Goal: Task Accomplishment & Management: Manage account settings

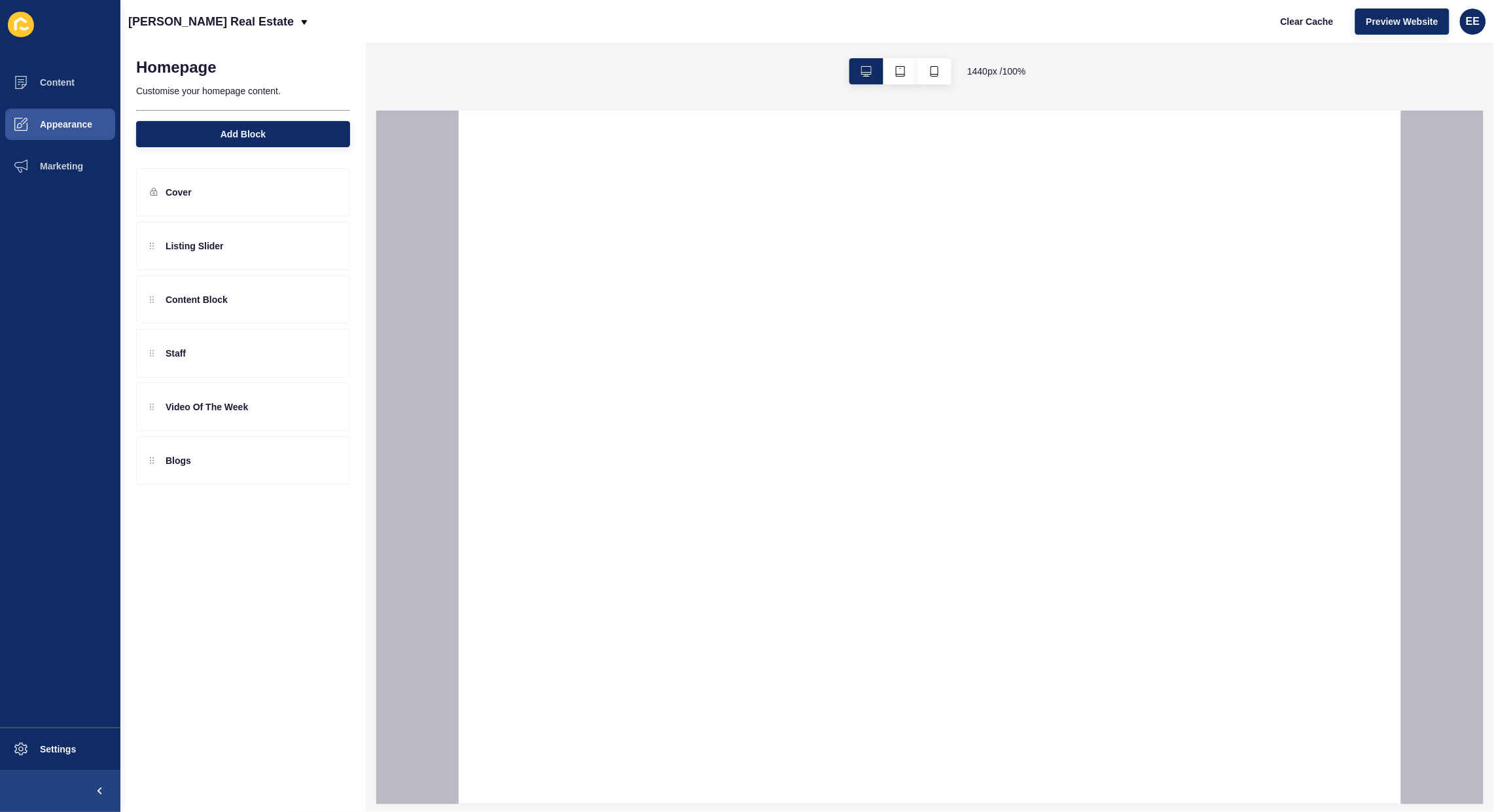
select select
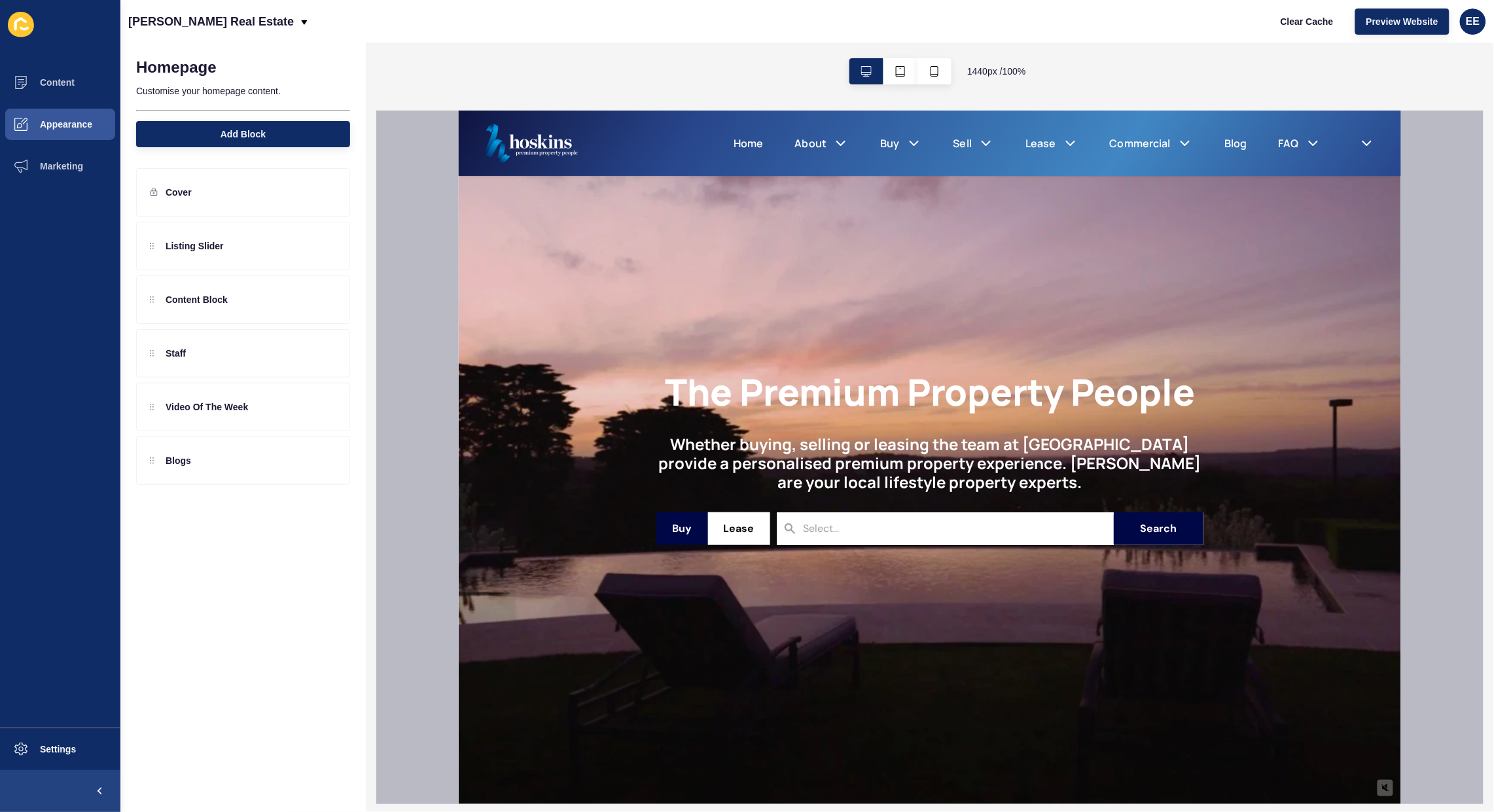
scroll to position [490, 0]
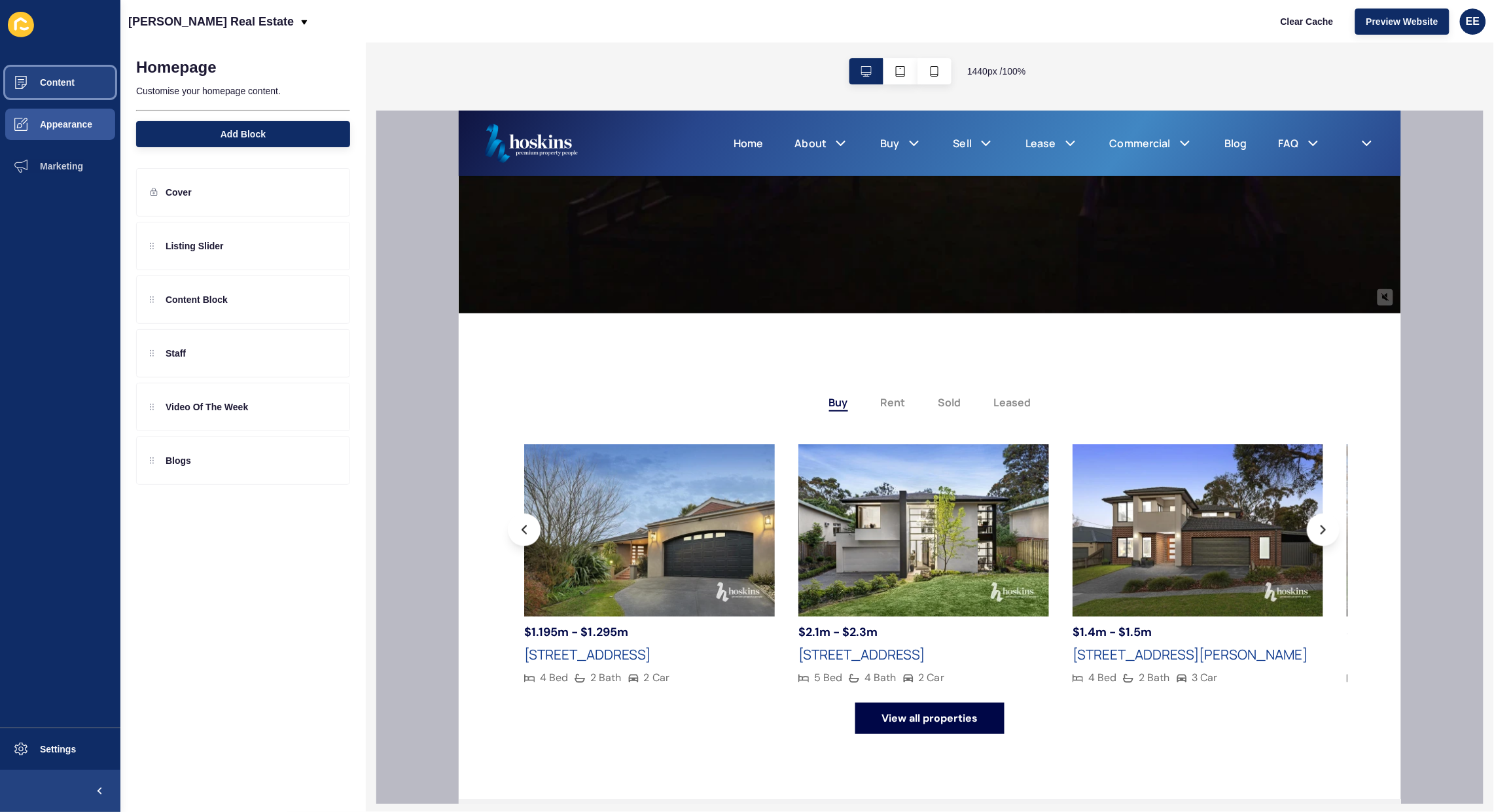
click at [72, 79] on span "Content" at bounding box center [36, 82] width 77 height 11
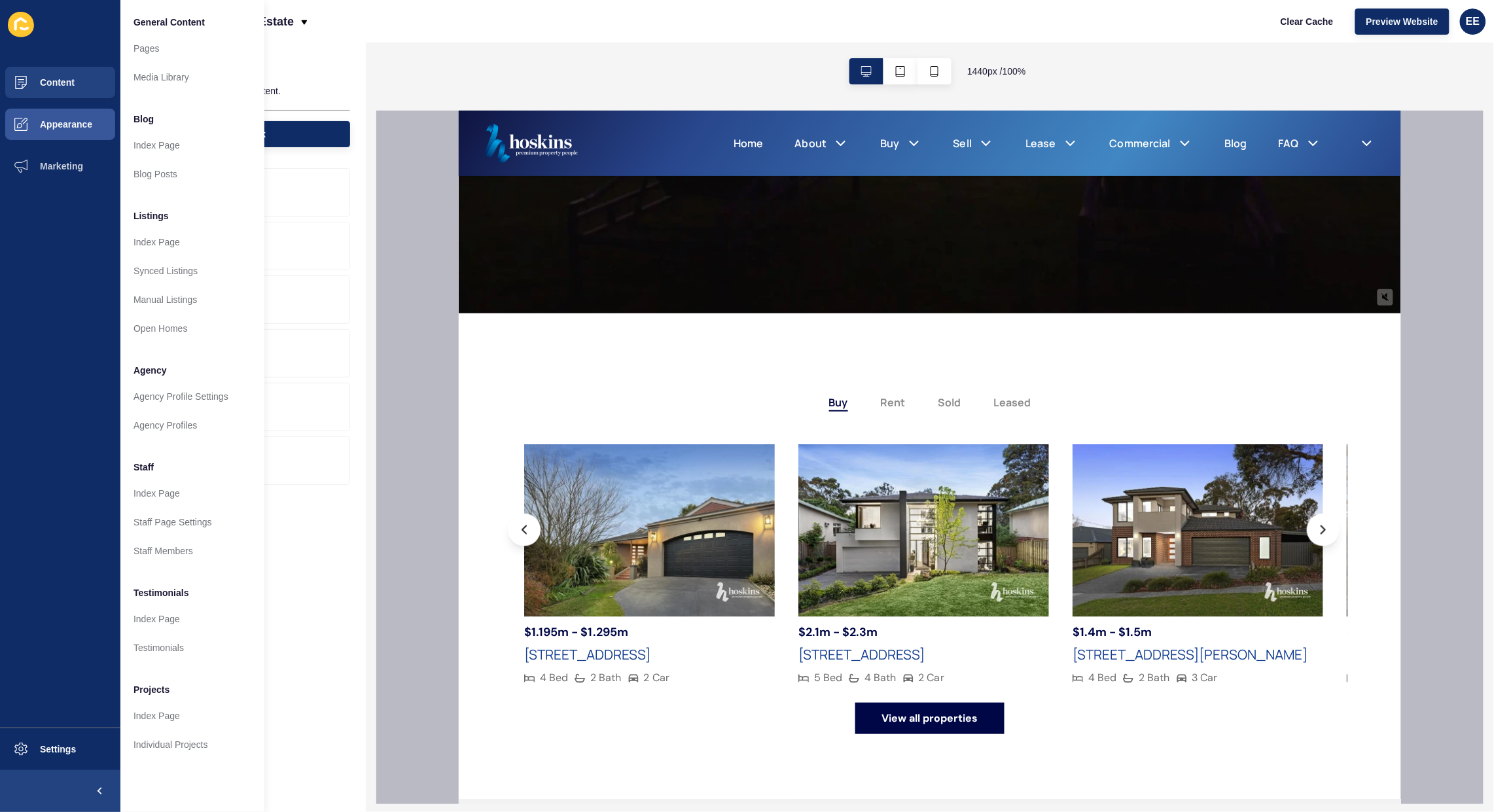
click at [439, 45] on div "1440 px / 100 %" at bounding box center [930, 71] width 1128 height 58
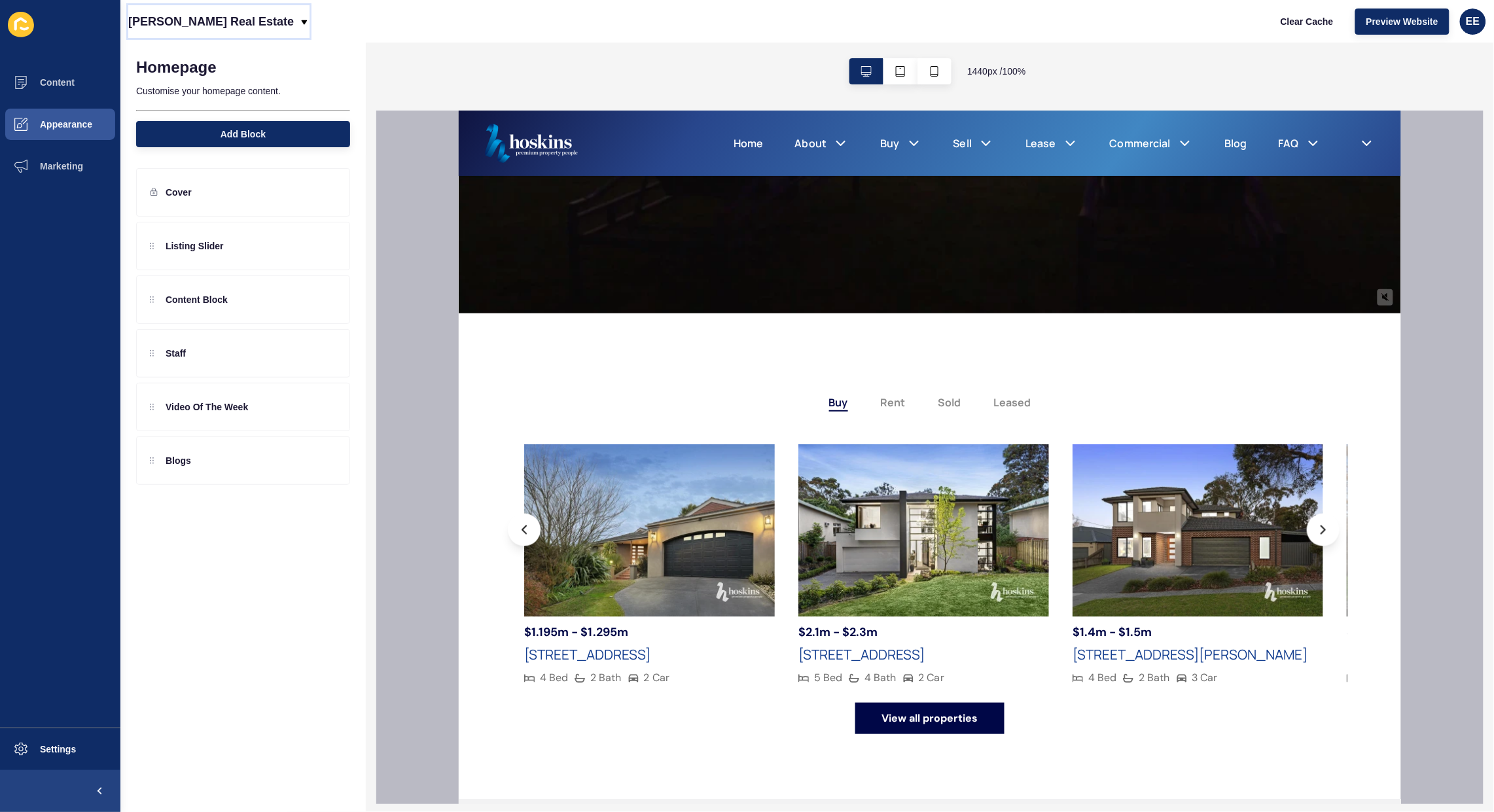
click at [190, 31] on p "[PERSON_NAME] Real Estate" at bounding box center [211, 21] width 165 height 33
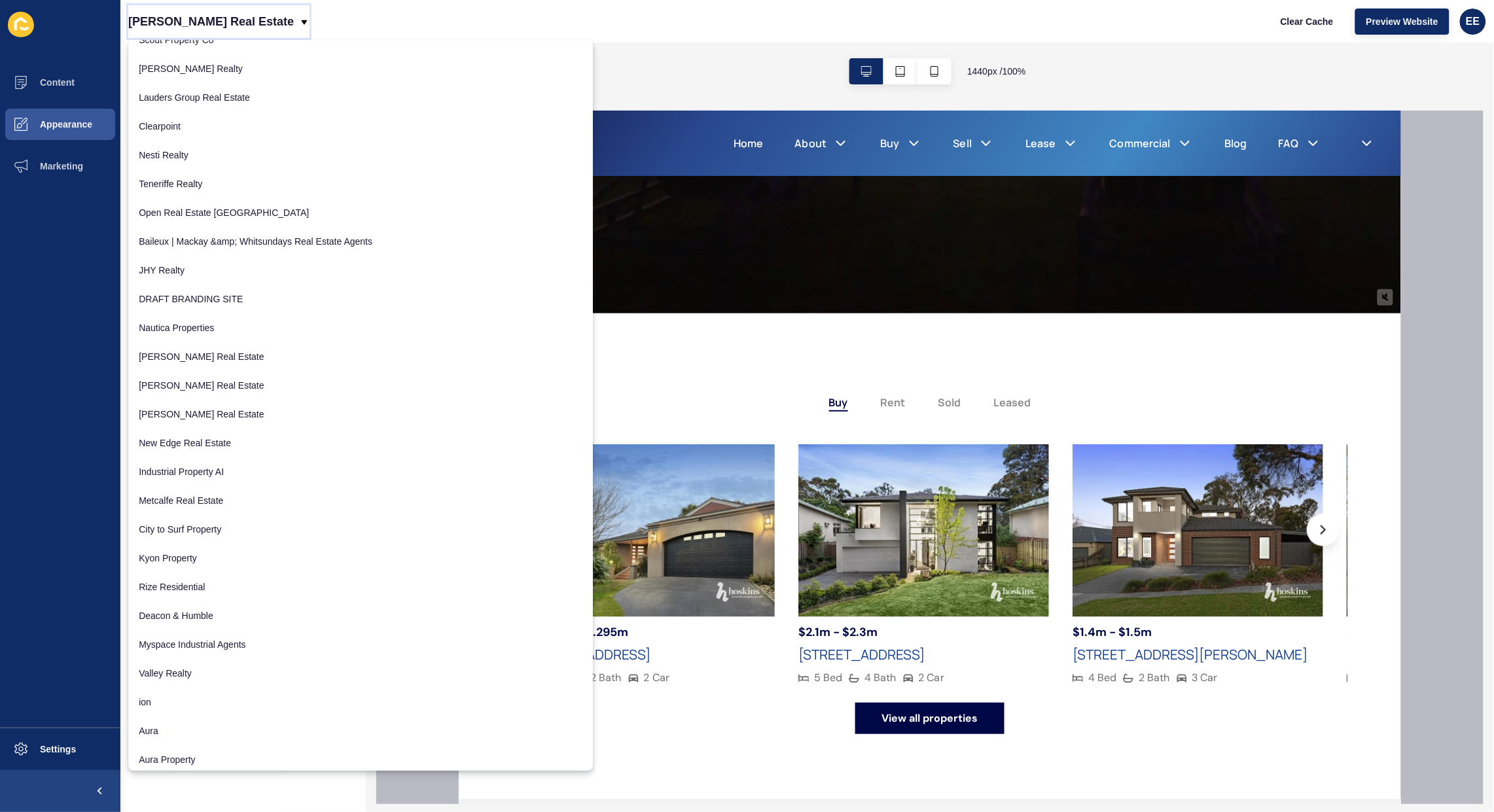
scroll to position [142, 0]
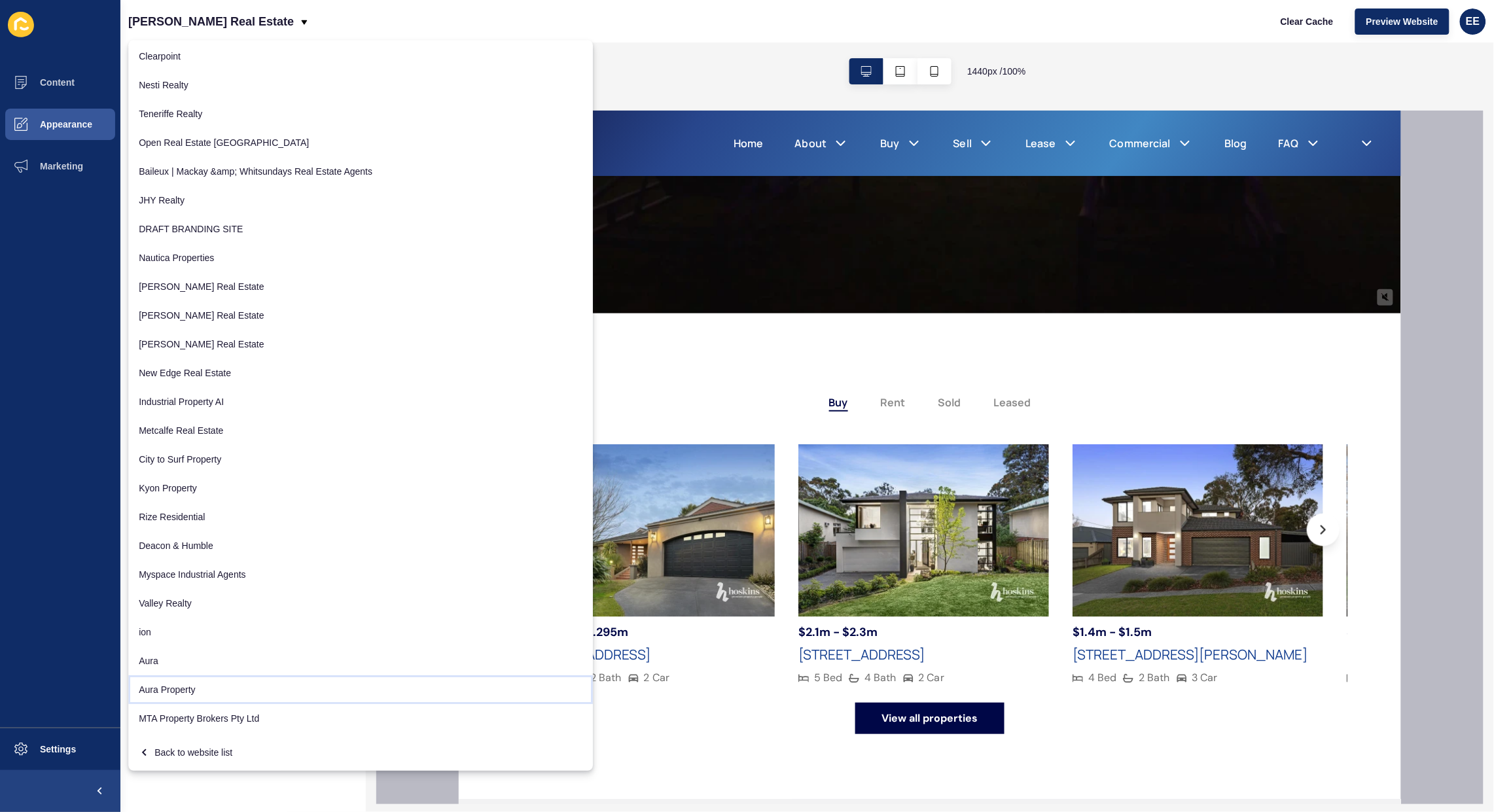
click at [171, 682] on link "Aura Property" at bounding box center [361, 689] width 465 height 29
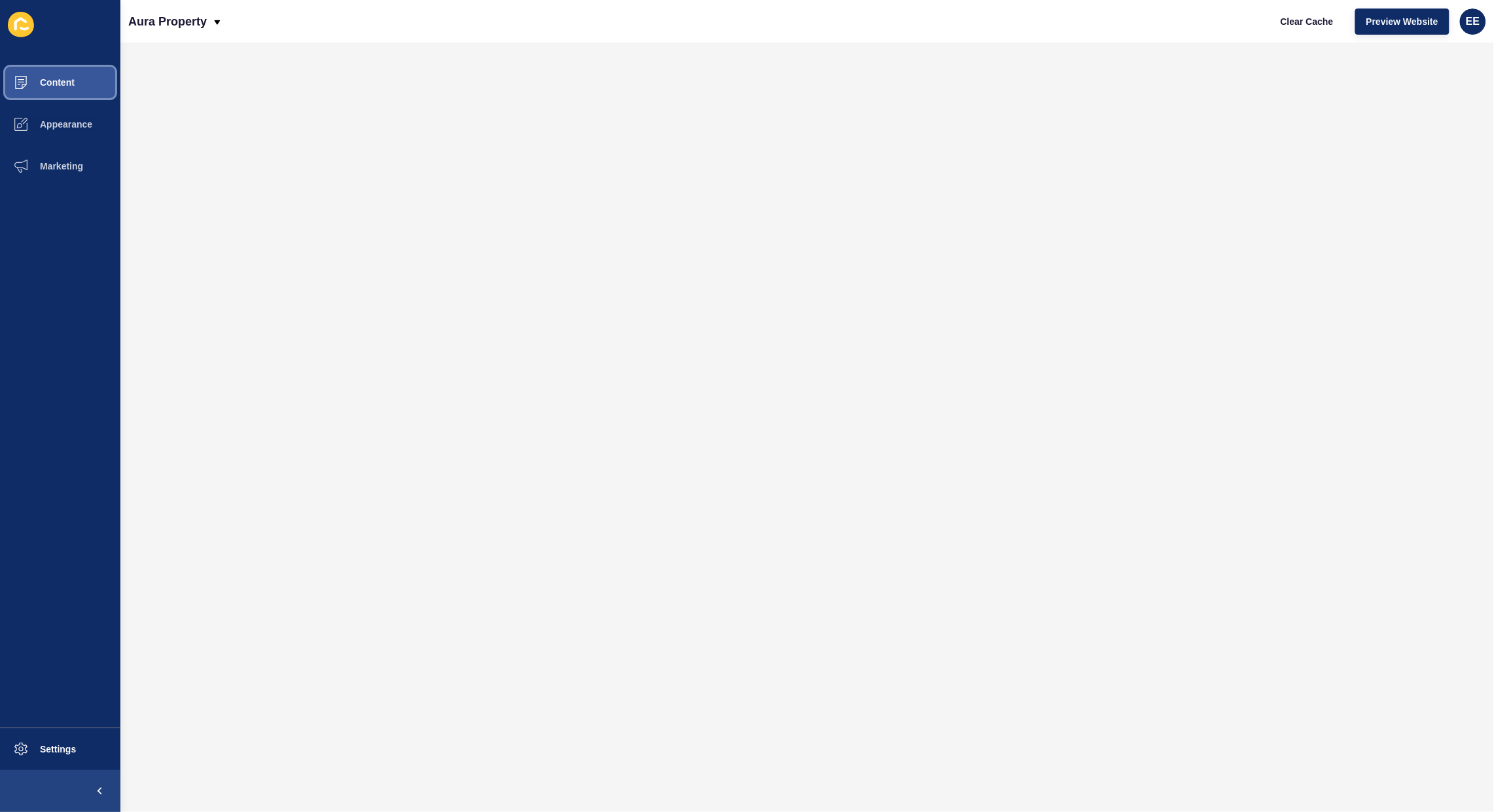
click at [76, 83] on button "Content" at bounding box center [60, 82] width 121 height 42
click at [49, 85] on span "Content" at bounding box center [36, 82] width 77 height 11
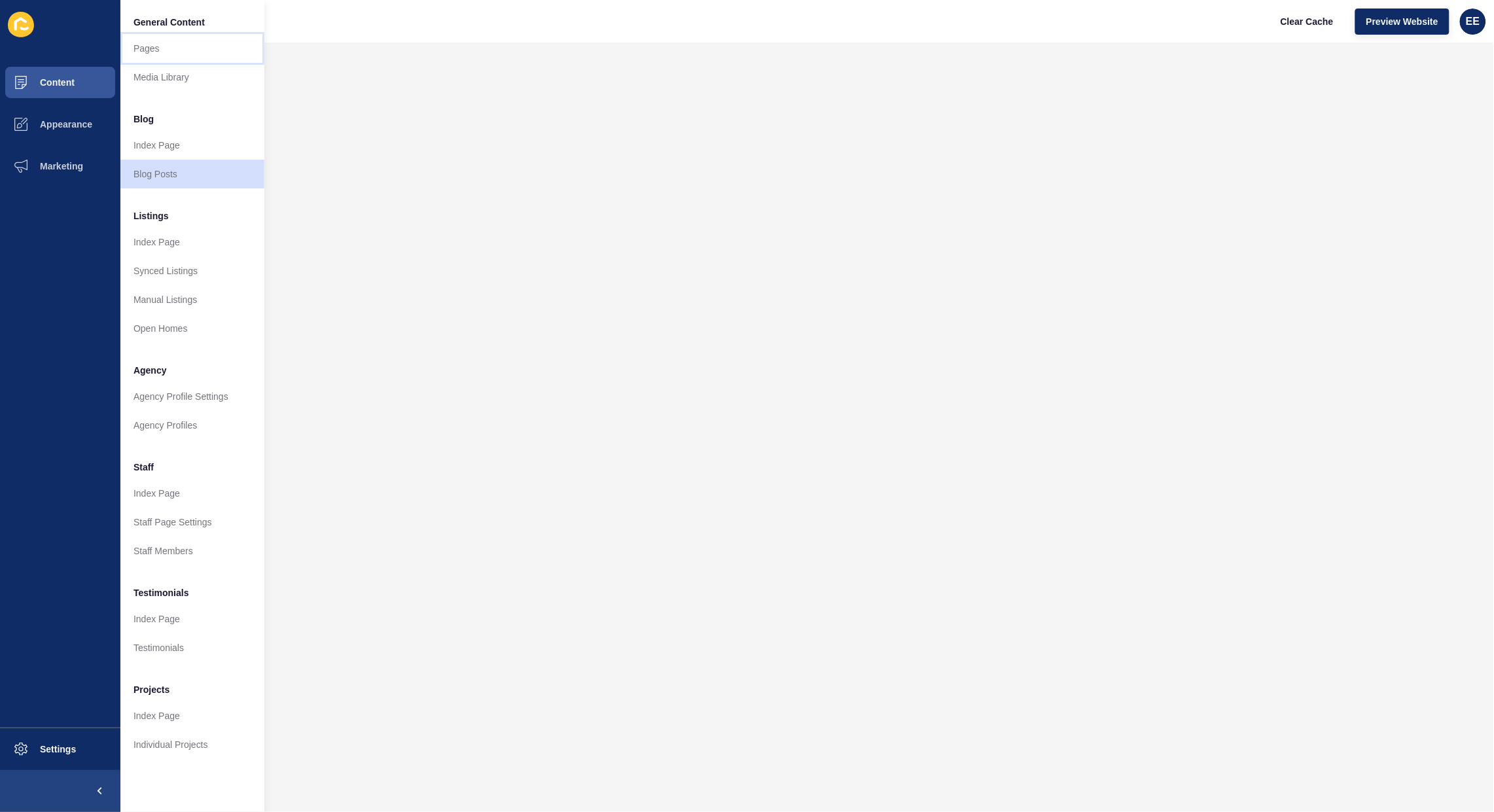
click at [131, 51] on link "Pages" at bounding box center [193, 48] width 144 height 29
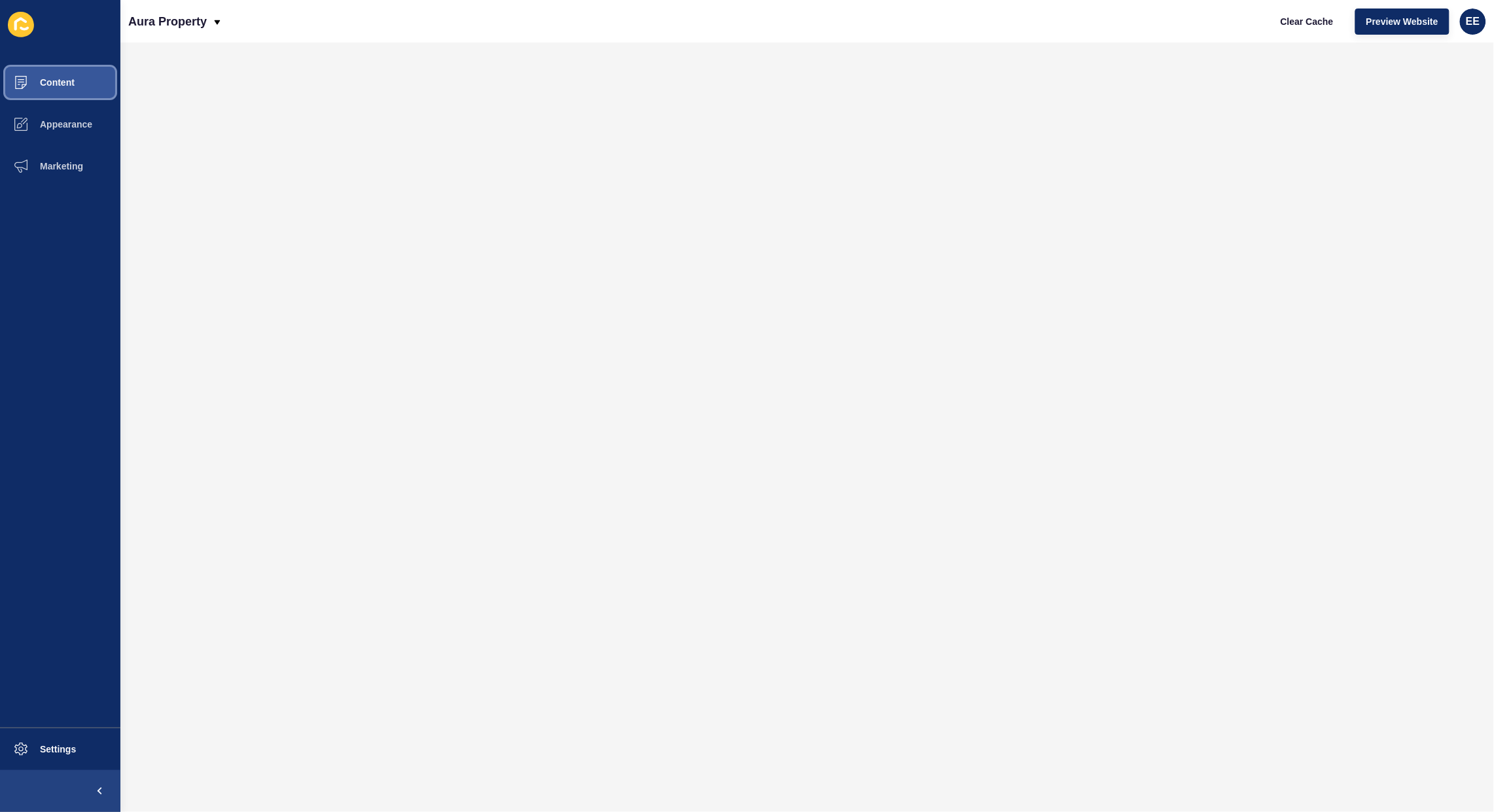
drag, startPoint x: 62, startPoint y: 80, endPoint x: 112, endPoint y: 80, distance: 50.0
click at [62, 80] on span "Content" at bounding box center [36, 82] width 77 height 11
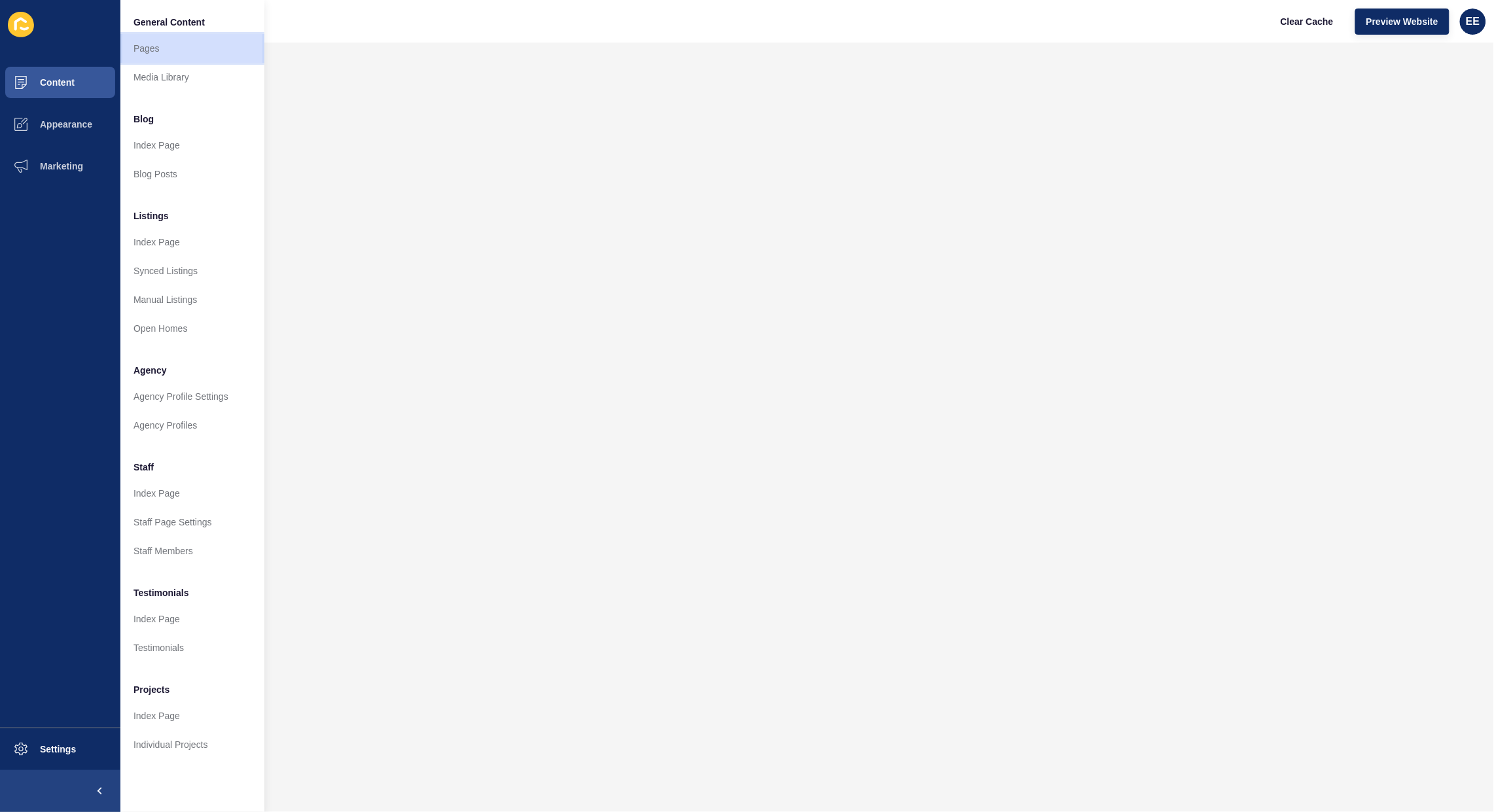
click at [161, 50] on link "Pages" at bounding box center [193, 48] width 144 height 29
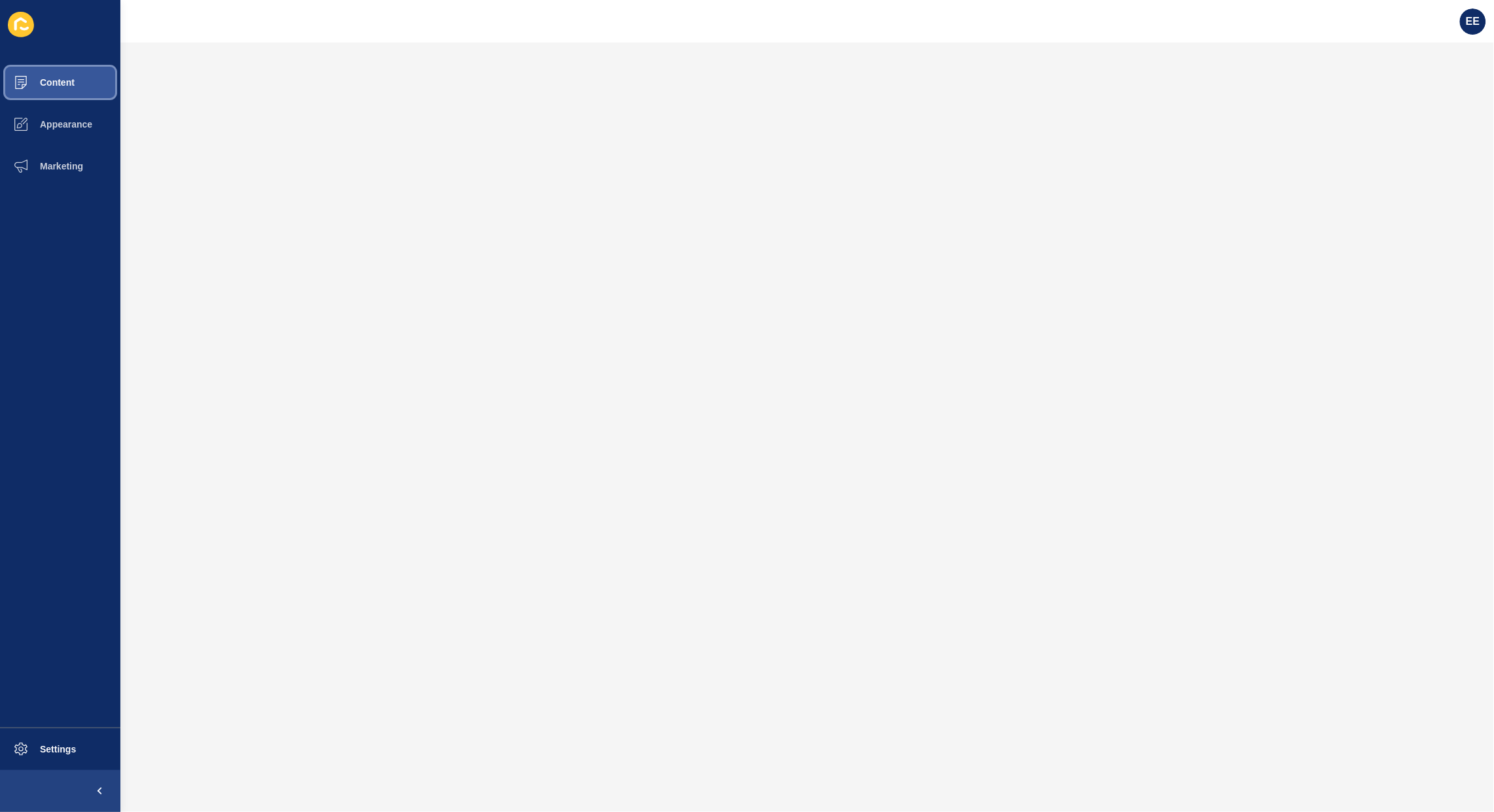
click at [44, 92] on button "Content" at bounding box center [60, 82] width 121 height 42
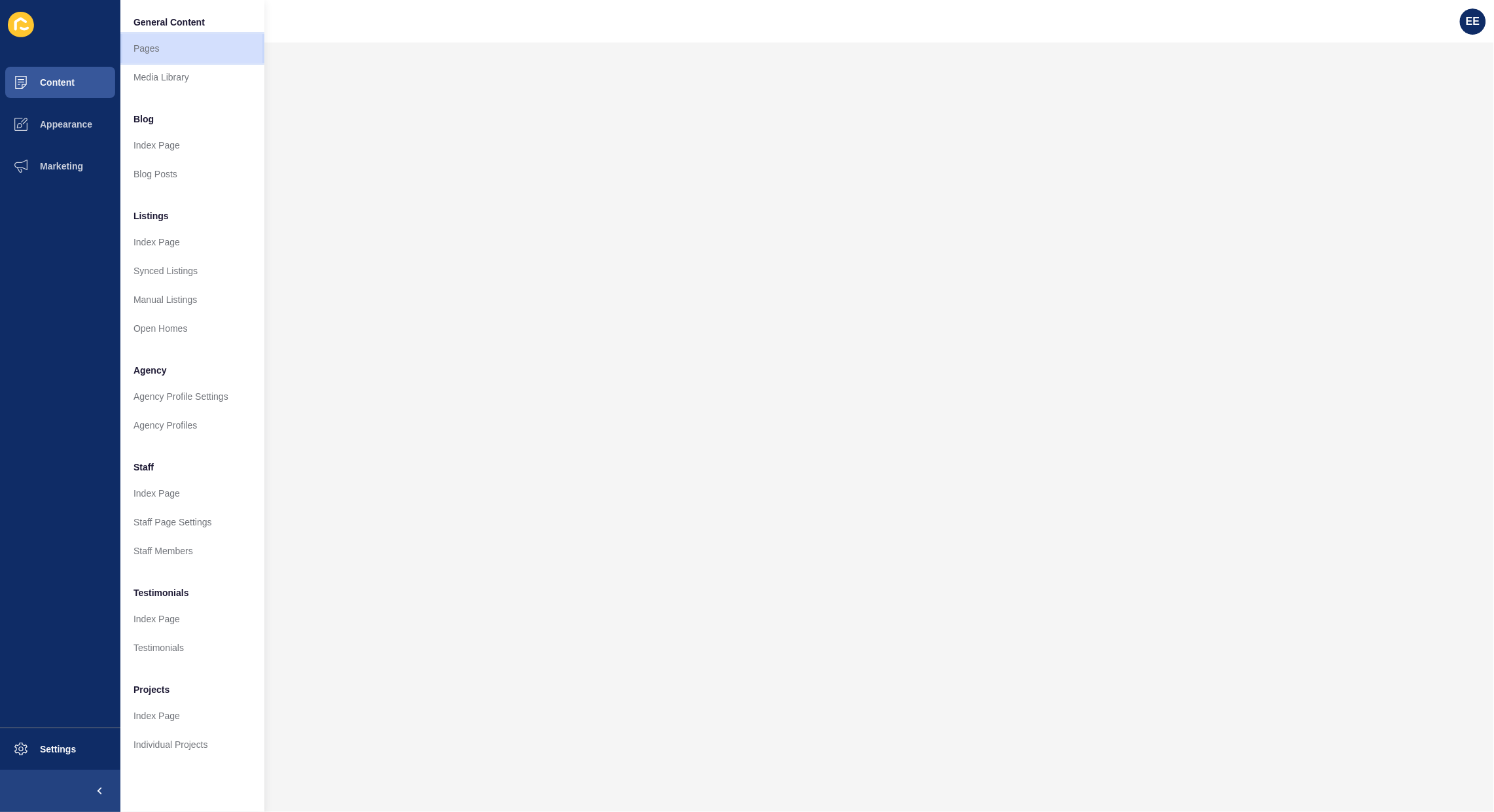
click at [167, 50] on link "Pages" at bounding box center [193, 48] width 144 height 29
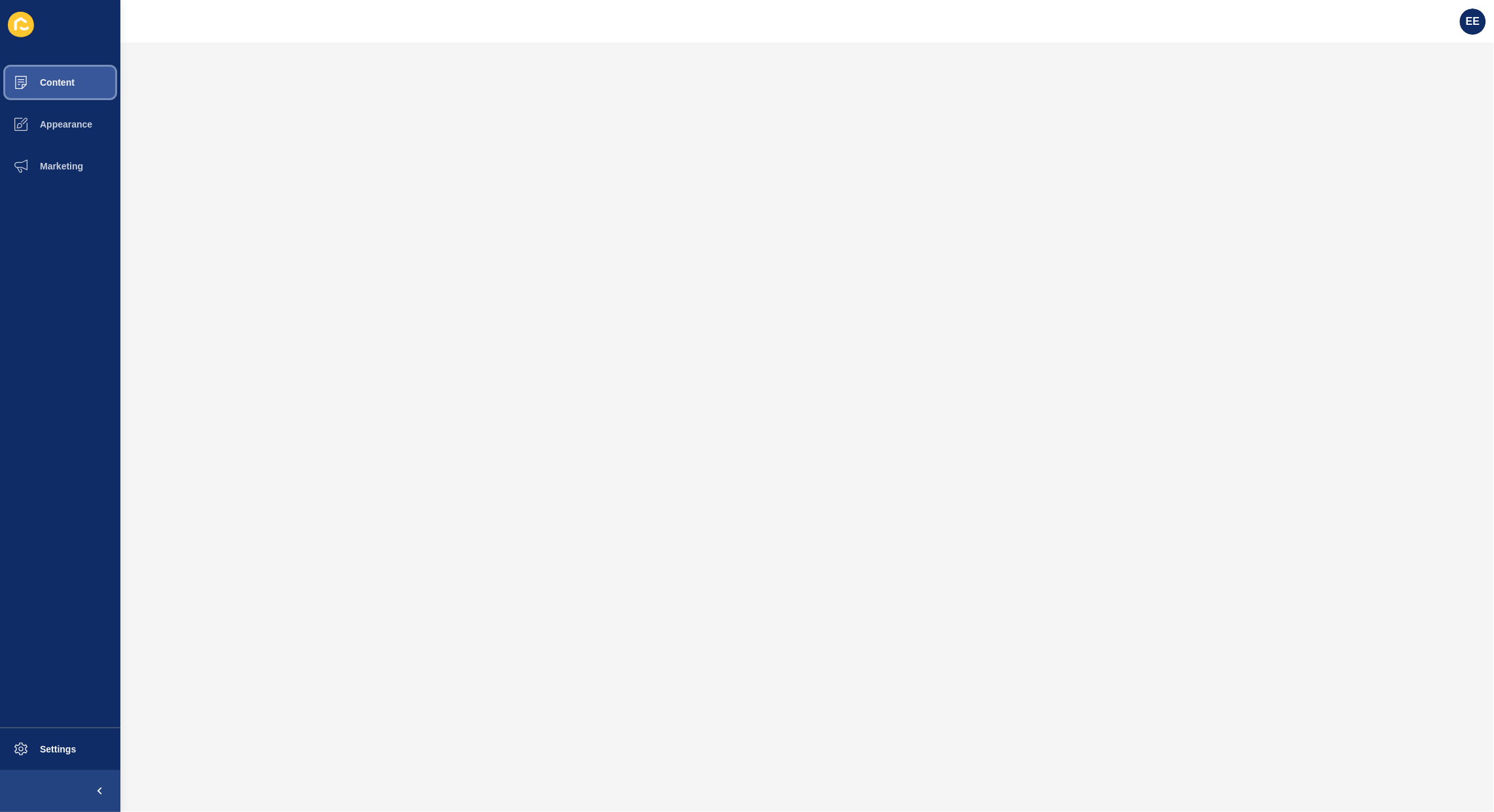
drag, startPoint x: 36, startPoint y: 76, endPoint x: 113, endPoint y: 93, distance: 78.9
click at [37, 77] on span "Content" at bounding box center [36, 82] width 77 height 11
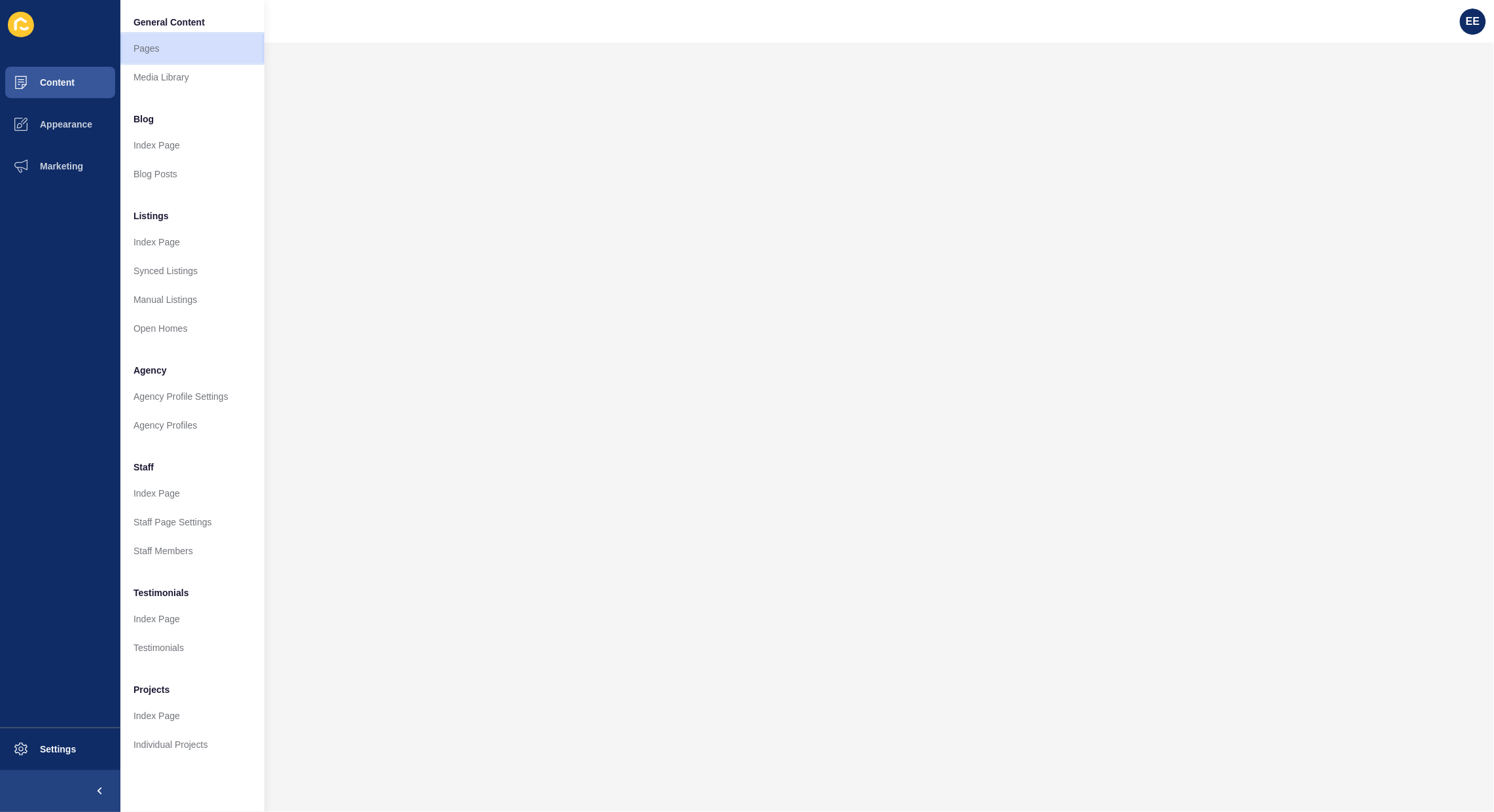
click at [179, 53] on link "Pages" at bounding box center [193, 48] width 144 height 29
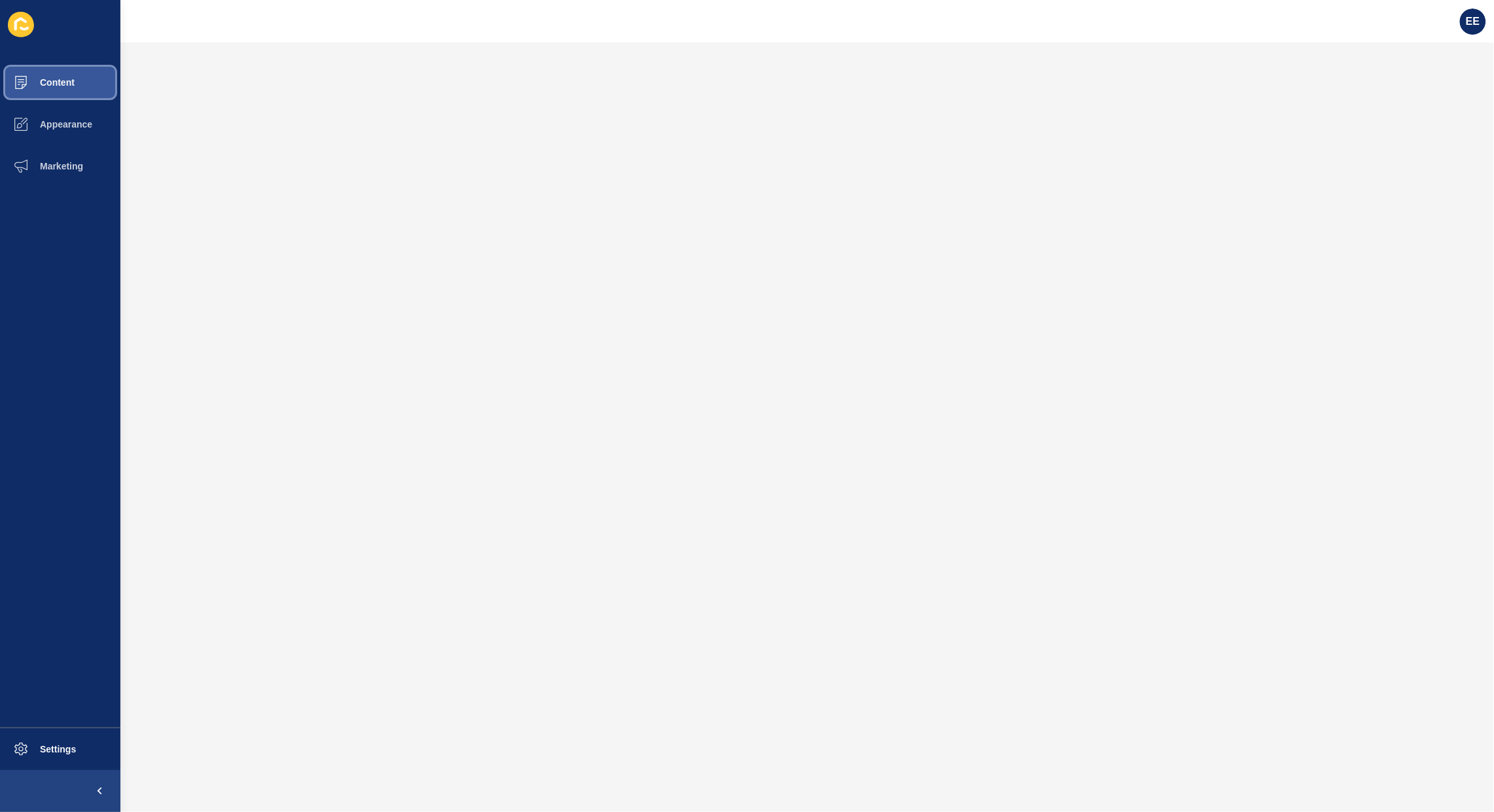
click at [50, 80] on span "Content" at bounding box center [36, 82] width 77 height 11
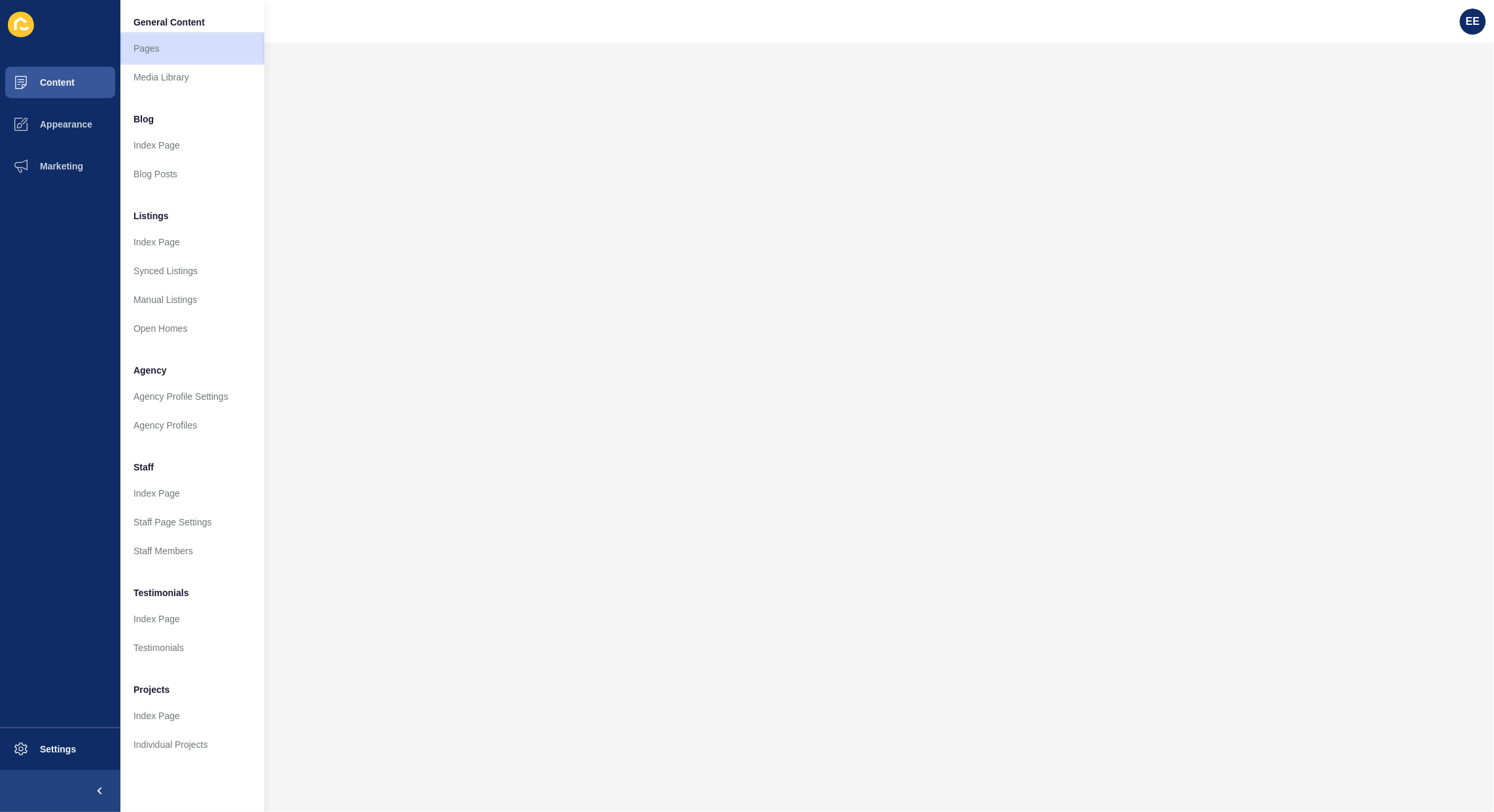
click at [159, 47] on link "Pages" at bounding box center [193, 48] width 144 height 29
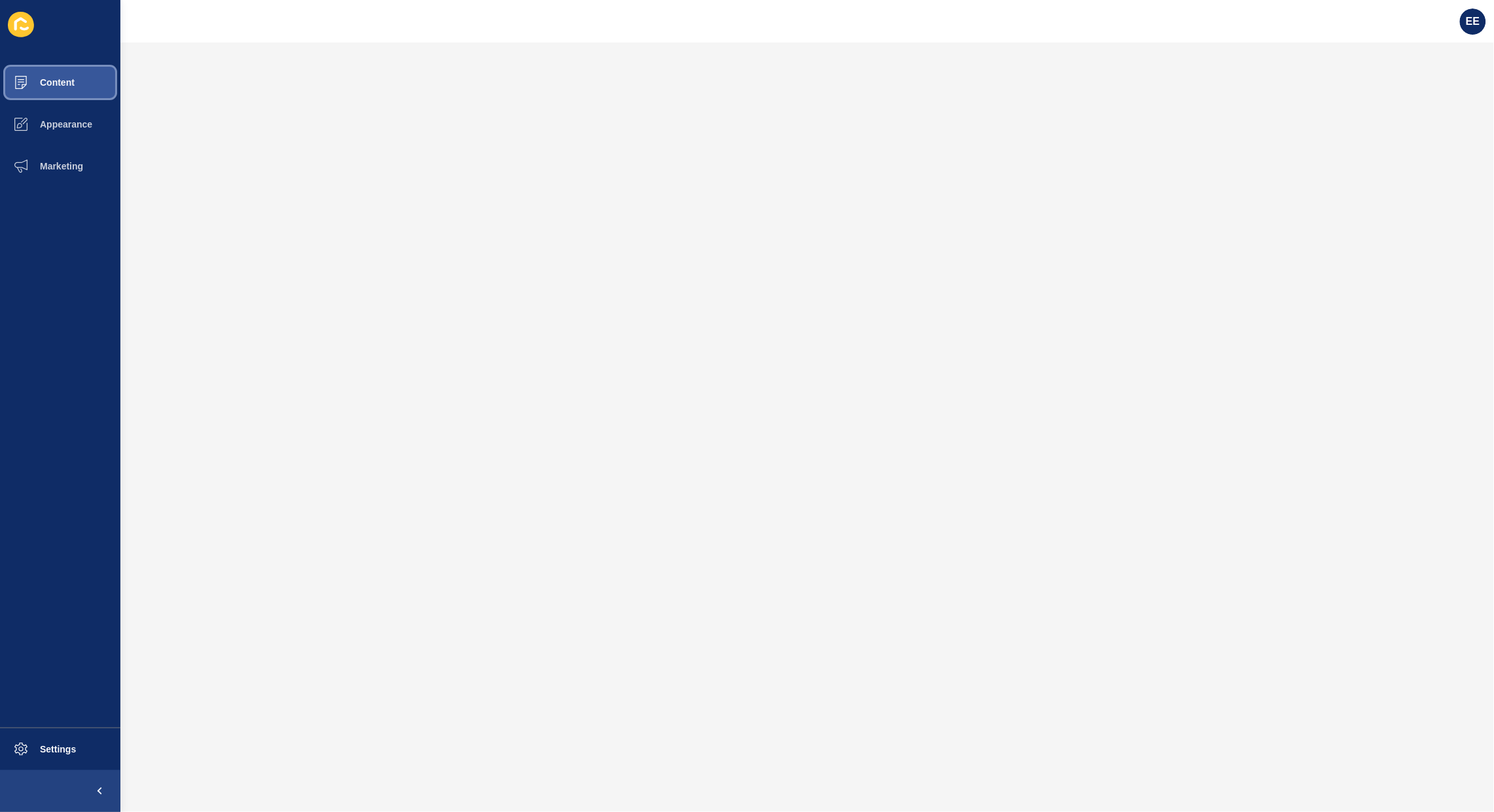
click at [45, 72] on button "Content" at bounding box center [60, 82] width 121 height 42
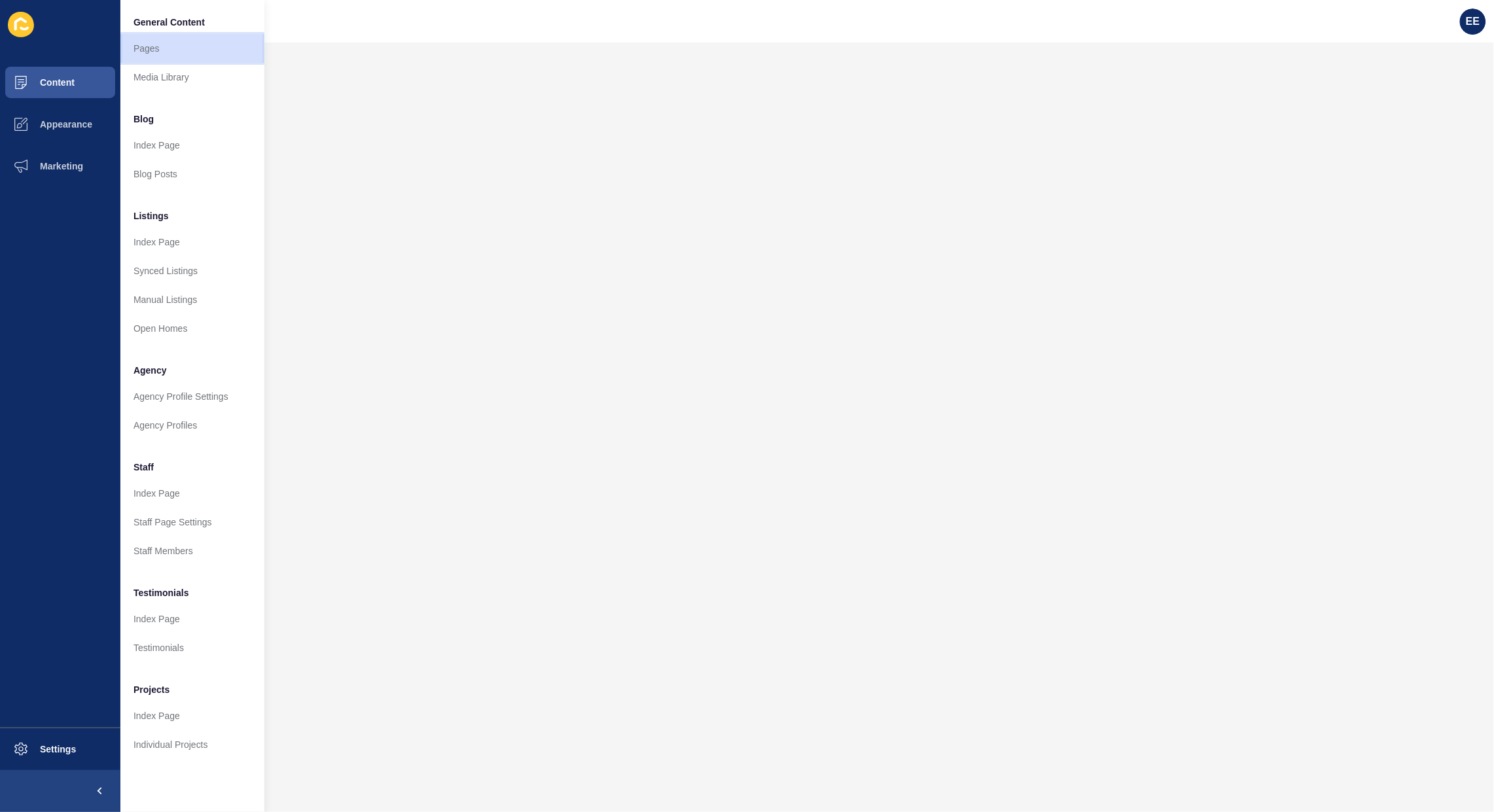
click at [158, 50] on link "Pages" at bounding box center [193, 48] width 144 height 29
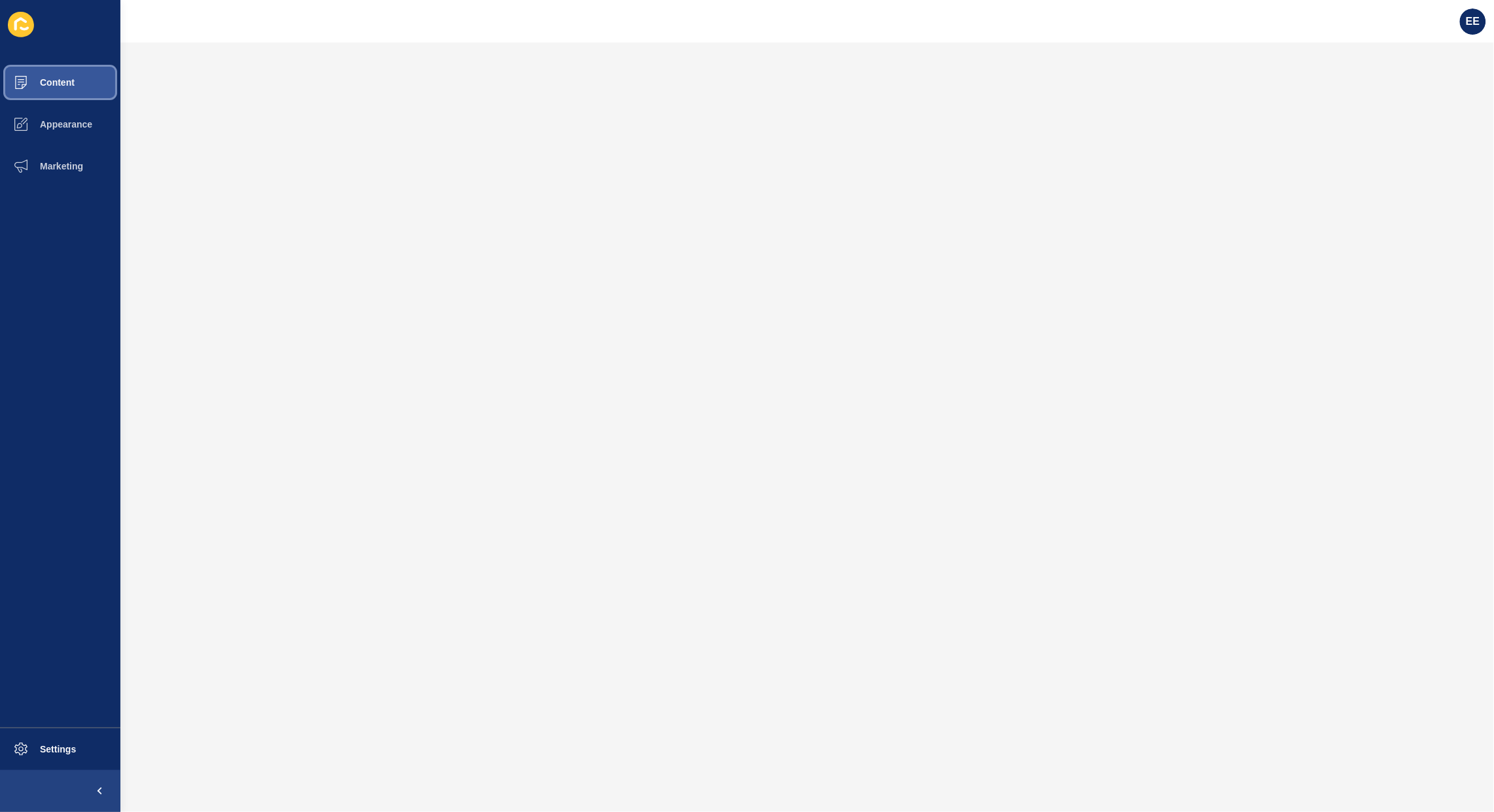
click at [46, 80] on span "Content" at bounding box center [36, 82] width 77 height 11
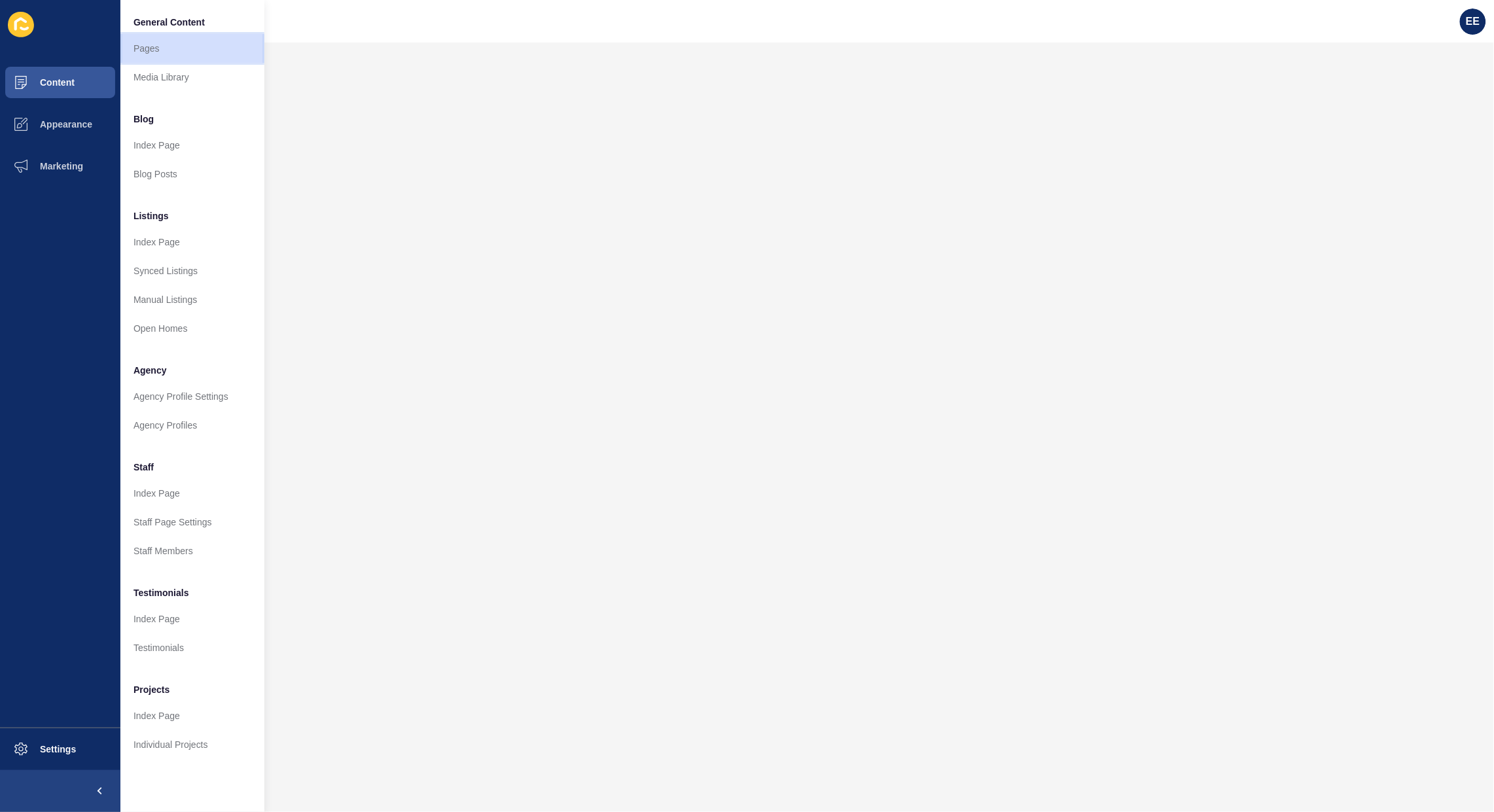
click at [165, 50] on link "Pages" at bounding box center [193, 48] width 144 height 29
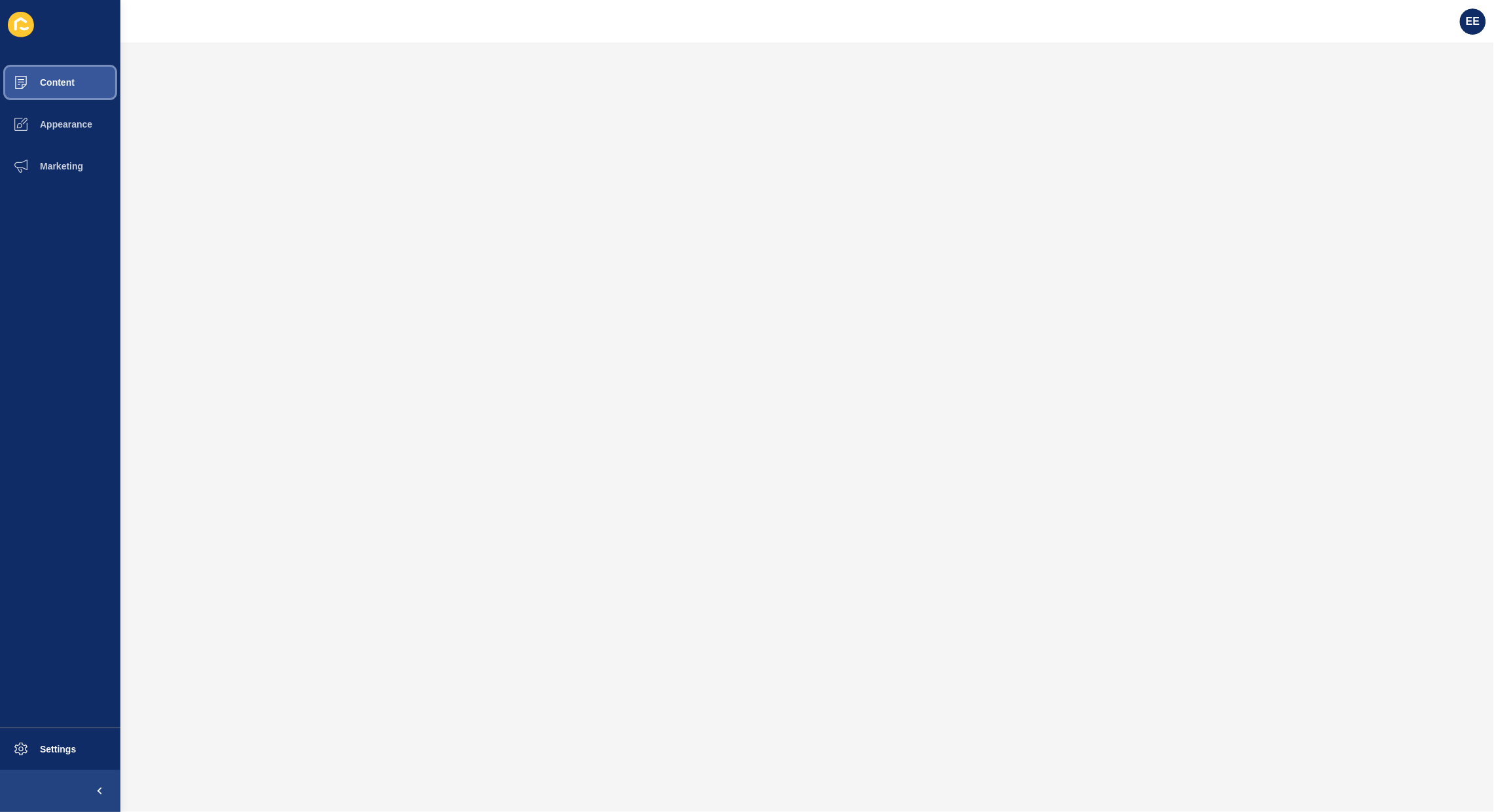
click at [55, 74] on button "Content" at bounding box center [60, 82] width 121 height 42
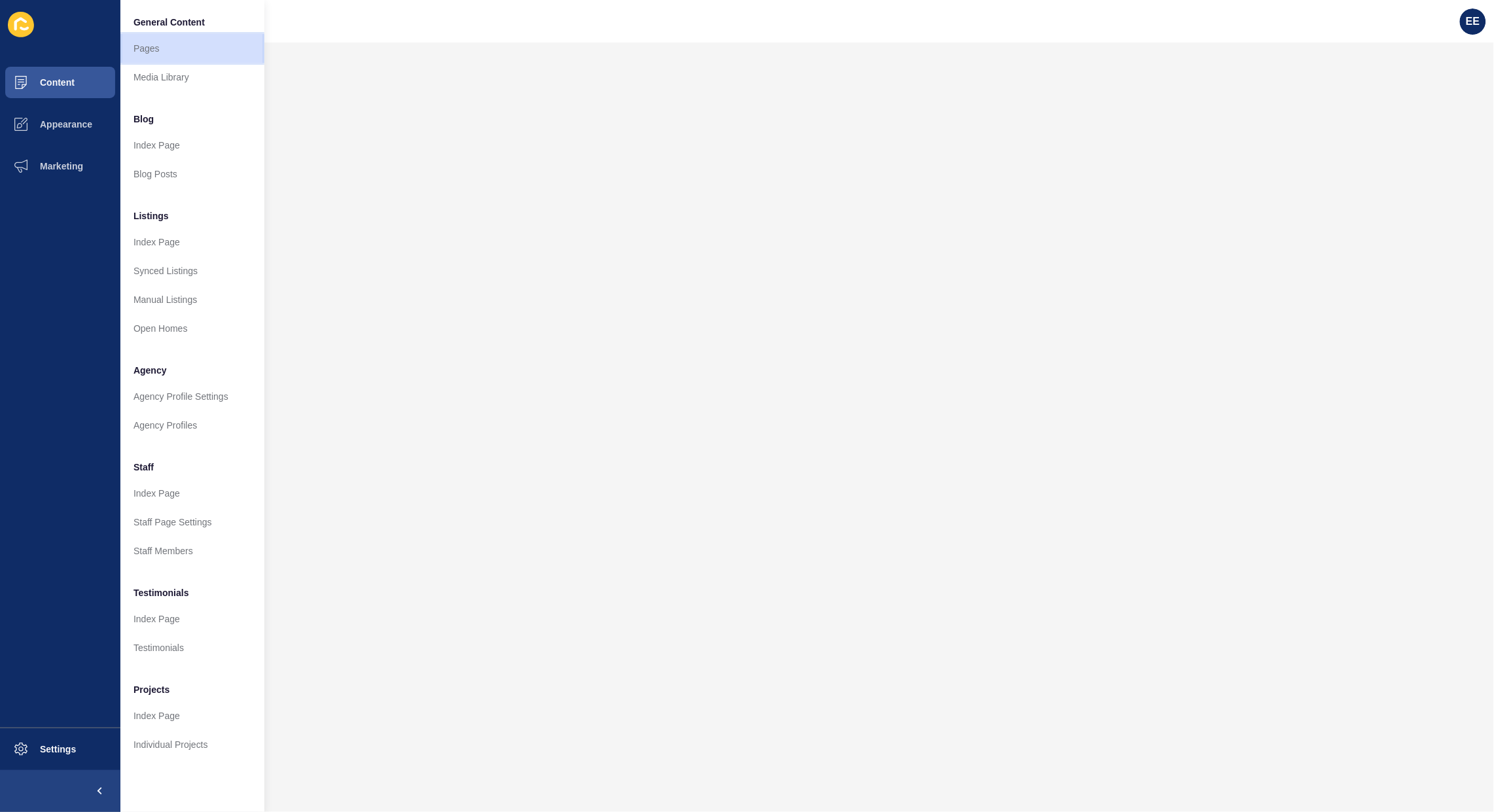
click at [162, 47] on link "Pages" at bounding box center [193, 48] width 144 height 29
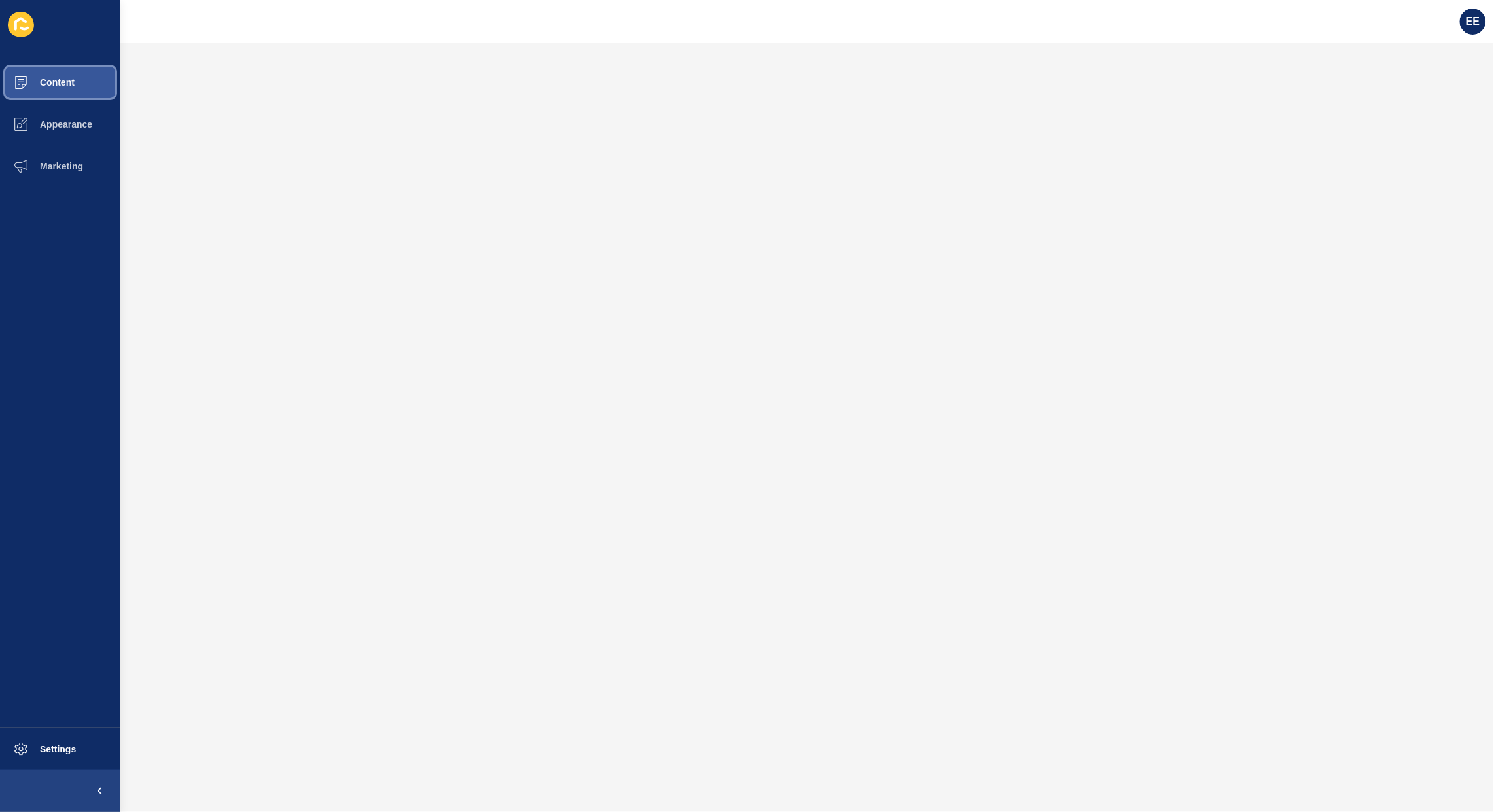
click at [50, 82] on span "Content" at bounding box center [36, 82] width 77 height 11
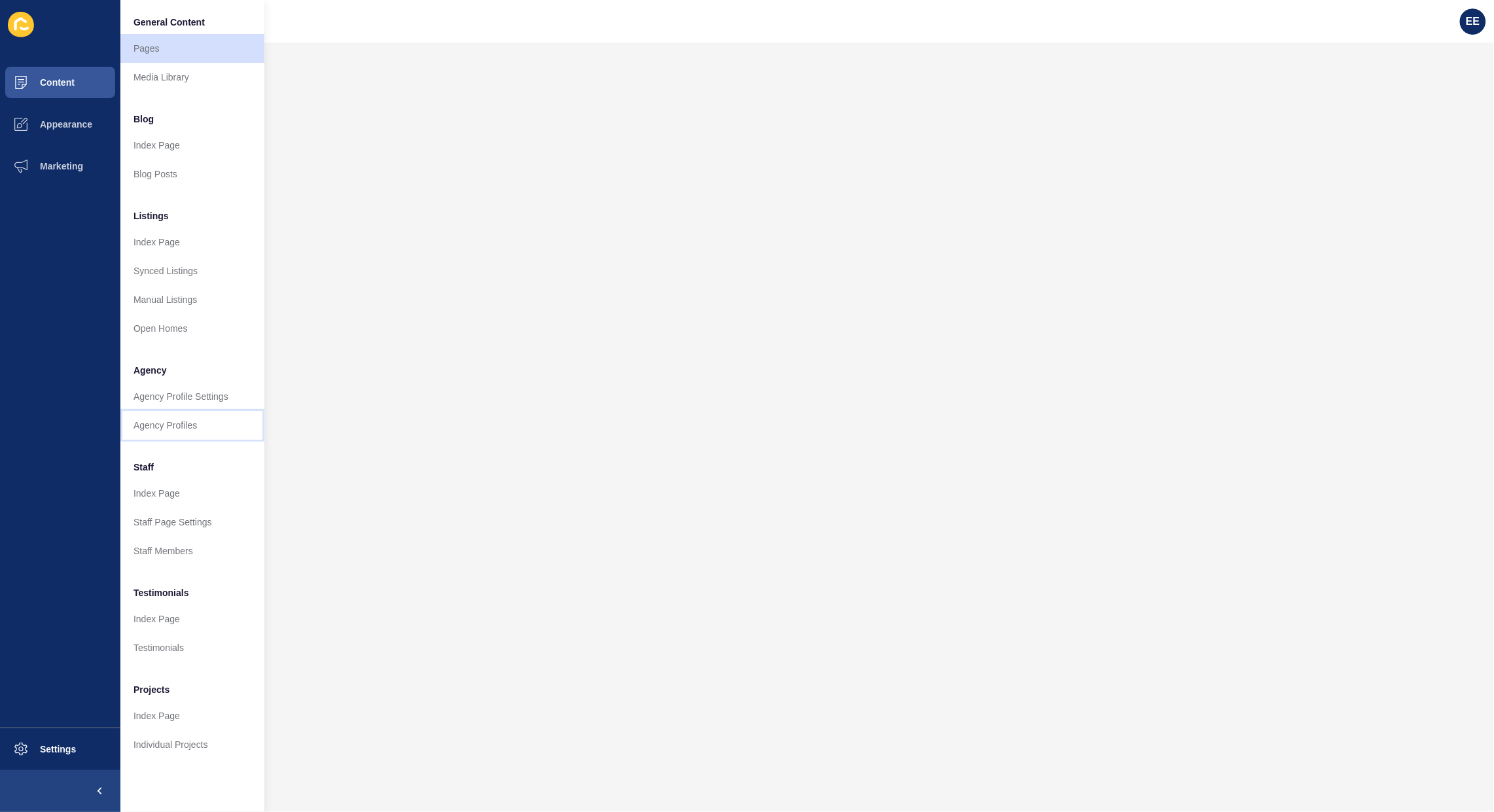
click at [164, 432] on link "Agency Profiles" at bounding box center [193, 425] width 144 height 29
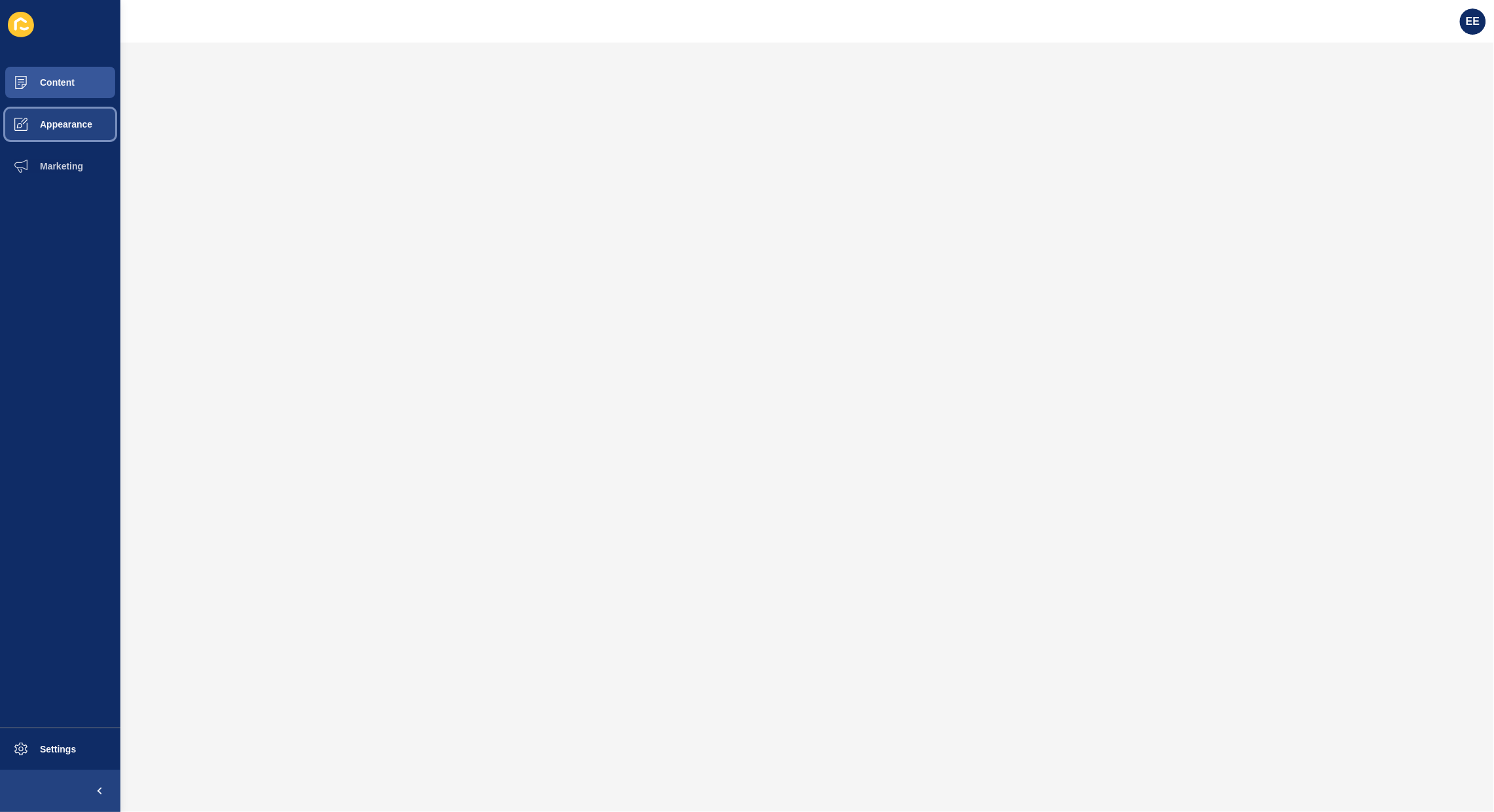
drag, startPoint x: 67, startPoint y: 129, endPoint x: 97, endPoint y: 124, distance: 30.4
click at [67, 128] on span "Appearance" at bounding box center [45, 124] width 94 height 11
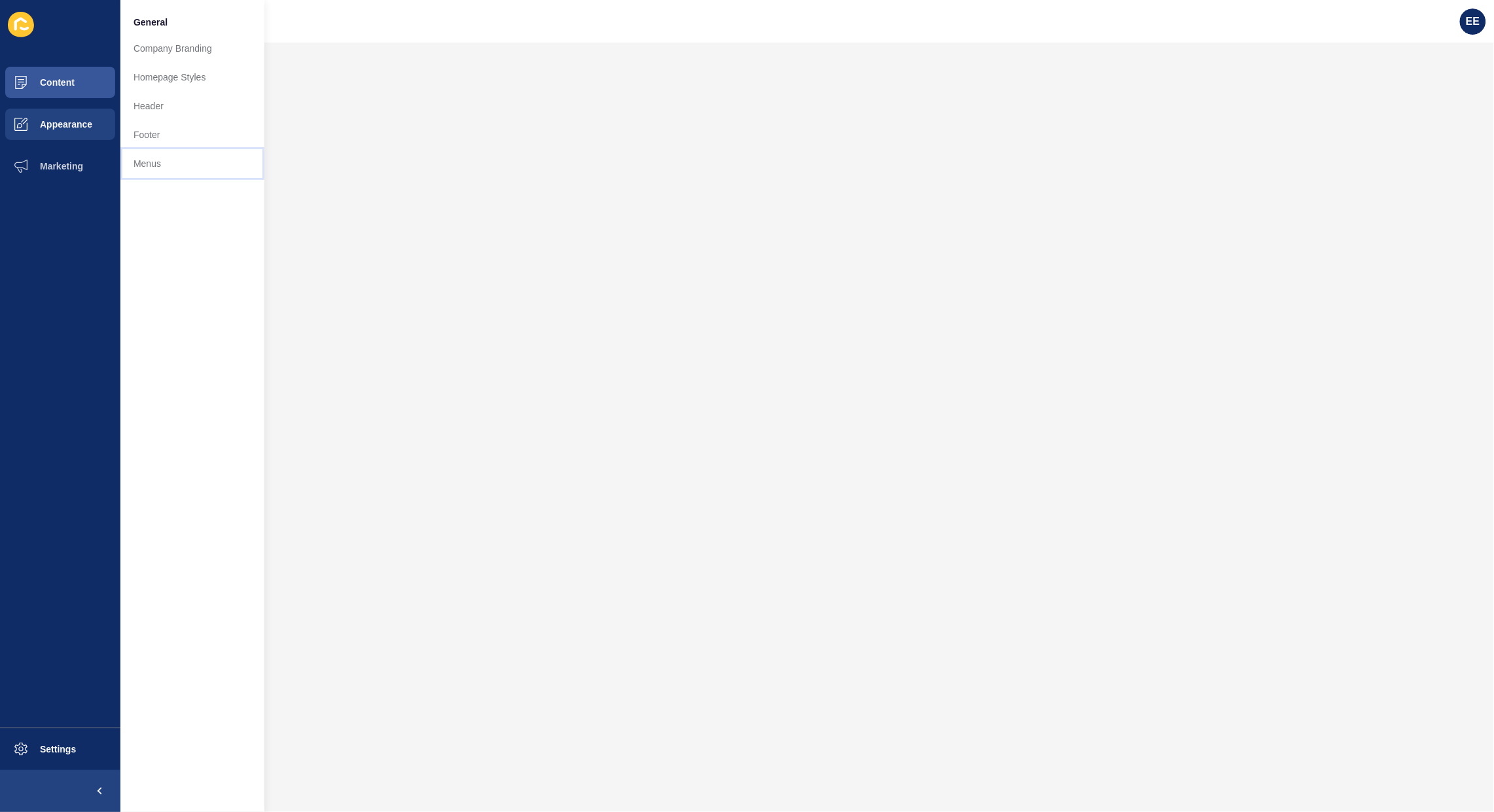
click at [144, 159] on link "Menus" at bounding box center [193, 163] width 144 height 29
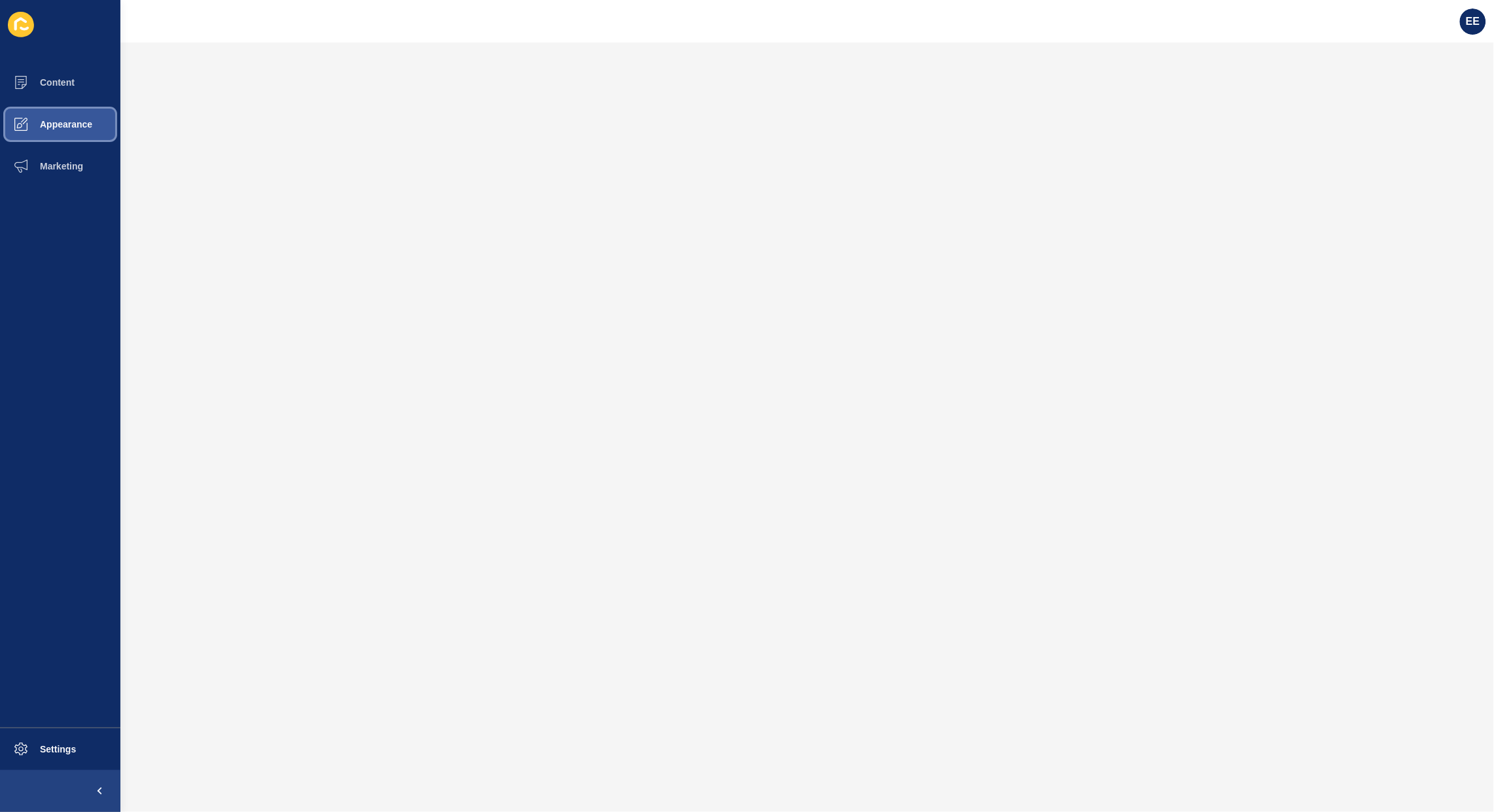
click at [67, 124] on span "Appearance" at bounding box center [45, 124] width 94 height 11
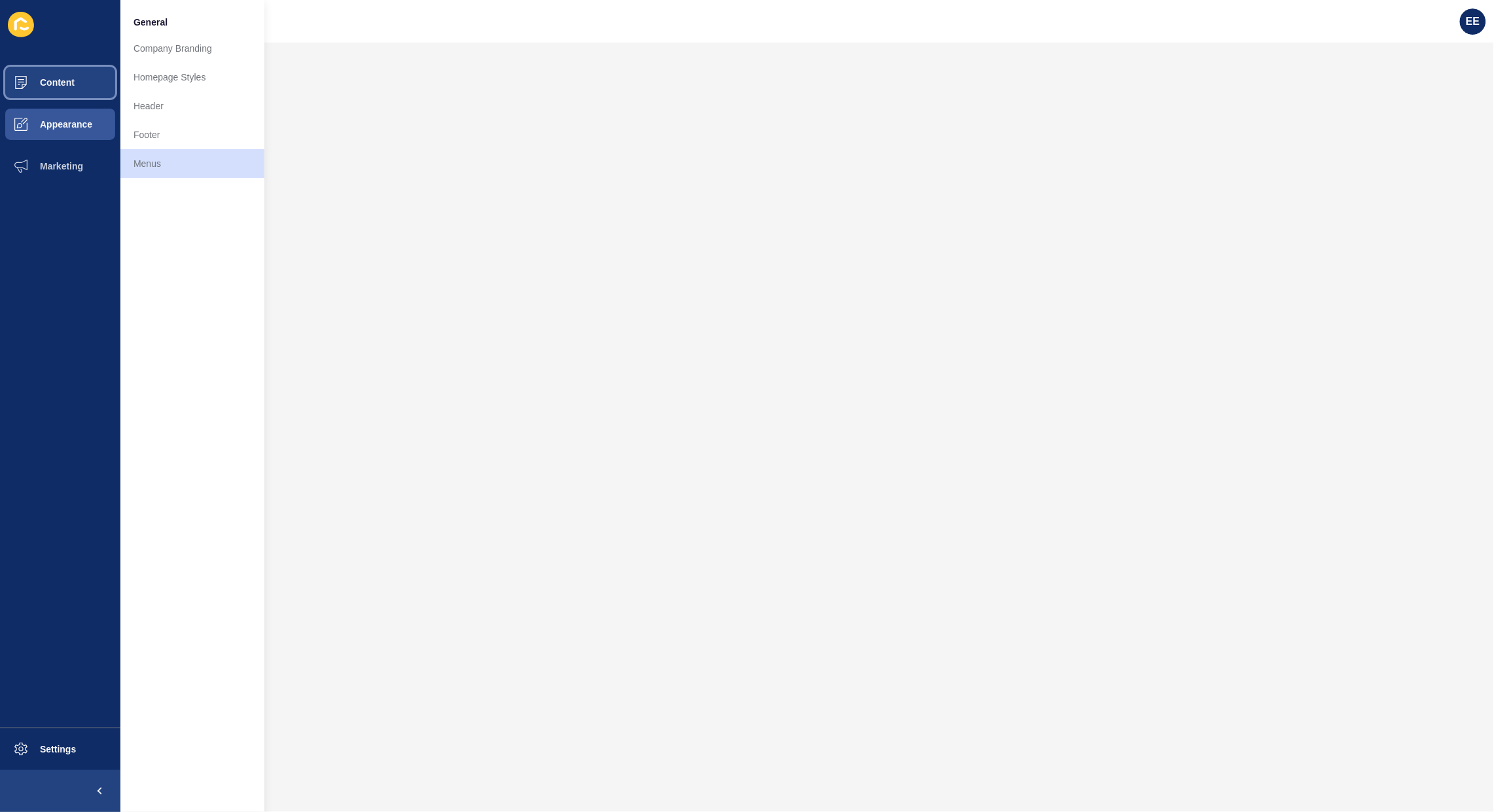
click at [58, 77] on span "Content" at bounding box center [36, 82] width 77 height 11
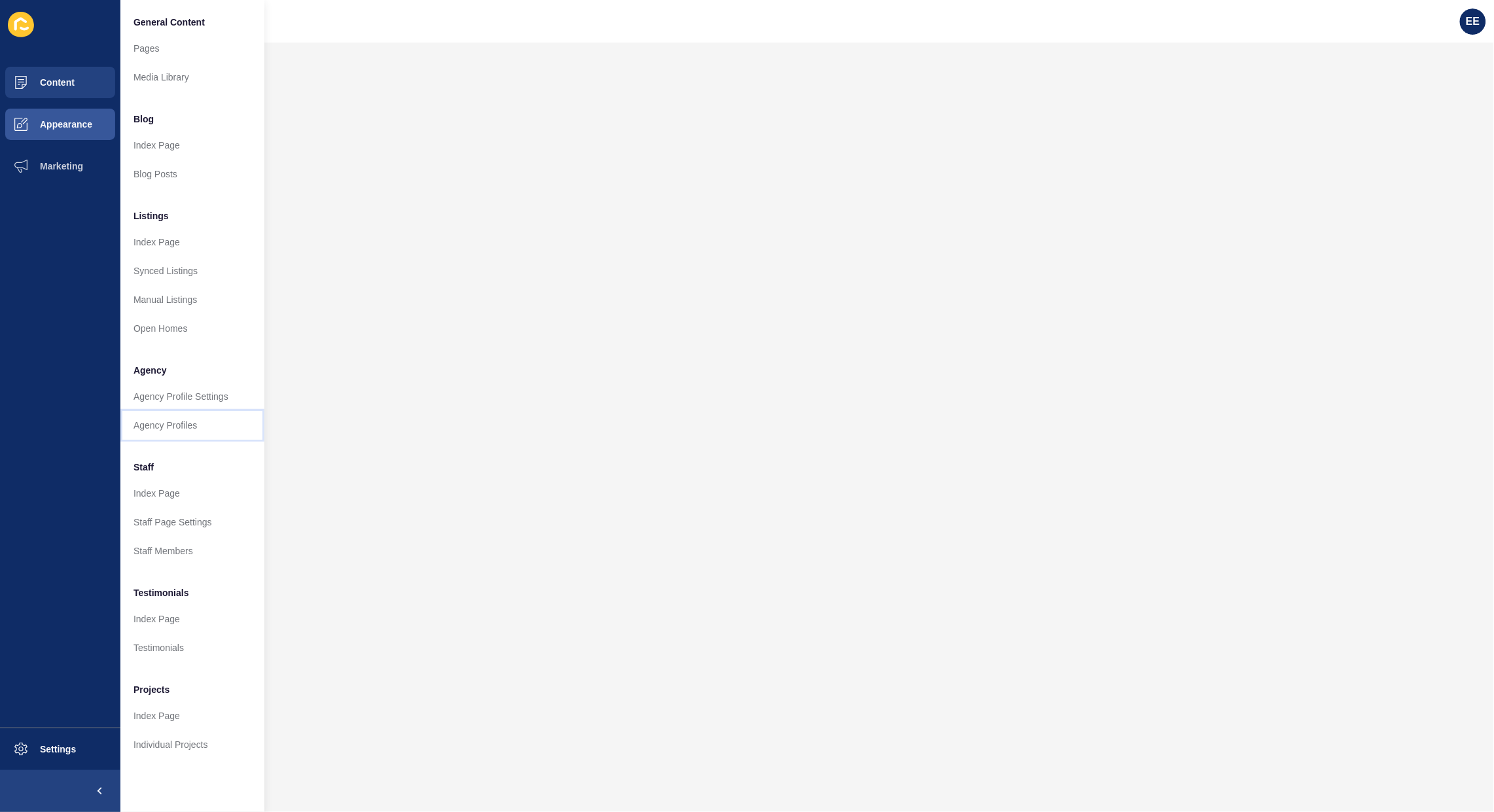
click at [175, 427] on link "Agency Profiles" at bounding box center [193, 425] width 144 height 29
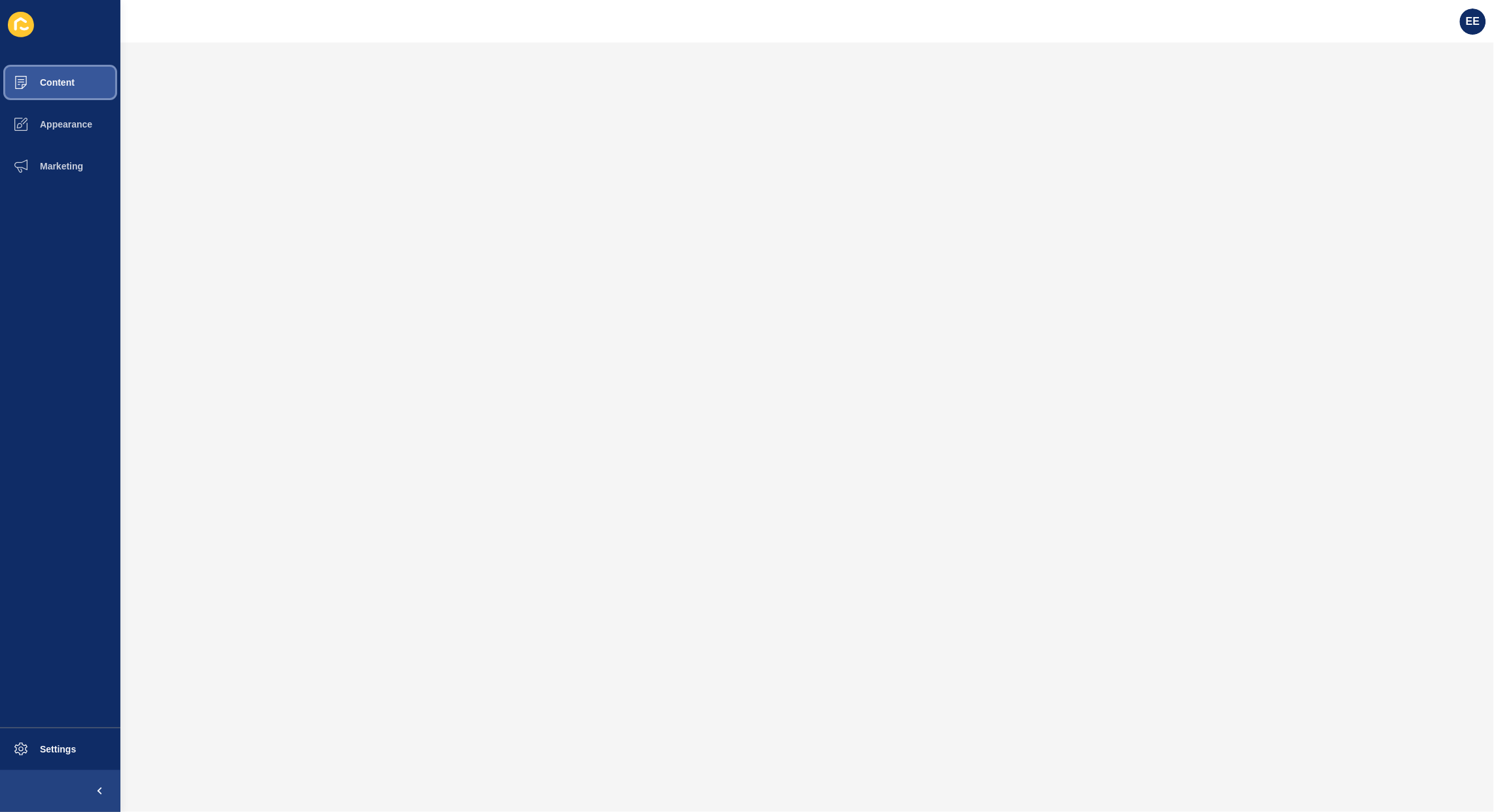
click at [54, 74] on button "Content" at bounding box center [60, 82] width 121 height 42
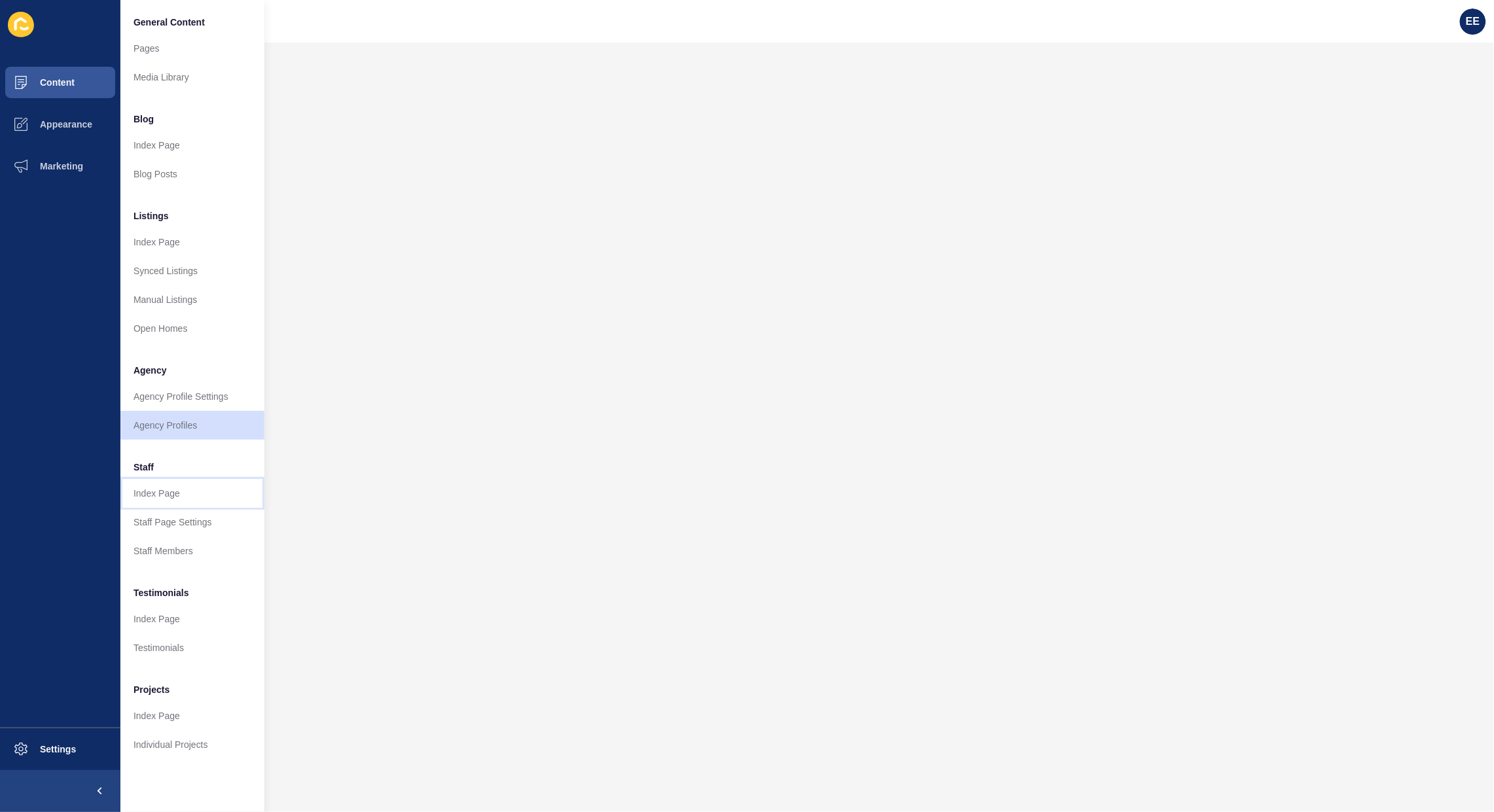
click at [161, 487] on link "Index Page" at bounding box center [193, 493] width 144 height 29
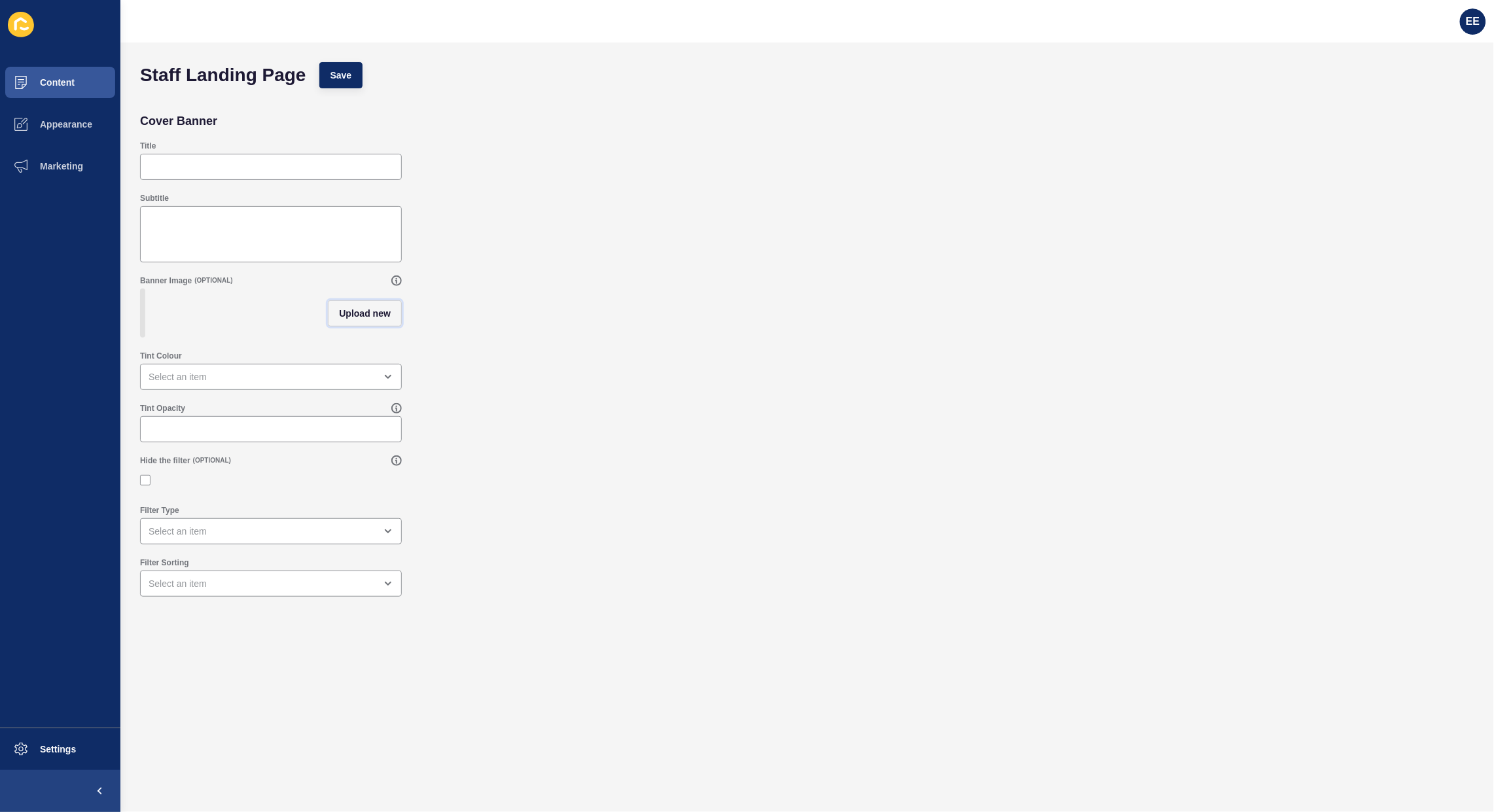
click at [357, 312] on span "Upload new" at bounding box center [365, 313] width 51 height 13
click at [240, 315] on span at bounding box center [271, 315] width 259 height 51
click at [141, 289] on input "Drag or click to upload" at bounding box center [141, 289] width 0 height 0
type input "C:\fakepath\SC-PHOTO.jpg"
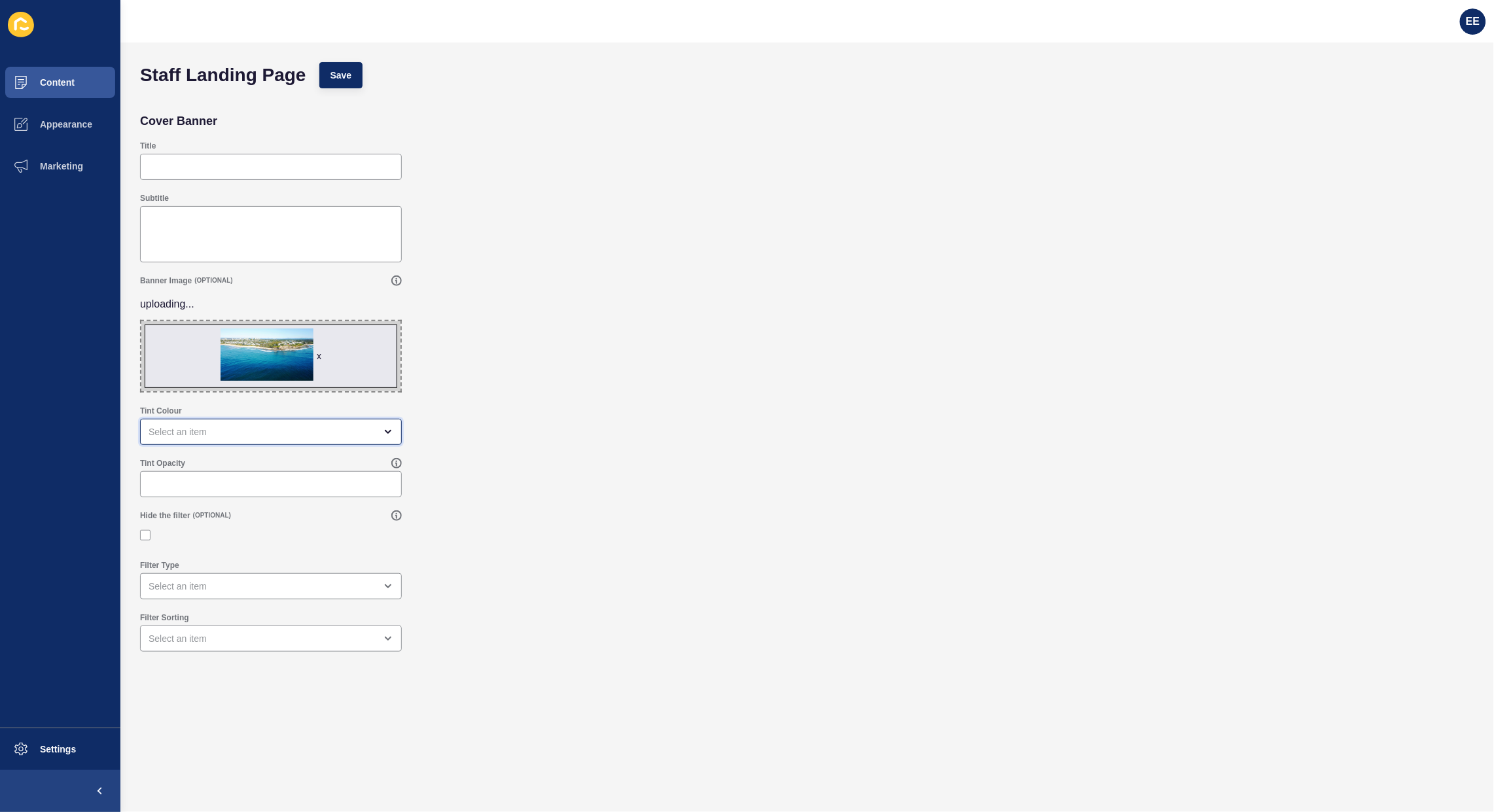
click at [355, 418] on div "open menu" at bounding box center [271, 432] width 261 height 26
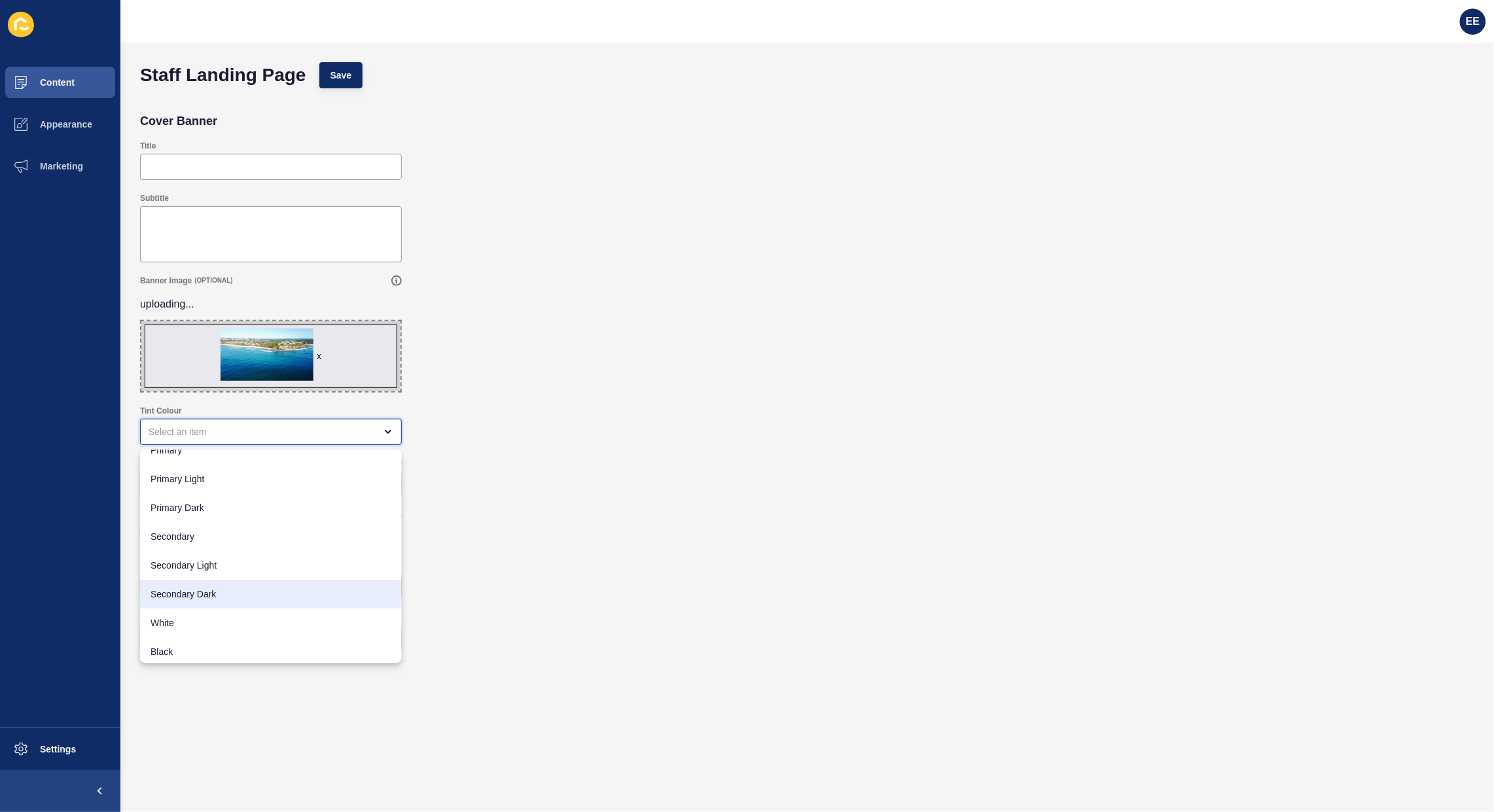
scroll to position [17, 0]
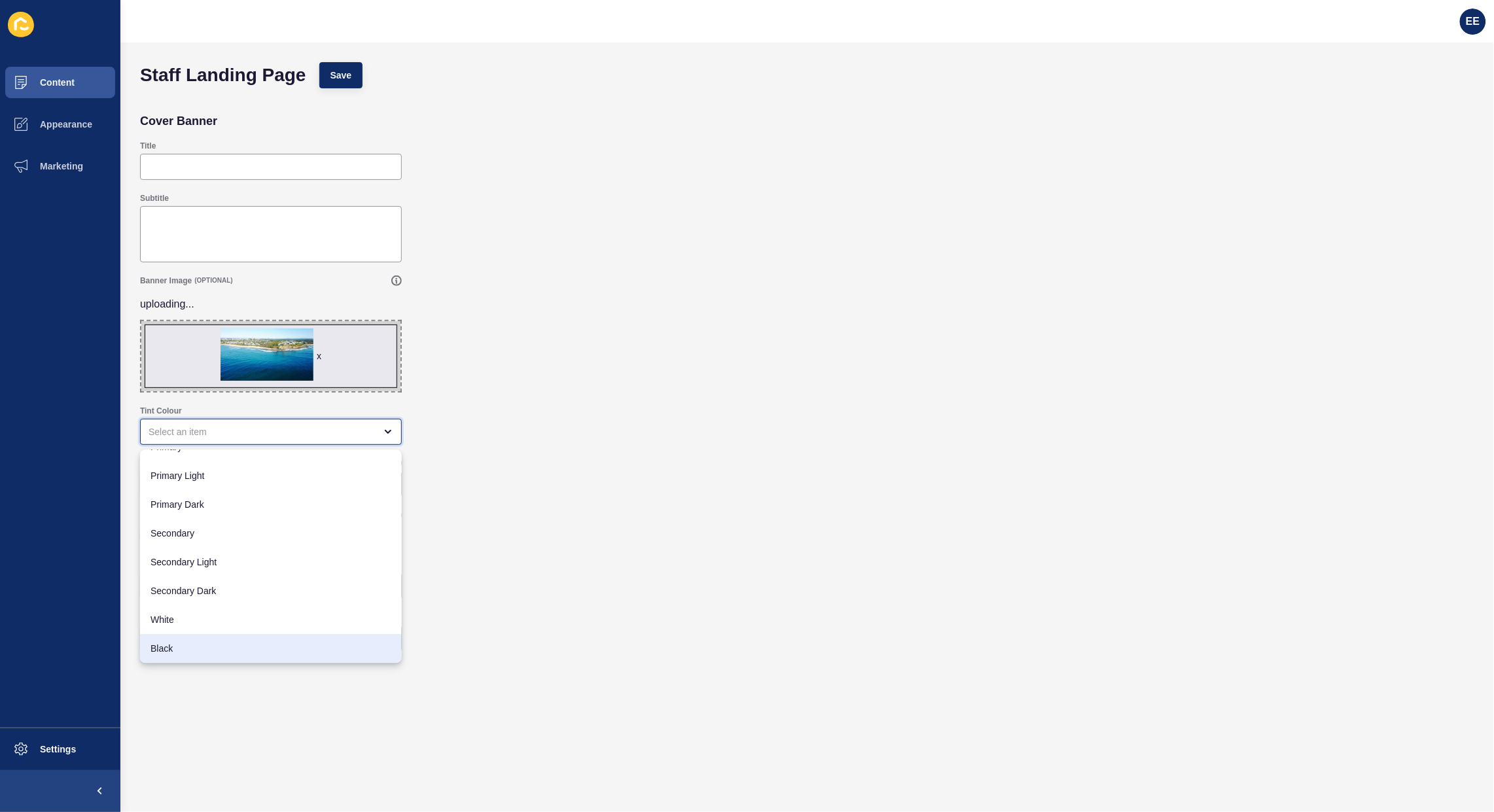
click at [193, 645] on span "Black" at bounding box center [271, 649] width 241 height 13
type input "Black"
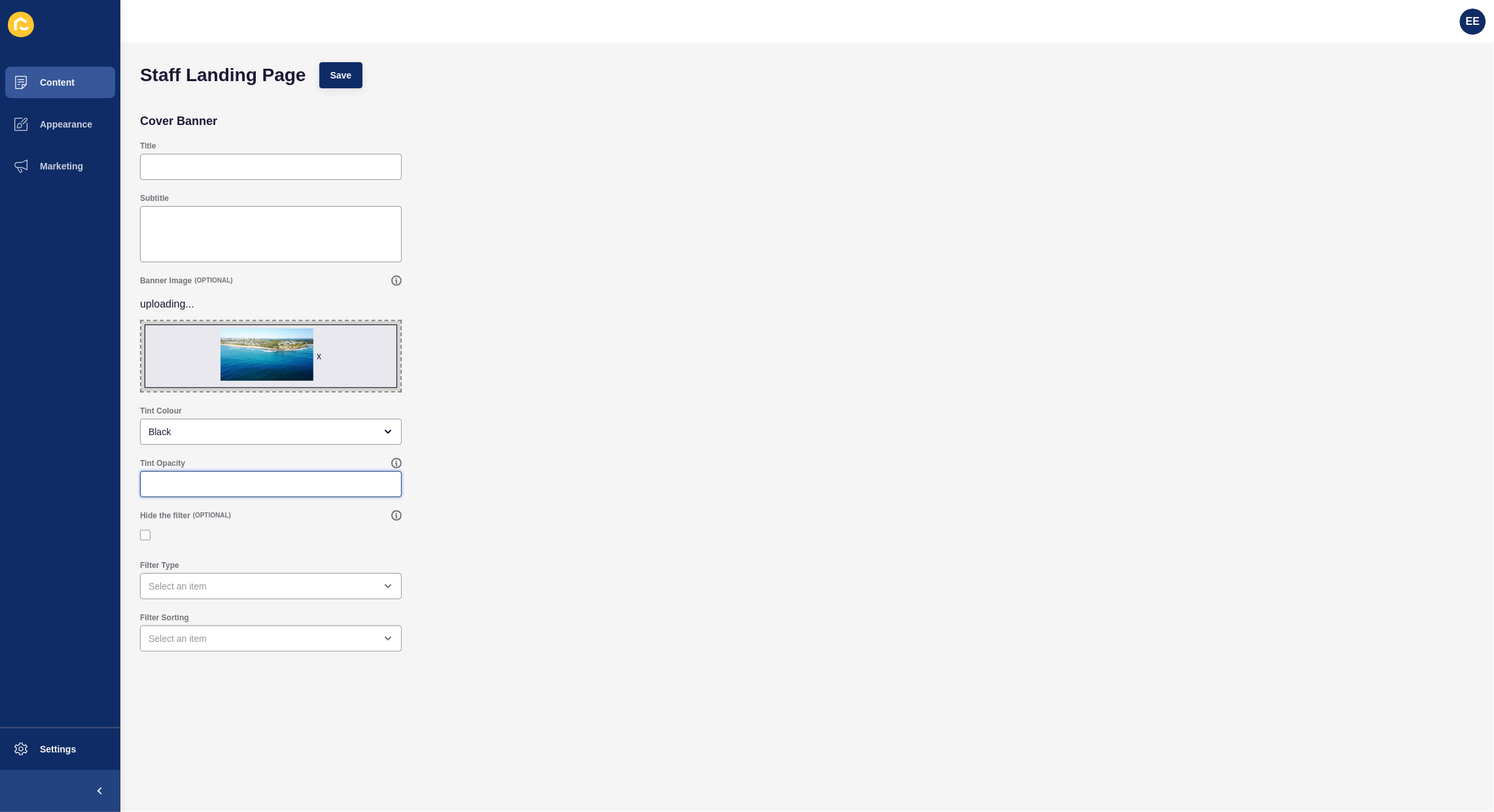
click at [211, 484] on input "Tint Opacity" at bounding box center [271, 484] width 245 height 13
type input ".30"
drag, startPoint x: 142, startPoint y: 534, endPoint x: 184, endPoint y: 524, distance: 43.2
click at [142, 533] on label at bounding box center [145, 535] width 11 height 11
click at [142, 533] on input "Hide the filter" at bounding box center [146, 535] width 8 height 8
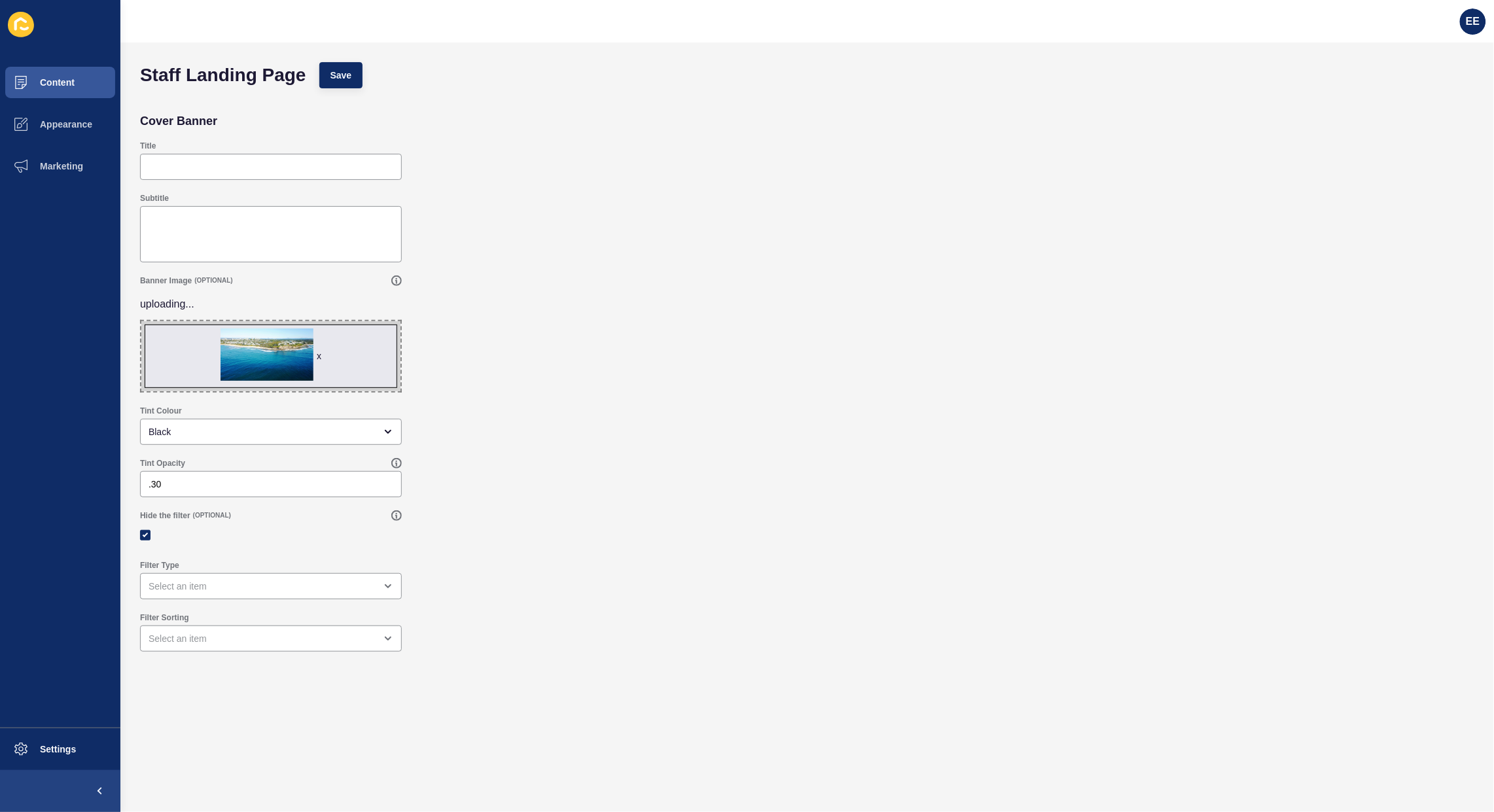
checkbox input "true"
click at [344, 79] on span "Save" at bounding box center [341, 75] width 22 height 13
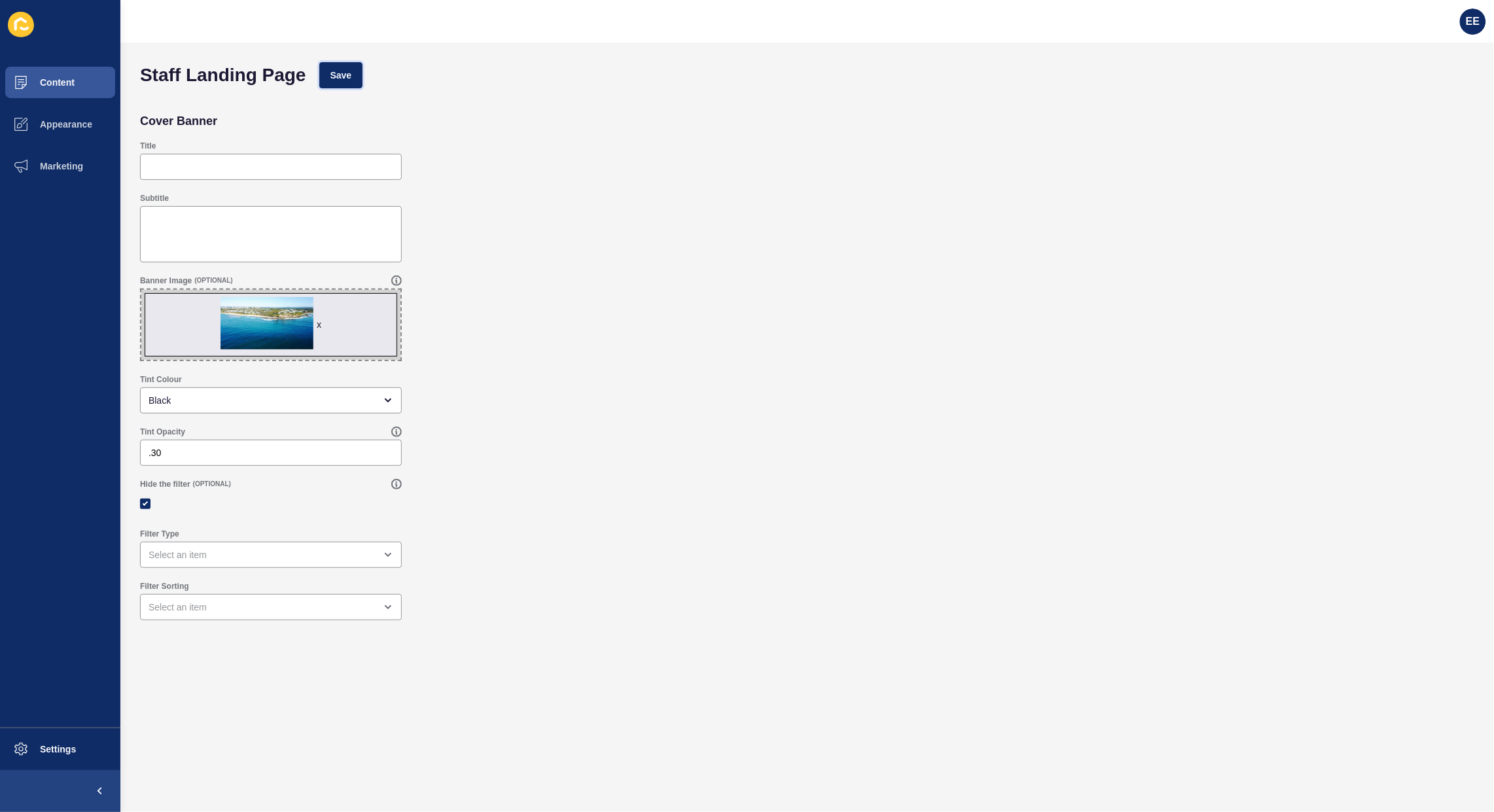
click at [336, 69] on span "Save" at bounding box center [341, 75] width 22 height 13
click at [240, 565] on div "open menu" at bounding box center [271, 555] width 261 height 26
click at [547, 505] on div "Hide the filter (OPTIONAL)" at bounding box center [807, 497] width 1348 height 50
click at [271, 600] on div "close menu" at bounding box center [262, 607] width 227 height 13
click at [552, 515] on div "Hide the filter (OPTIONAL)" at bounding box center [807, 497] width 1348 height 50
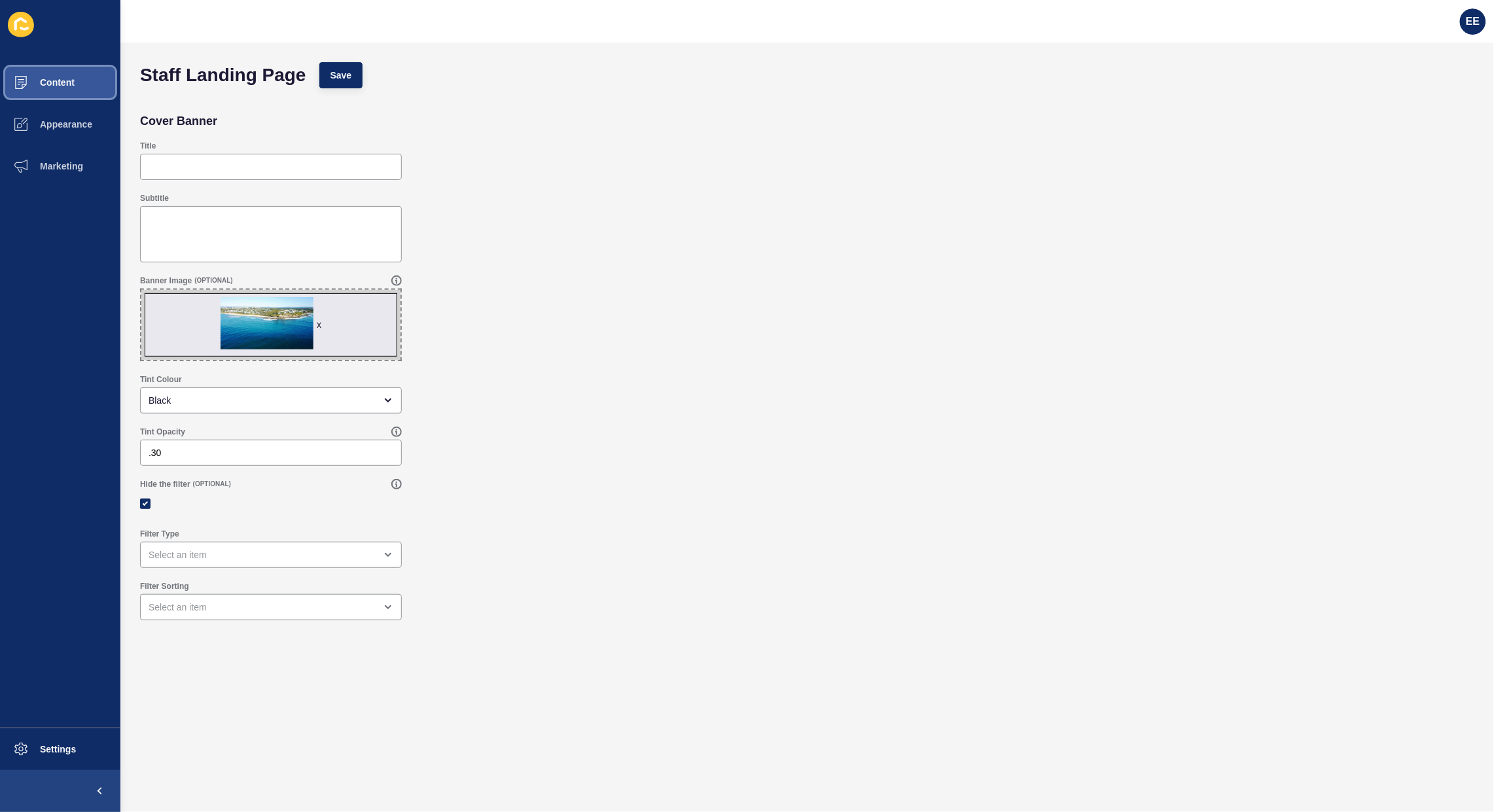
click at [58, 73] on button "Content" at bounding box center [60, 82] width 121 height 42
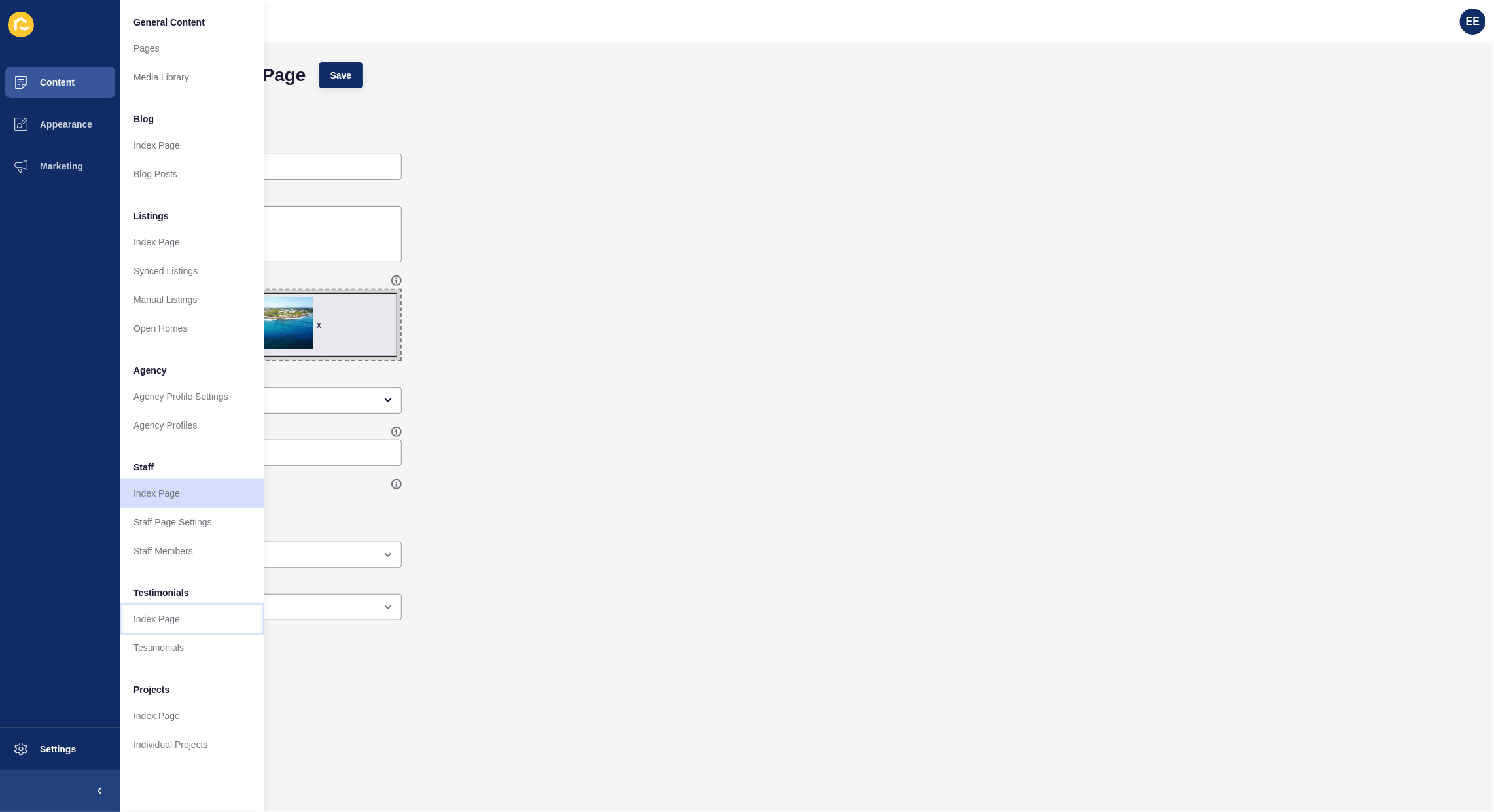
click at [172, 619] on link "Index Page" at bounding box center [193, 619] width 144 height 29
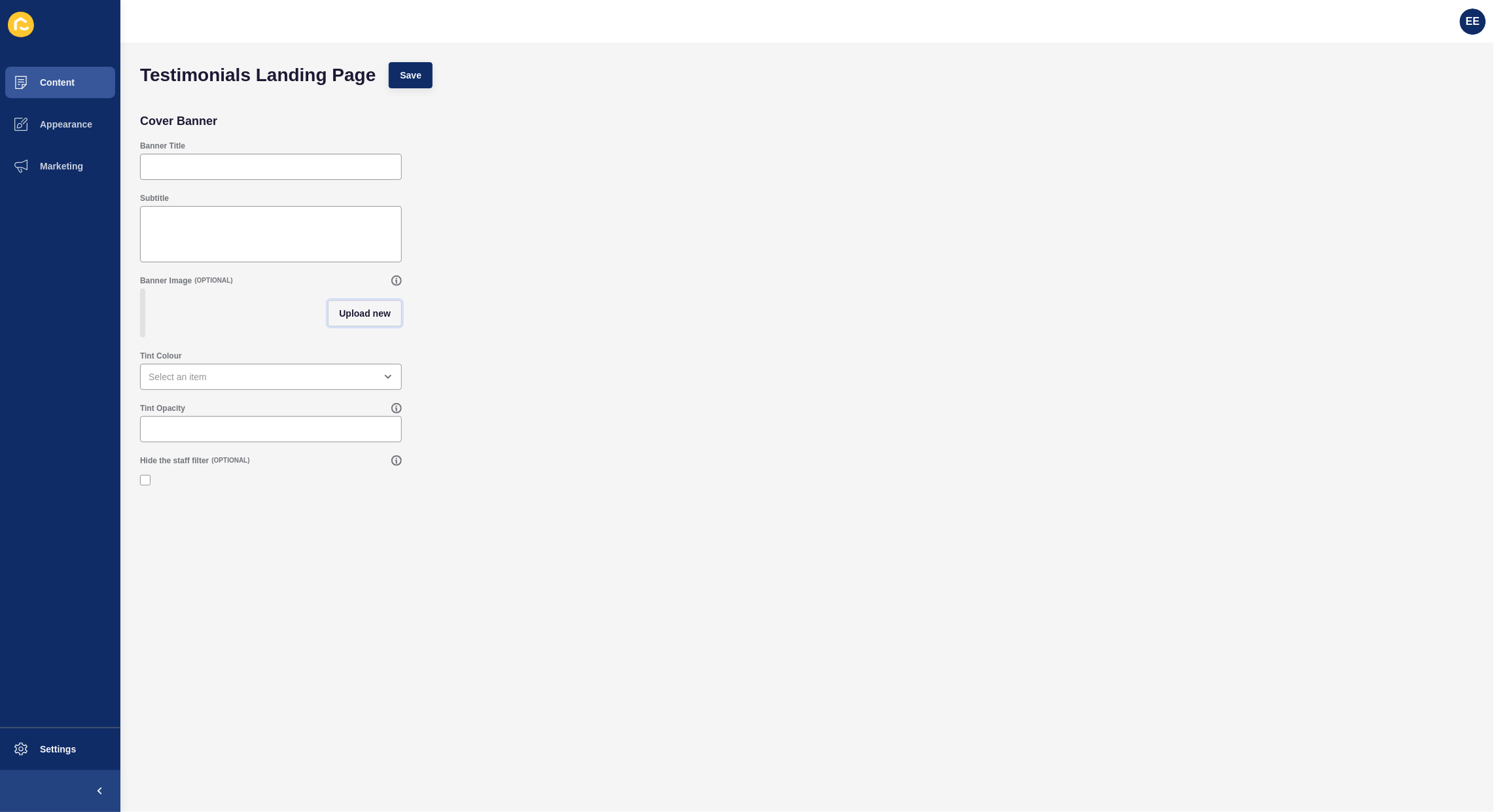
click at [368, 318] on span "Upload new" at bounding box center [365, 313] width 51 height 13
click at [279, 308] on span at bounding box center [271, 315] width 259 height 51
click at [141, 289] on input "Drag or click to upload" at bounding box center [141, 289] width 0 height 0
type input "C:\fakepath\SC-PHOTO.jpg"
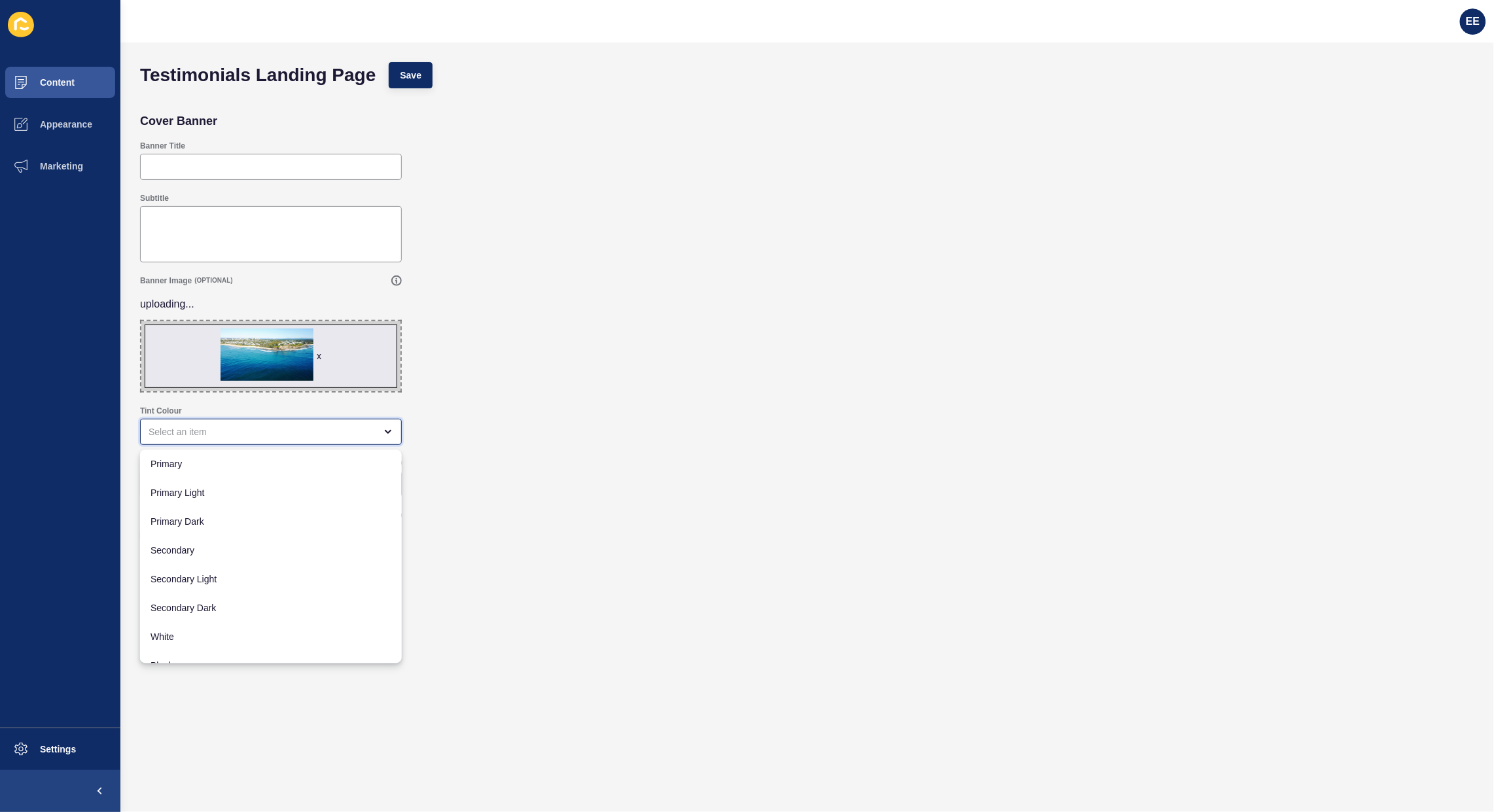
click at [273, 429] on div "close menu" at bounding box center [262, 432] width 227 height 13
click at [203, 650] on span "Black" at bounding box center [271, 649] width 241 height 13
type input "Black"
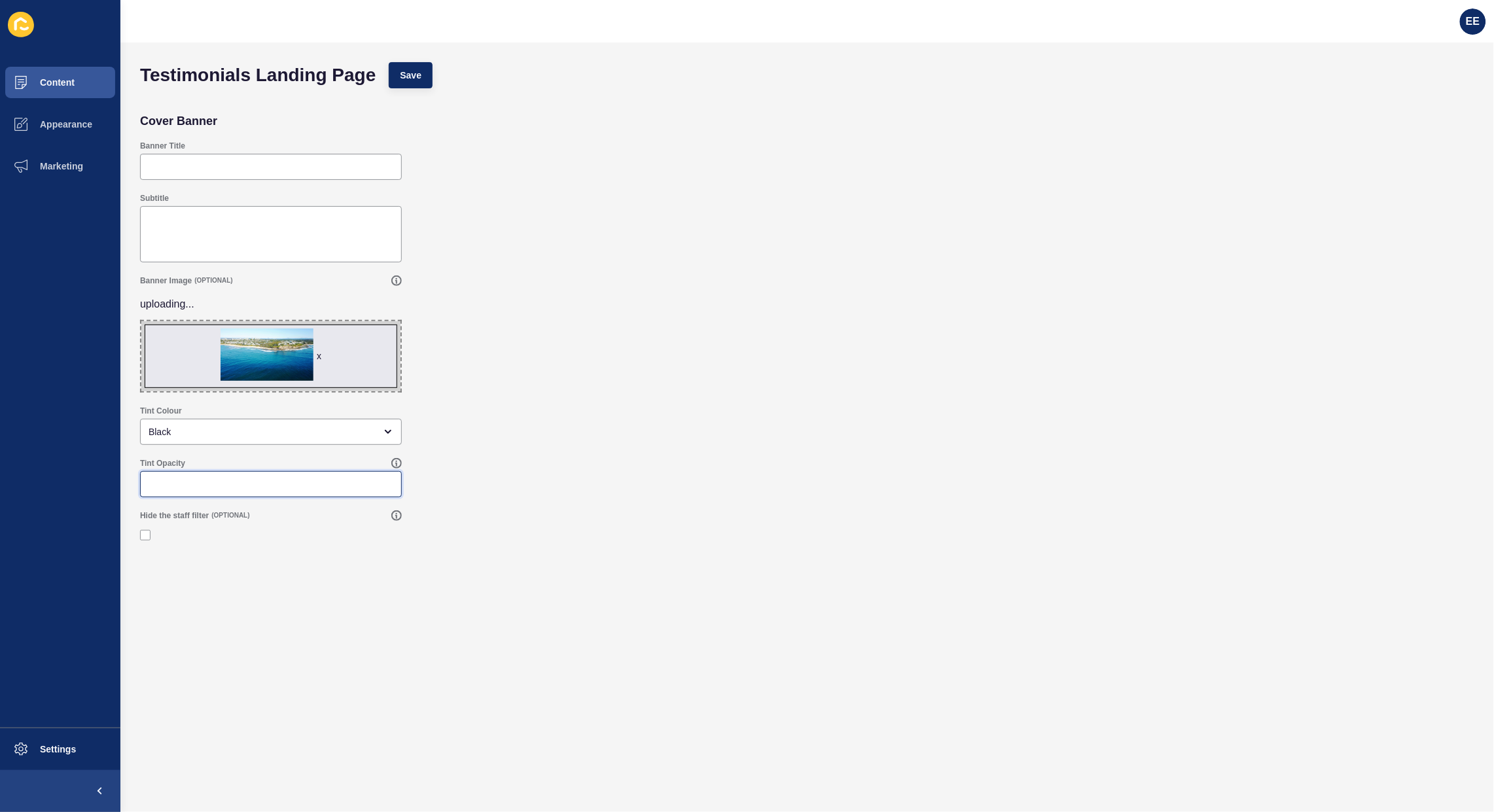
click at [195, 477] on input "Tint Opacity" at bounding box center [271, 484] width 245 height 13
type input ".3"
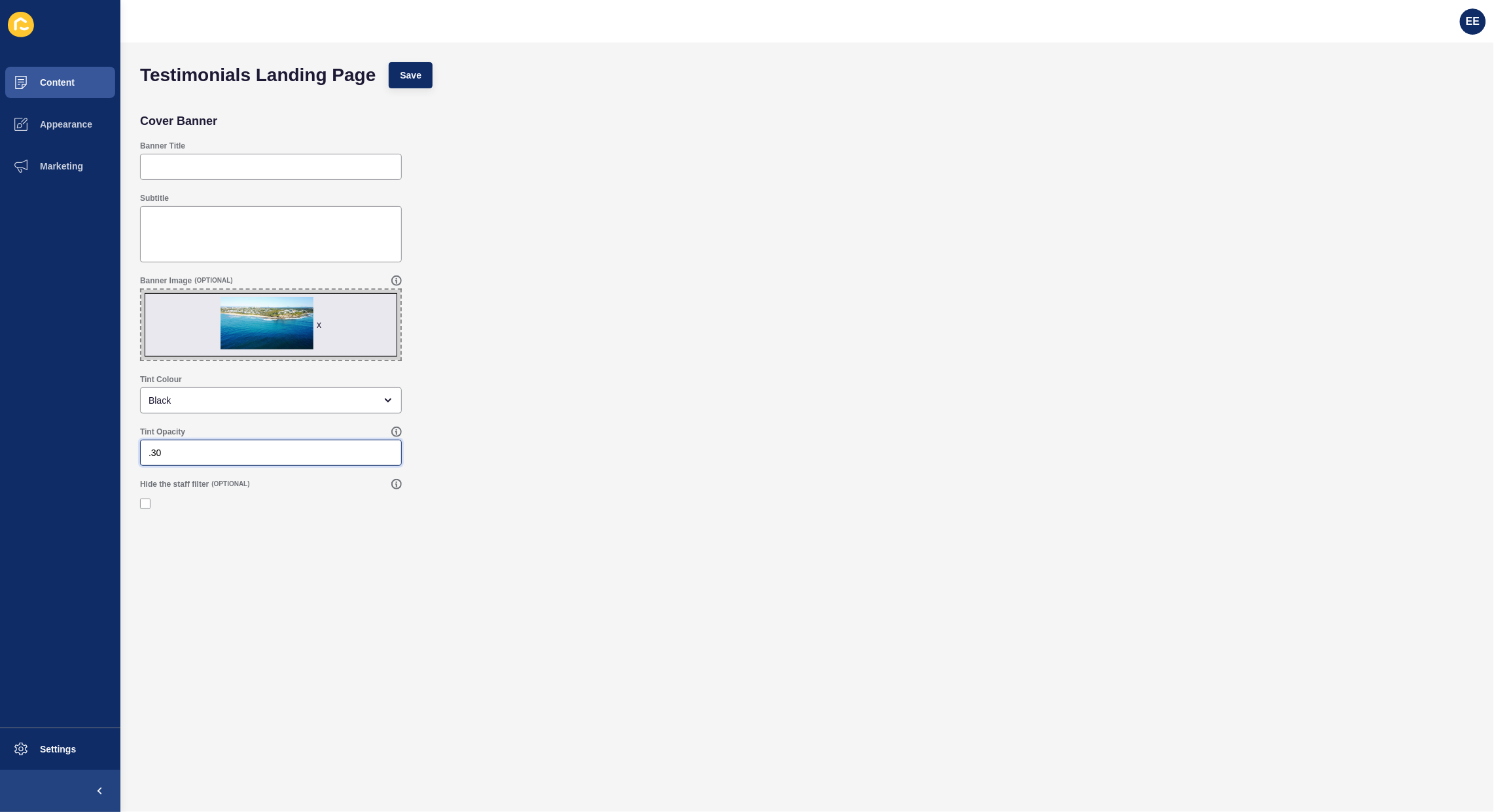
type input ".30"
click at [135, 502] on div "Hide the staff filter (OPTIONAL)" at bounding box center [807, 497] width 1348 height 50
click at [145, 498] on div at bounding box center [271, 504] width 261 height 12
click at [146, 502] on label at bounding box center [145, 504] width 11 height 11
click at [146, 502] on input "Hide the staff filter" at bounding box center [146, 504] width 8 height 8
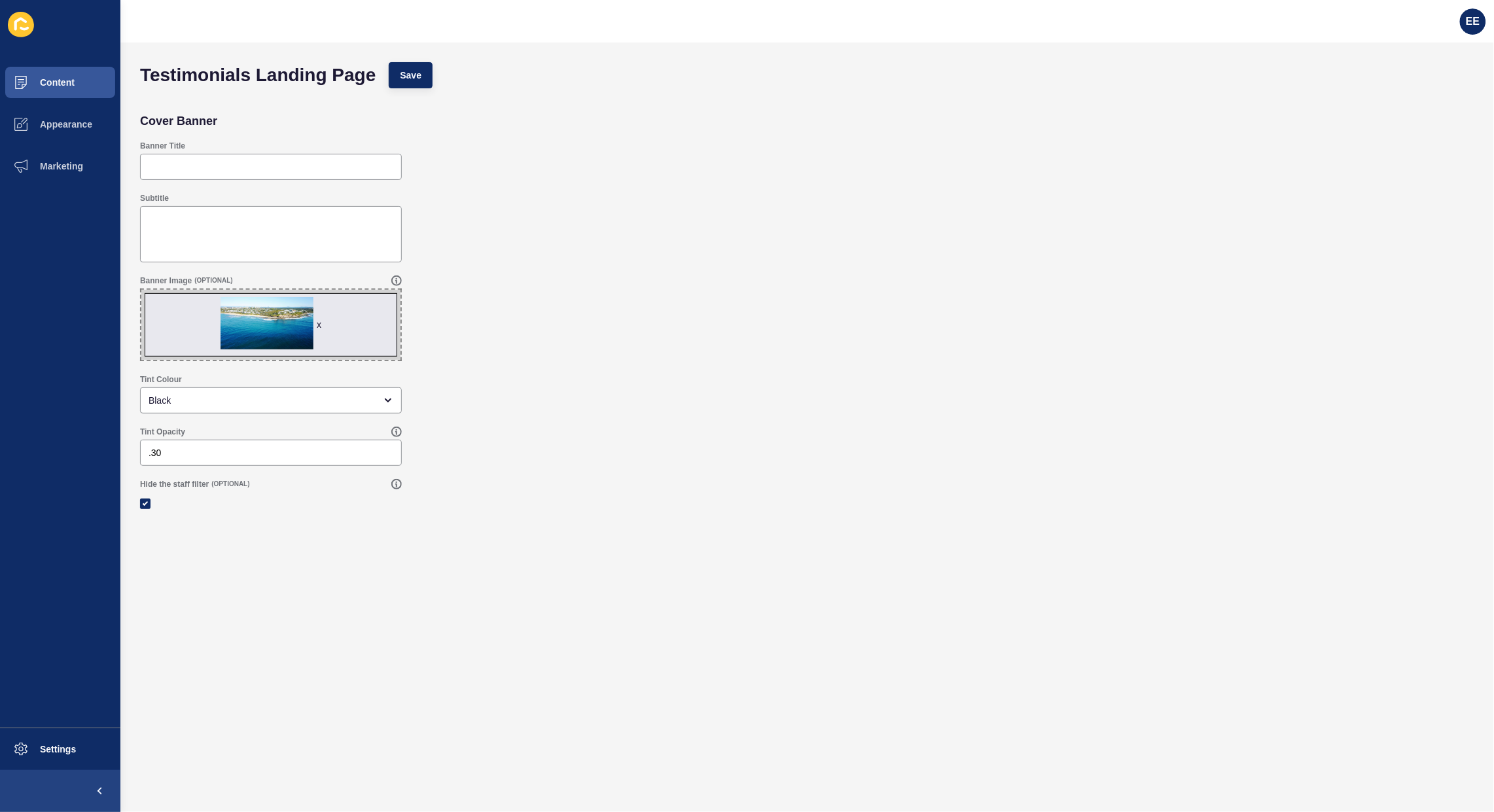
checkbox input "true"
click at [246, 537] on form "Testimonials Landing Page Save Cover Banner Banner Title Subtitle Banner Image …" at bounding box center [807, 400] width 1348 height 690
click at [405, 70] on span "Save" at bounding box center [410, 75] width 22 height 13
click at [414, 82] on button "Save" at bounding box center [410, 75] width 44 height 26
click at [50, 77] on span "Content" at bounding box center [36, 82] width 77 height 11
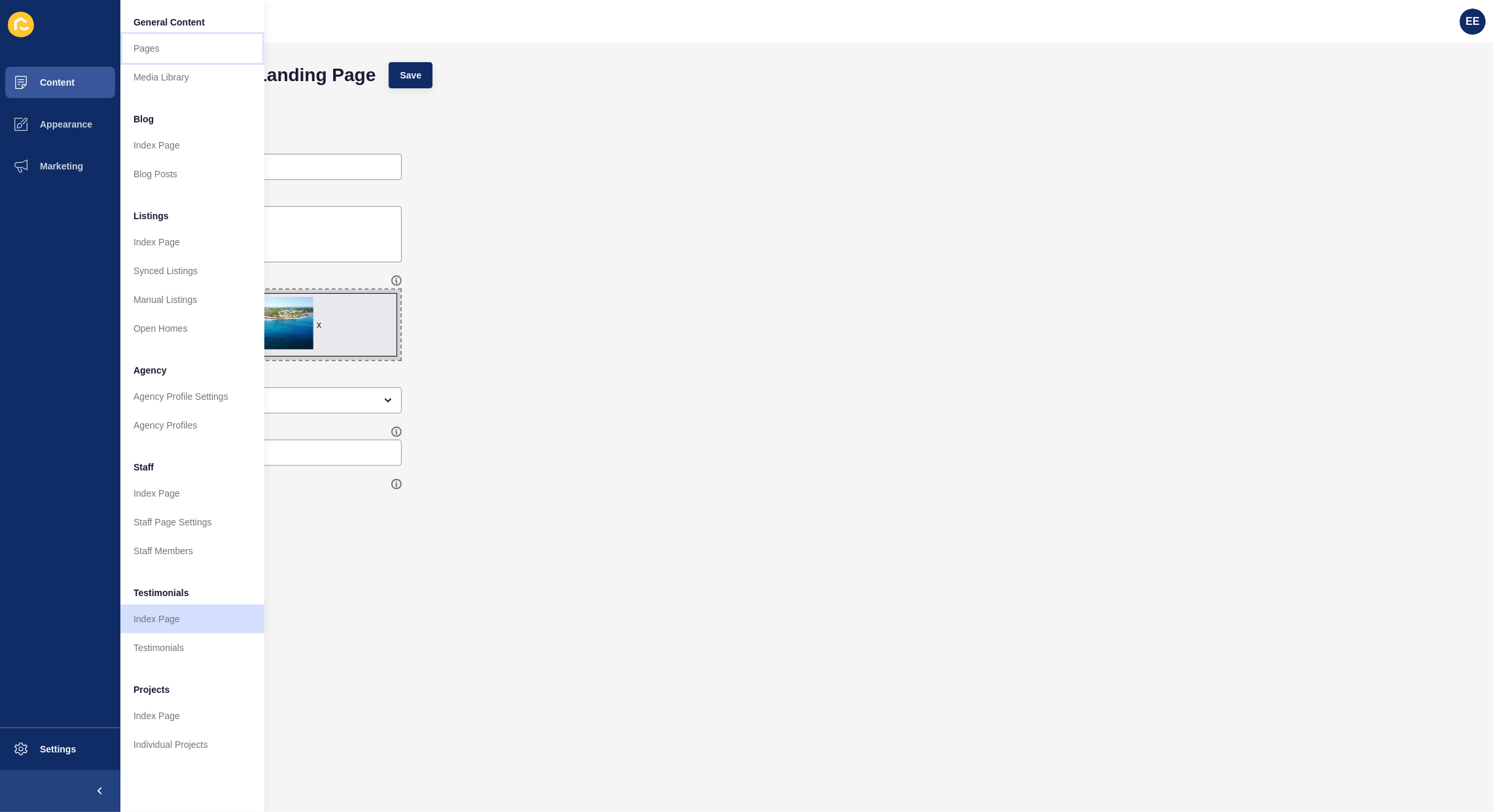
click at [158, 50] on link "Pages" at bounding box center [193, 48] width 144 height 29
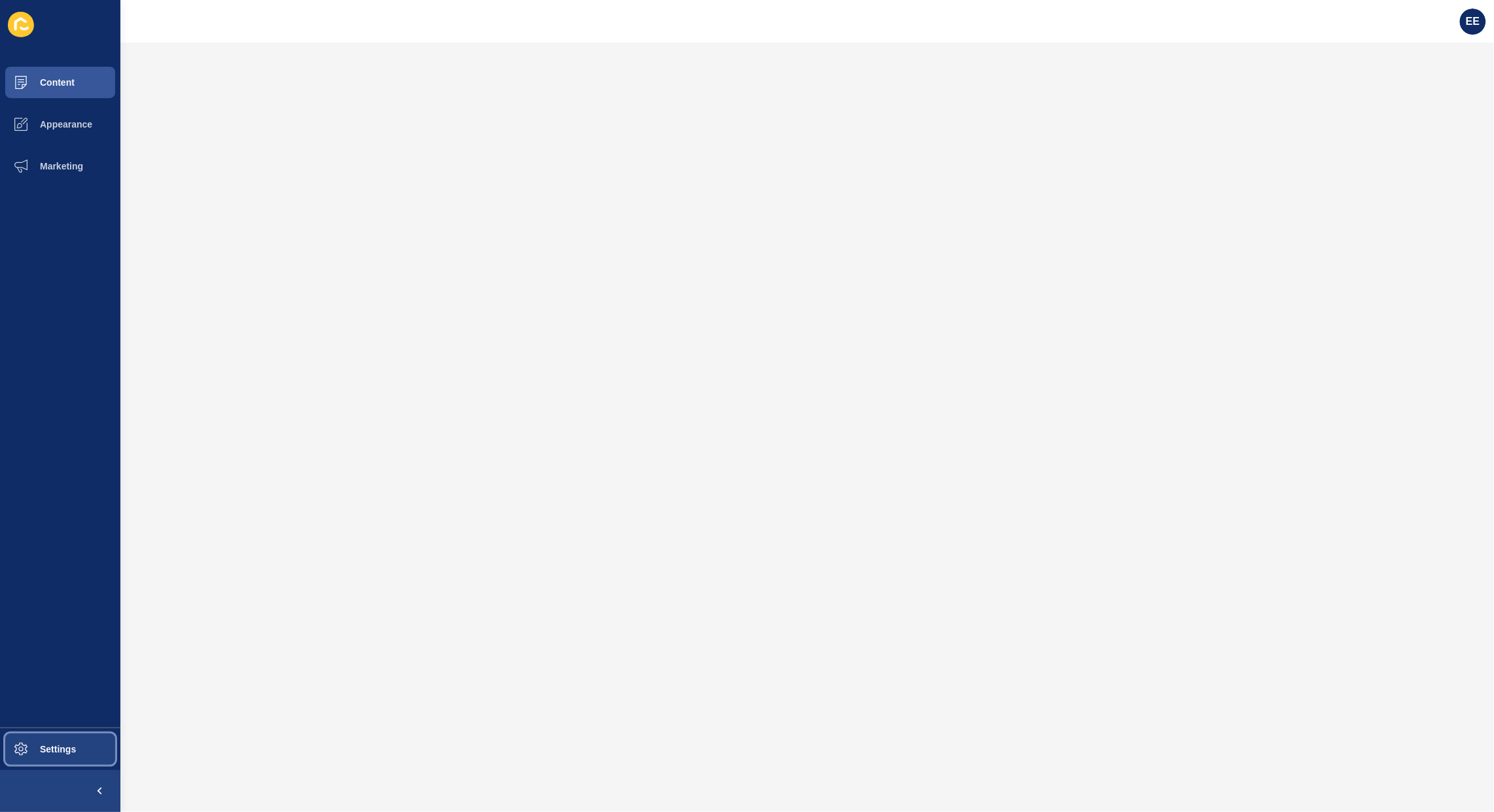
click at [40, 744] on span "Settings" at bounding box center [37, 748] width 78 height 11
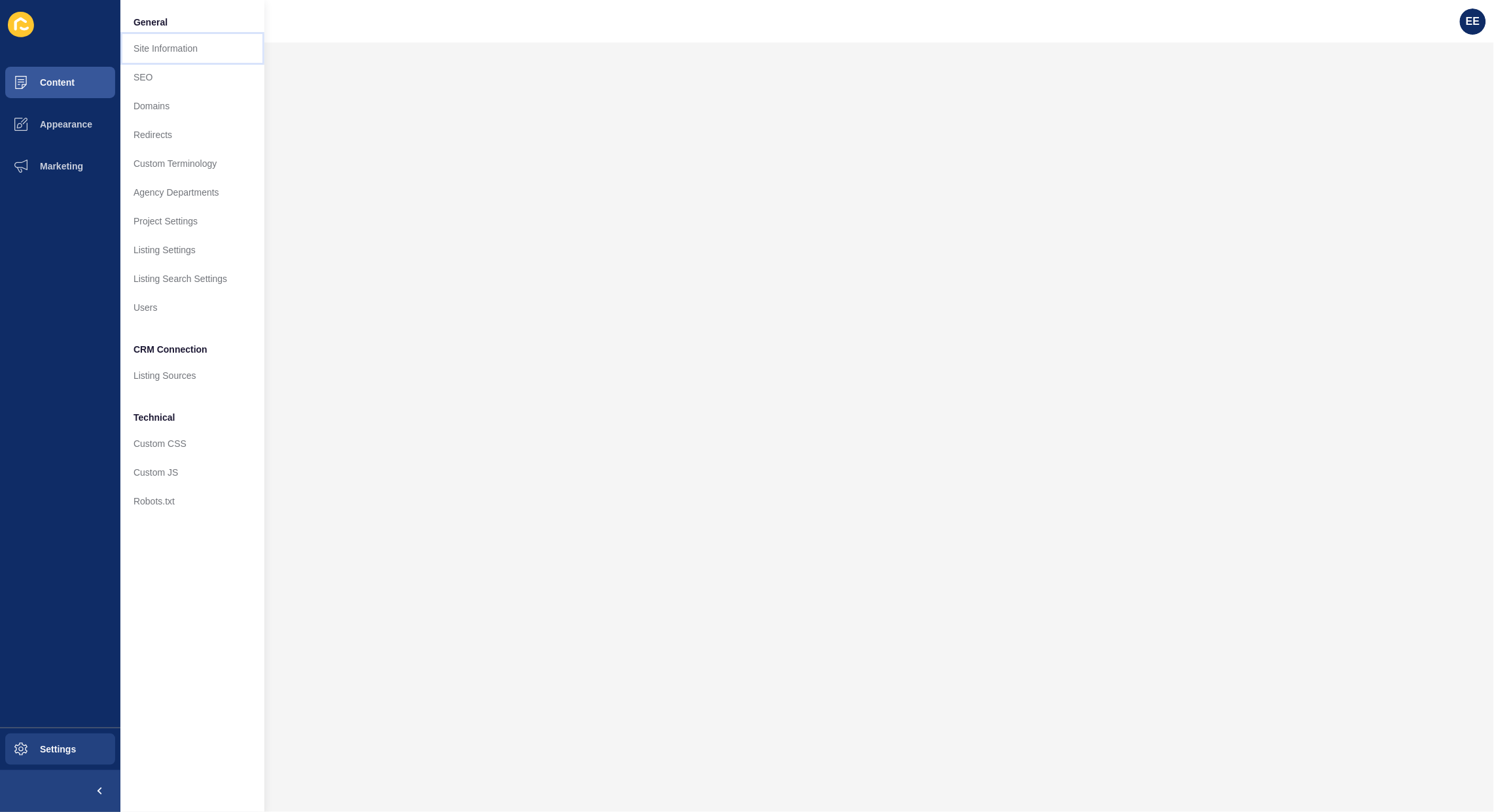
click at [148, 43] on link "Site Information" at bounding box center [193, 48] width 144 height 29
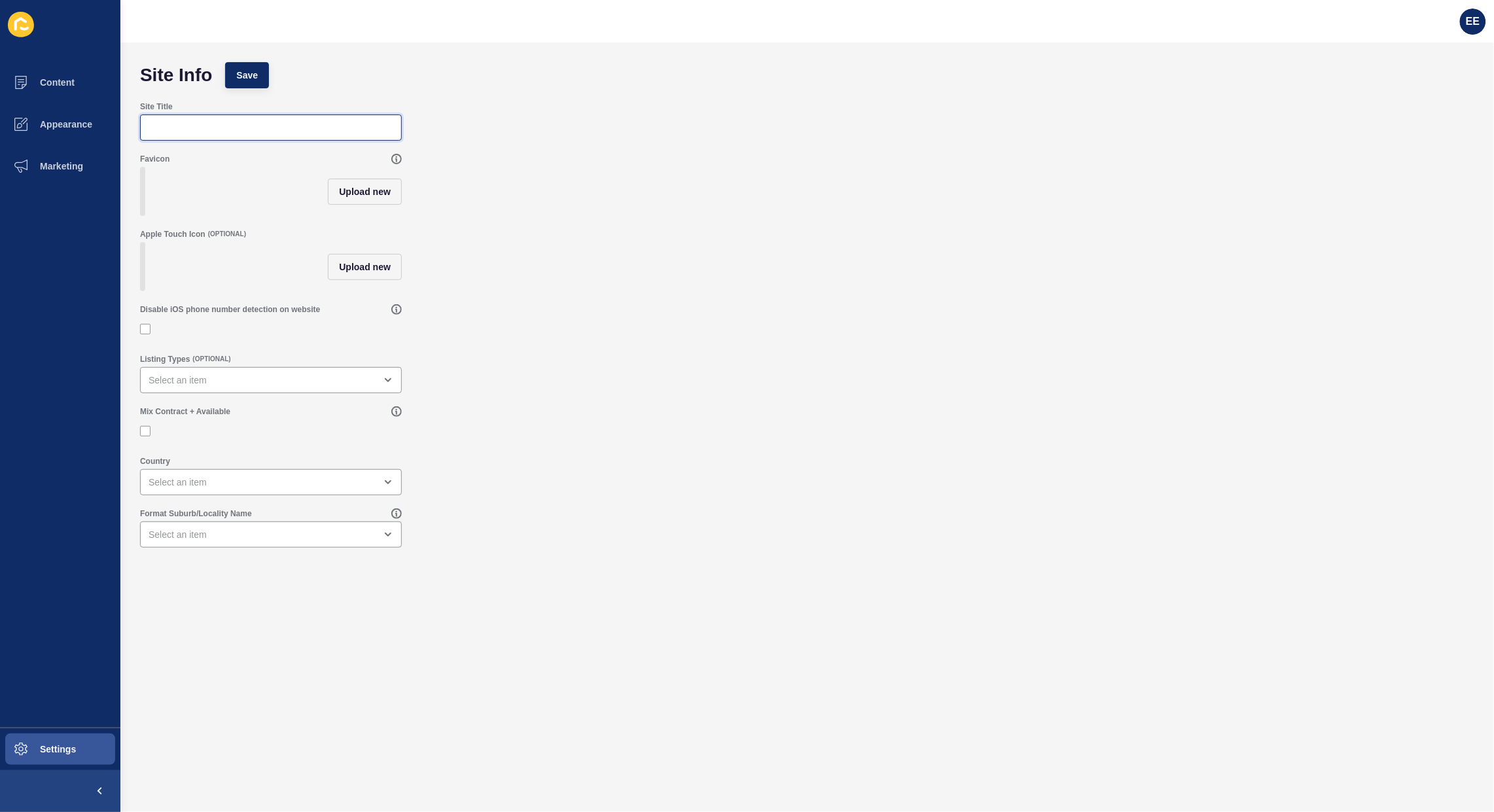
click at [229, 121] on input "Site Title" at bounding box center [271, 127] width 245 height 13
type input "Aura Property"
click at [252, 387] on div "open menu" at bounding box center [262, 380] width 227 height 13
click at [179, 437] on span "Sale & Rental" at bounding box center [271, 437] width 241 height 13
type input "Sale & Rental"
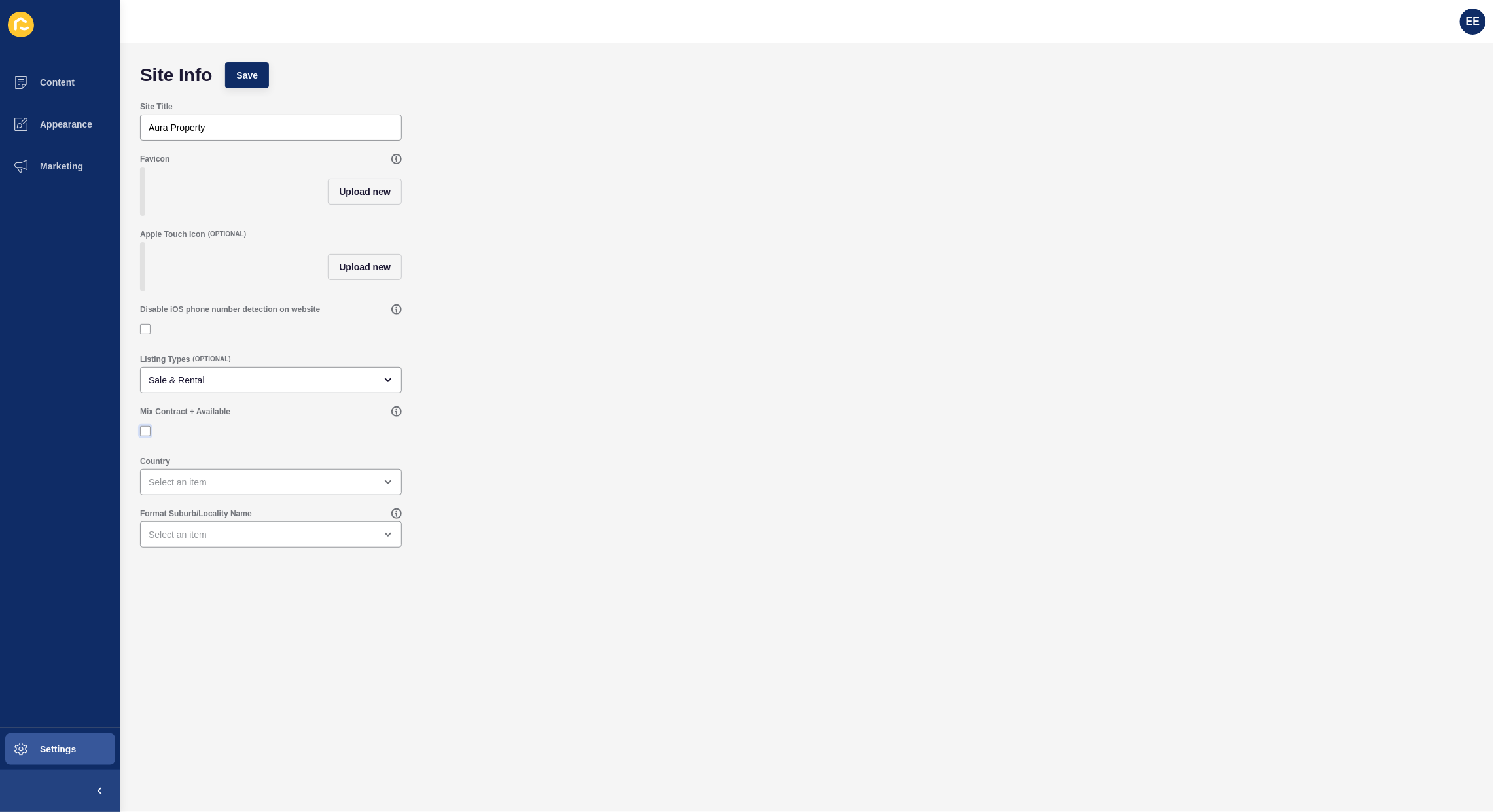
drag, startPoint x: 142, startPoint y: 456, endPoint x: 186, endPoint y: 490, distance: 55.6
click at [142, 437] on label at bounding box center [145, 431] width 11 height 11
click at [142, 436] on input "Mix Contract + Available" at bounding box center [146, 432] width 8 height 8
checkbox input "true"
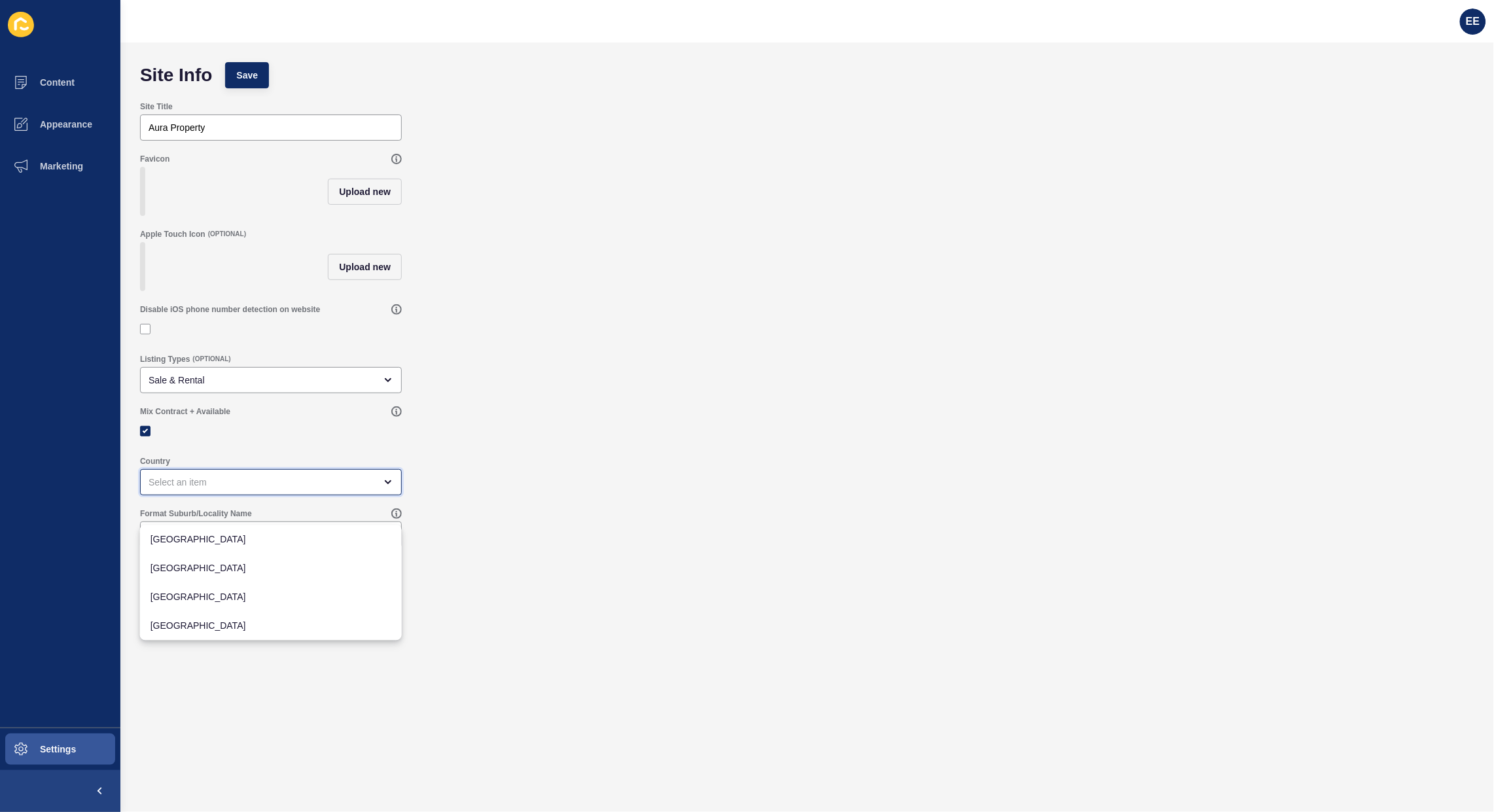
click at [203, 489] on div "close menu" at bounding box center [262, 482] width 227 height 13
click at [188, 547] on div "Australia" at bounding box center [271, 539] width 261 height 29
type input "Australia"
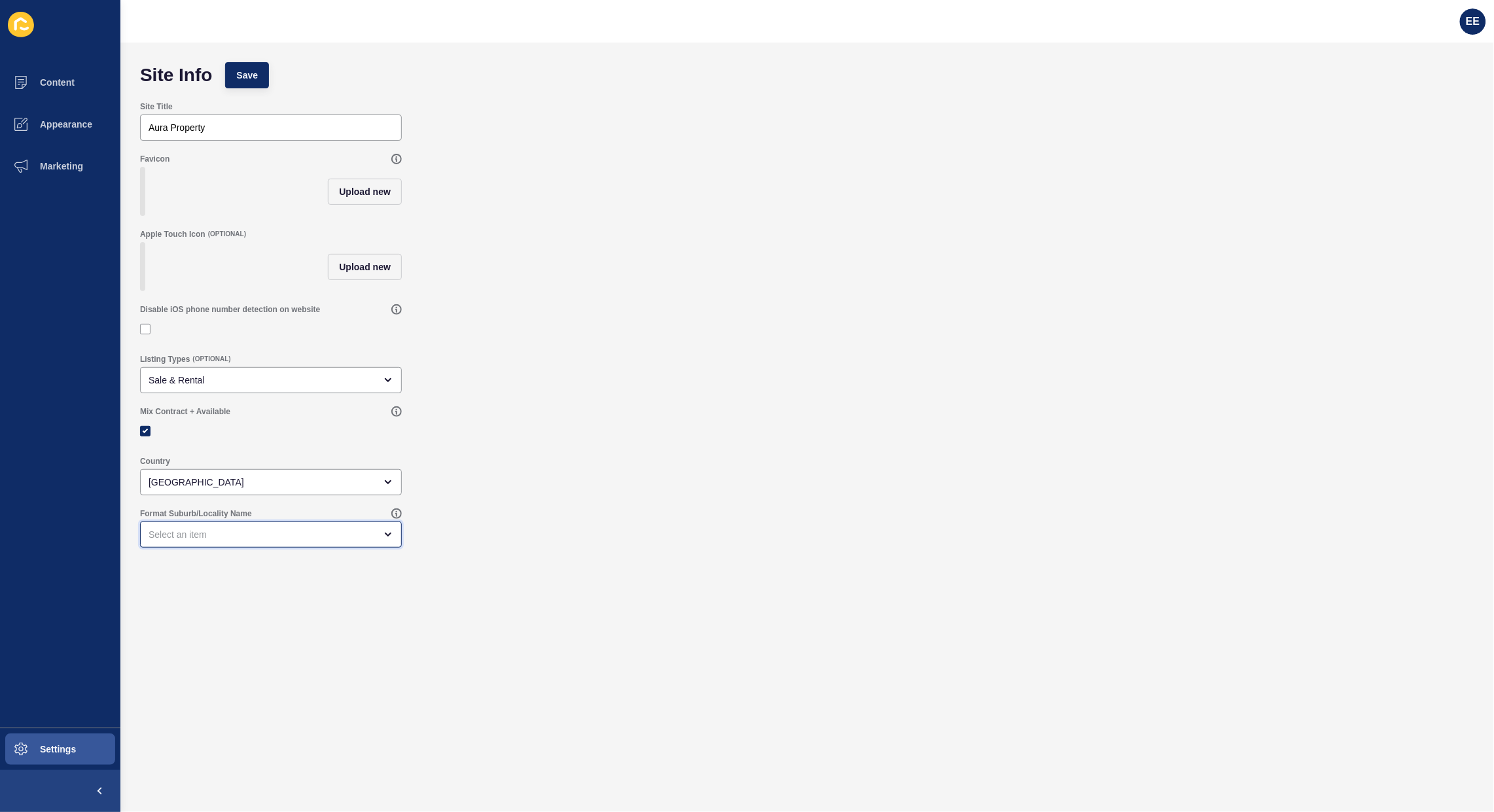
click at [195, 541] on div "open menu" at bounding box center [262, 534] width 227 height 13
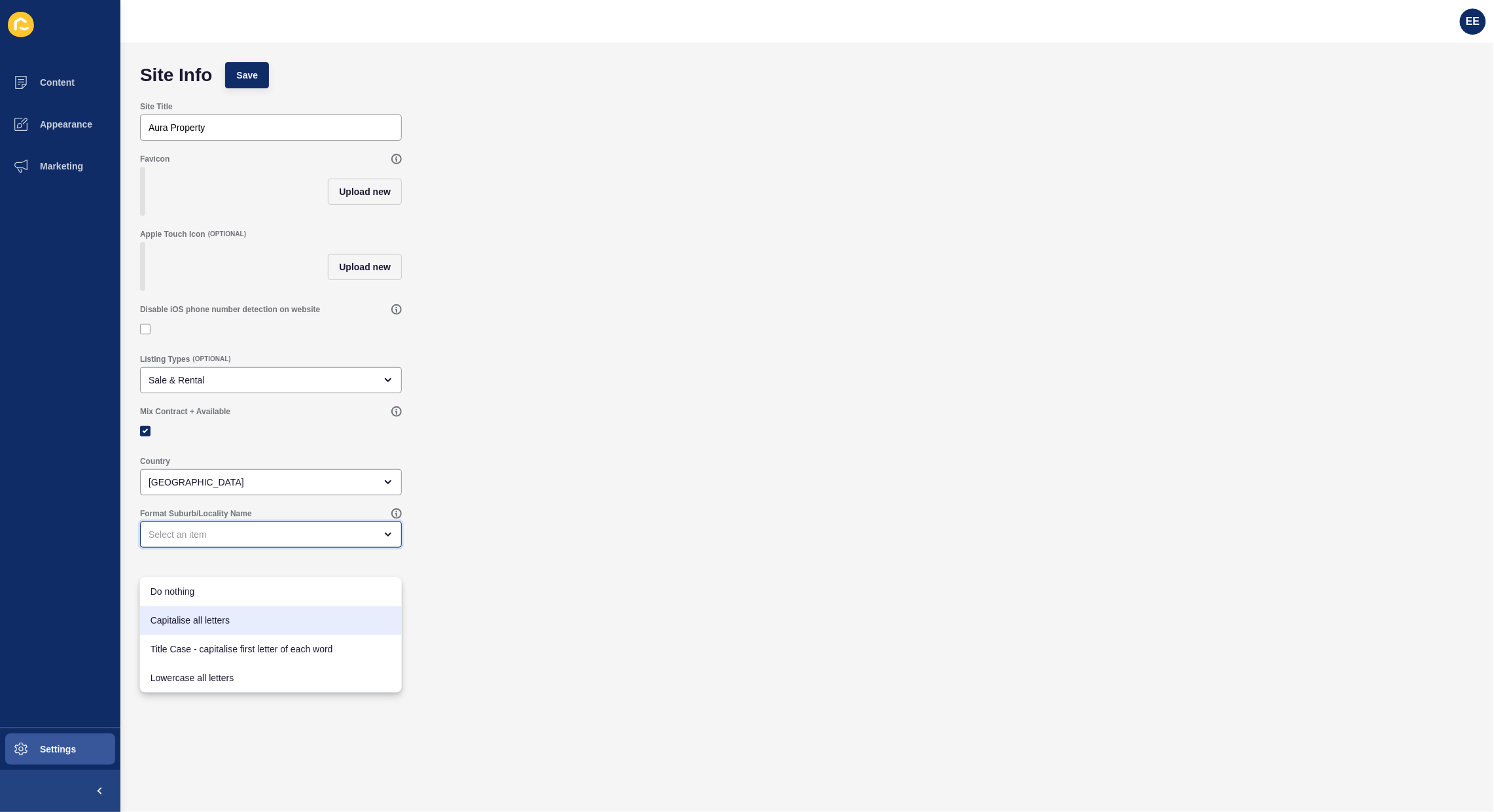
drag, startPoint x: 204, startPoint y: 614, endPoint x: 280, endPoint y: 584, distance: 81.7
click at [204, 615] on span "Capitalise all letters" at bounding box center [271, 621] width 241 height 13
type input "Capitalise all letters"
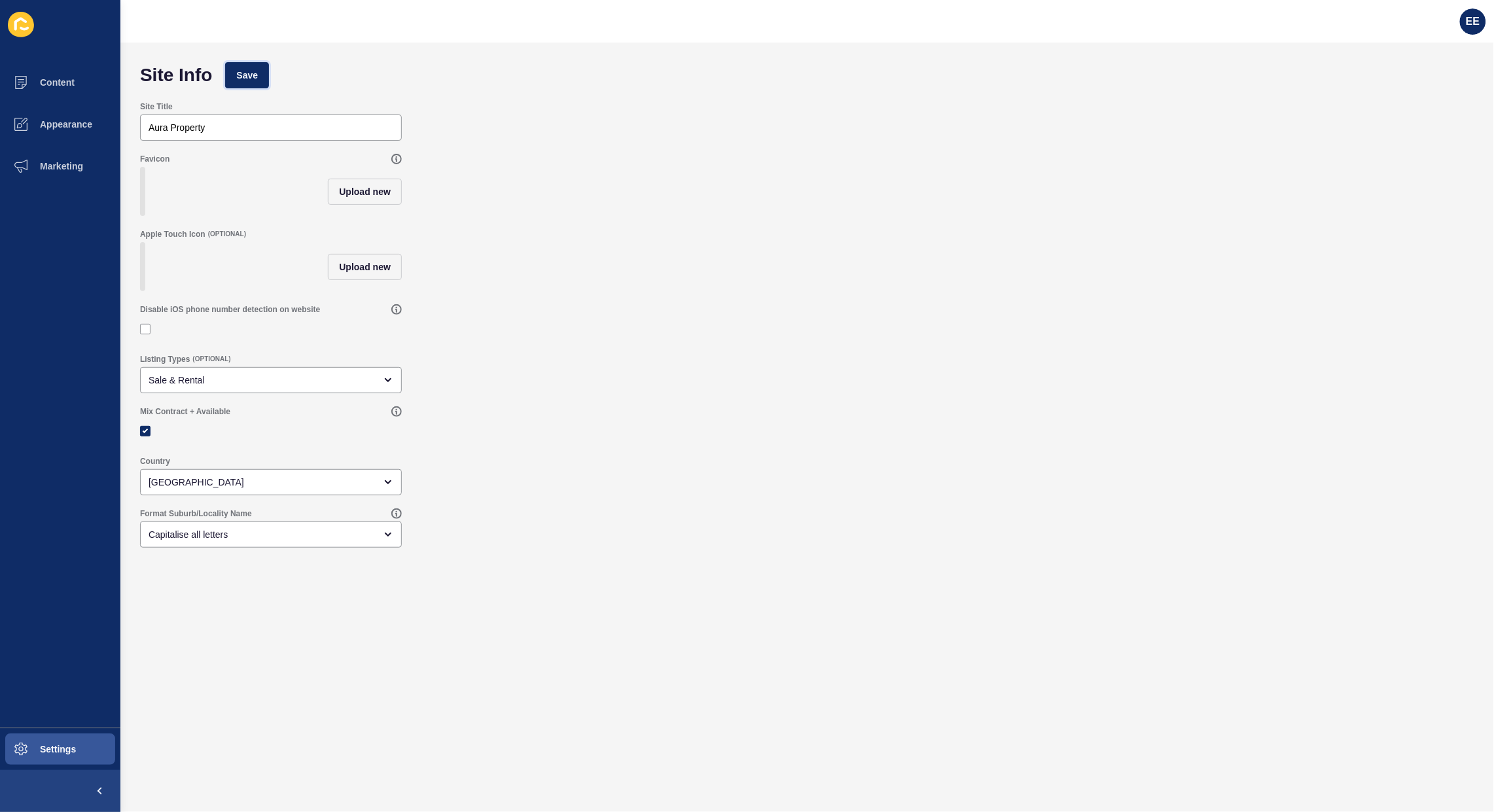
click at [237, 73] on span "Save" at bounding box center [247, 75] width 22 height 13
click at [55, 87] on span "Content" at bounding box center [36, 82] width 77 height 11
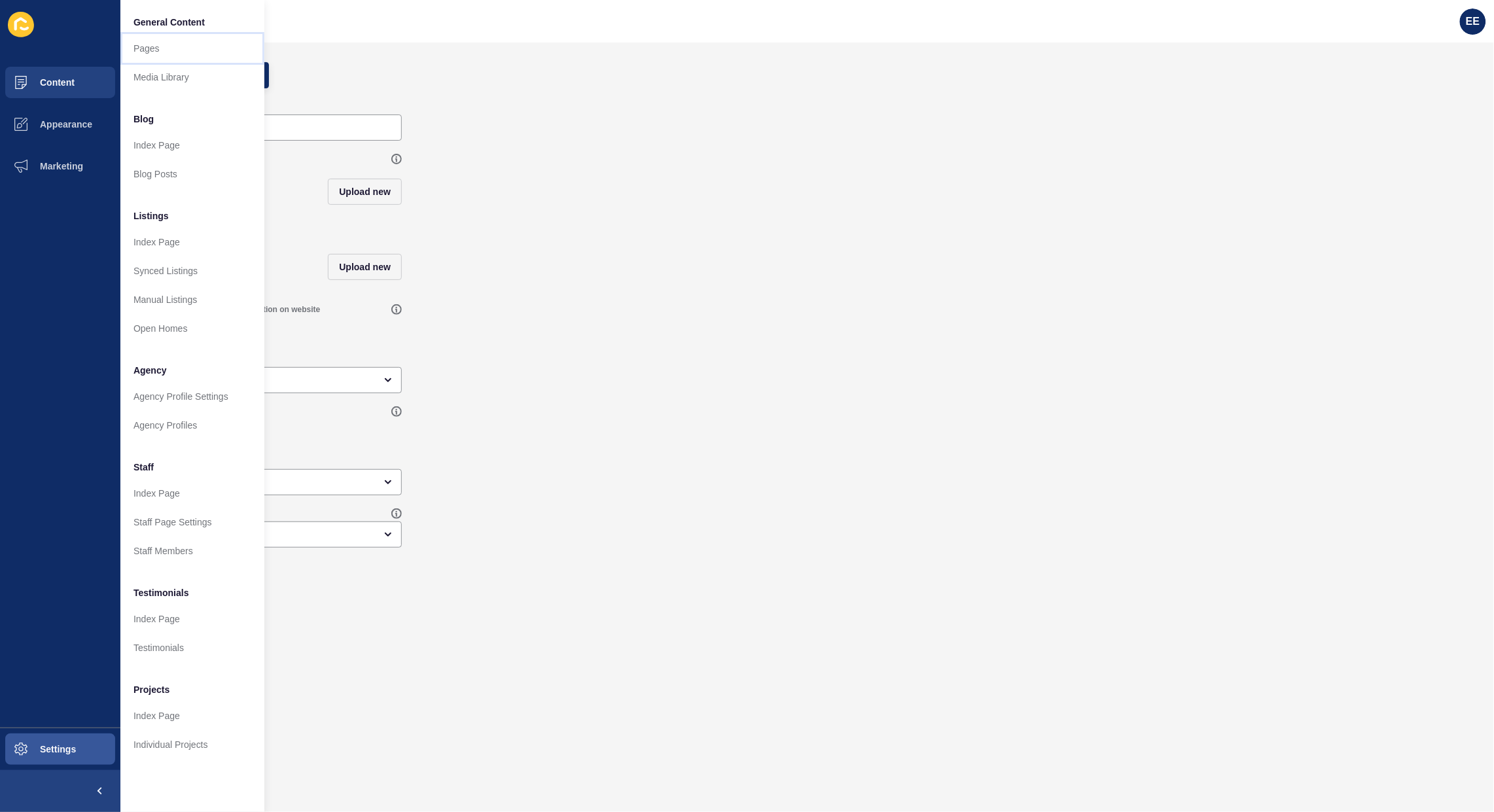
click at [146, 54] on link "Pages" at bounding box center [193, 48] width 144 height 29
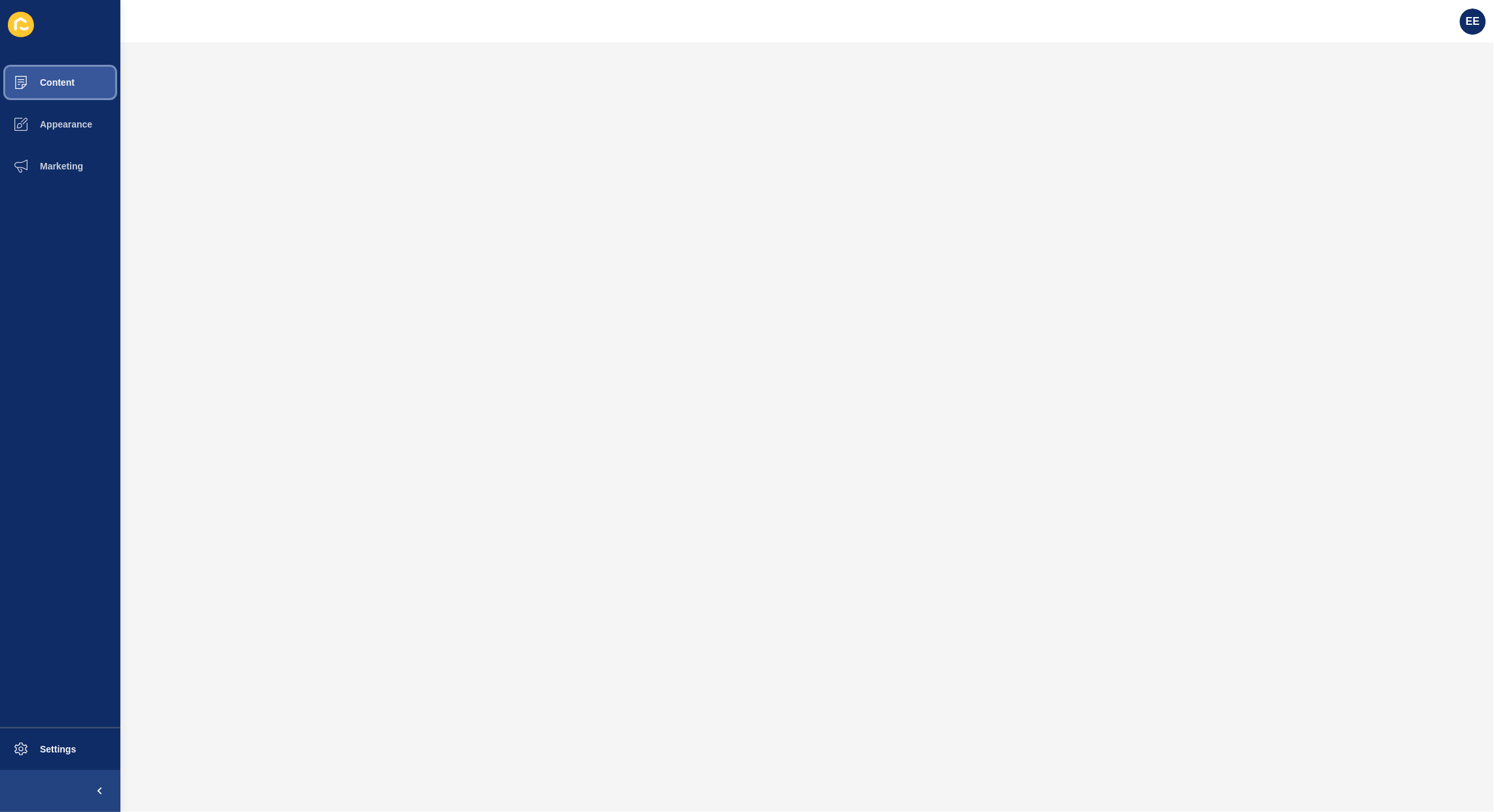
click at [66, 69] on button "Content" at bounding box center [60, 82] width 121 height 42
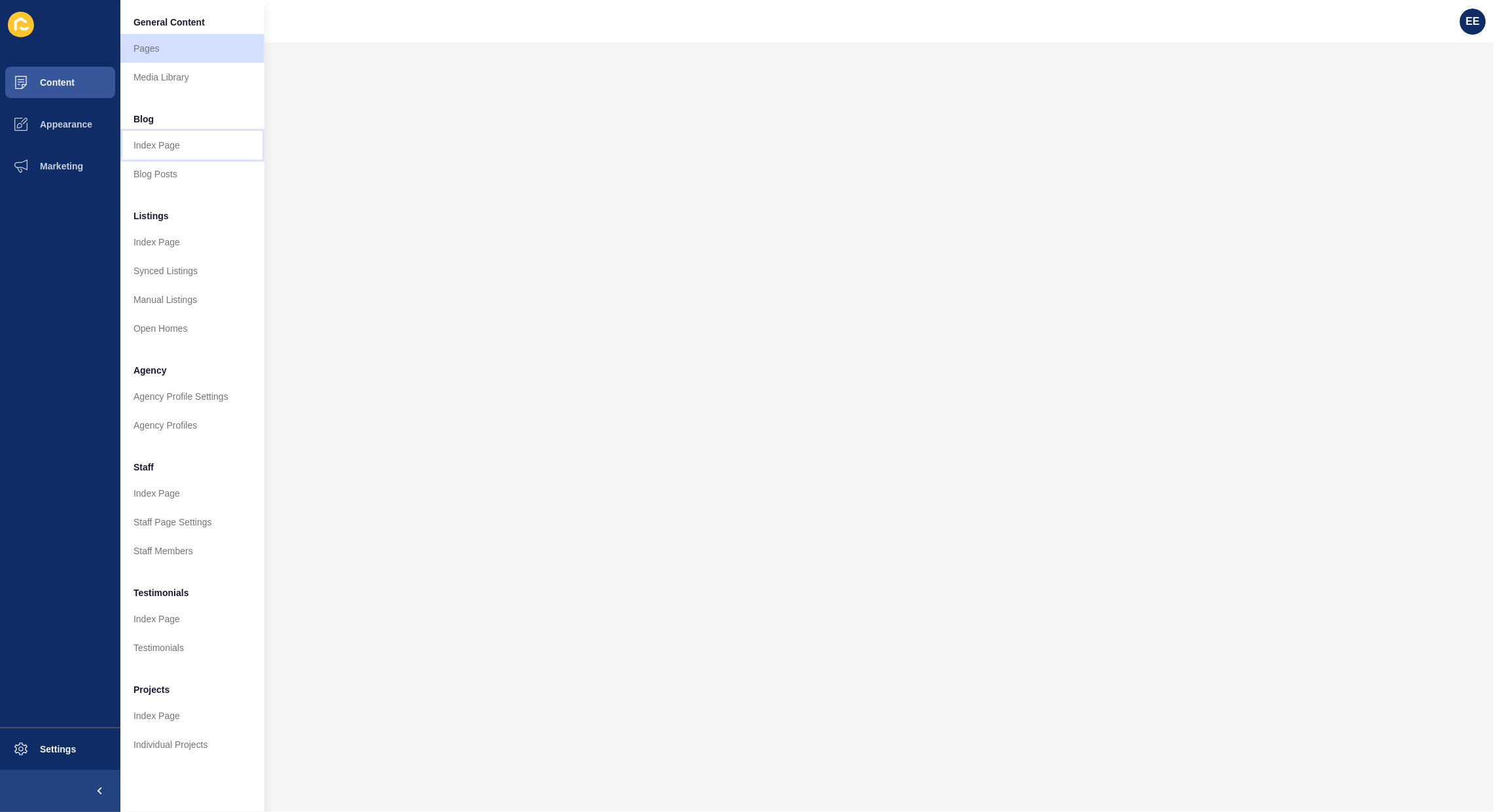
click at [145, 146] on link "Index Page" at bounding box center [193, 145] width 144 height 29
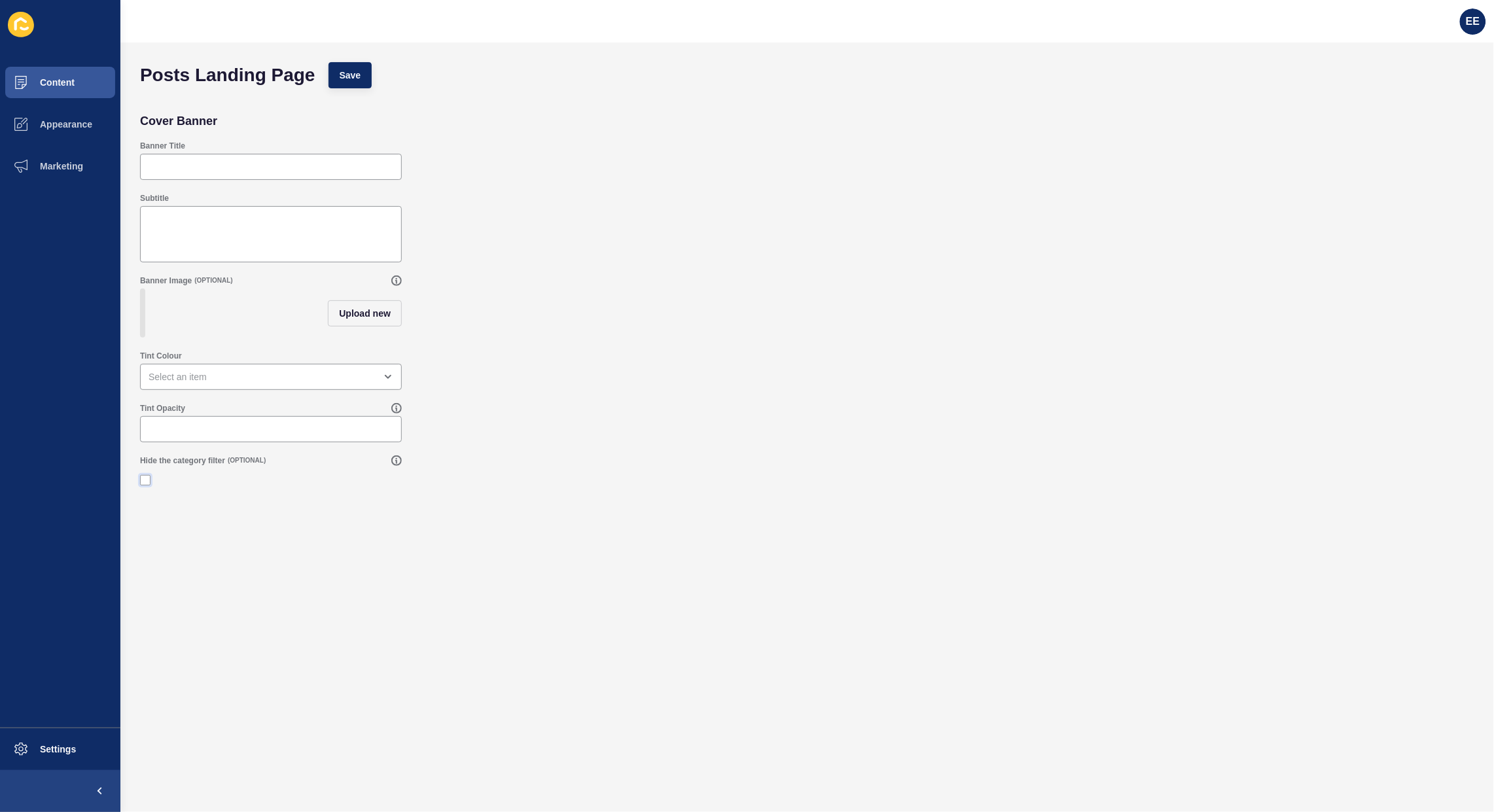
drag, startPoint x: 146, startPoint y: 488, endPoint x: 252, endPoint y: 489, distance: 106.0
click at [147, 485] on label at bounding box center [145, 480] width 11 height 11
click at [147, 485] on input "Hide the category filter" at bounding box center [146, 480] width 8 height 8
checkbox input "true"
click at [285, 384] on div "open menu" at bounding box center [262, 377] width 227 height 13
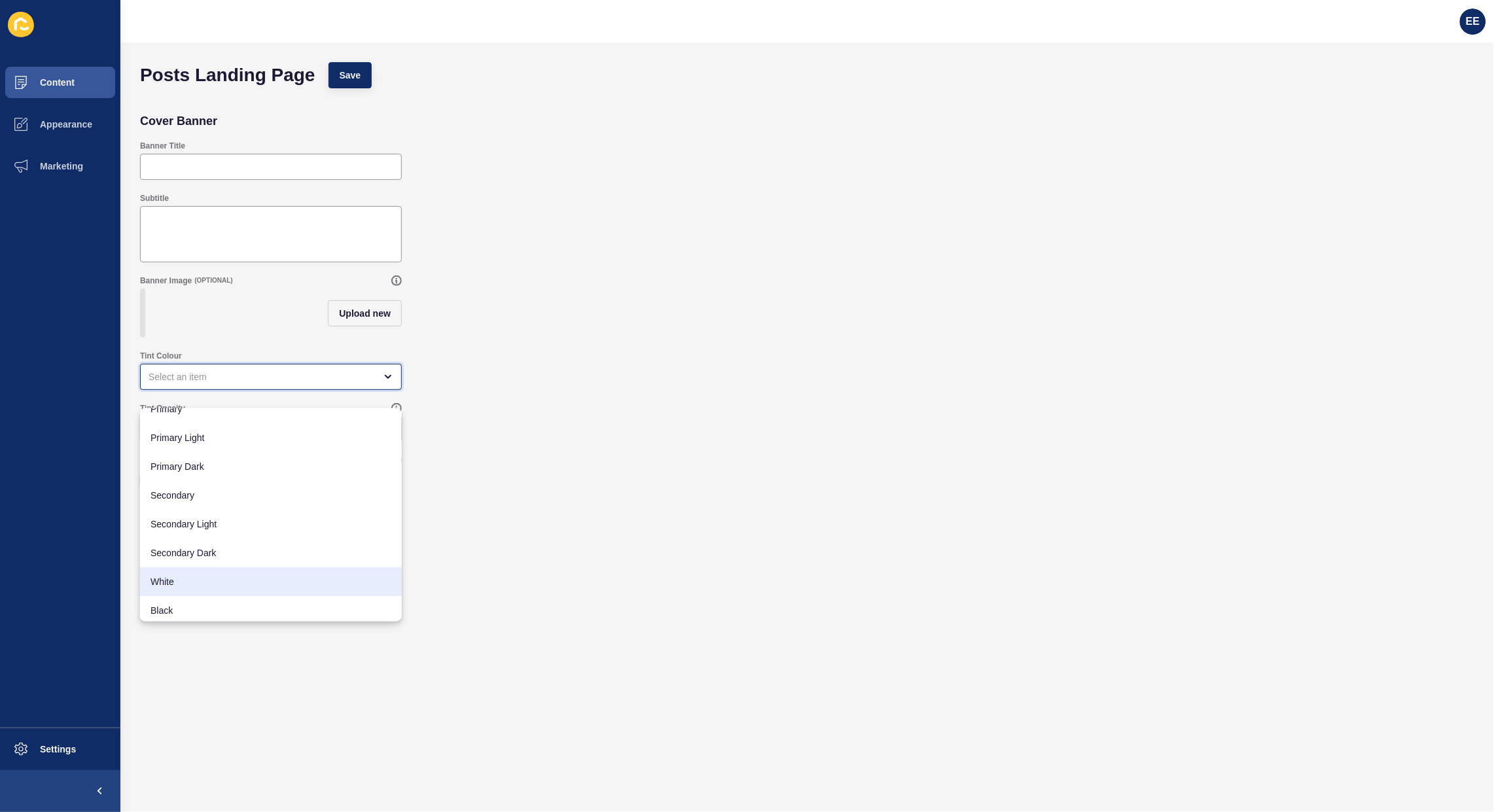
scroll to position [17, 0]
click at [187, 603] on span "Black" at bounding box center [271, 607] width 241 height 13
type input "Black"
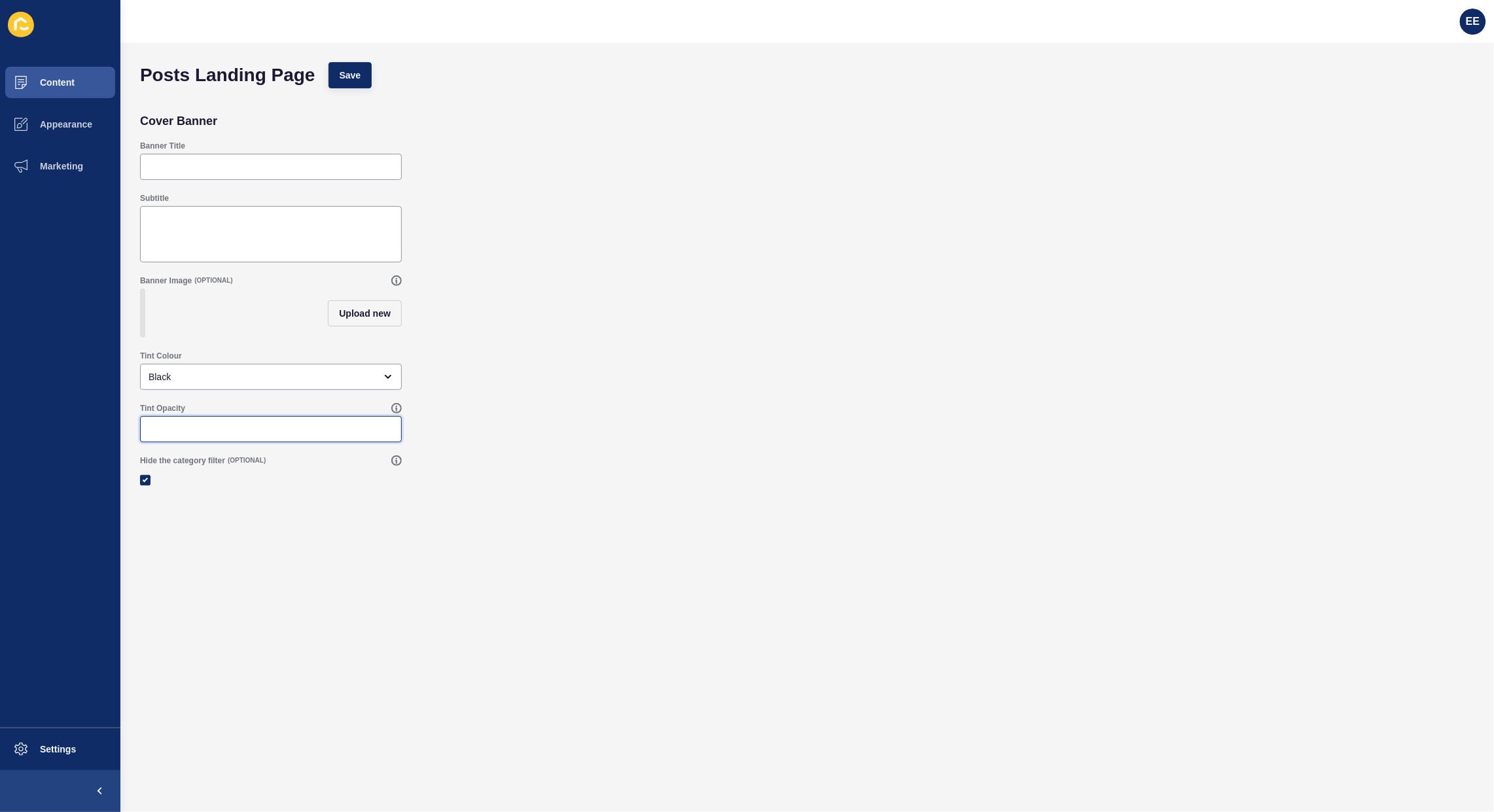
click at [247, 436] on input "Tint Opacity" at bounding box center [271, 429] width 245 height 13
type input "0.4"
click at [342, 312] on span "Upload new" at bounding box center [365, 313] width 51 height 13
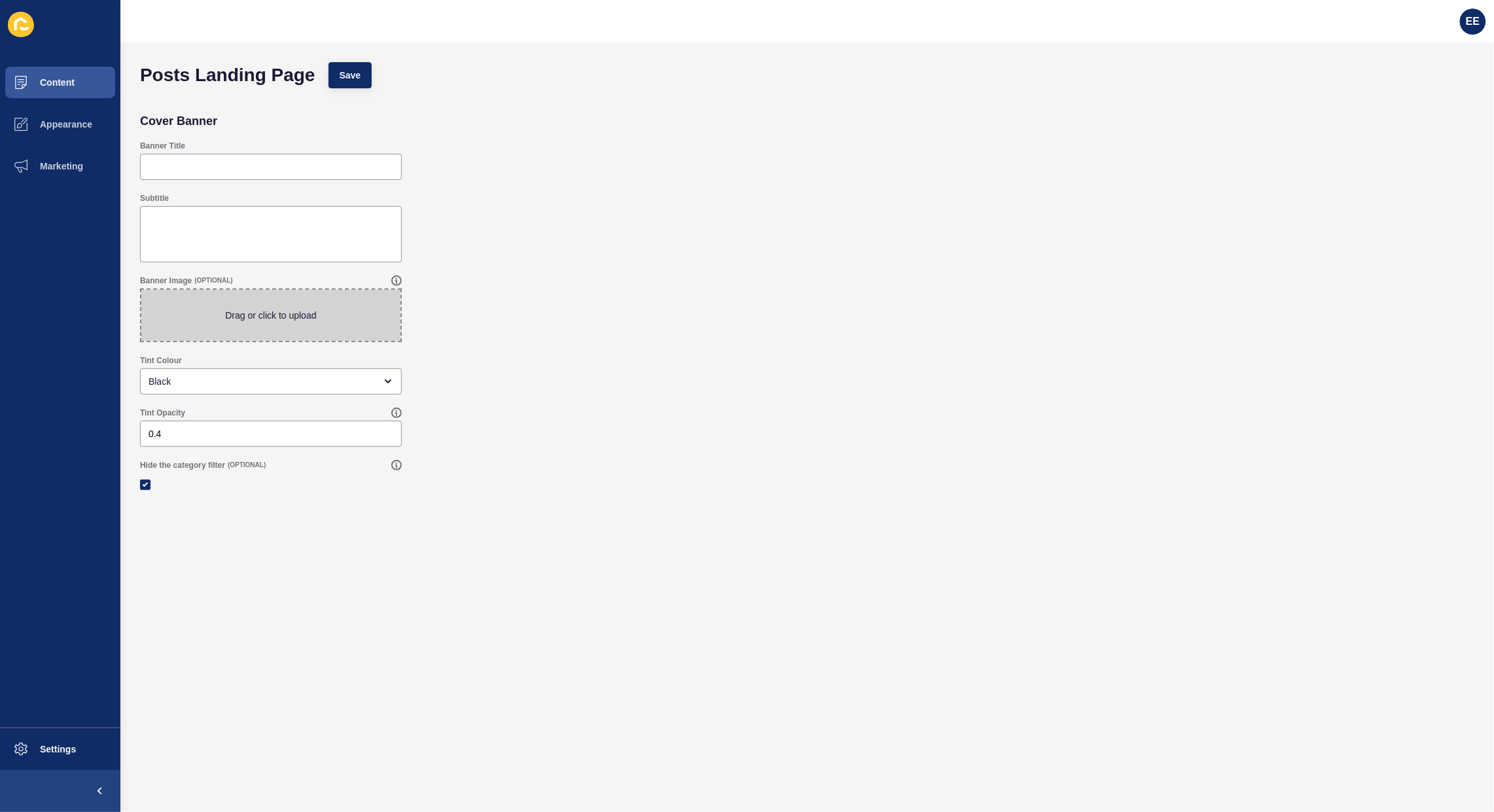
click at [315, 318] on span at bounding box center [271, 315] width 259 height 51
click at [141, 289] on input "Drag or click to upload" at bounding box center [141, 289] width 0 height 0
type input "C:\fakepath\aura_bg2-992x661.jpeg"
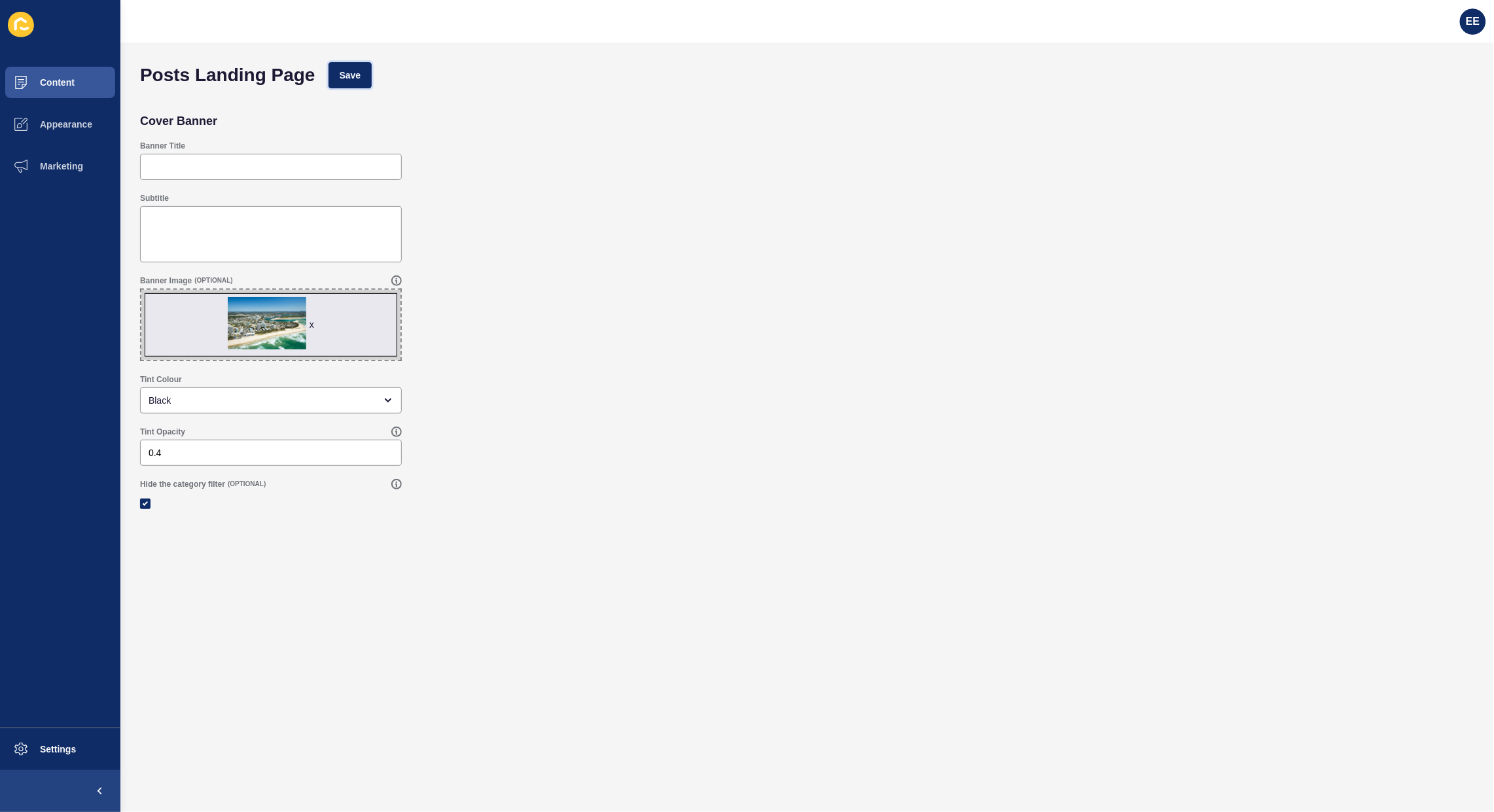
click at [355, 74] on span "Save" at bounding box center [351, 75] width 22 height 13
click at [357, 69] on span "Save" at bounding box center [351, 75] width 22 height 13
click at [356, 60] on div "Posts Landing Page Save" at bounding box center [807, 74] width 1348 height 39
click at [263, 171] on input "Banner Title" at bounding box center [271, 167] width 245 height 13
type input "Blog"
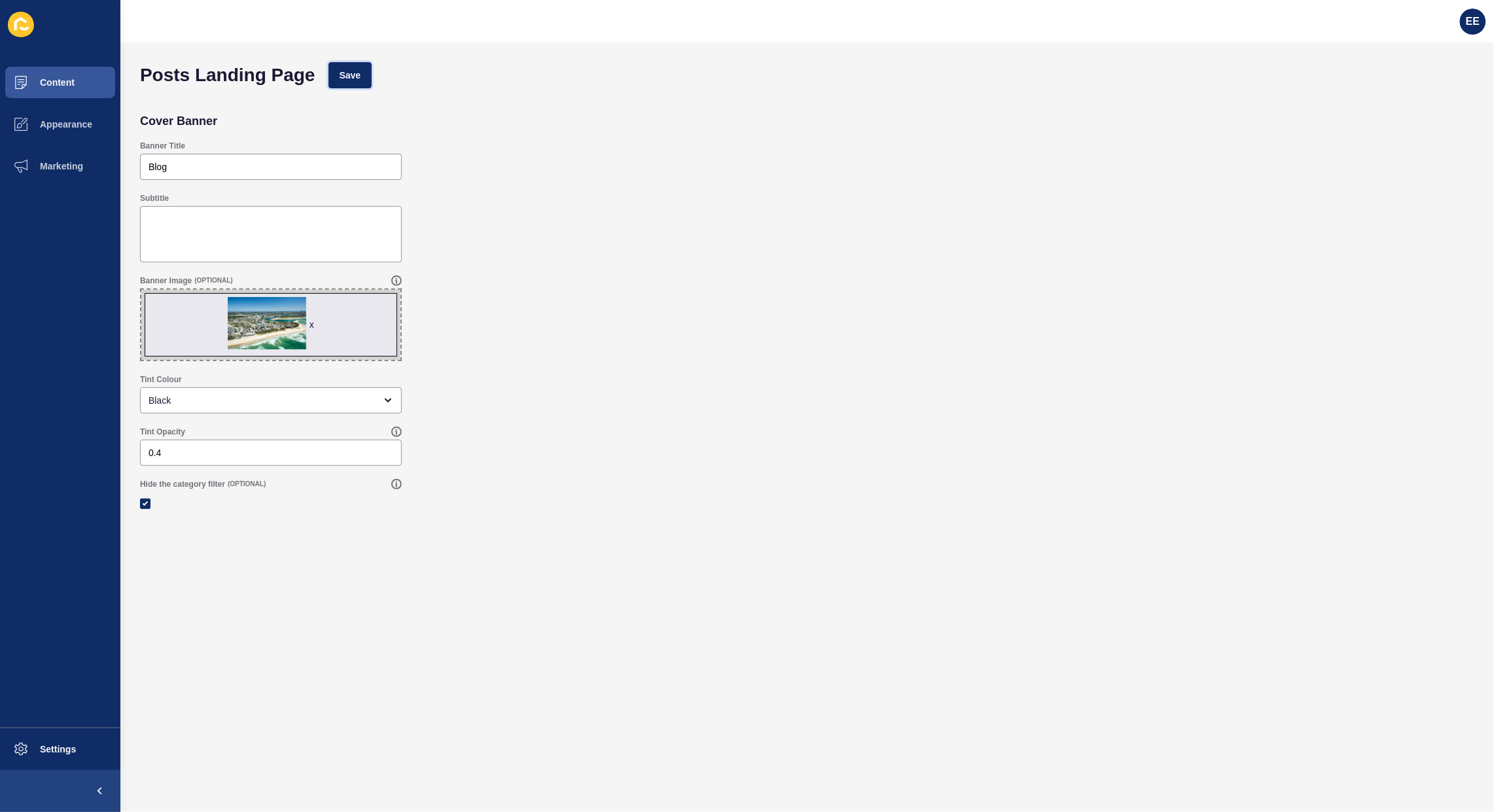
click at [360, 63] on button "Save" at bounding box center [350, 75] width 44 height 26
click at [33, 74] on span at bounding box center [21, 82] width 42 height 42
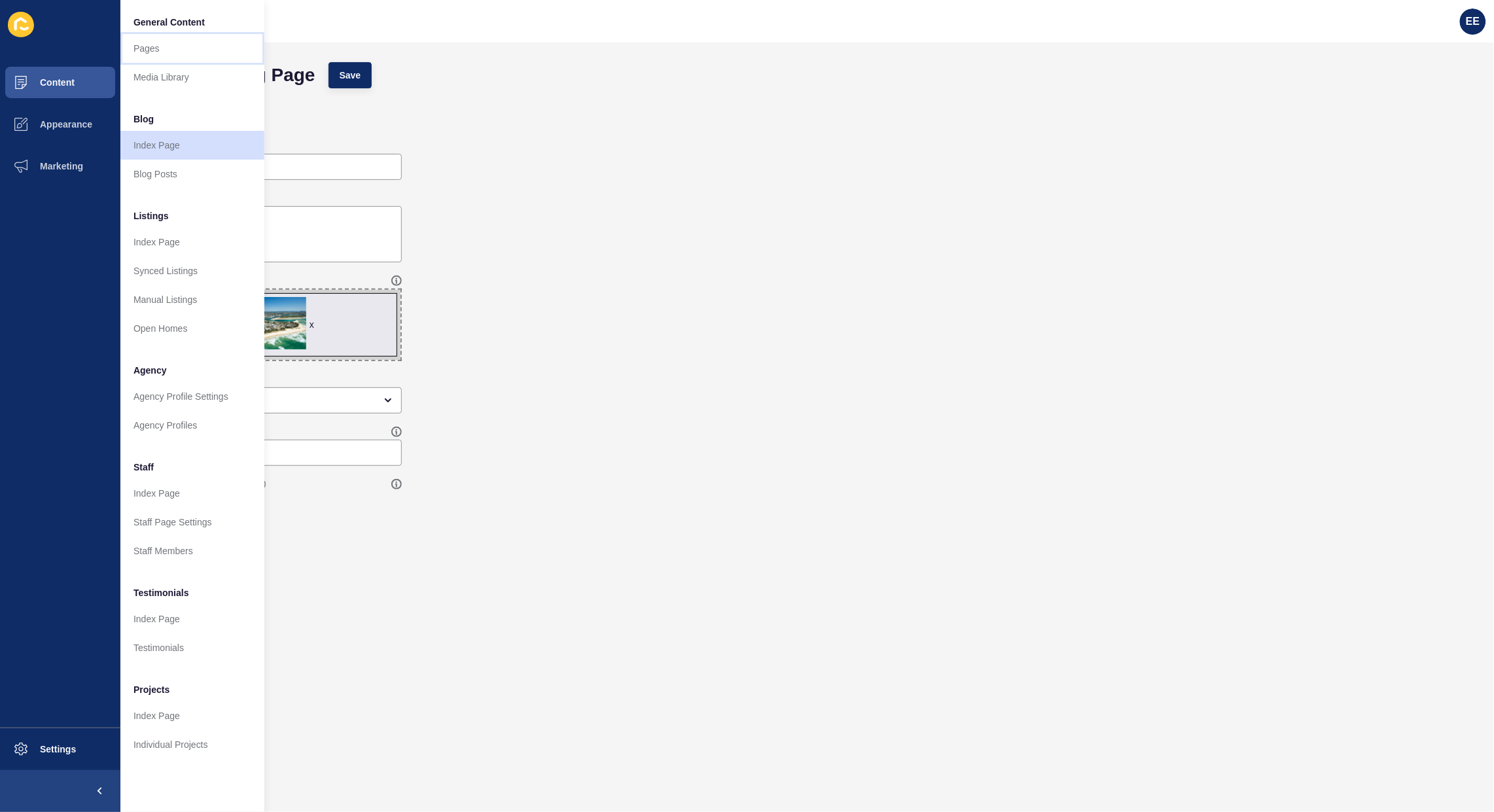
click at [149, 50] on link "Pages" at bounding box center [193, 48] width 144 height 29
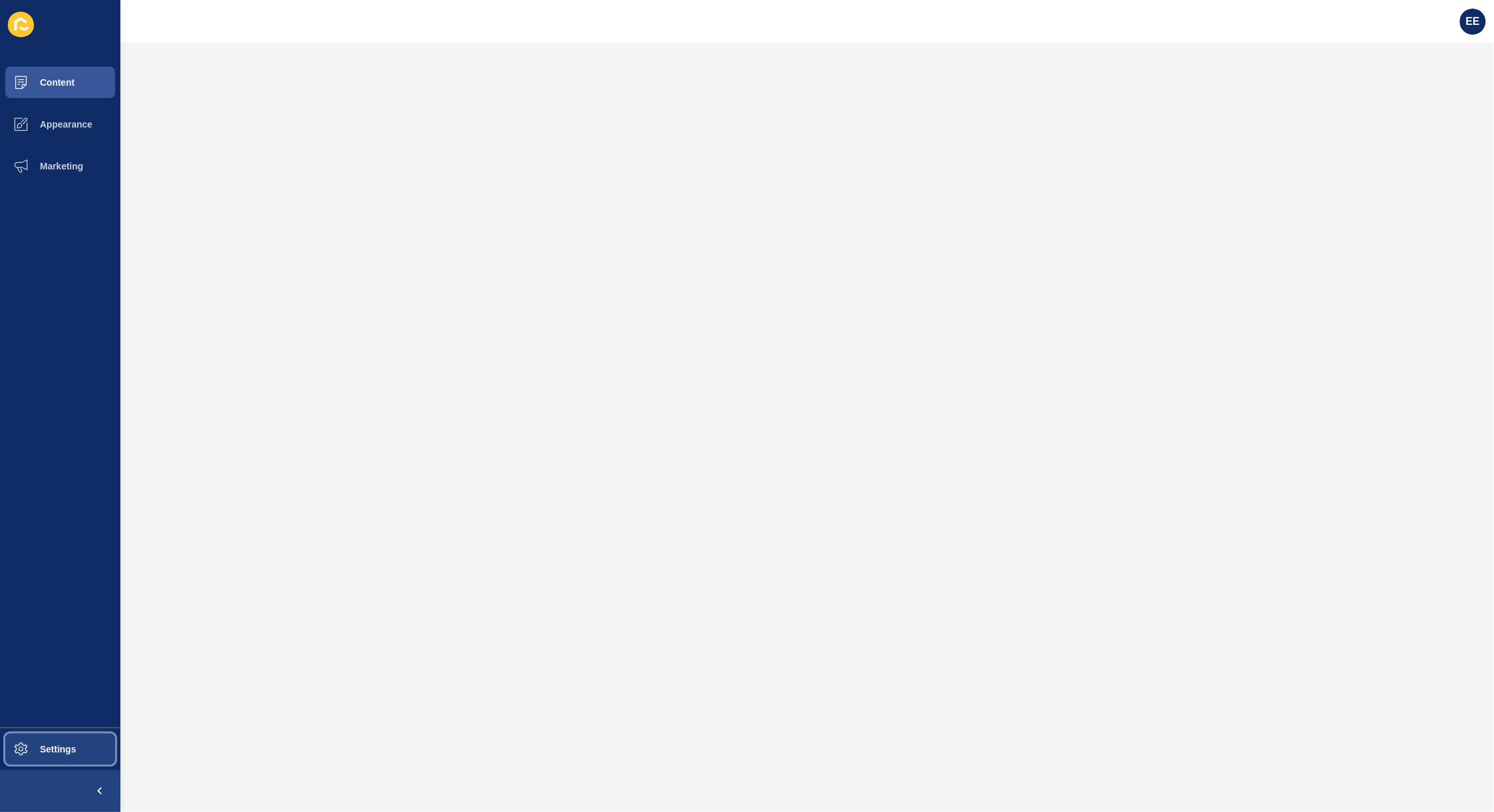
drag, startPoint x: 30, startPoint y: 751, endPoint x: 67, endPoint y: 751, distance: 37.0
click at [34, 750] on span "Settings" at bounding box center [37, 748] width 78 height 11
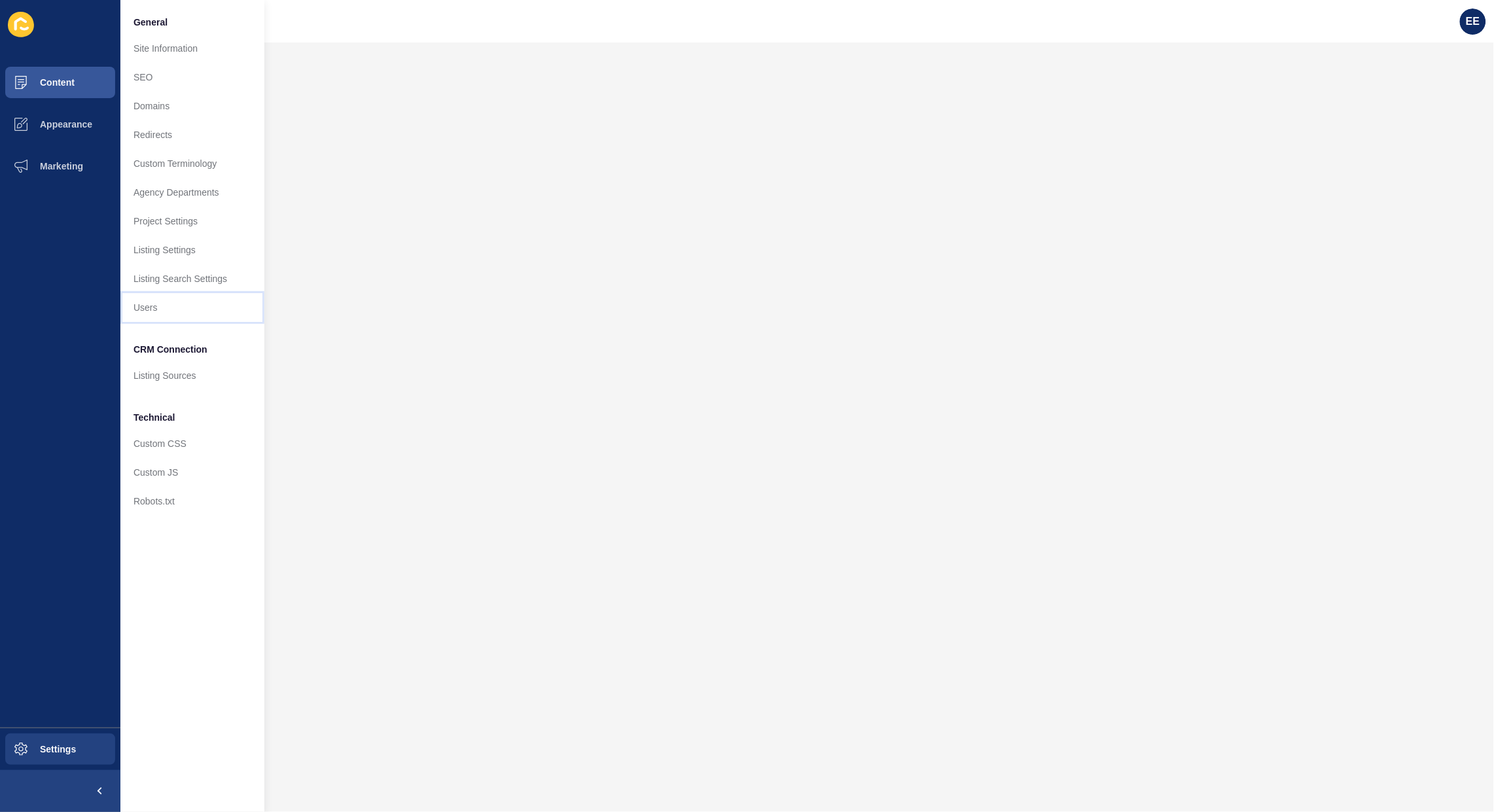
click at [156, 298] on link "Users" at bounding box center [193, 307] width 144 height 29
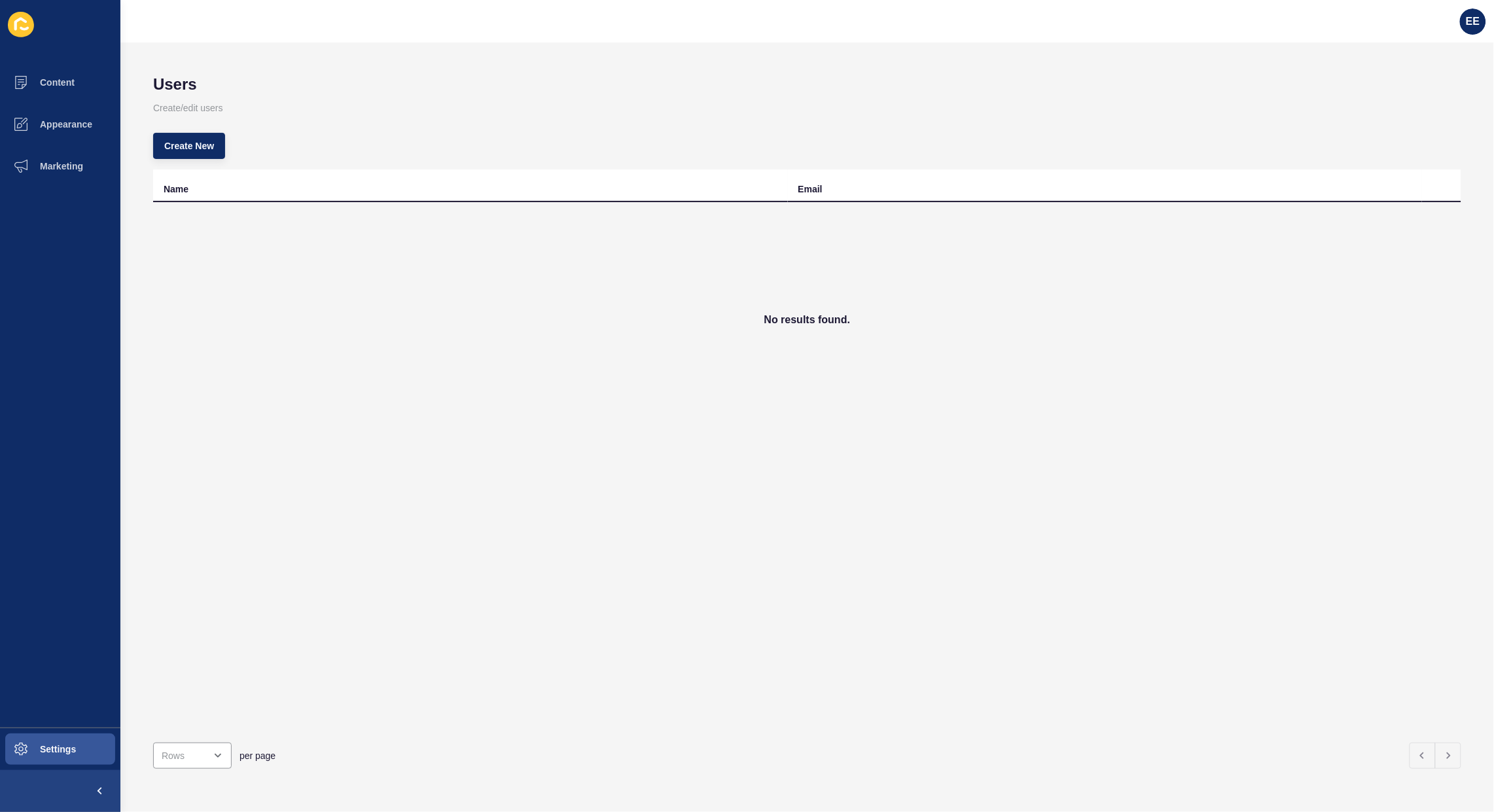
click at [663, 466] on div "Name Email No results found." at bounding box center [807, 451] width 1308 height 562
click at [170, 136] on button "Create New" at bounding box center [189, 146] width 72 height 26
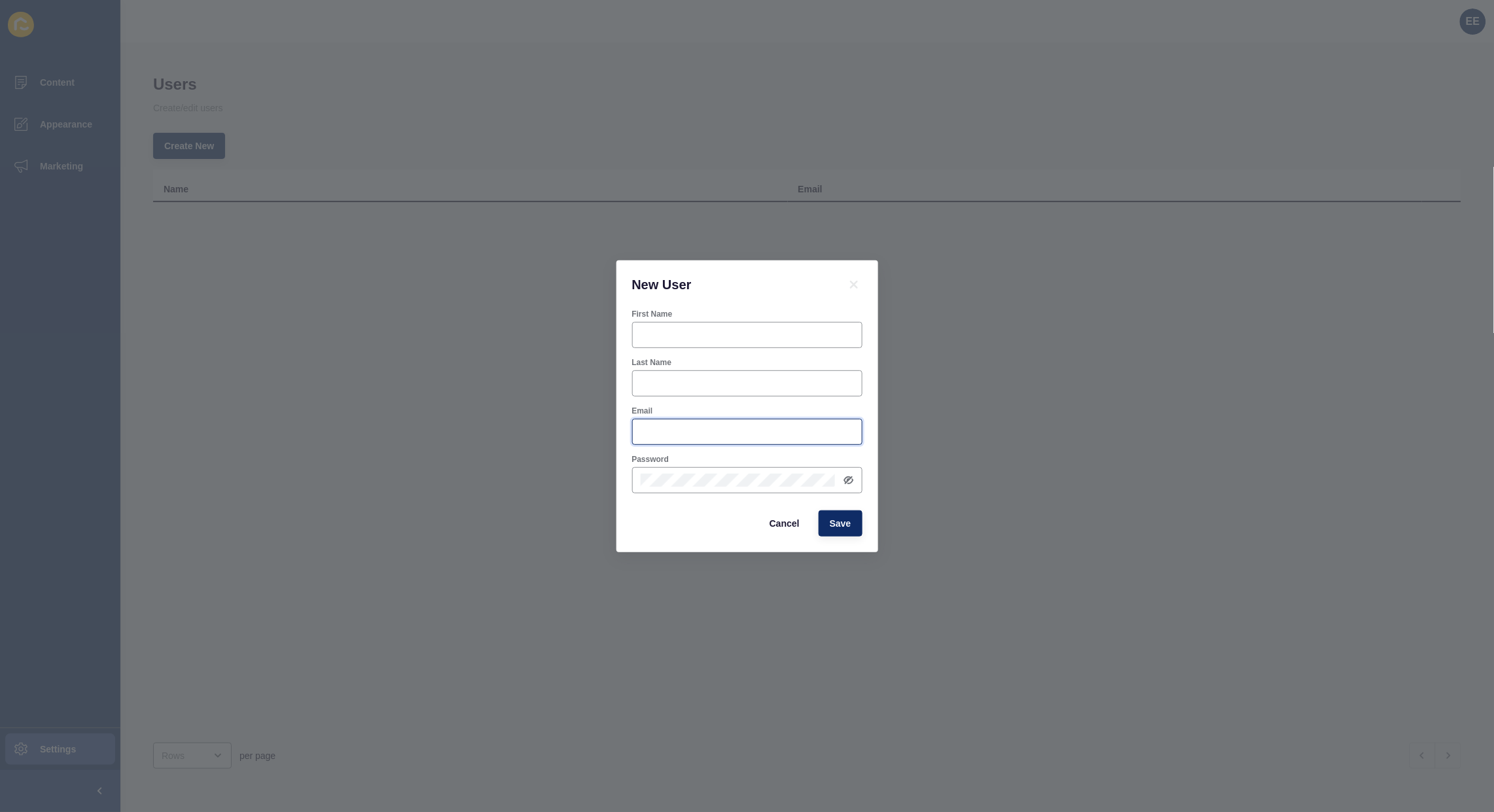
type input "[PERSON_NAME][EMAIL_ADDRESS][PERSON_NAME][DOMAIN_NAME]"
click at [716, 322] on div at bounding box center [747, 335] width 230 height 26
type input "_"
type input "[PERSON_NAME]"
click at [678, 389] on div at bounding box center [747, 384] width 230 height 26
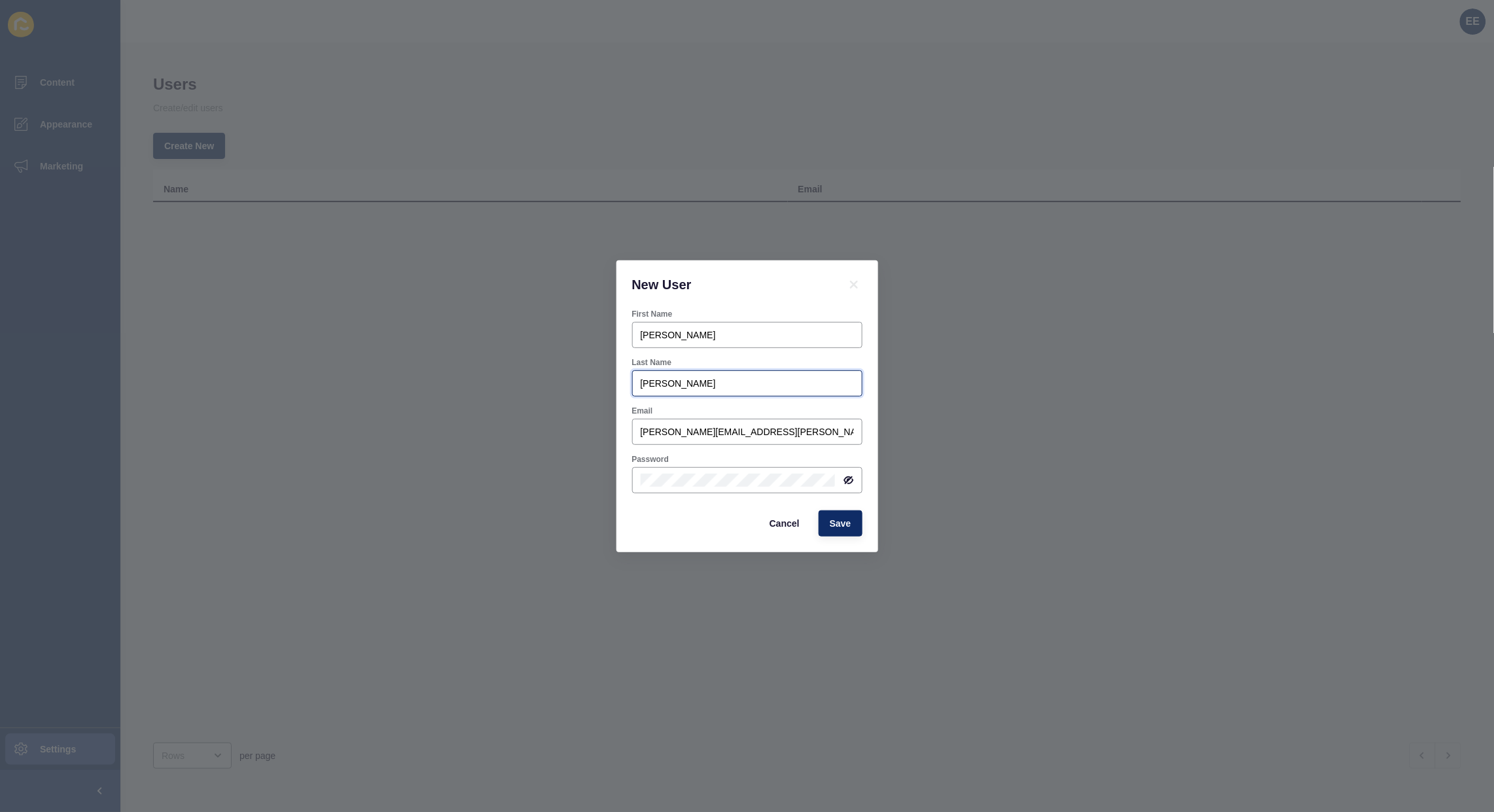
type input "[PERSON_NAME]"
click at [849, 477] on icon at bounding box center [848, 480] width 7 height 6
click at [639, 476] on div at bounding box center [747, 480] width 230 height 26
click at [855, 515] on button "Save" at bounding box center [840, 523] width 44 height 26
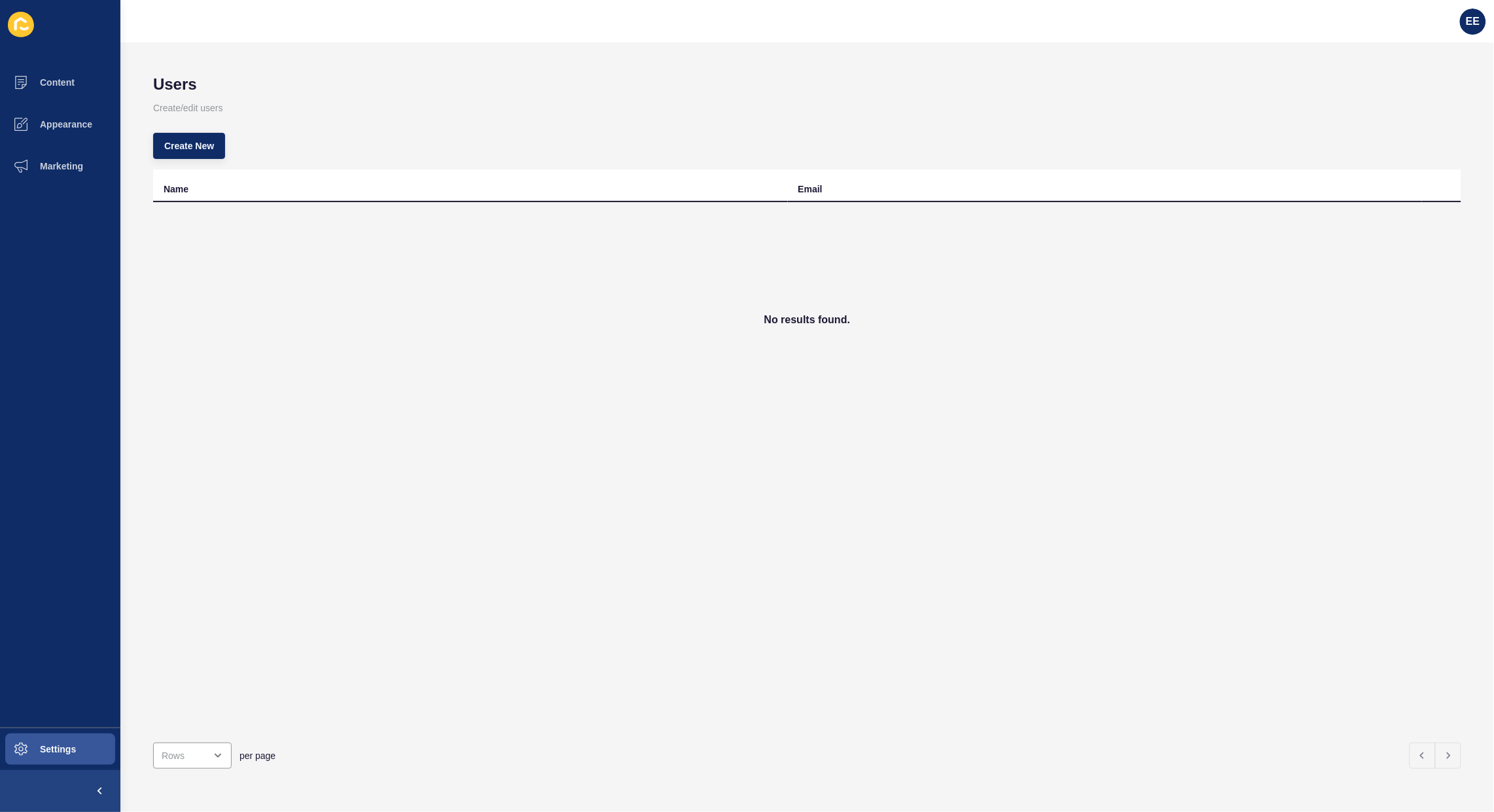
click at [750, 427] on div "No results found." at bounding box center [807, 319] width 1308 height 236
drag, startPoint x: 1075, startPoint y: 296, endPoint x: 1333, endPoint y: 239, distance: 264.2
click at [1104, 293] on div "No results found." at bounding box center [807, 319] width 1308 height 236
click at [1343, 221] on div "No results found." at bounding box center [807, 319] width 1308 height 236
click at [194, 134] on button "Create New" at bounding box center [189, 146] width 72 height 26
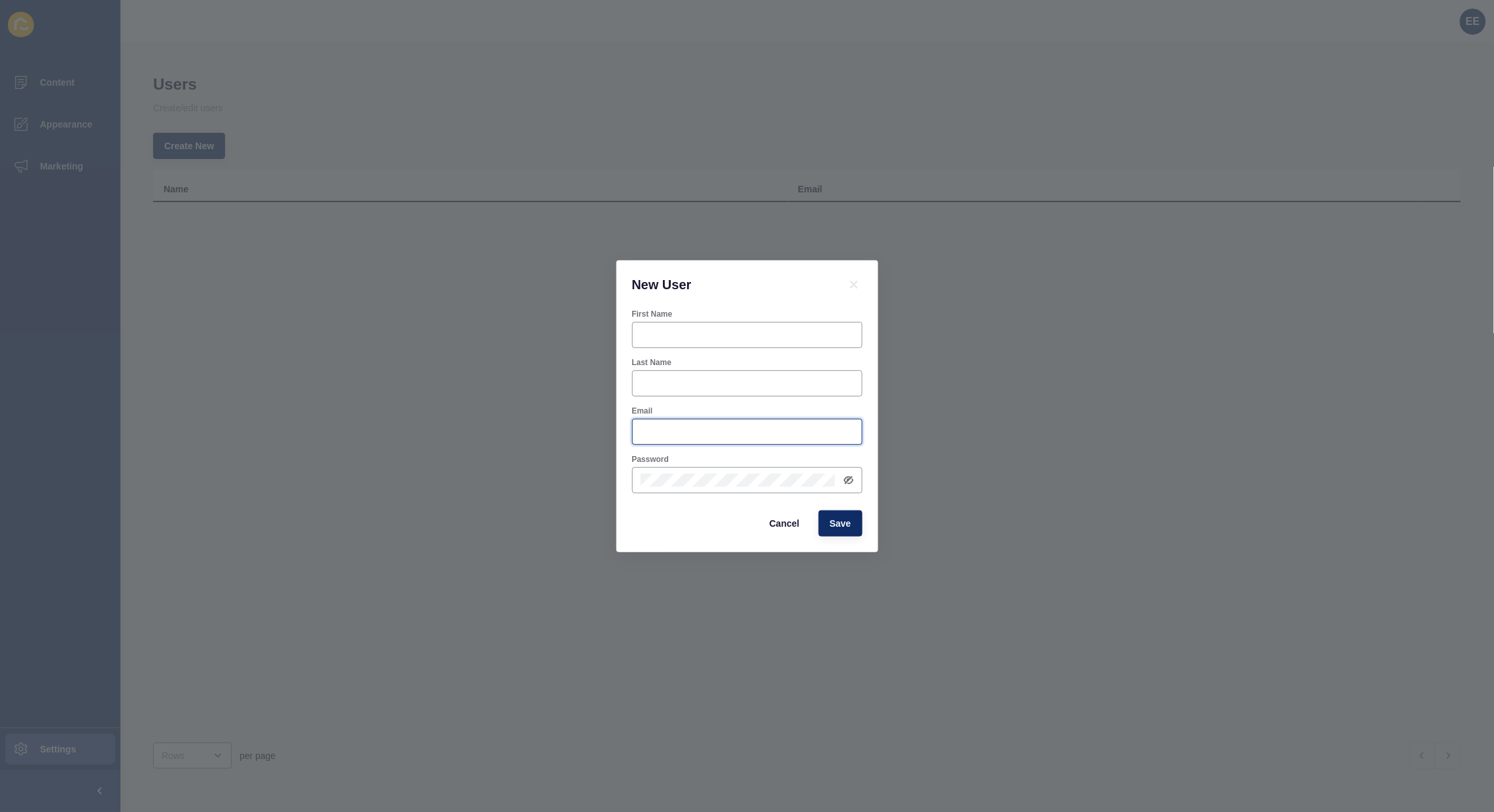
type input "[PERSON_NAME][EMAIL_ADDRESS][PERSON_NAME][DOMAIN_NAME]"
click at [822, 89] on div "New User First Name Last Name Email [PERSON_NAME][EMAIL_ADDRESS][PERSON_NAME][D…" at bounding box center [747, 406] width 1494 height 812
drag, startPoint x: 412, startPoint y: 97, endPoint x: 778, endPoint y: 141, distance: 368.6
click at [415, 96] on div "New User First Name Last Name Email [PERSON_NAME][EMAIL_ADDRESS][PERSON_NAME][D…" at bounding box center [747, 406] width 1494 height 812
drag, startPoint x: 781, startPoint y: 525, endPoint x: 1168, endPoint y: 394, distance: 408.6
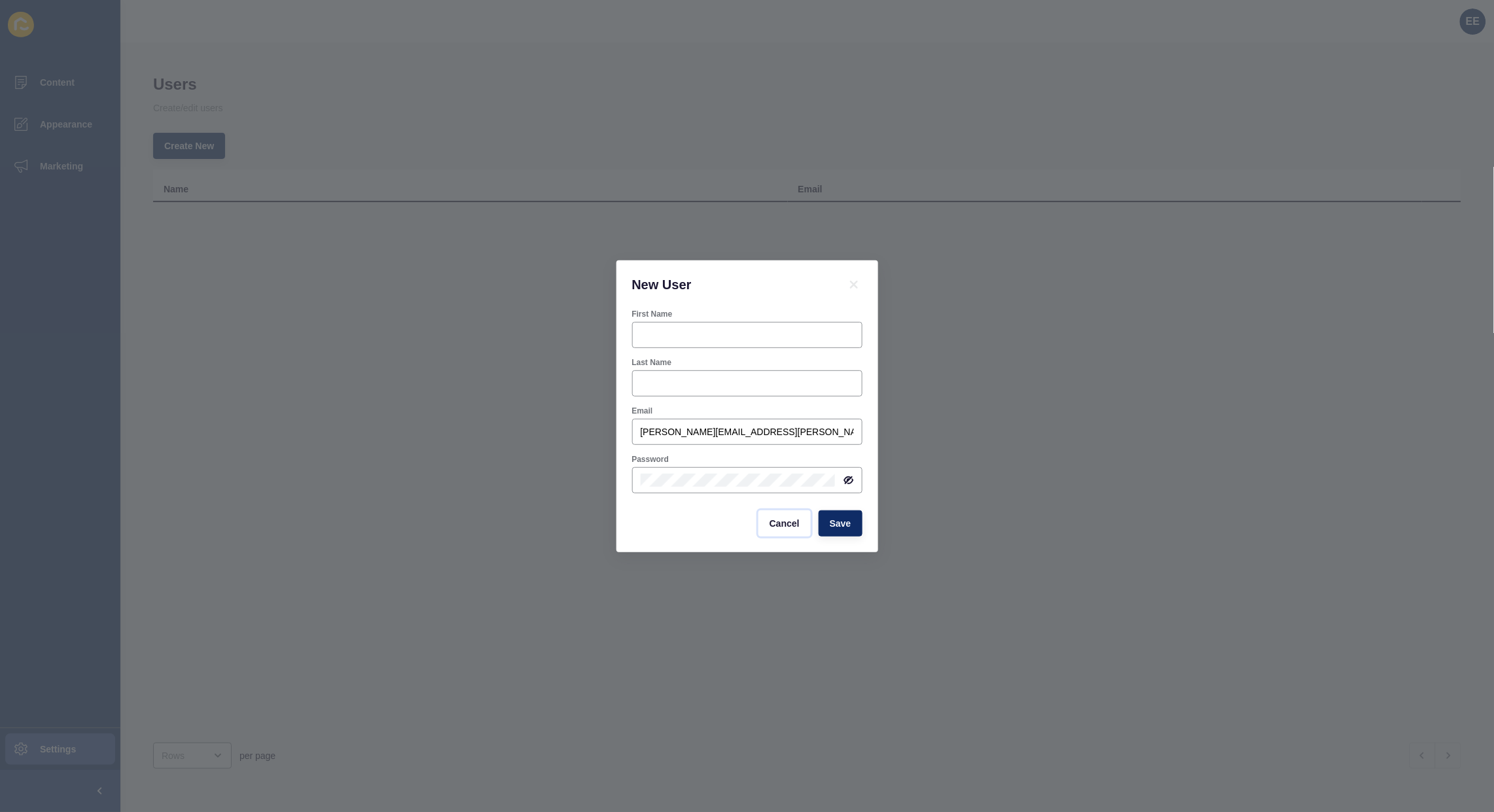
click at [783, 524] on span "Cancel" at bounding box center [784, 523] width 30 height 13
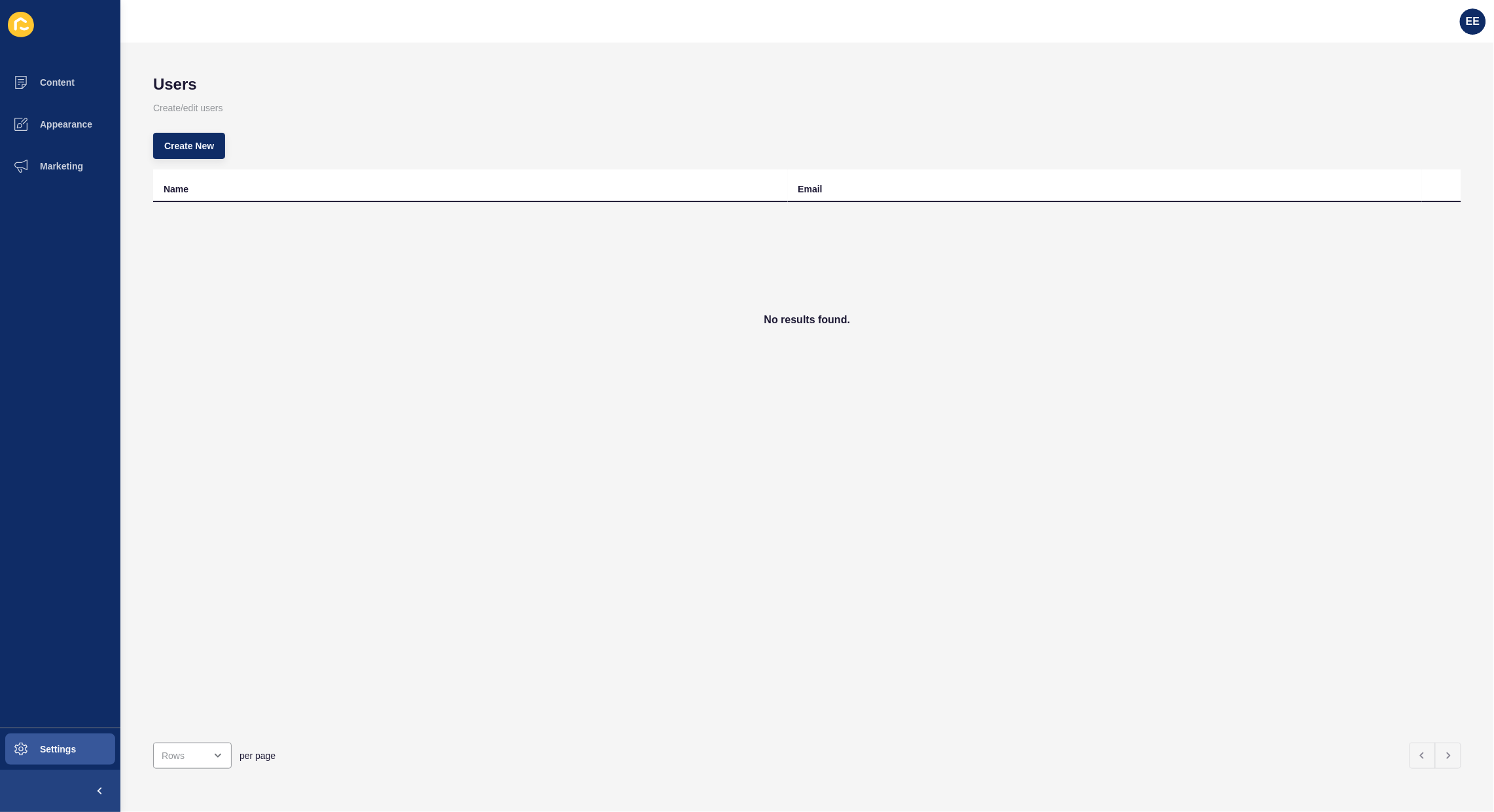
drag, startPoint x: 1168, startPoint y: 394, endPoint x: 1295, endPoint y: 231, distance: 206.6
click at [1170, 389] on div "No results found." at bounding box center [807, 319] width 1308 height 236
click at [1470, 21] on body "Content Appearance Marketing Settings EE Users Create/edit users Create New Nam…" at bounding box center [747, 406] width 1494 height 812
click at [1464, 17] on div "EE" at bounding box center [1473, 21] width 26 height 26
click at [1421, 110] on link "Logout" at bounding box center [1441, 108] width 96 height 29
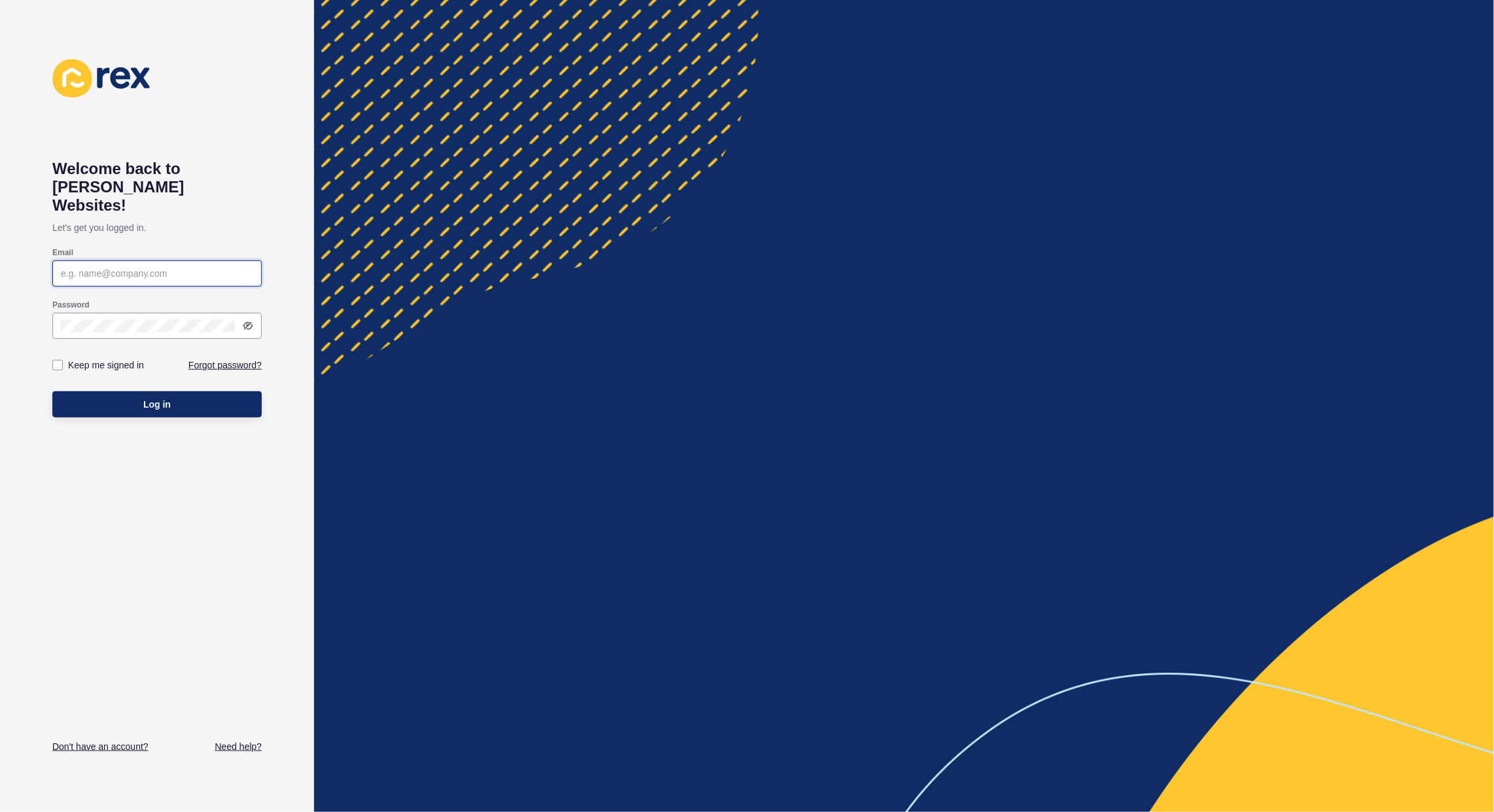
type input "[PERSON_NAME][EMAIL_ADDRESS][PERSON_NAME][DOMAIN_NAME]"
drag, startPoint x: 144, startPoint y: 370, endPoint x: 145, endPoint y: 380, distance: 10.0
click at [145, 385] on div "Log in" at bounding box center [156, 404] width 209 height 39
click at [145, 398] on span "Log in" at bounding box center [156, 404] width 27 height 13
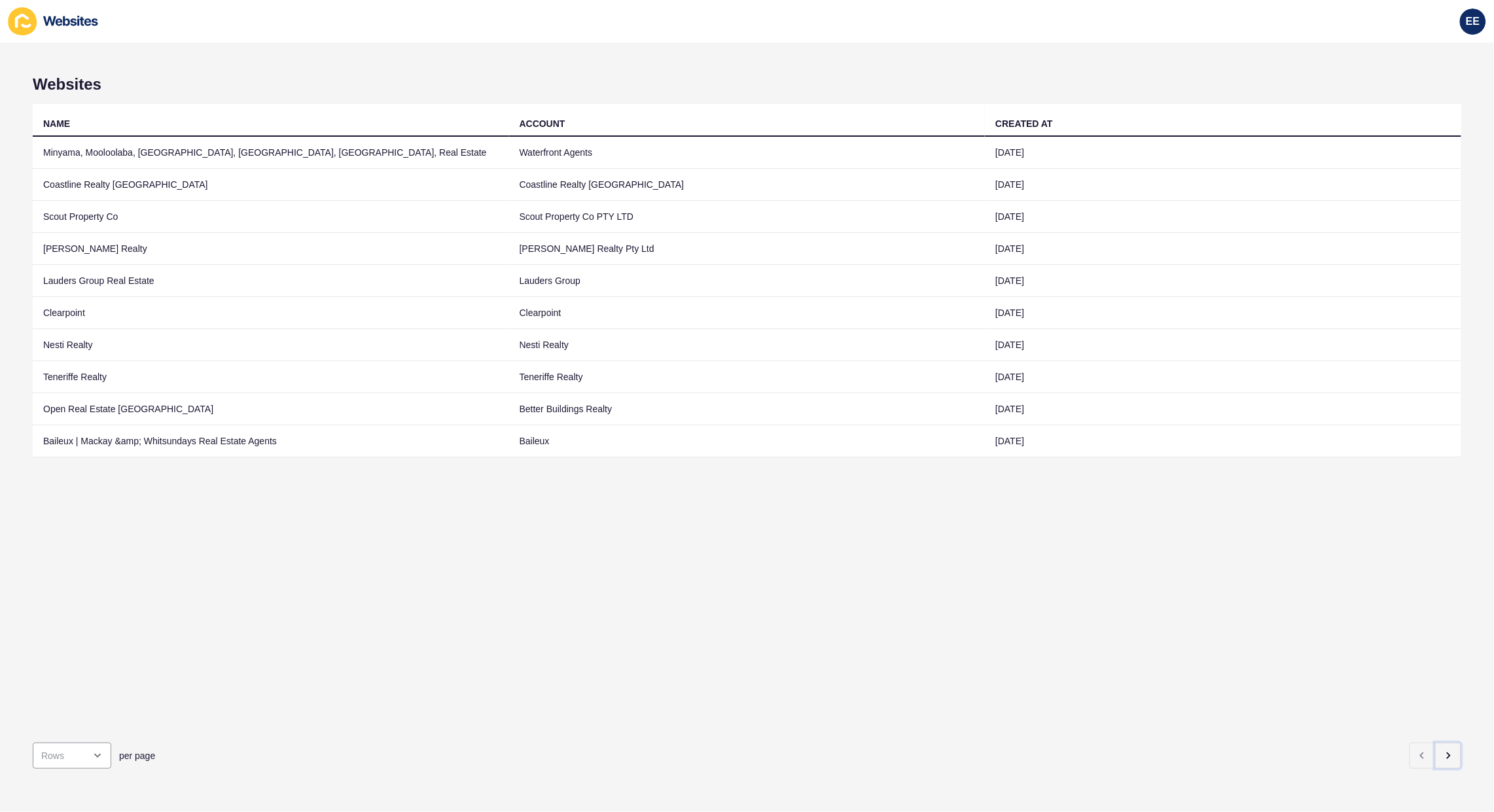
click at [1448, 753] on icon "button" at bounding box center [1449, 756] width 2 height 5
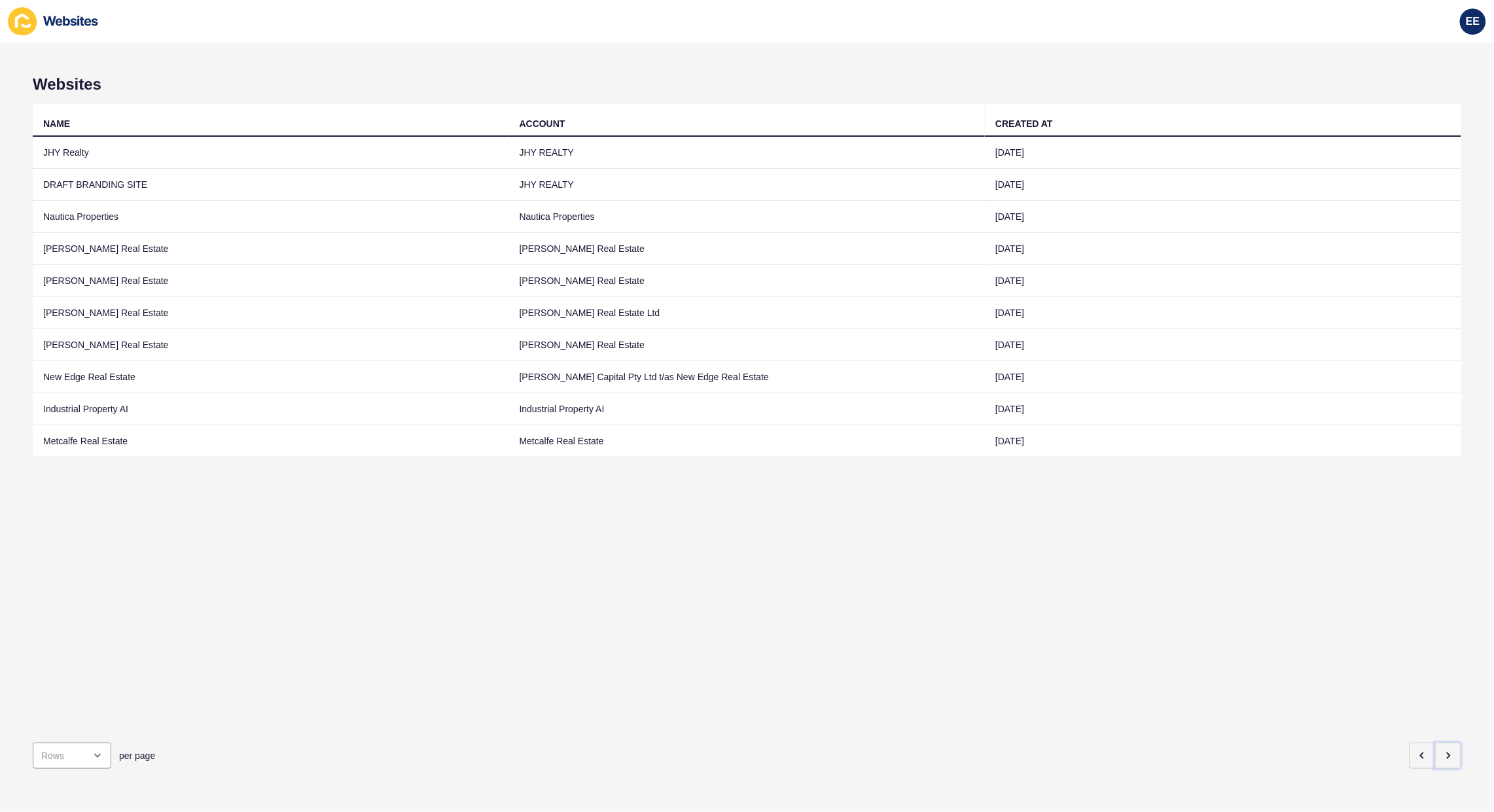
click at [1448, 753] on icon "button" at bounding box center [1449, 756] width 2 height 5
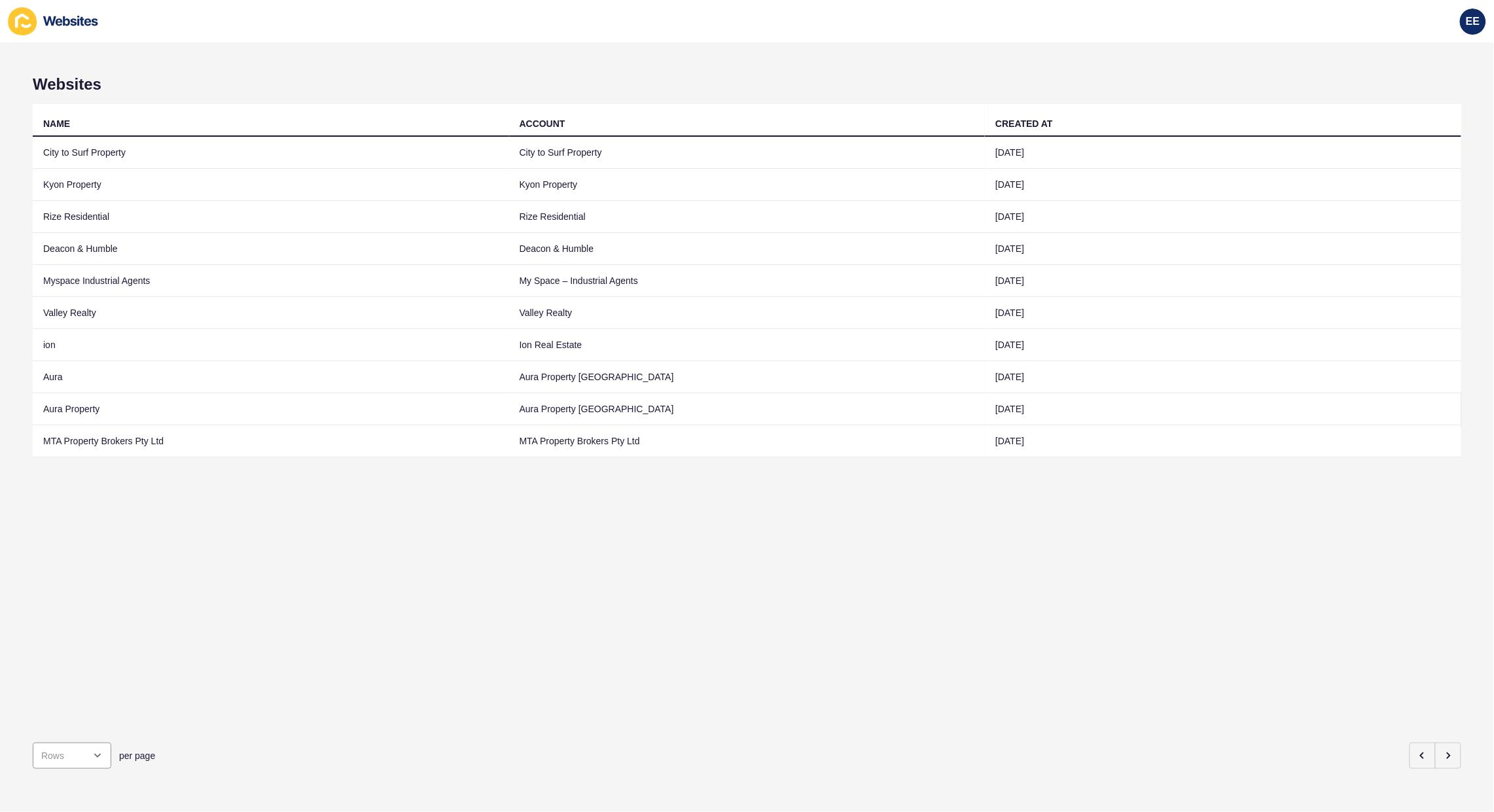
click at [83, 406] on td "Aura Property" at bounding box center [271, 408] width 476 height 32
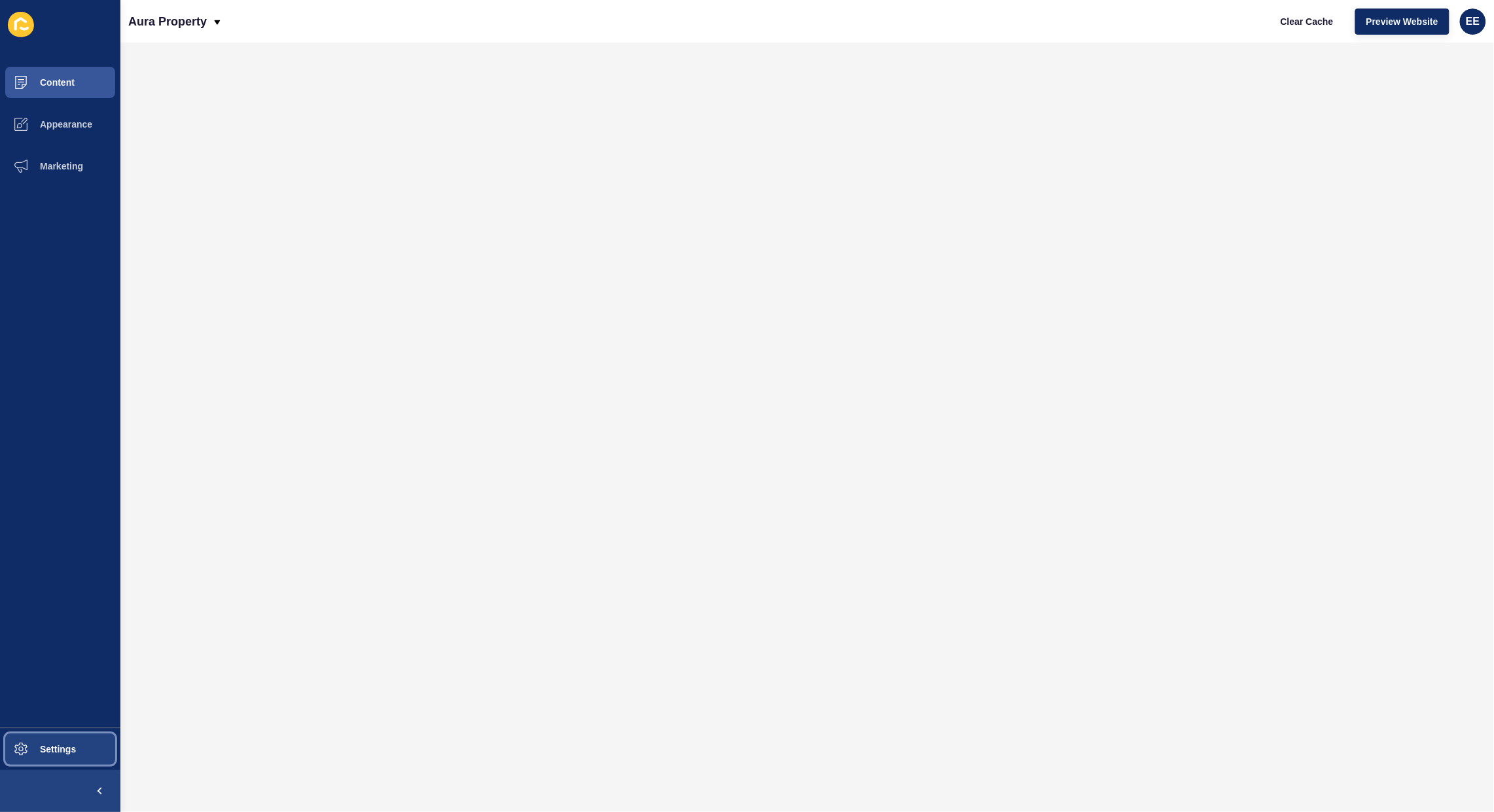
click at [50, 753] on span "Settings" at bounding box center [37, 748] width 78 height 11
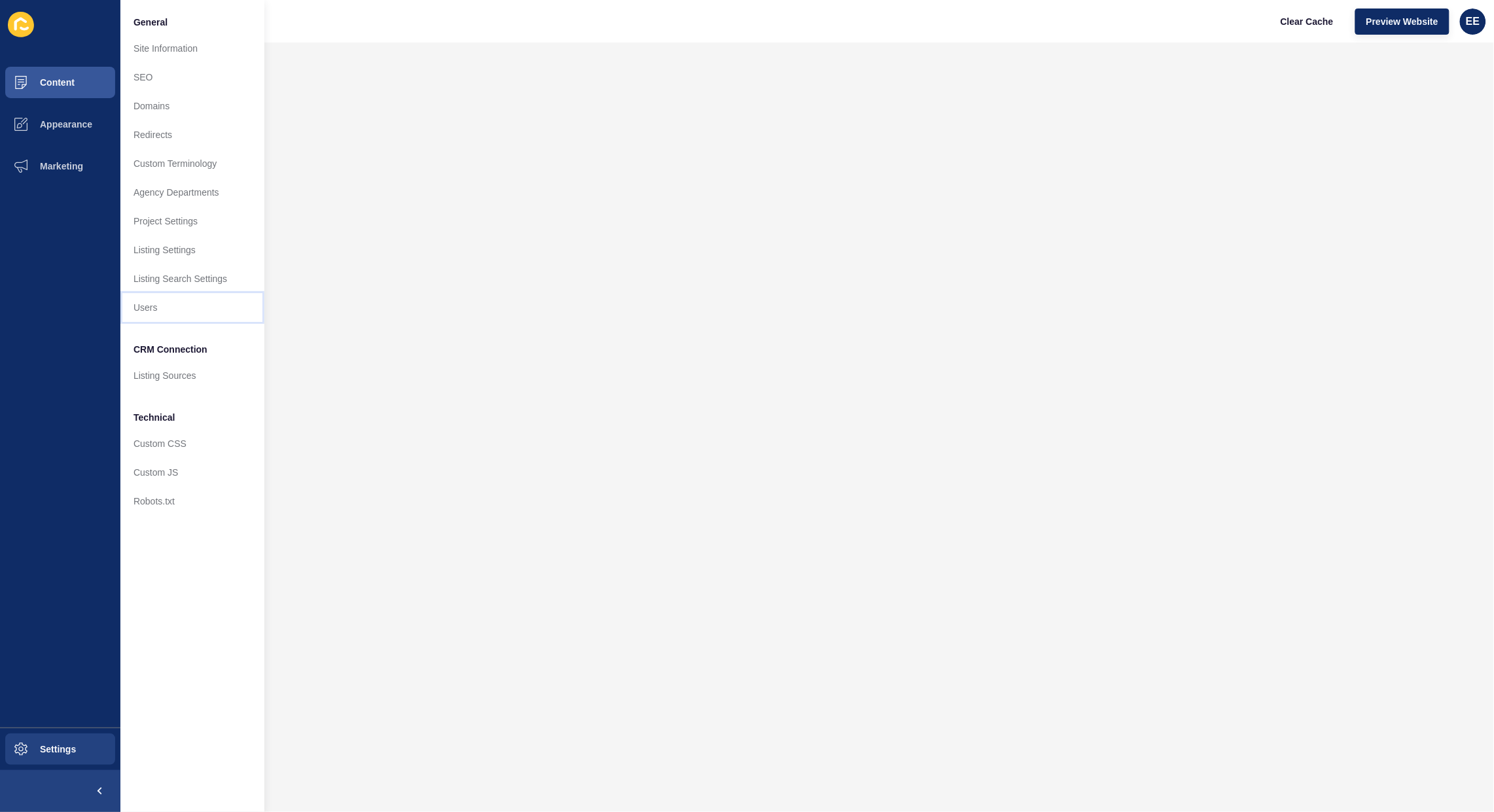
click at [152, 315] on link "Users" at bounding box center [193, 307] width 144 height 29
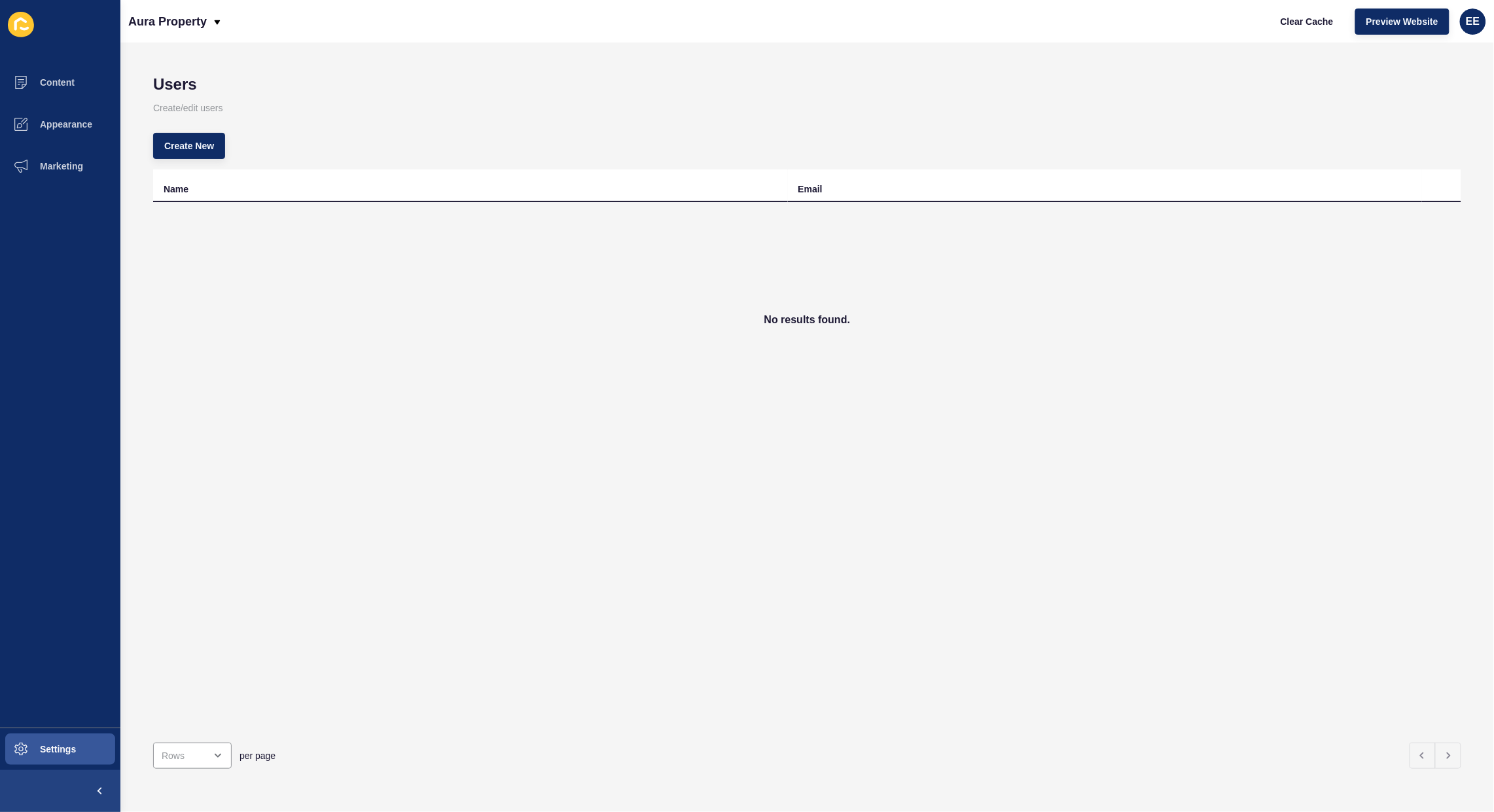
drag, startPoint x: 647, startPoint y: 524, endPoint x: 396, endPoint y: 80, distance: 510.0
click at [647, 523] on div "Name Email No results found." at bounding box center [807, 451] width 1308 height 562
click at [199, 148] on span "Create New" at bounding box center [189, 146] width 50 height 13
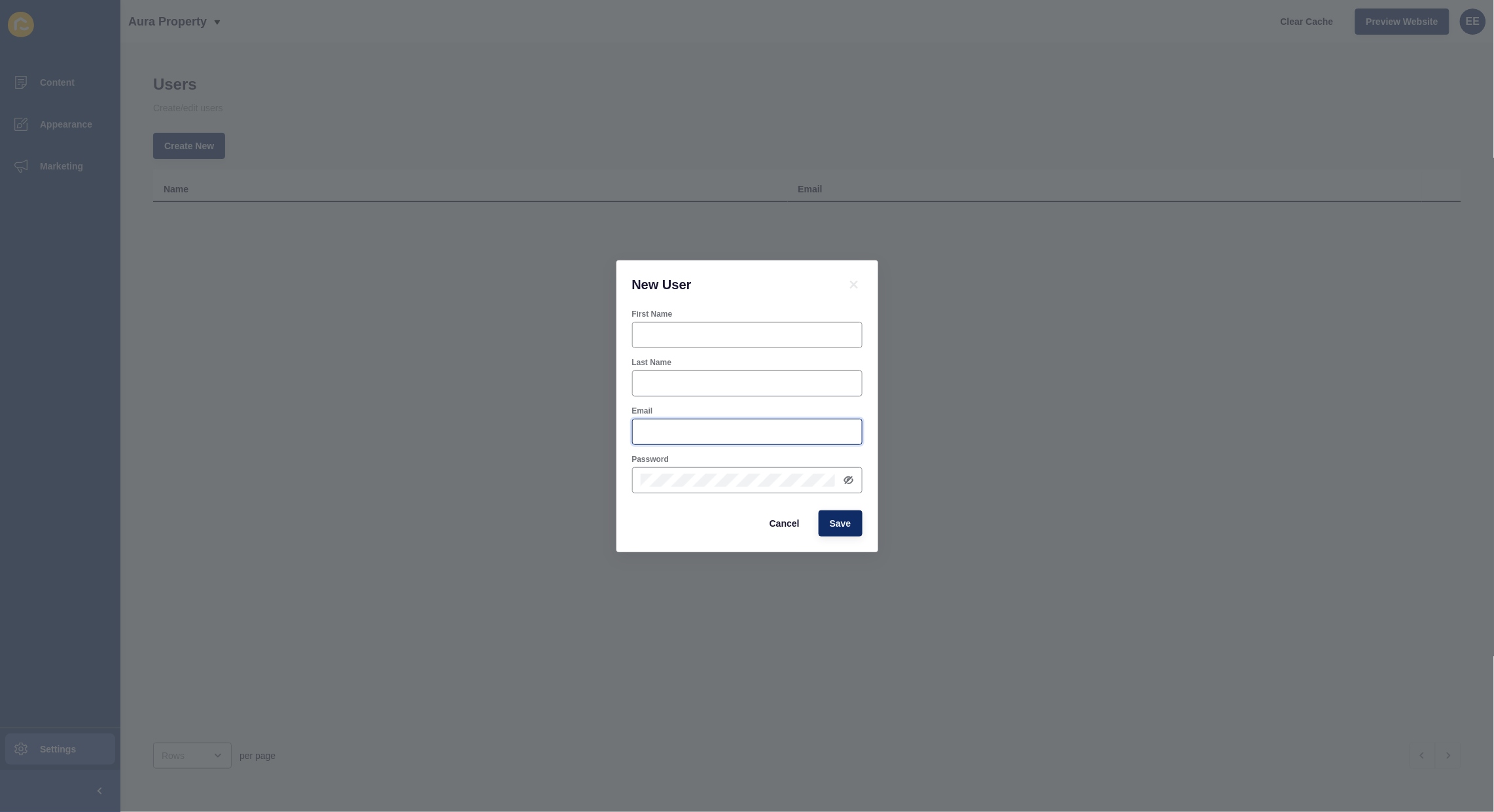
type input "[PERSON_NAME][EMAIL_ADDRESS][PERSON_NAME][DOMAIN_NAME]"
click at [674, 331] on input "First Name" at bounding box center [747, 335] width 213 height 13
type input "[PERSON_NAME]"
click at [798, 437] on input "[PERSON_NAME][EMAIL_ADDRESS][PERSON_NAME][DOMAIN_NAME]" at bounding box center [747, 432] width 213 height 13
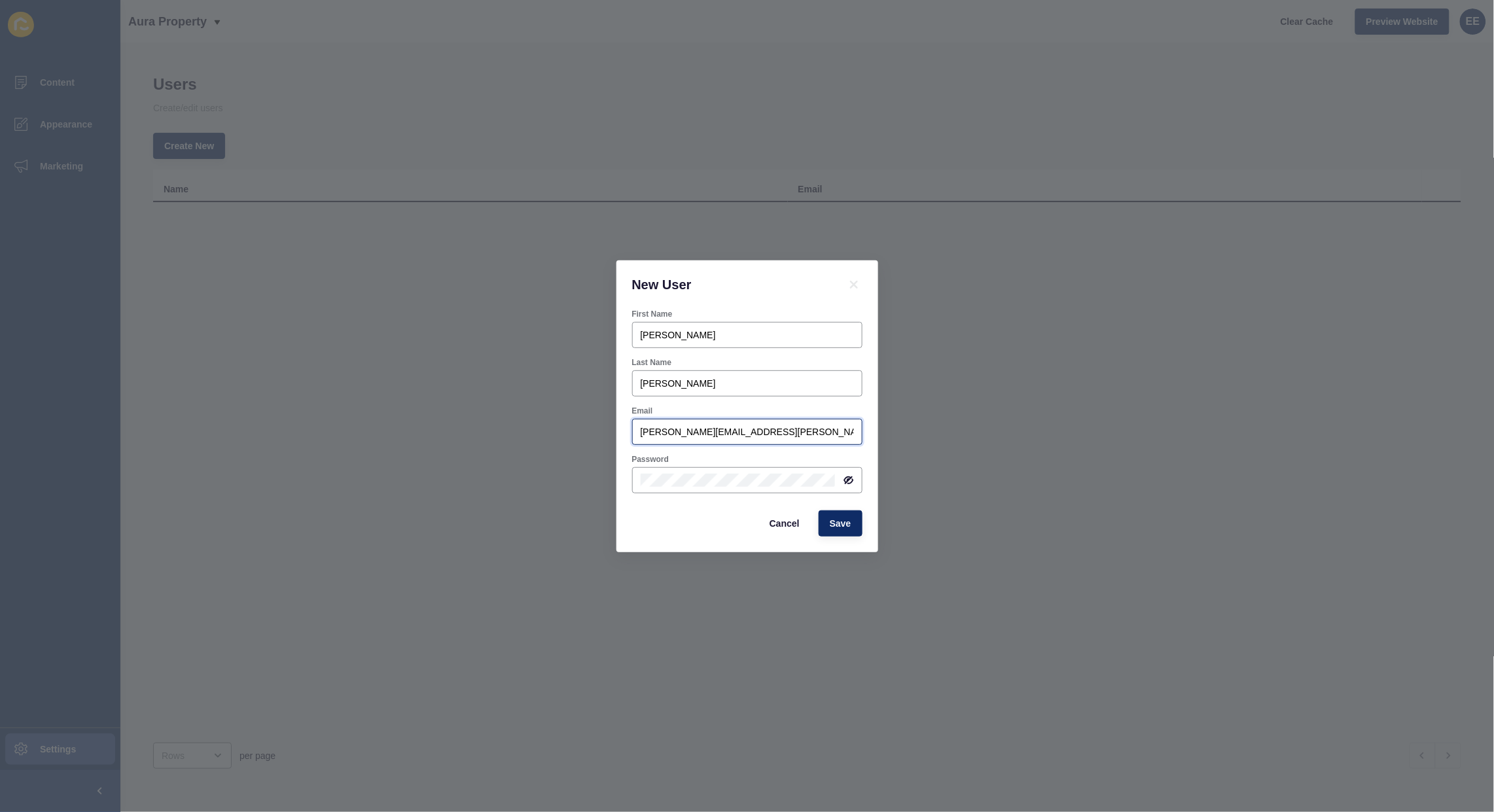
drag, startPoint x: 809, startPoint y: 430, endPoint x: 400, endPoint y: 443, distance: 409.2
click at [400, 443] on div "New User First Name [PERSON_NAME] Last Name [PERSON_NAME] Email [PERSON_NAME][E…" at bounding box center [747, 406] width 1494 height 812
paste input "[PERSON_NAME]"
type input "[PERSON_NAME][EMAIL_ADDRESS][DOMAIN_NAME]"
click at [466, 483] on div "New User First Name [PERSON_NAME] Last Name [PERSON_NAME] Email [PERSON_NAME][E…" at bounding box center [747, 406] width 1494 height 812
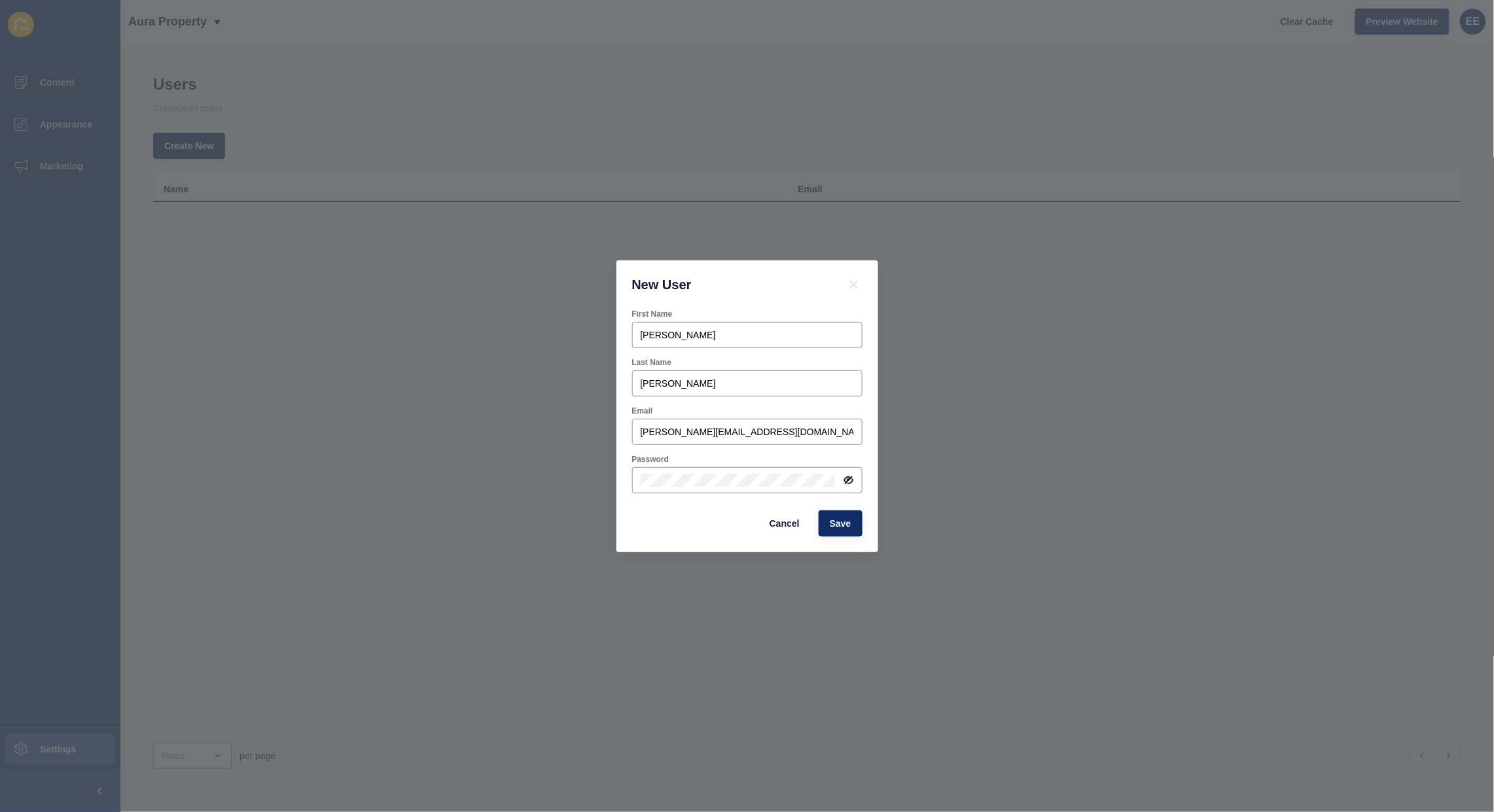
click at [847, 475] on icon at bounding box center [849, 480] width 11 height 11
click at [853, 522] on button "Save" at bounding box center [840, 523] width 44 height 26
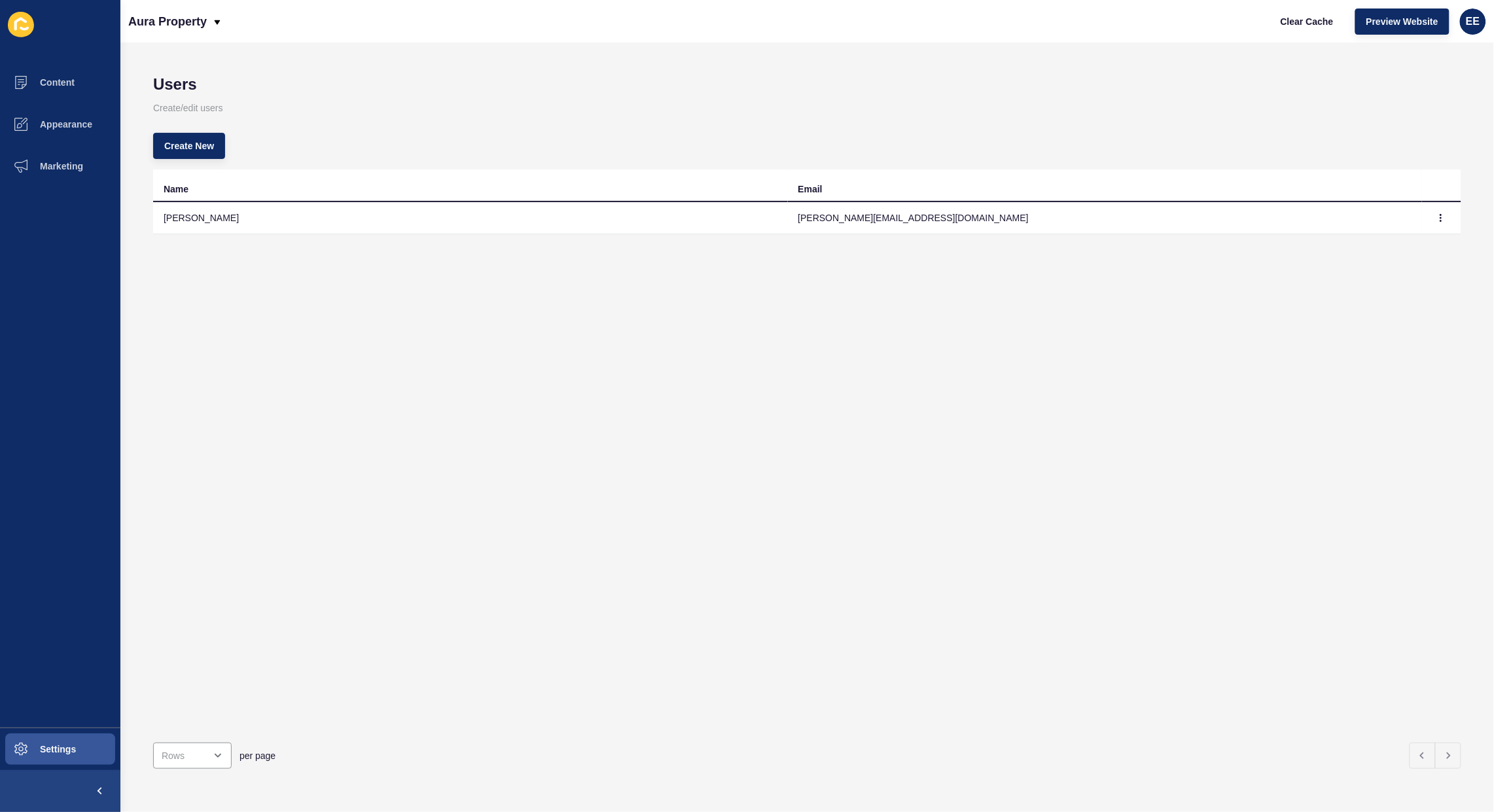
click at [556, 488] on div "Name Email [PERSON_NAME] [PERSON_NAME][EMAIL_ADDRESS][DOMAIN_NAME]" at bounding box center [807, 451] width 1308 height 562
click at [204, 17] on p "Aura Property" at bounding box center [167, 21] width 79 height 33
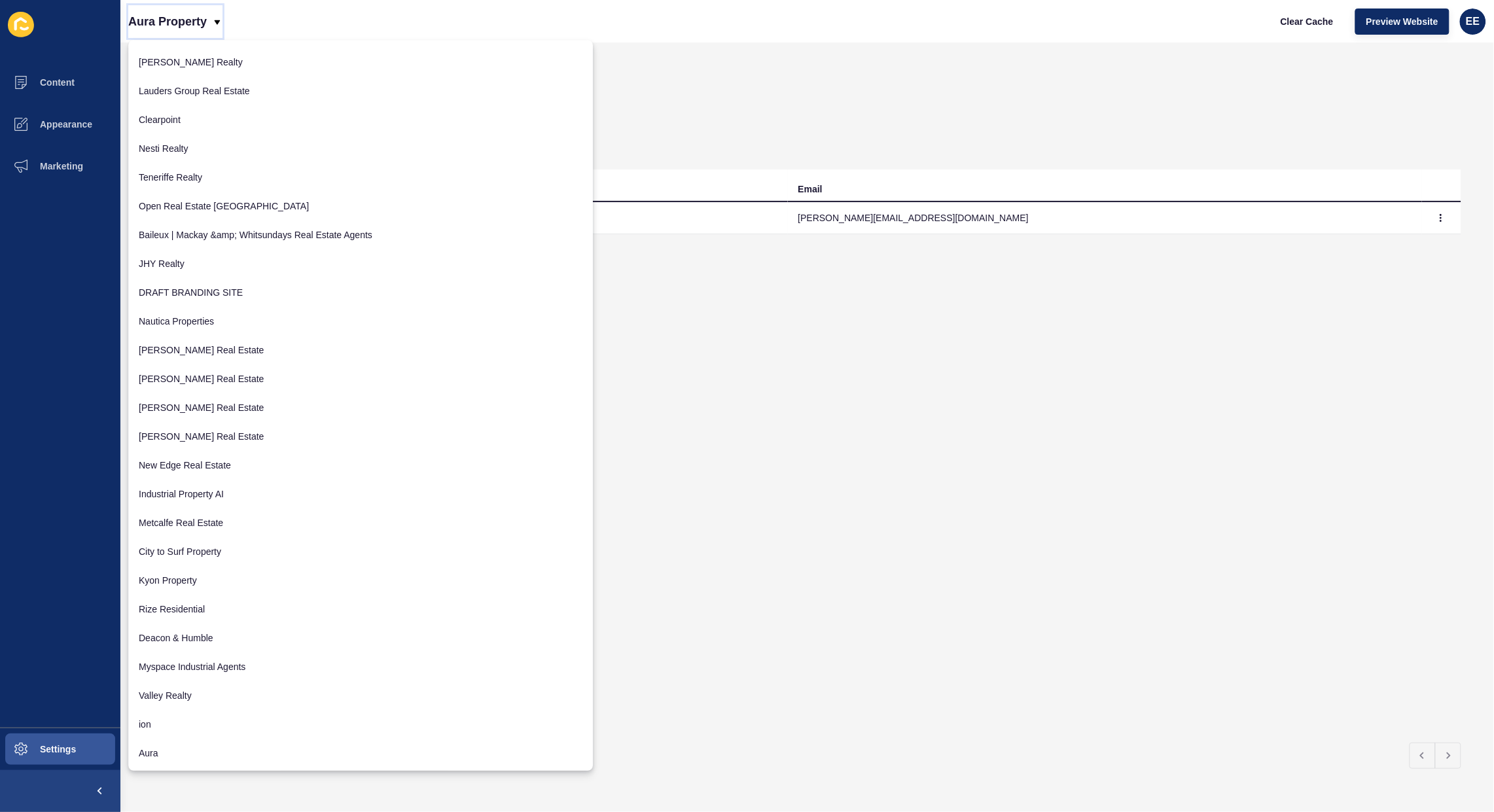
scroll to position [142, 0]
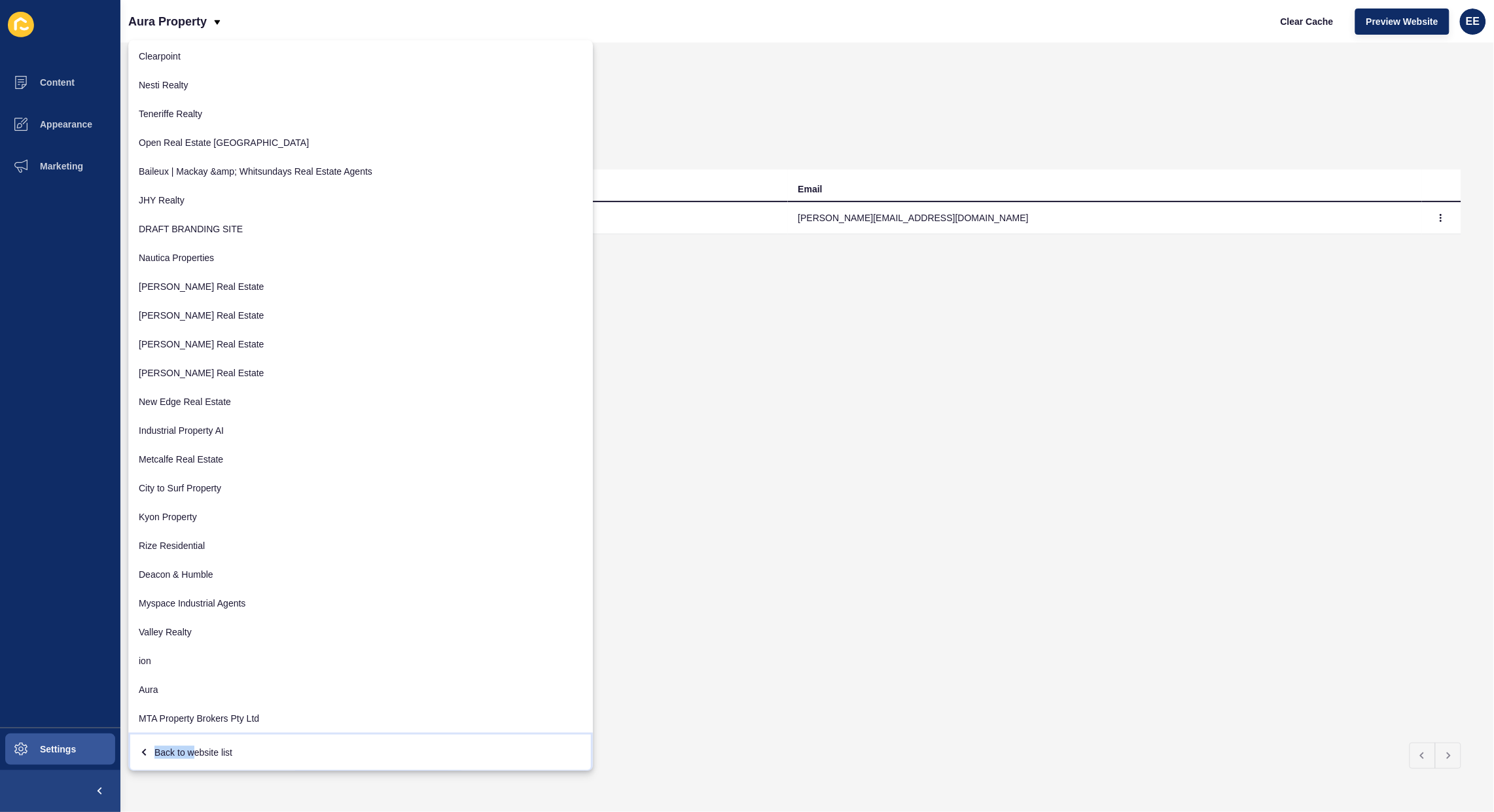
drag, startPoint x: 196, startPoint y: 743, endPoint x: 194, endPoint y: 752, distance: 9.2
click at [194, 752] on div "Back to website list" at bounding box center [361, 752] width 443 height 23
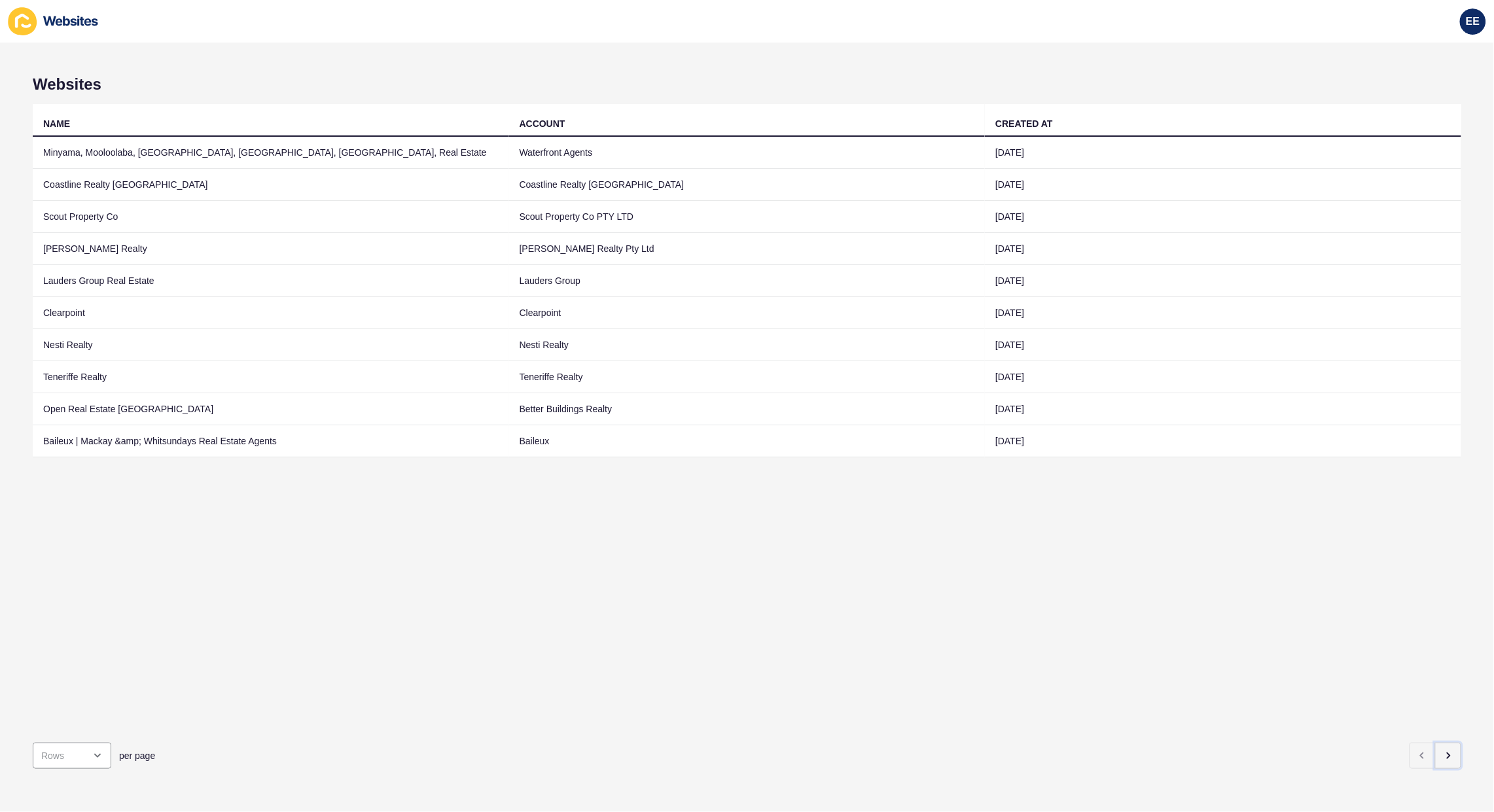
click at [1443, 750] on icon "button" at bounding box center [1448, 755] width 11 height 11
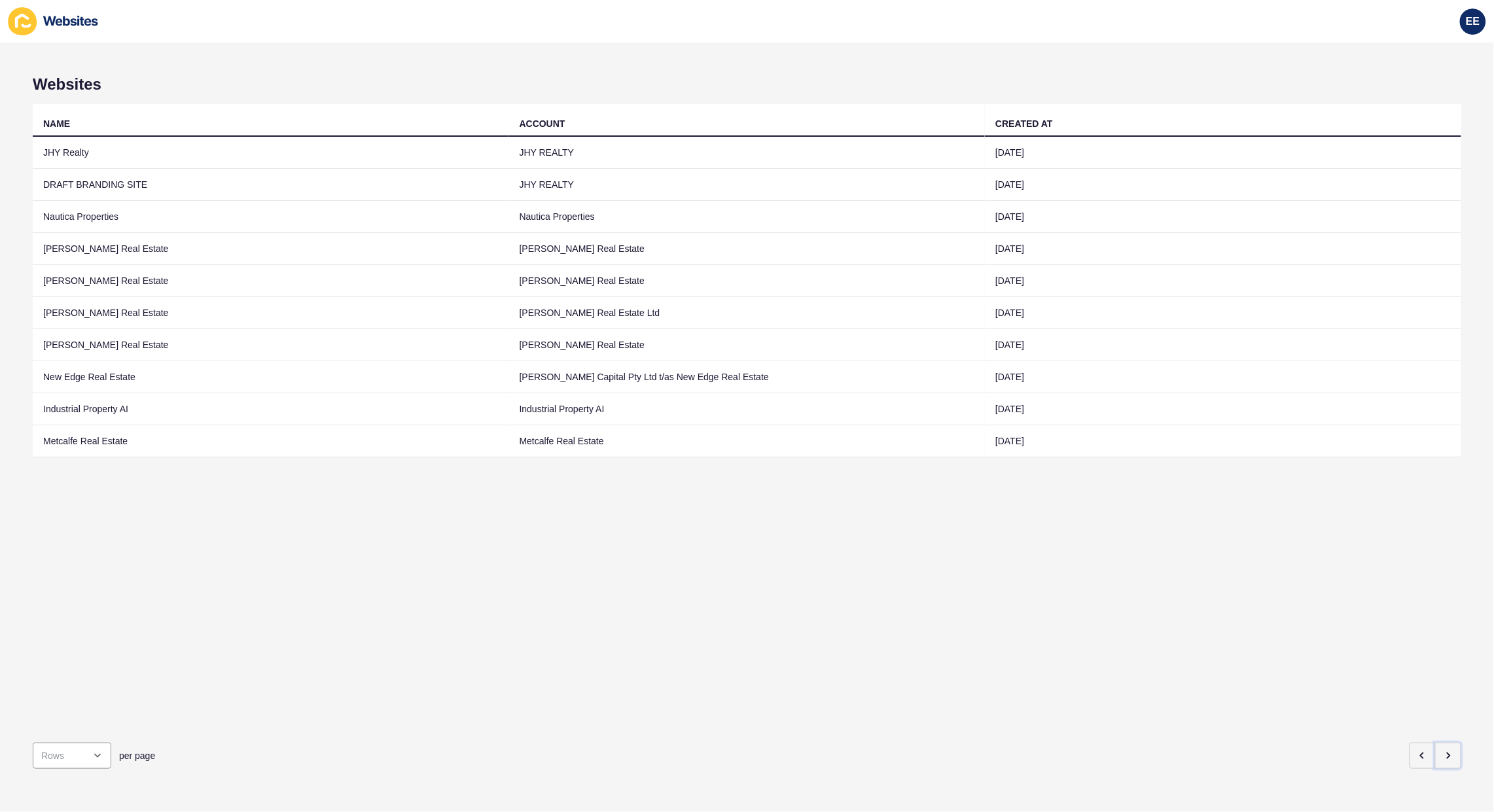
click at [1443, 750] on icon "button" at bounding box center [1448, 755] width 11 height 11
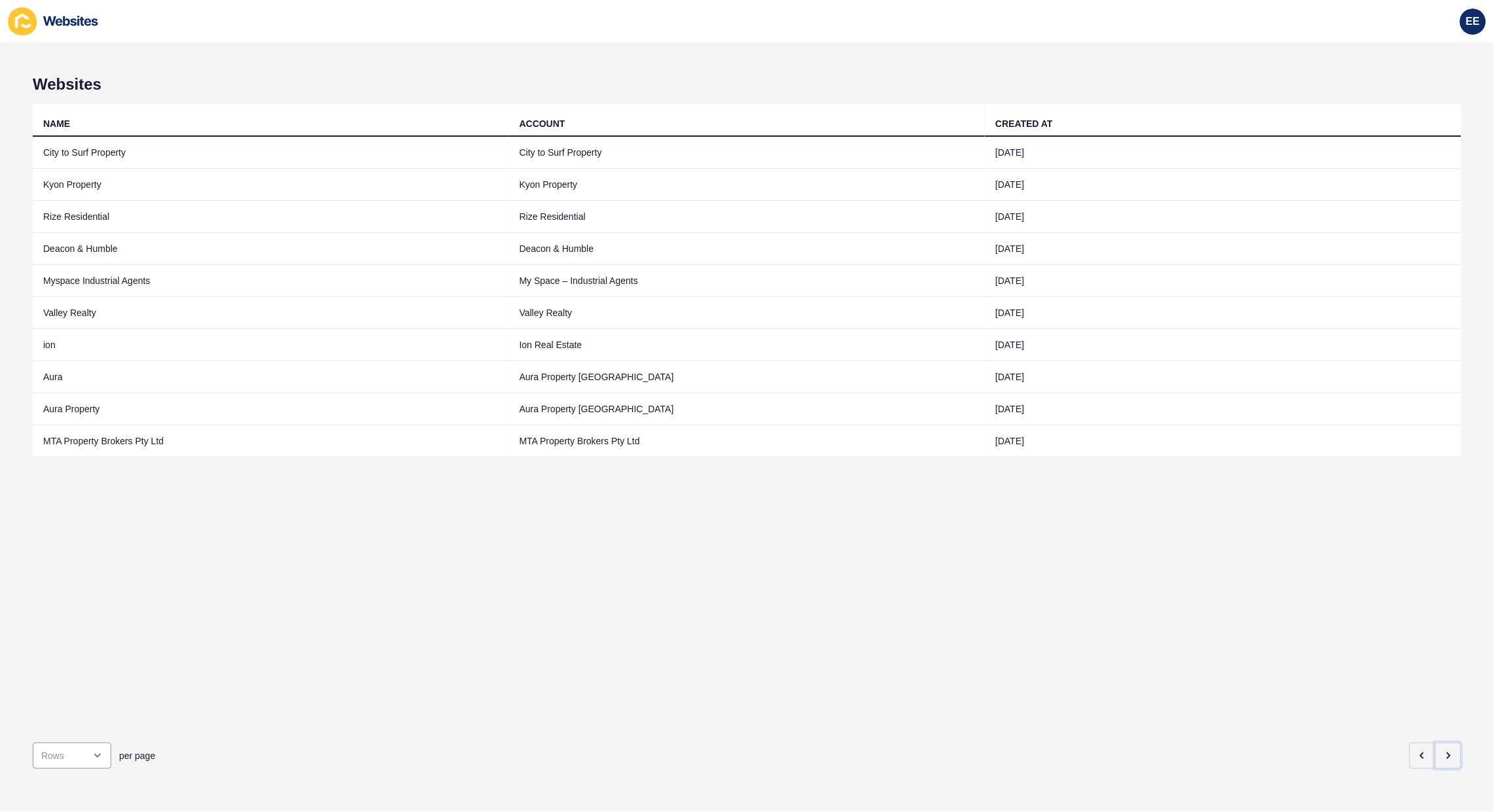
click at [1443, 750] on icon "button" at bounding box center [1448, 755] width 11 height 11
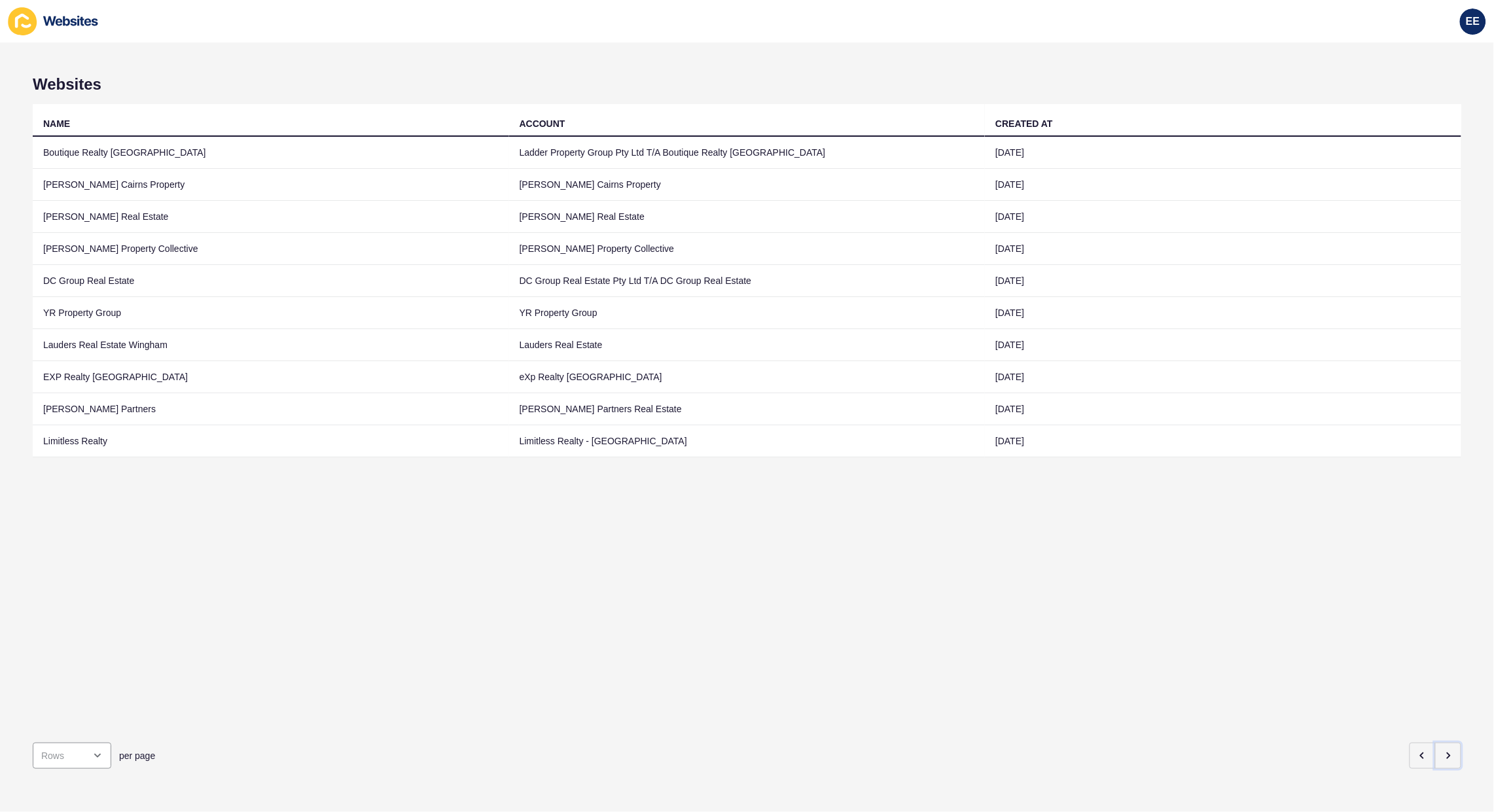
click at [1443, 750] on icon "button" at bounding box center [1448, 755] width 11 height 11
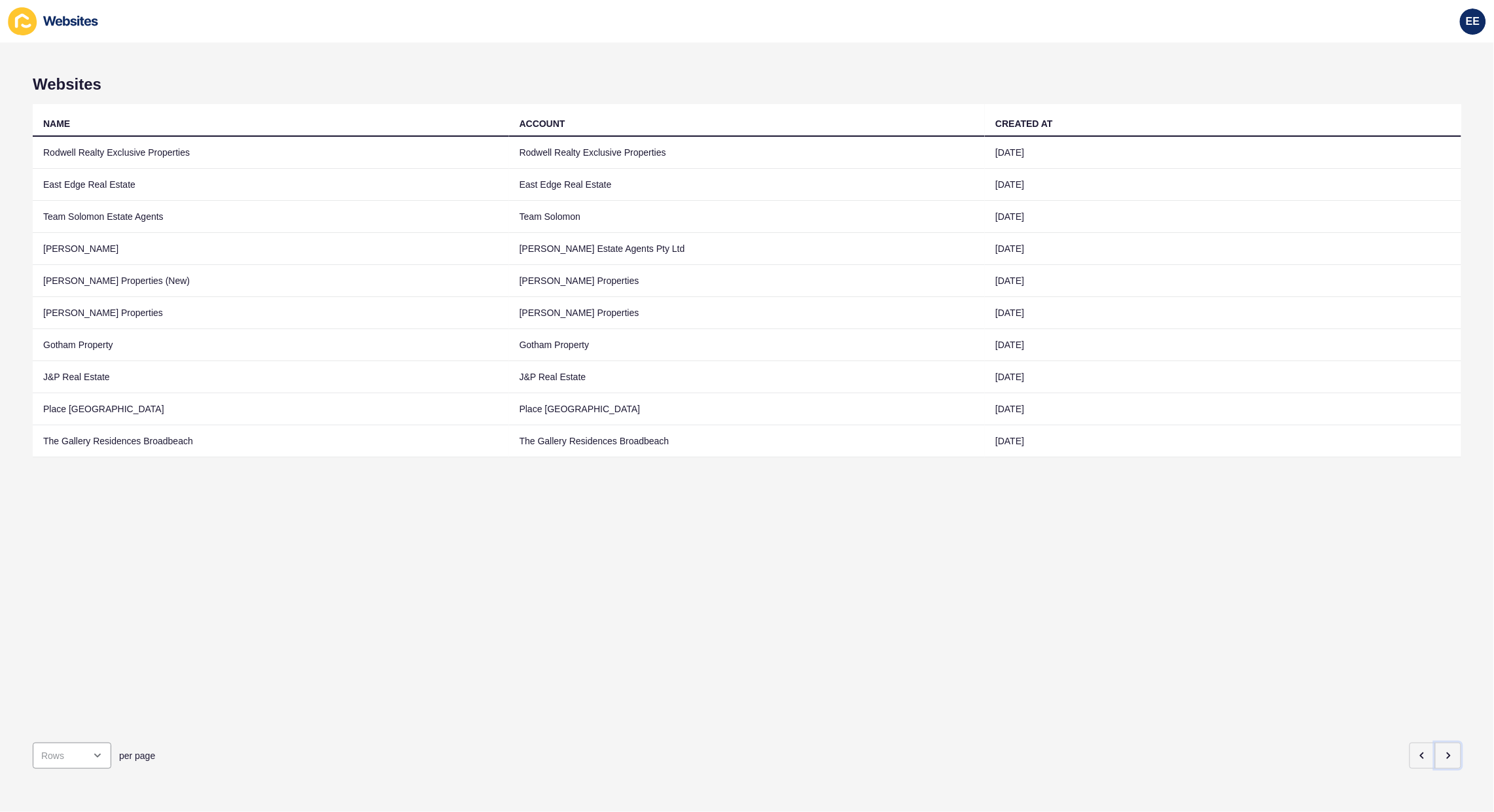
click at [1443, 750] on icon "button" at bounding box center [1448, 755] width 11 height 11
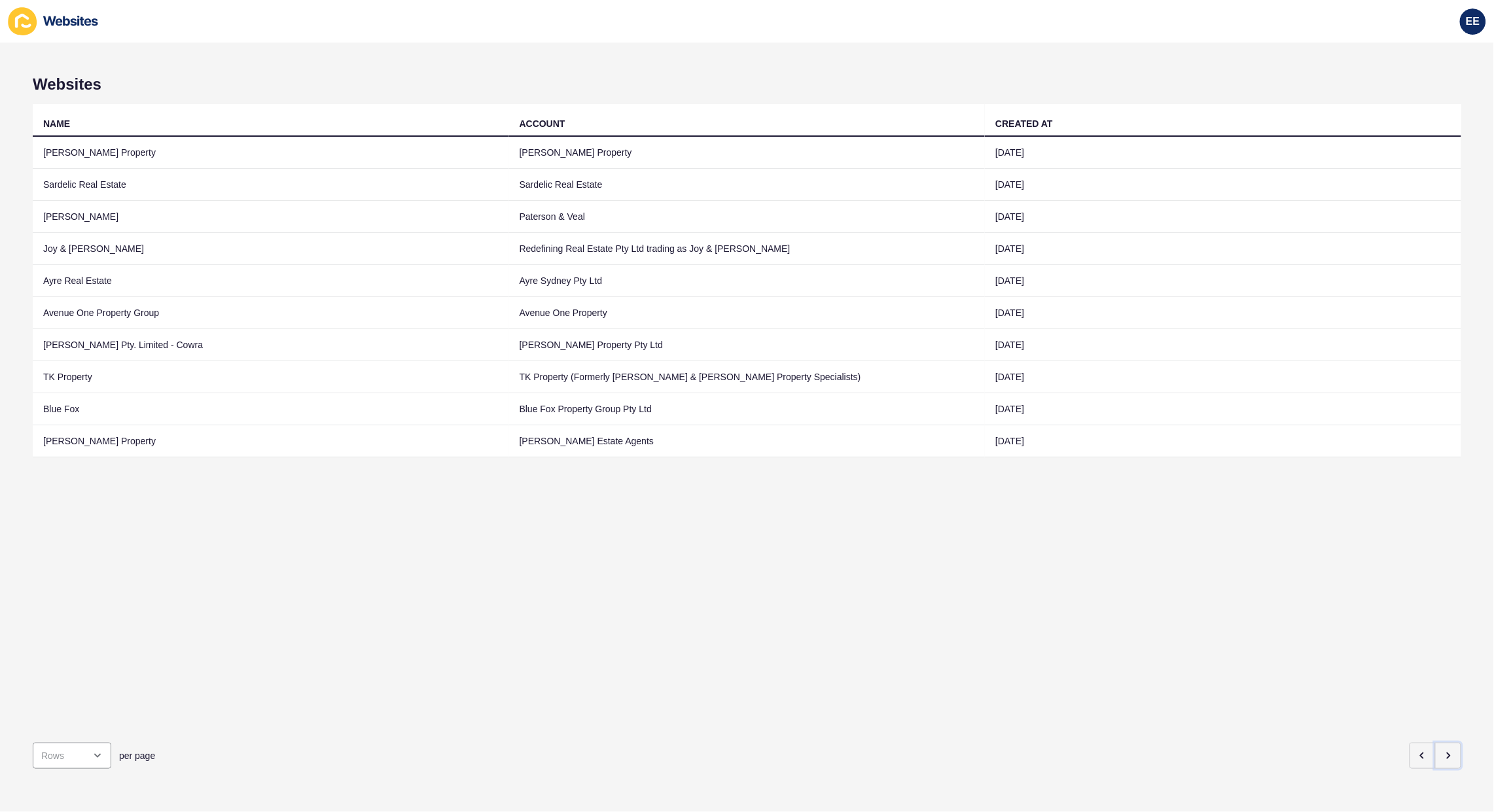
click at [1443, 750] on icon "button" at bounding box center [1448, 755] width 11 height 11
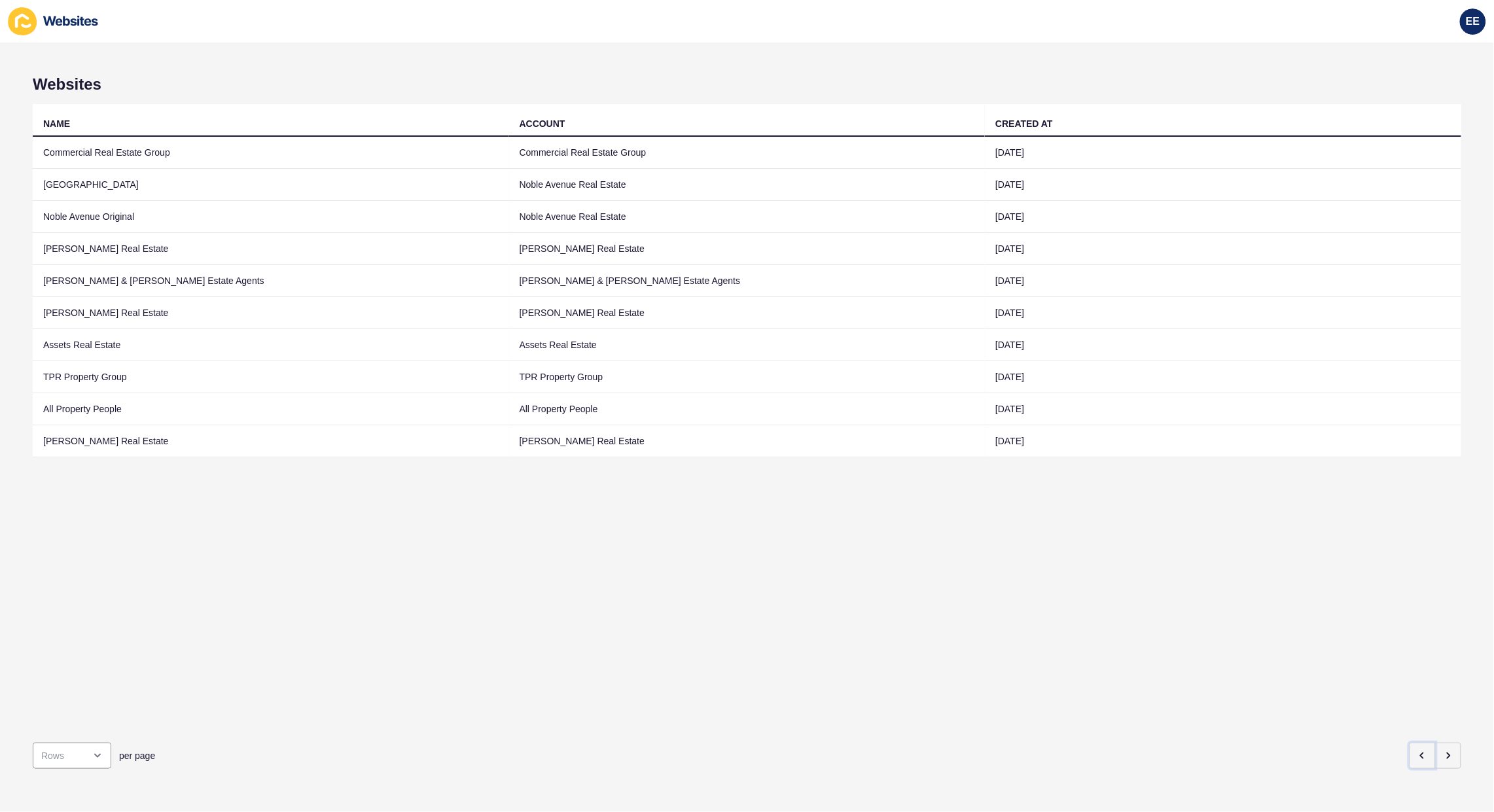
click at [1417, 750] on icon "button" at bounding box center [1422, 755] width 11 height 11
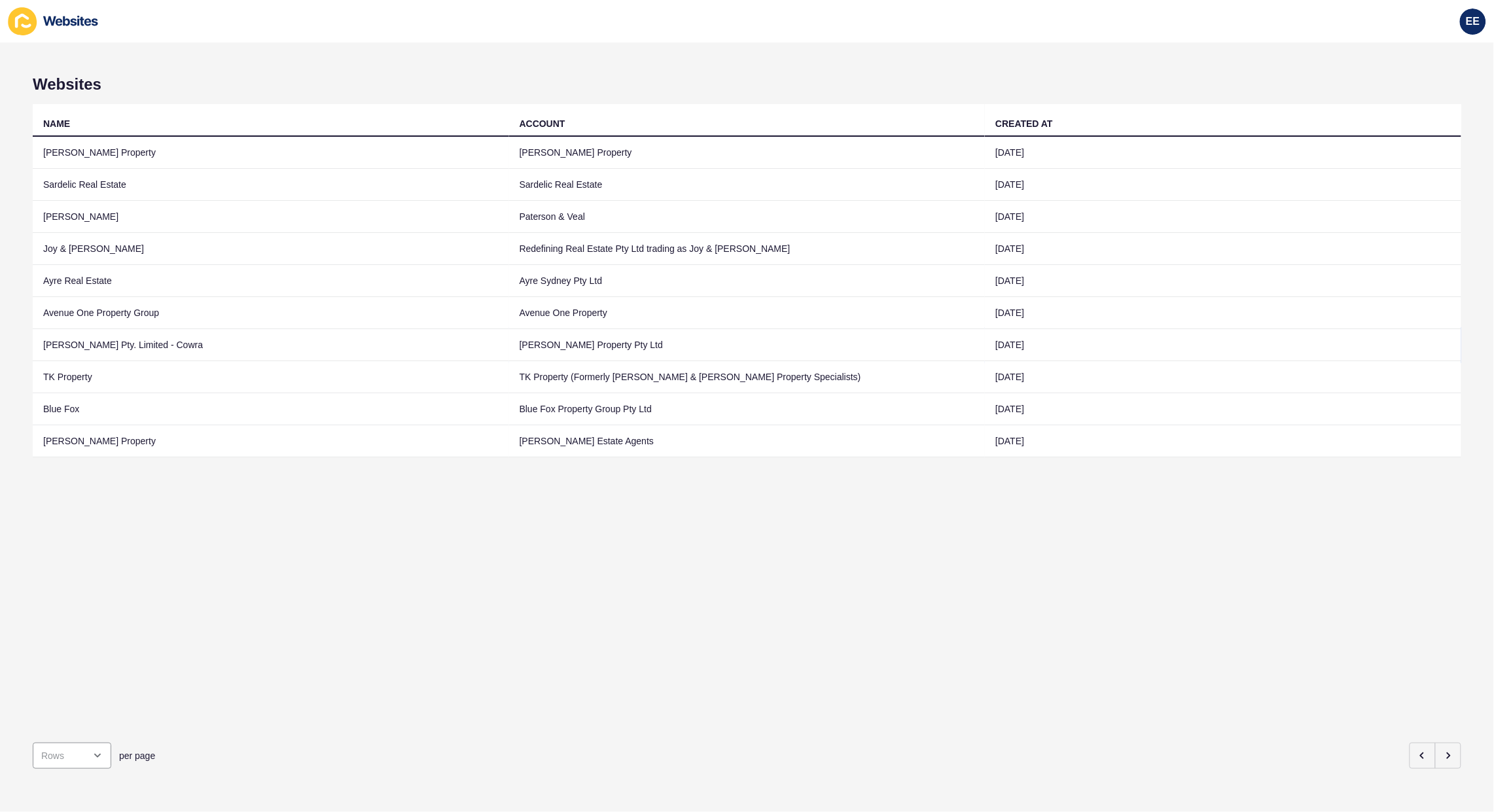
click at [106, 345] on td "[PERSON_NAME] Pty. Limited - Cowra" at bounding box center [271, 345] width 476 height 32
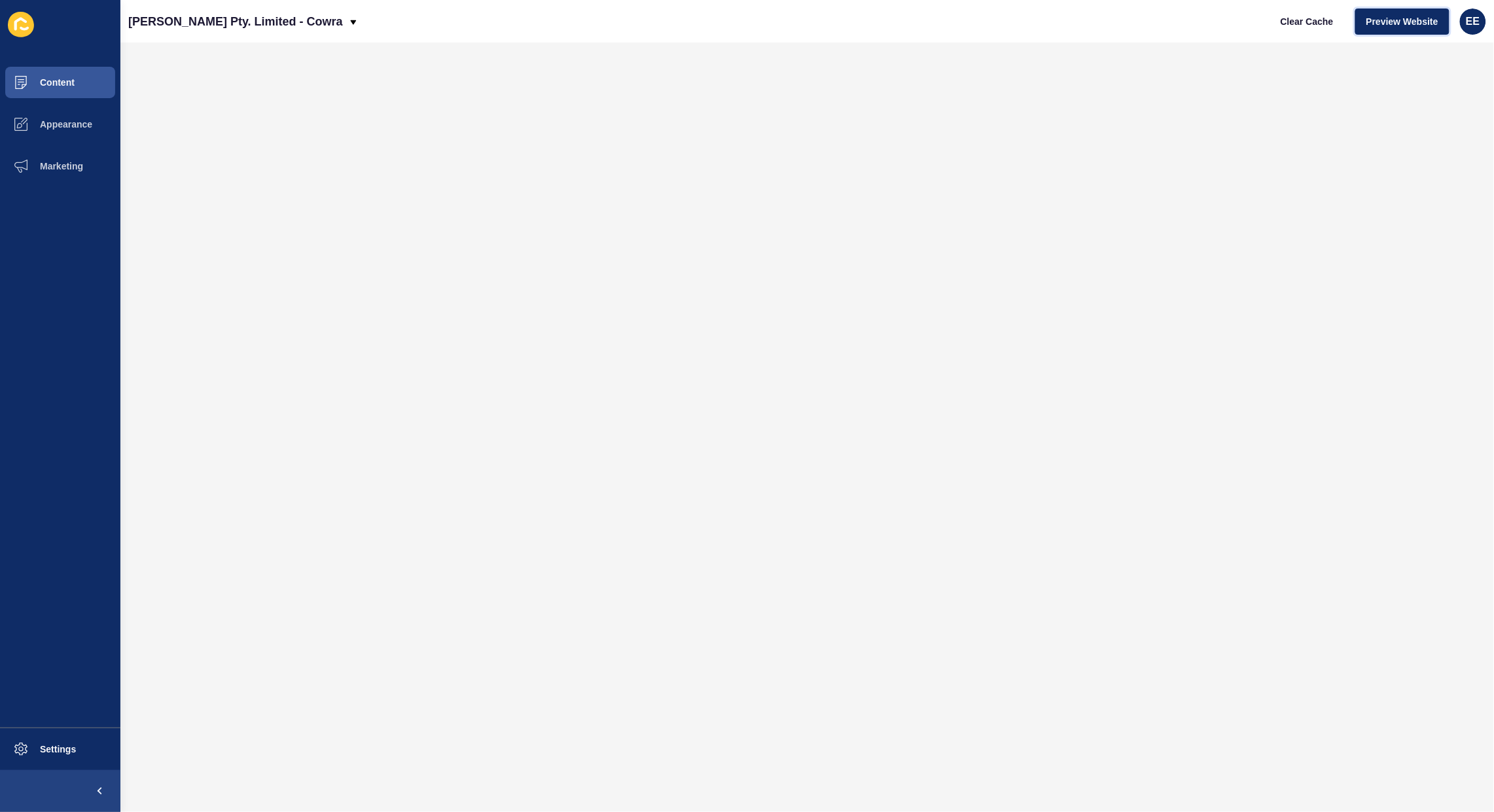
click at [1394, 26] on span "Preview Website" at bounding box center [1402, 21] width 72 height 13
click at [60, 82] on span "Content" at bounding box center [36, 82] width 77 height 11
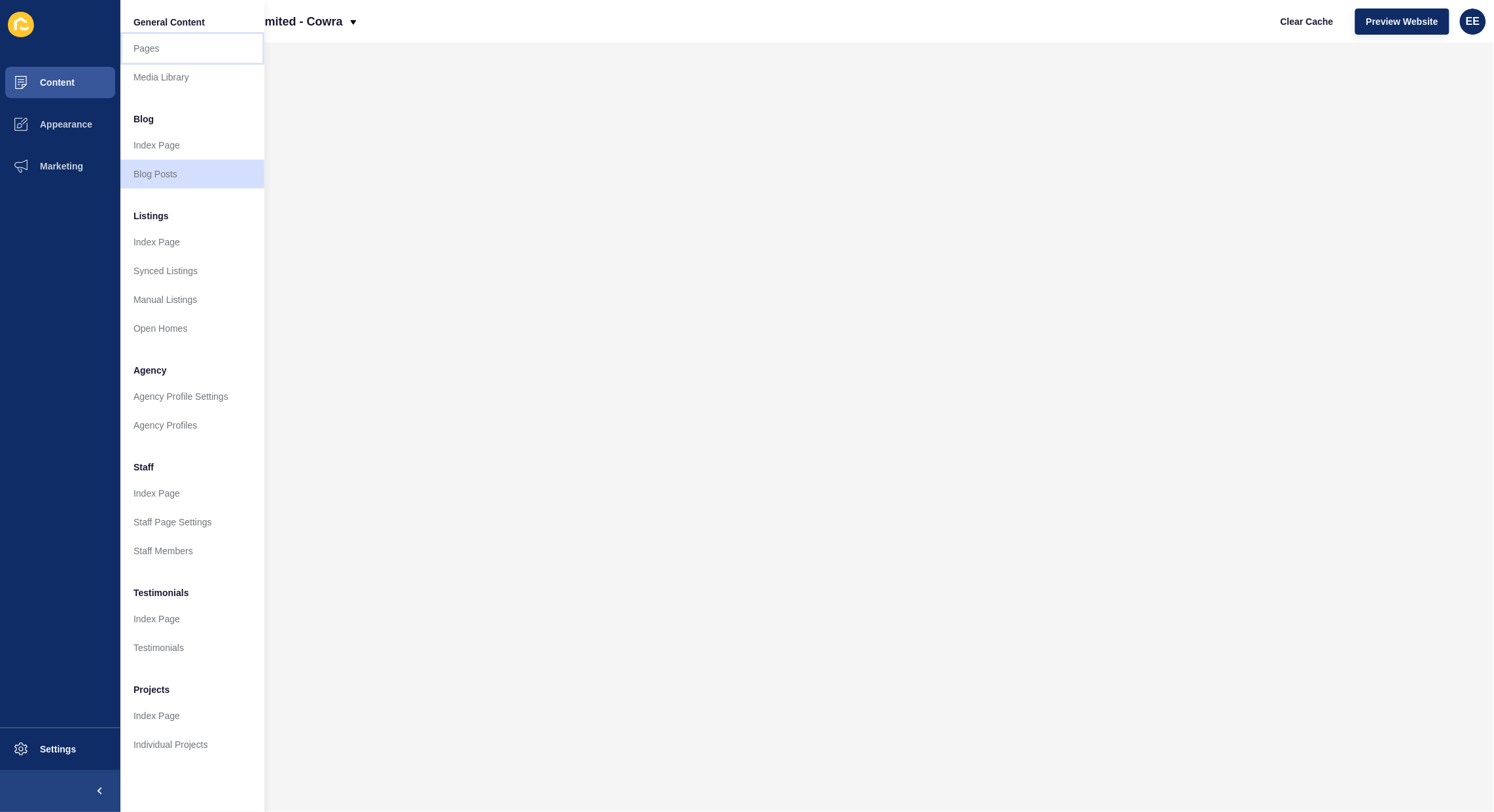
click at [177, 50] on link "Pages" at bounding box center [193, 48] width 144 height 29
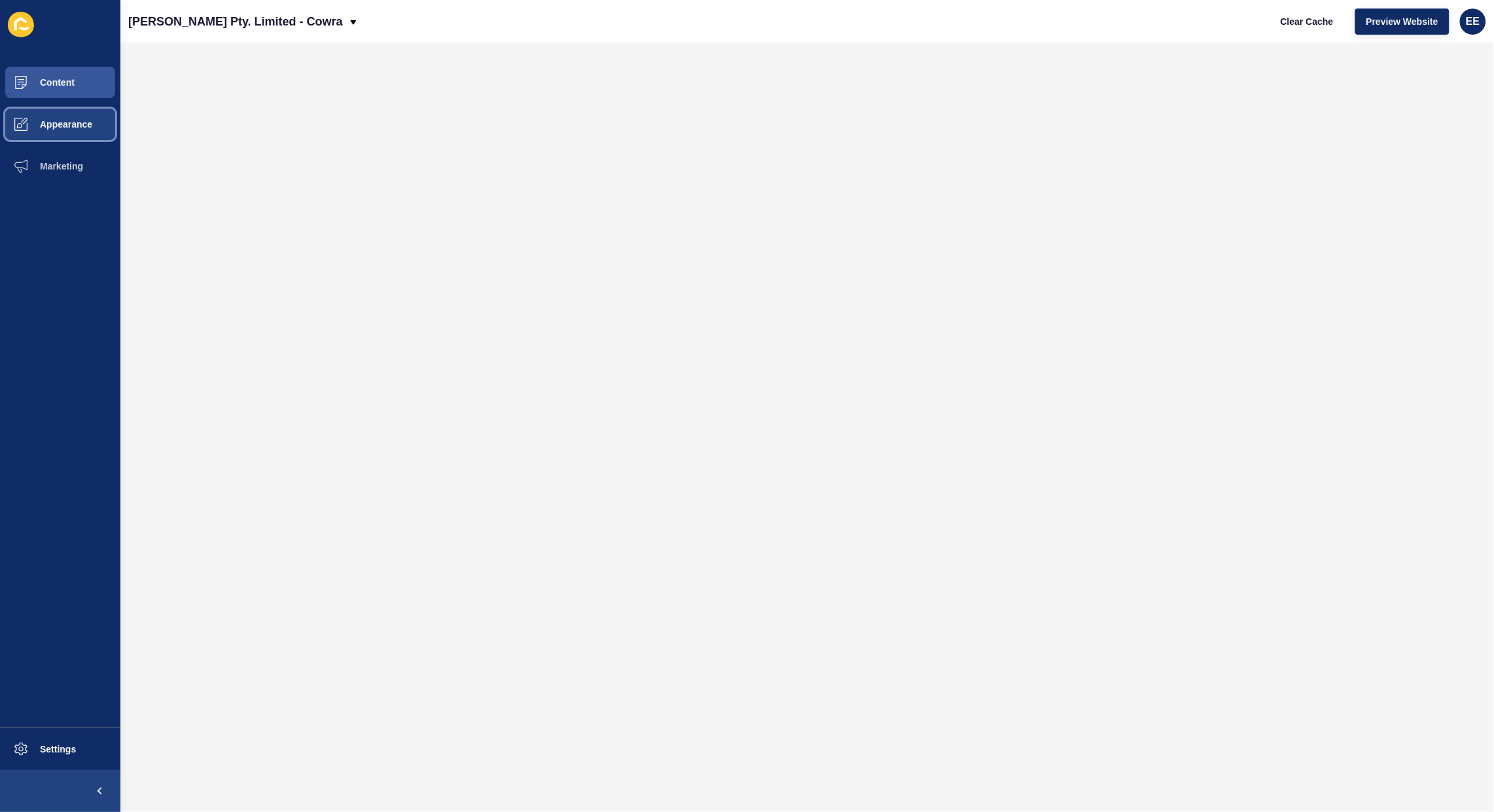
click at [65, 126] on span "Appearance" at bounding box center [45, 124] width 94 height 11
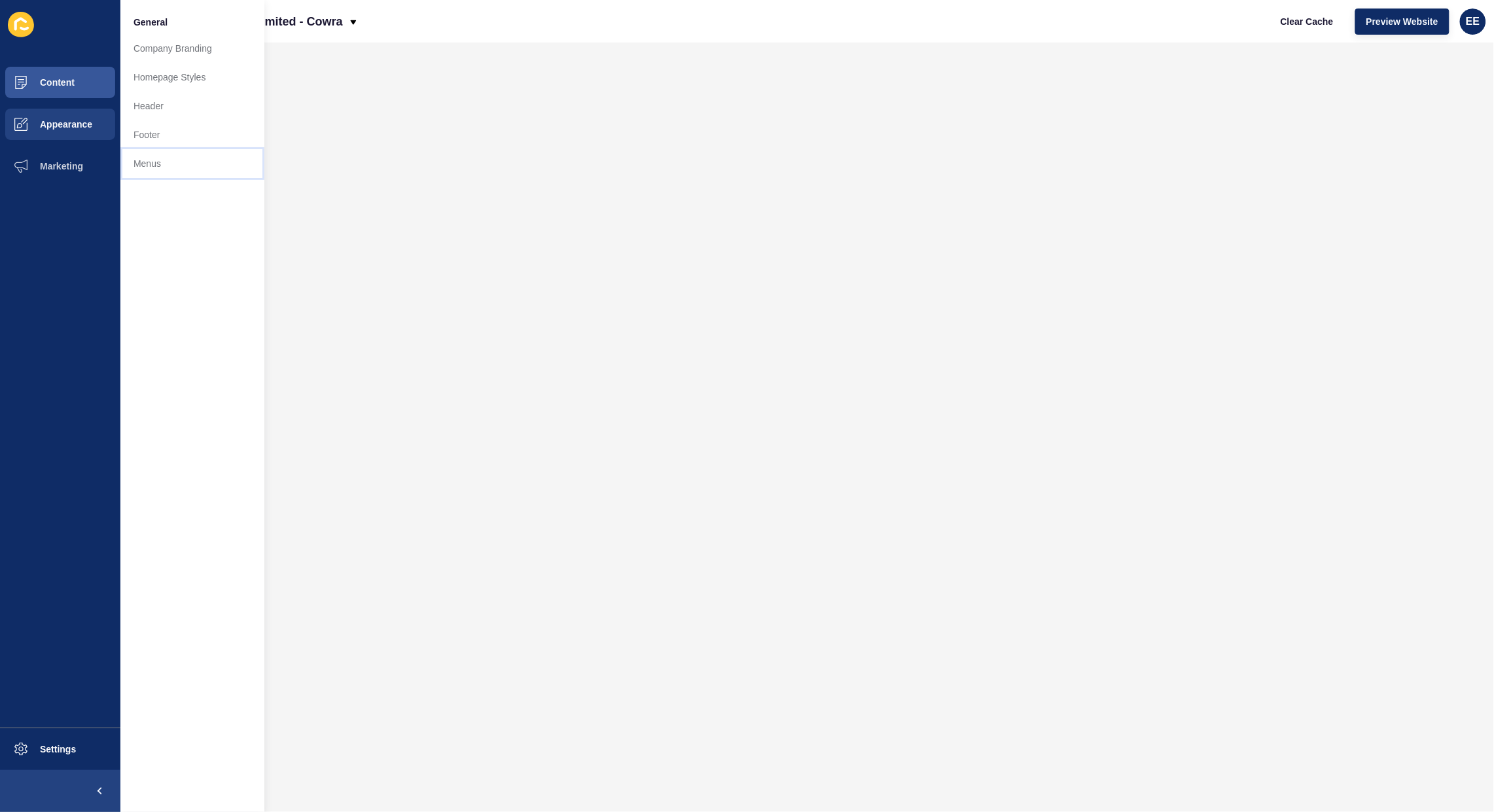
click at [145, 161] on link "Menus" at bounding box center [193, 163] width 144 height 29
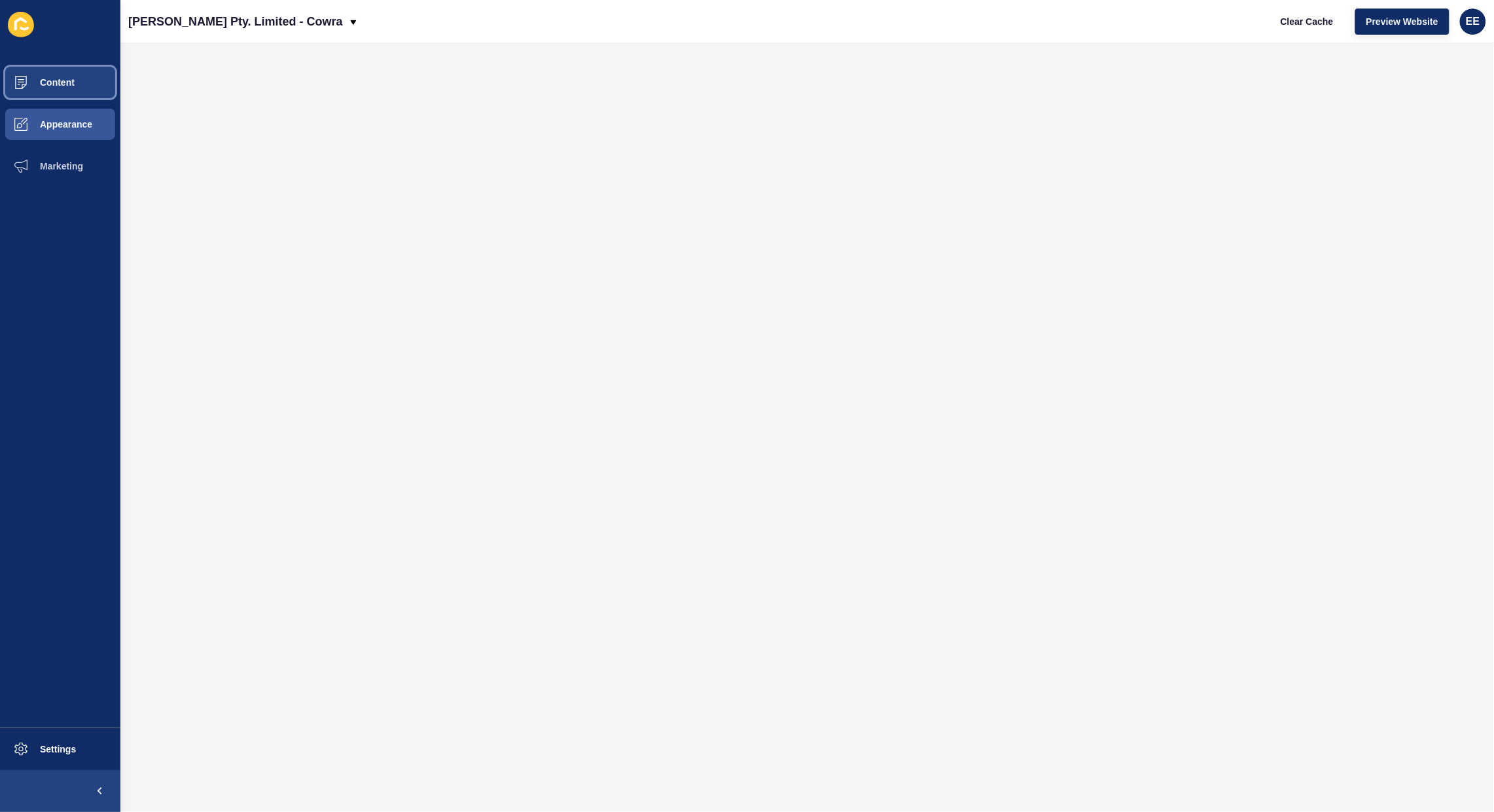
click at [46, 80] on span "Content" at bounding box center [36, 82] width 77 height 11
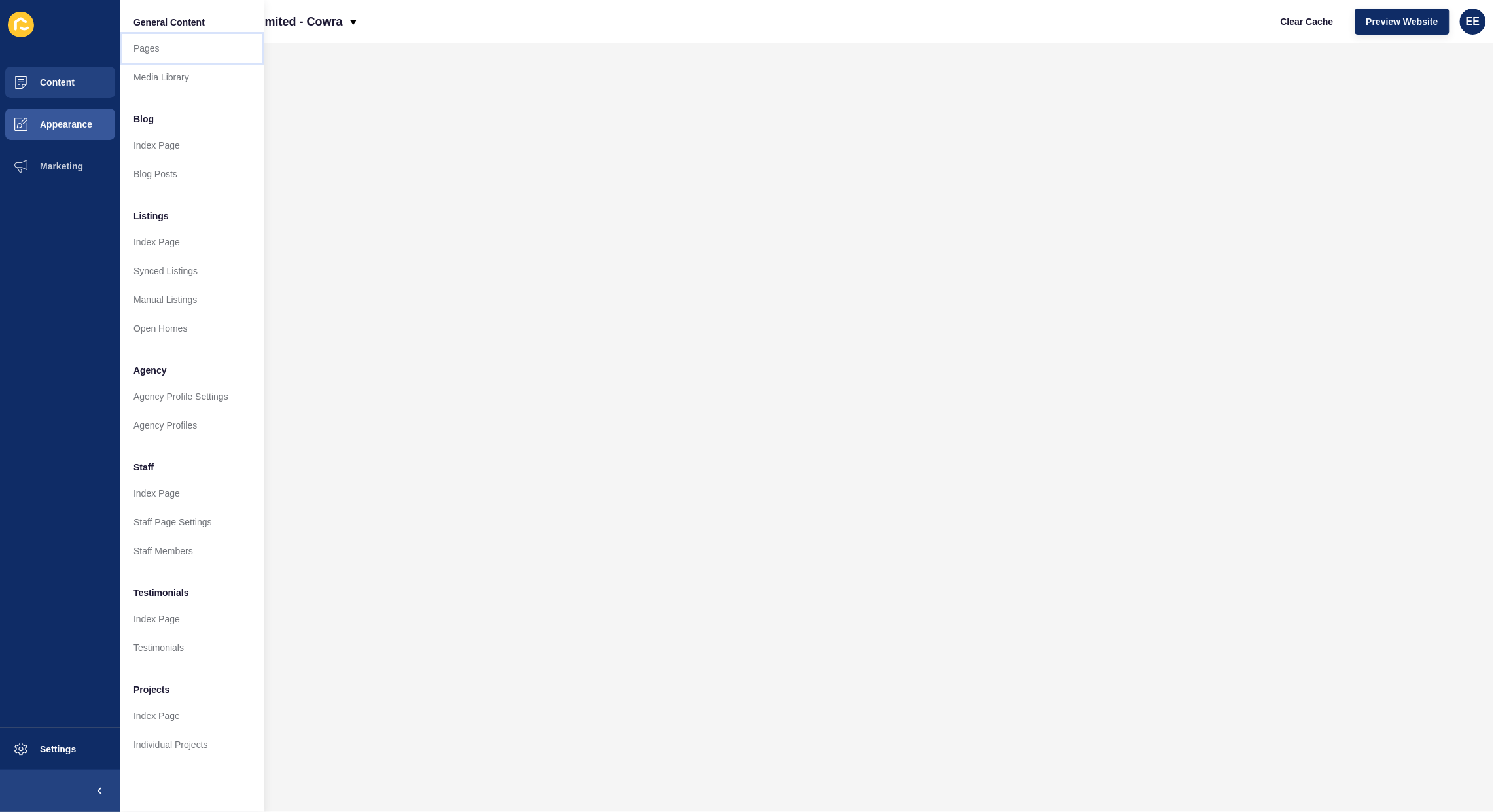
click at [134, 50] on link "Pages" at bounding box center [193, 48] width 144 height 29
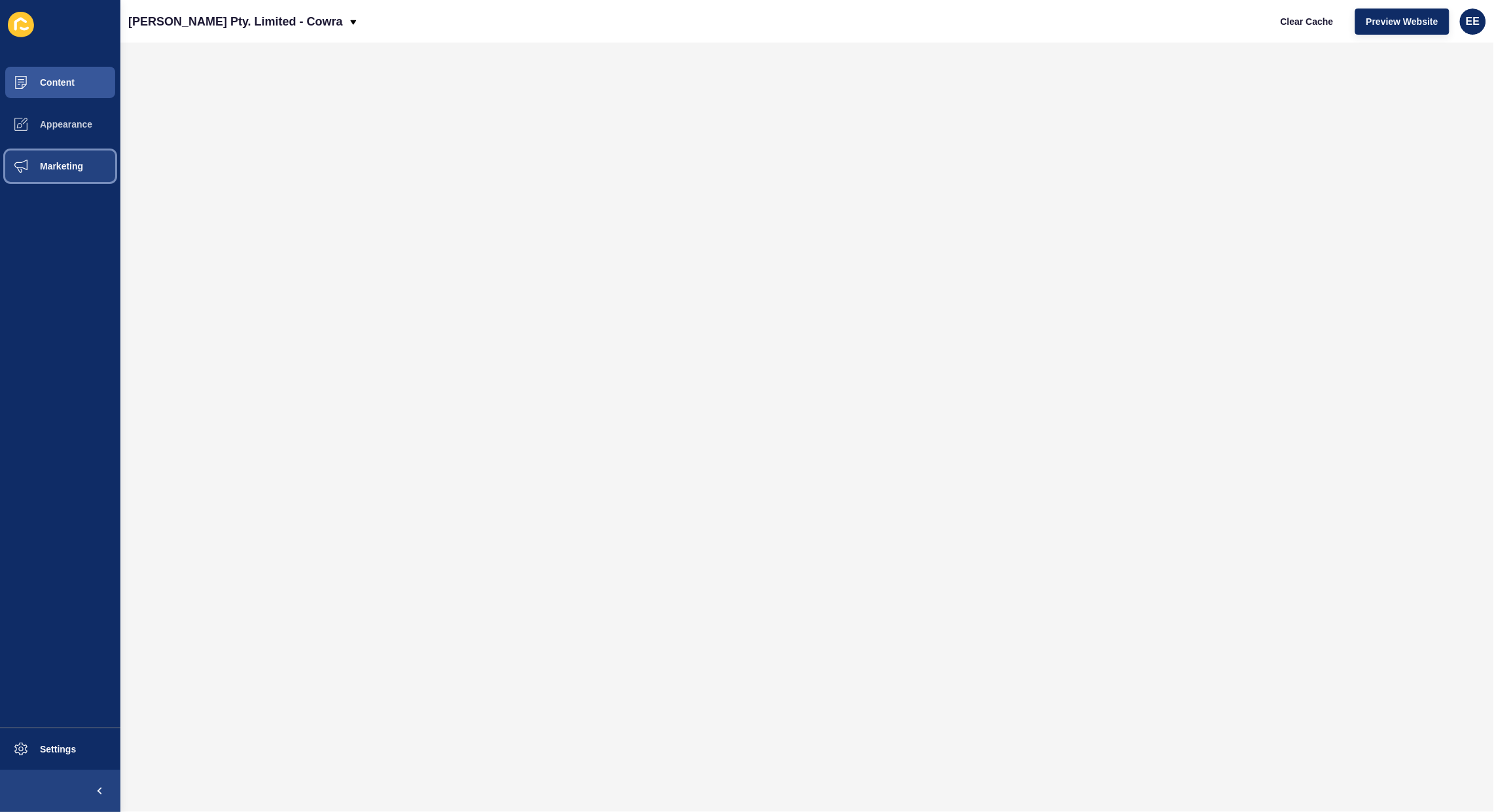
click at [57, 161] on span "Marketing" at bounding box center [41, 166] width 85 height 11
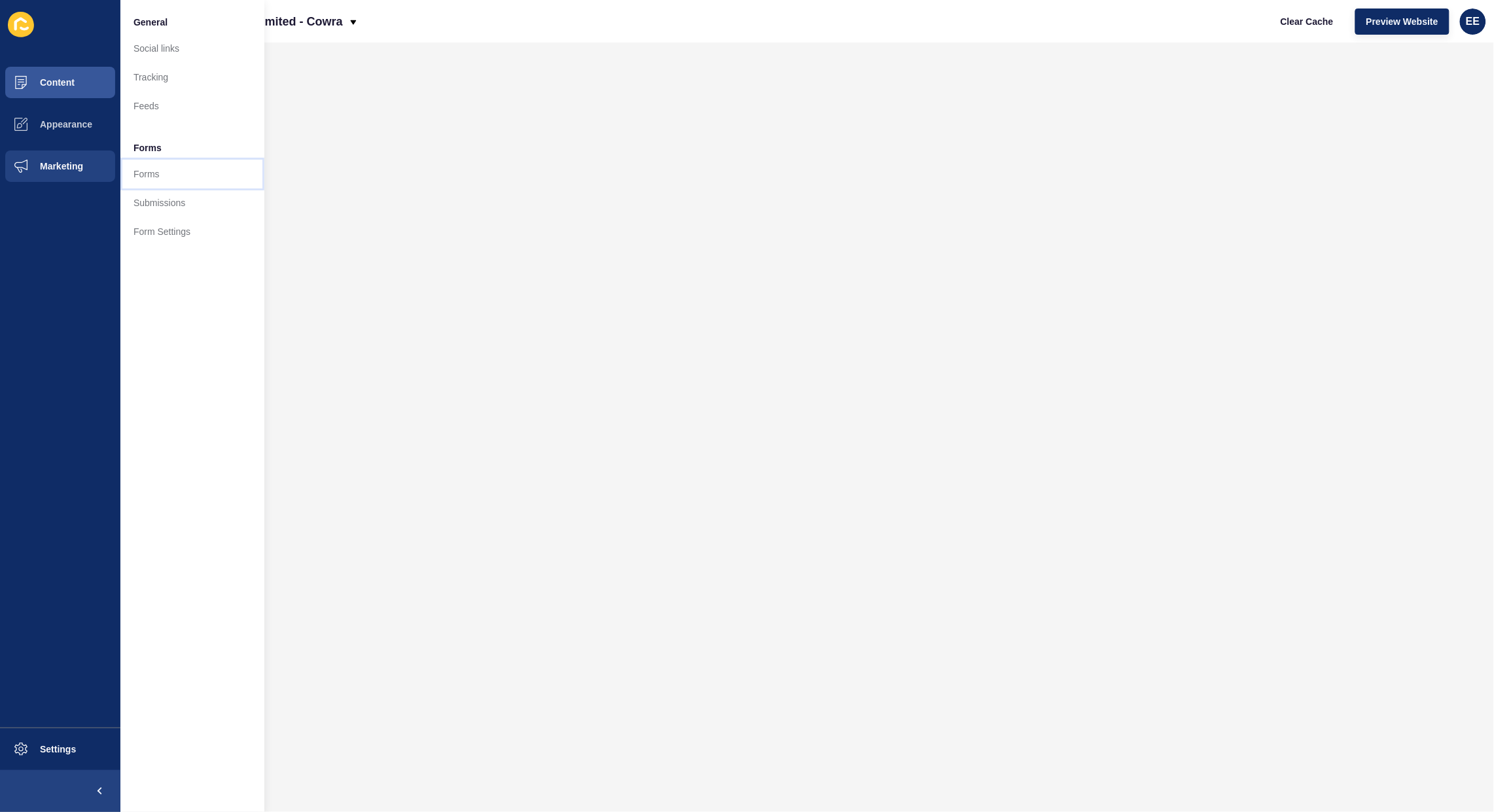
click at [168, 180] on link "Forms" at bounding box center [193, 174] width 144 height 29
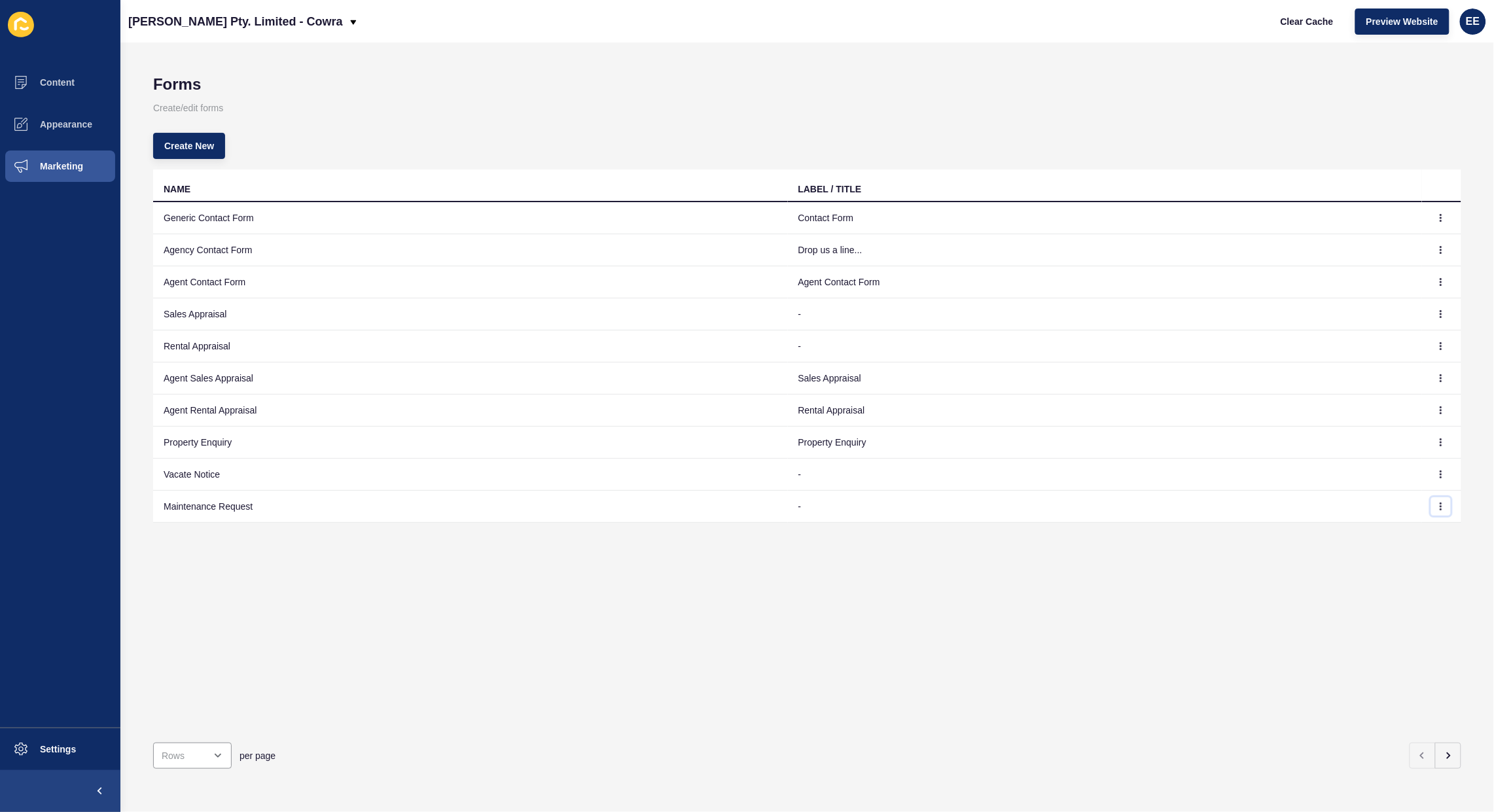
click at [1437, 504] on icon "button" at bounding box center [1440, 506] width 7 height 7
click at [1364, 528] on link "Edit" at bounding box center [1393, 533] width 92 height 29
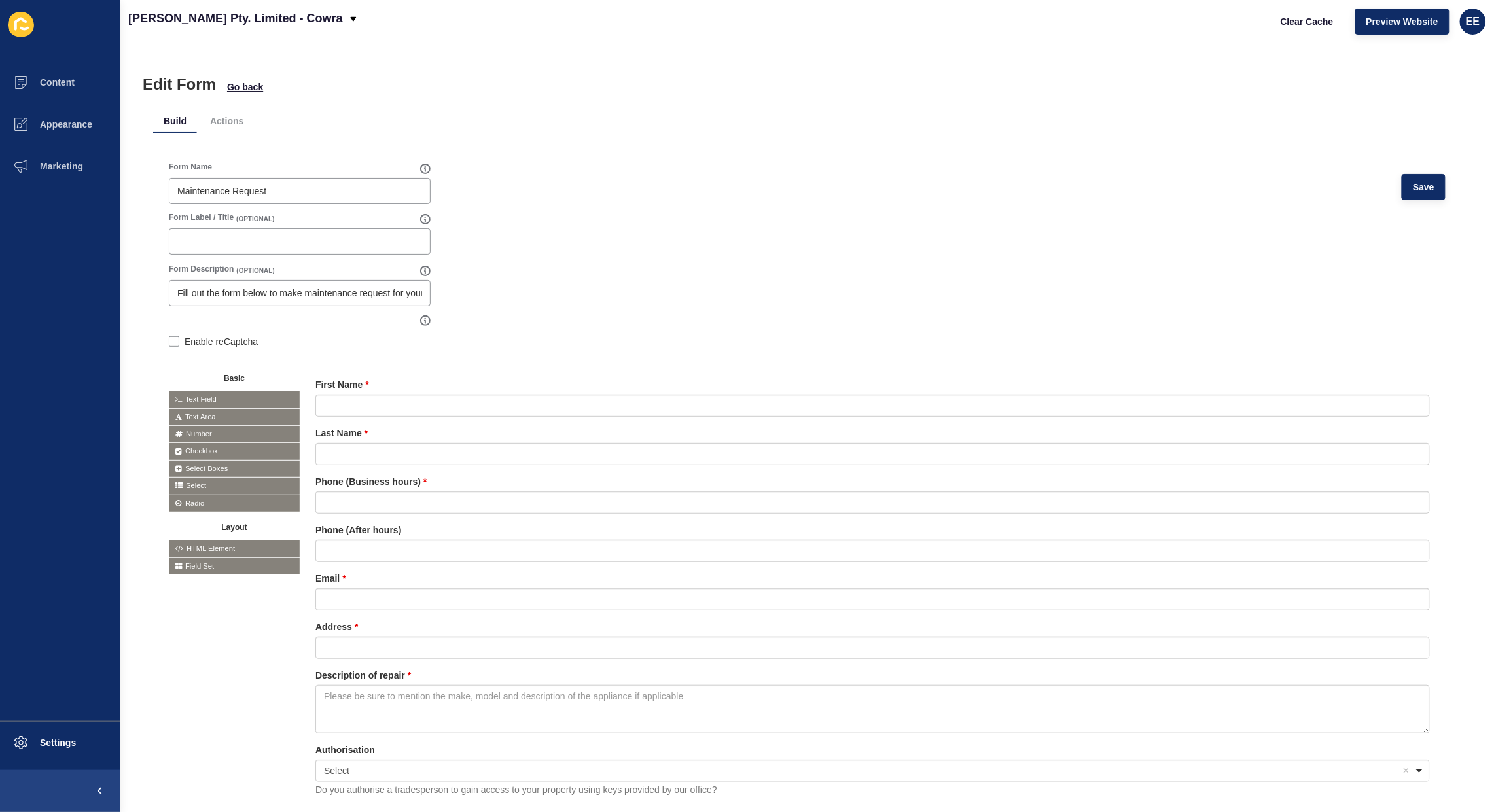
click at [233, 115] on li "Actions" at bounding box center [227, 121] width 55 height 23
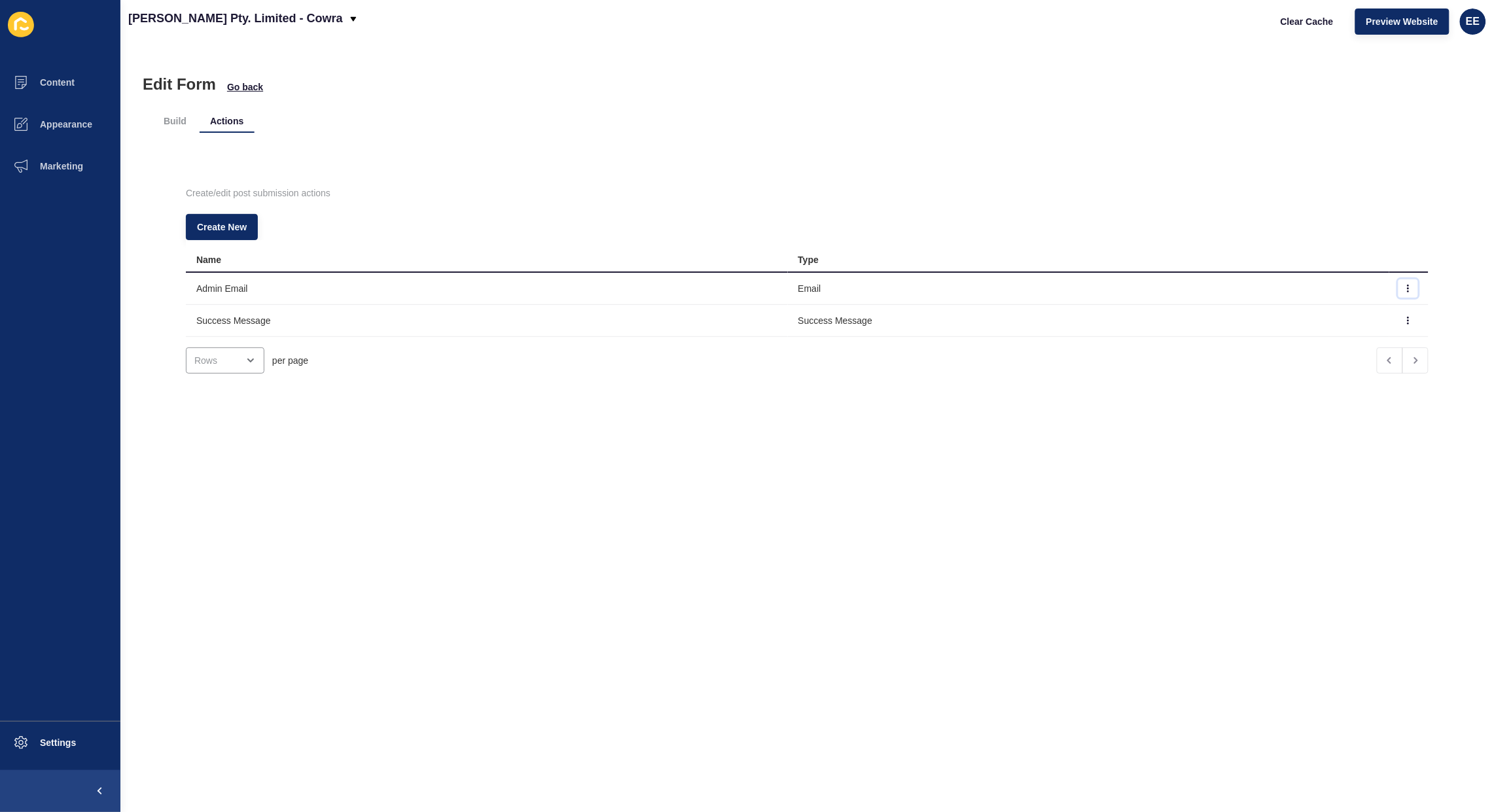
click at [1399, 293] on button "button" at bounding box center [1409, 289] width 20 height 18
click at [1345, 318] on link "Edit" at bounding box center [1348, 314] width 92 height 29
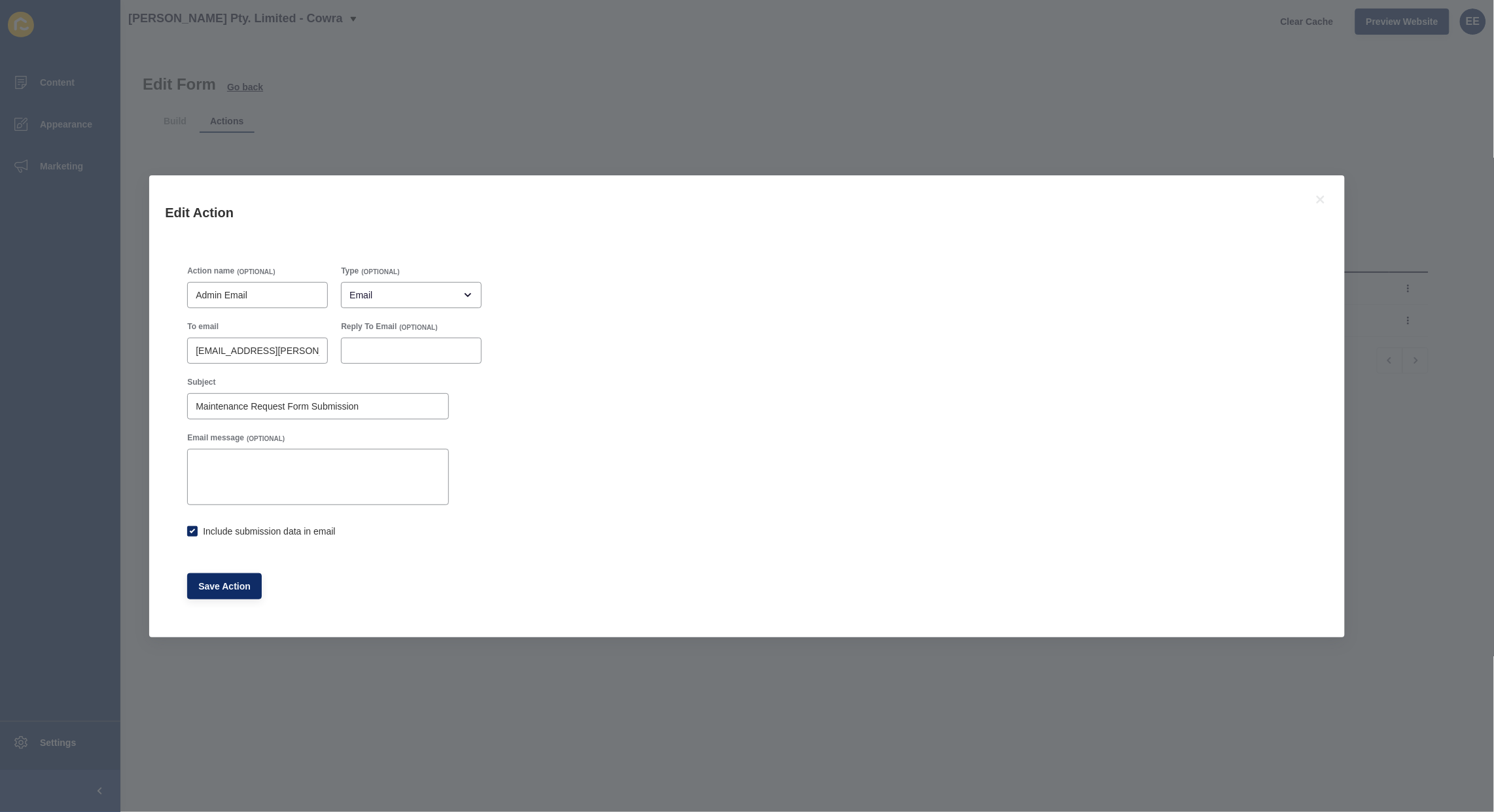
checkbox input "true"
drag, startPoint x: 292, startPoint y: 353, endPoint x: 114, endPoint y: 353, distance: 178.0
click at [114, 353] on div "Edit Action Action name (OPTIONAL) Admin Email Type (OPTIONAL) Email To email […" at bounding box center [747, 406] width 1494 height 812
paste input "rental"
type input "[EMAIL_ADDRESS][PERSON_NAME][DOMAIN_NAME]"
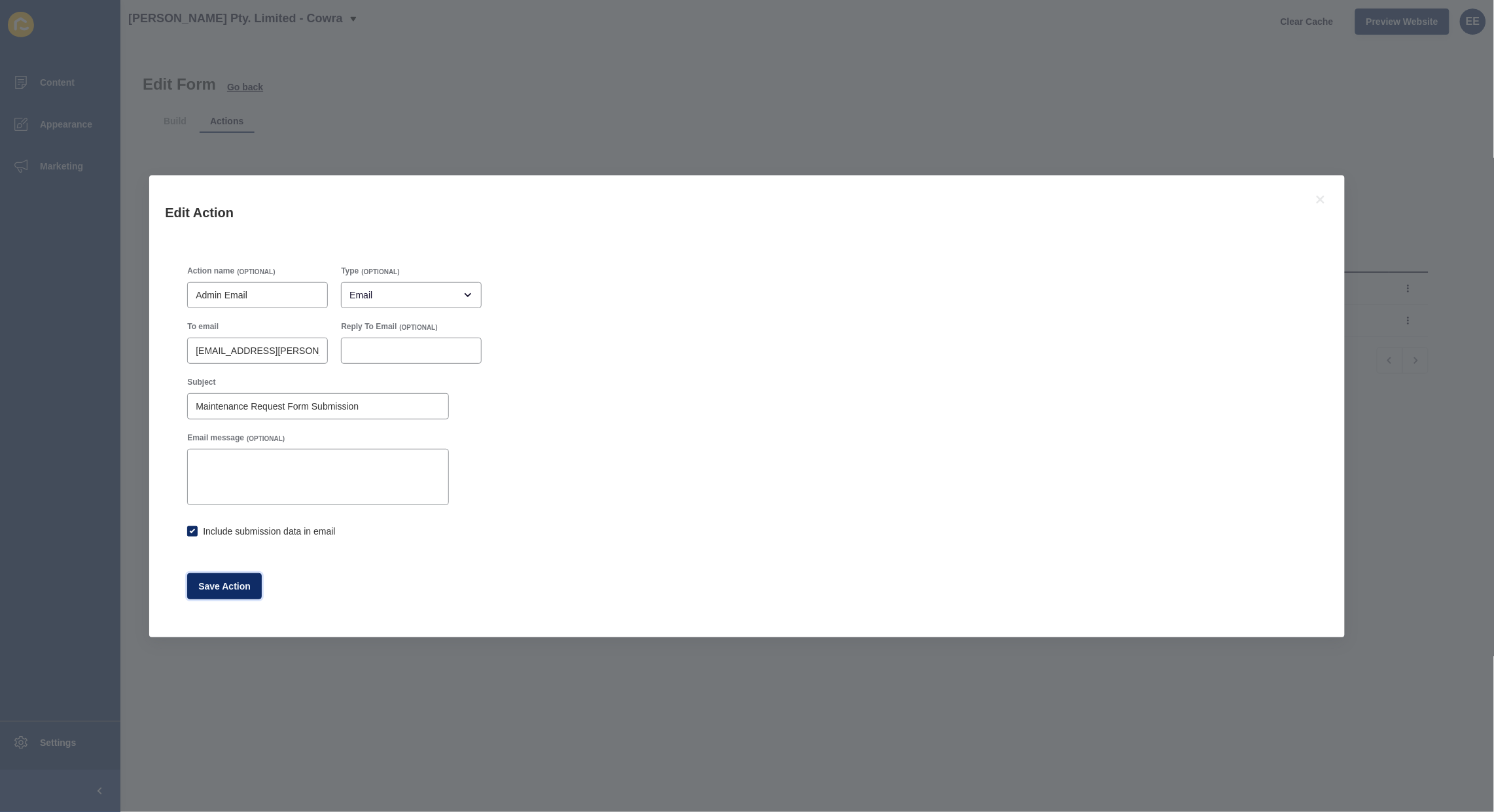
drag, startPoint x: 224, startPoint y: 584, endPoint x: 530, endPoint y: 599, distance: 306.4
click at [224, 584] on span "Save Action" at bounding box center [224, 586] width 52 height 13
checkbox input "true"
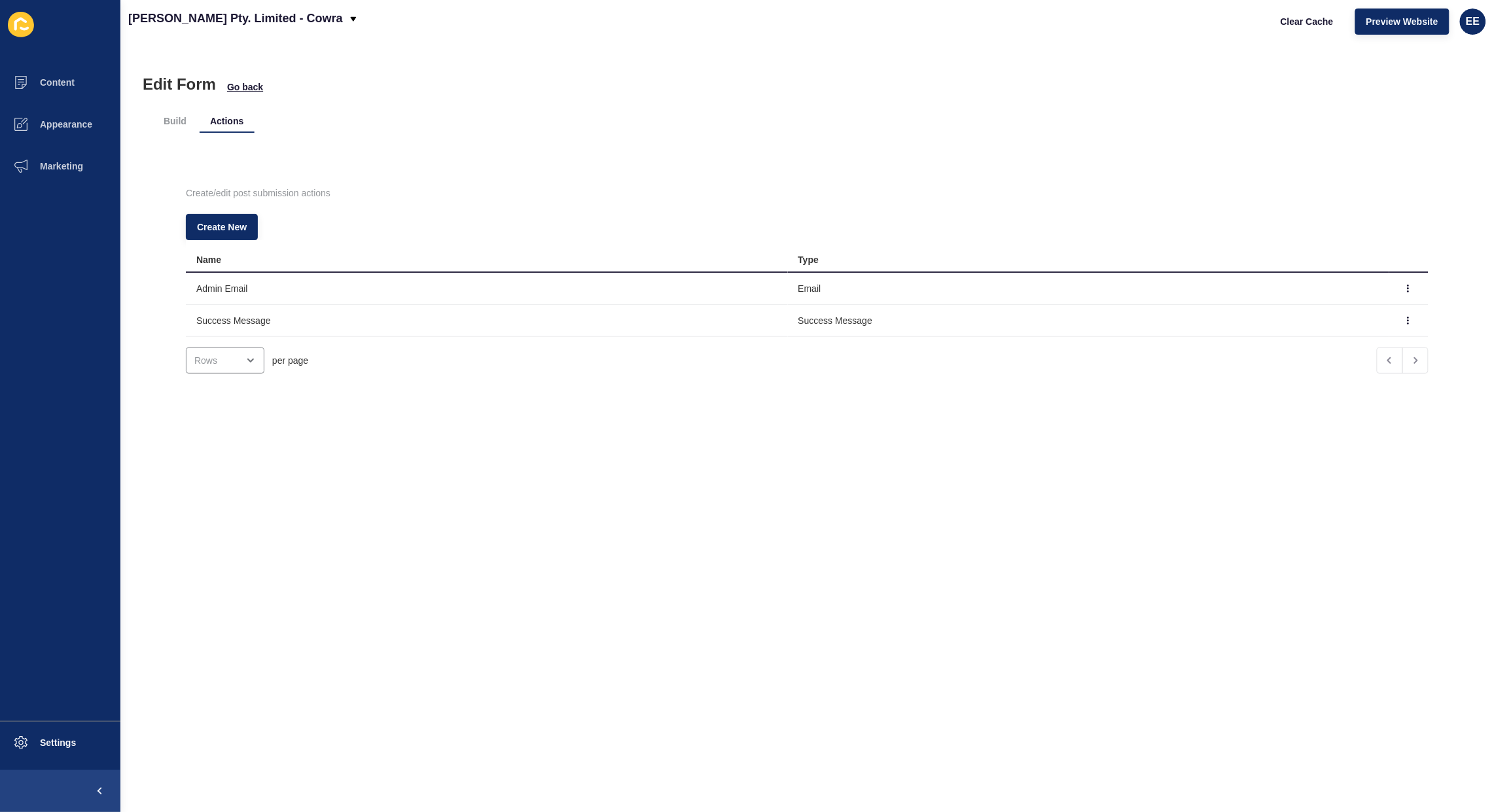
click at [182, 123] on li "Build" at bounding box center [175, 121] width 44 height 23
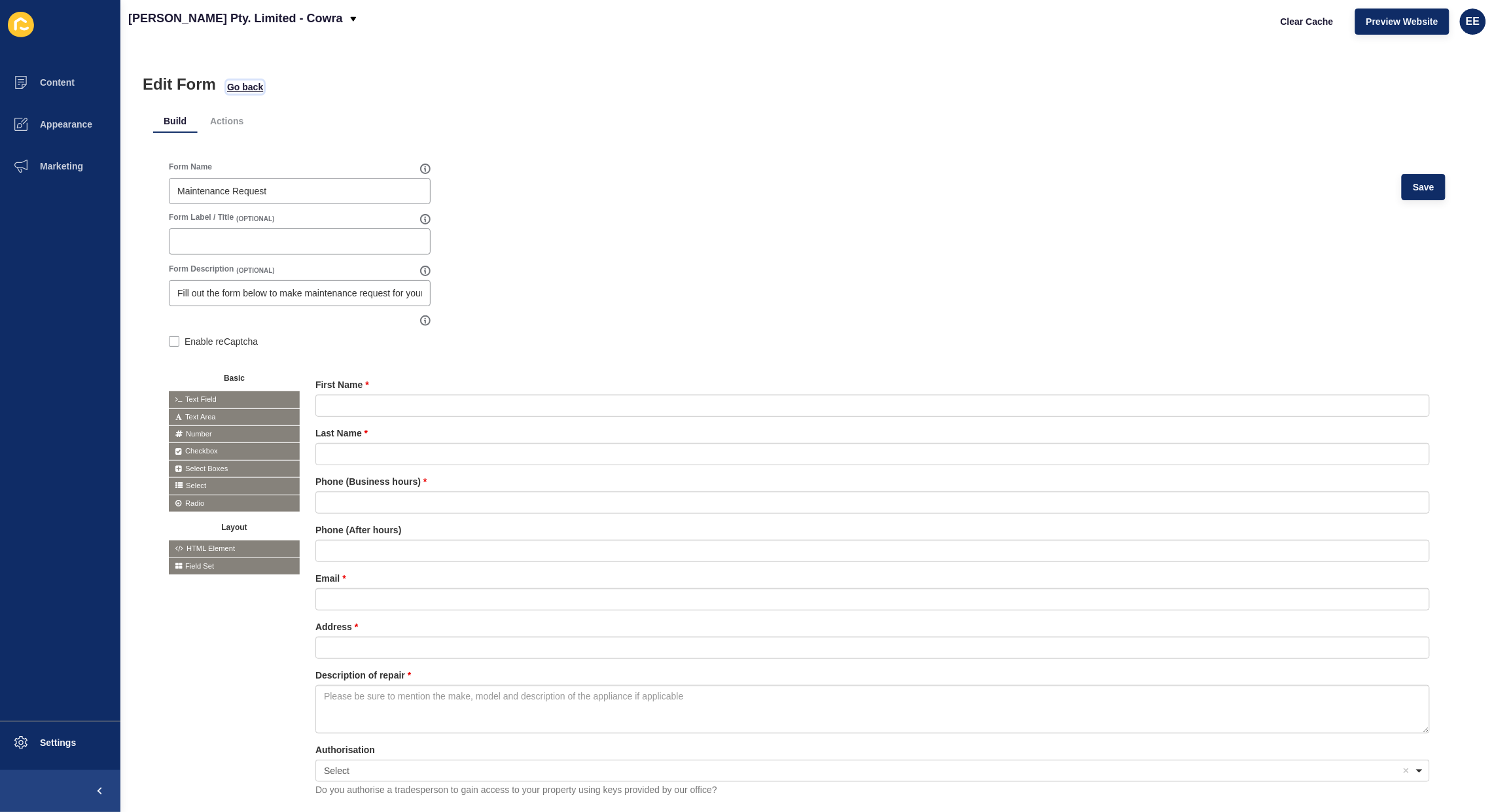
click at [240, 90] on span "Go back" at bounding box center [246, 87] width 36 height 13
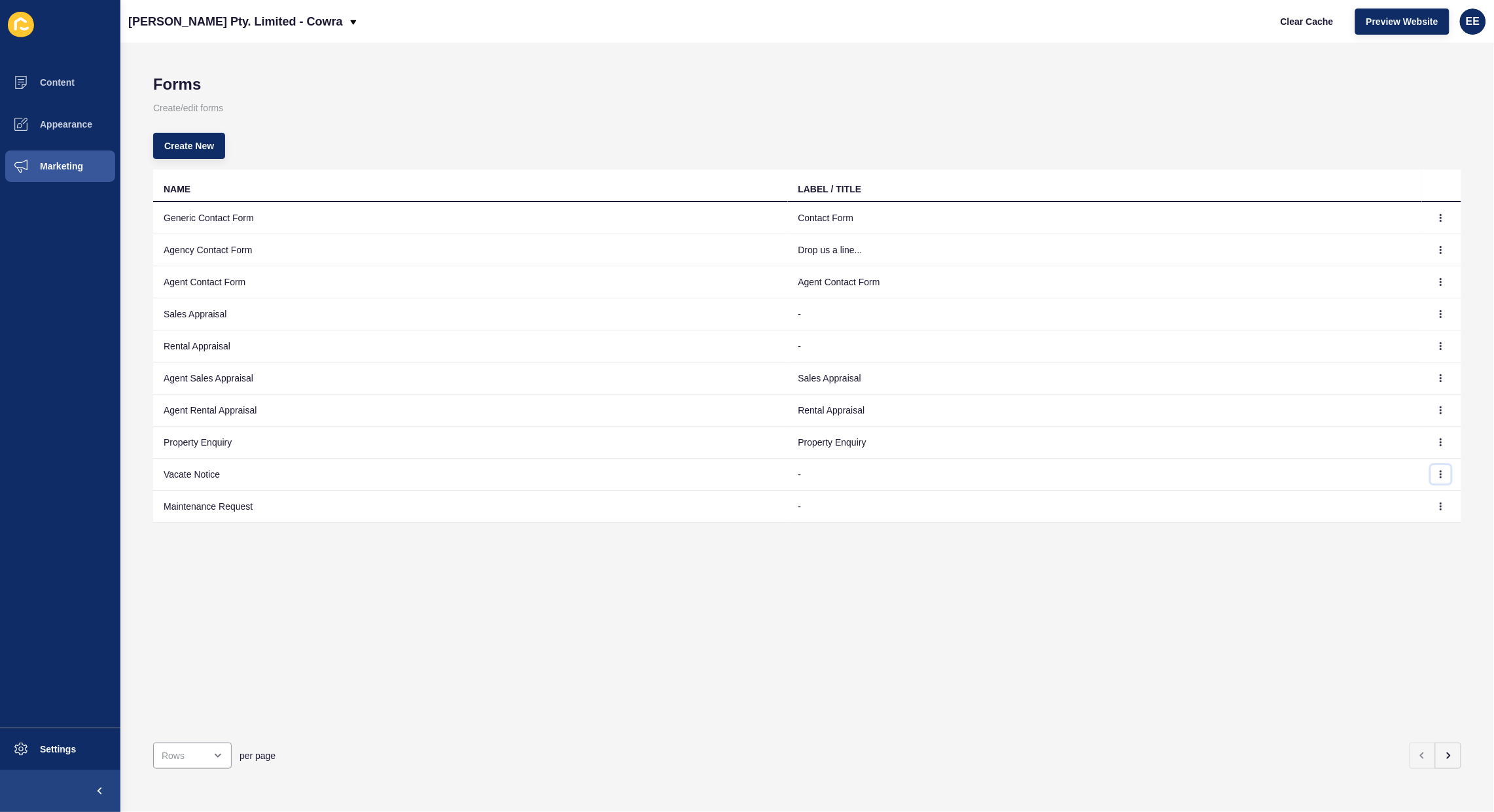
click at [1441, 472] on icon "button" at bounding box center [1441, 475] width 1 height 7
click at [1370, 500] on link "Edit" at bounding box center [1393, 501] width 92 height 29
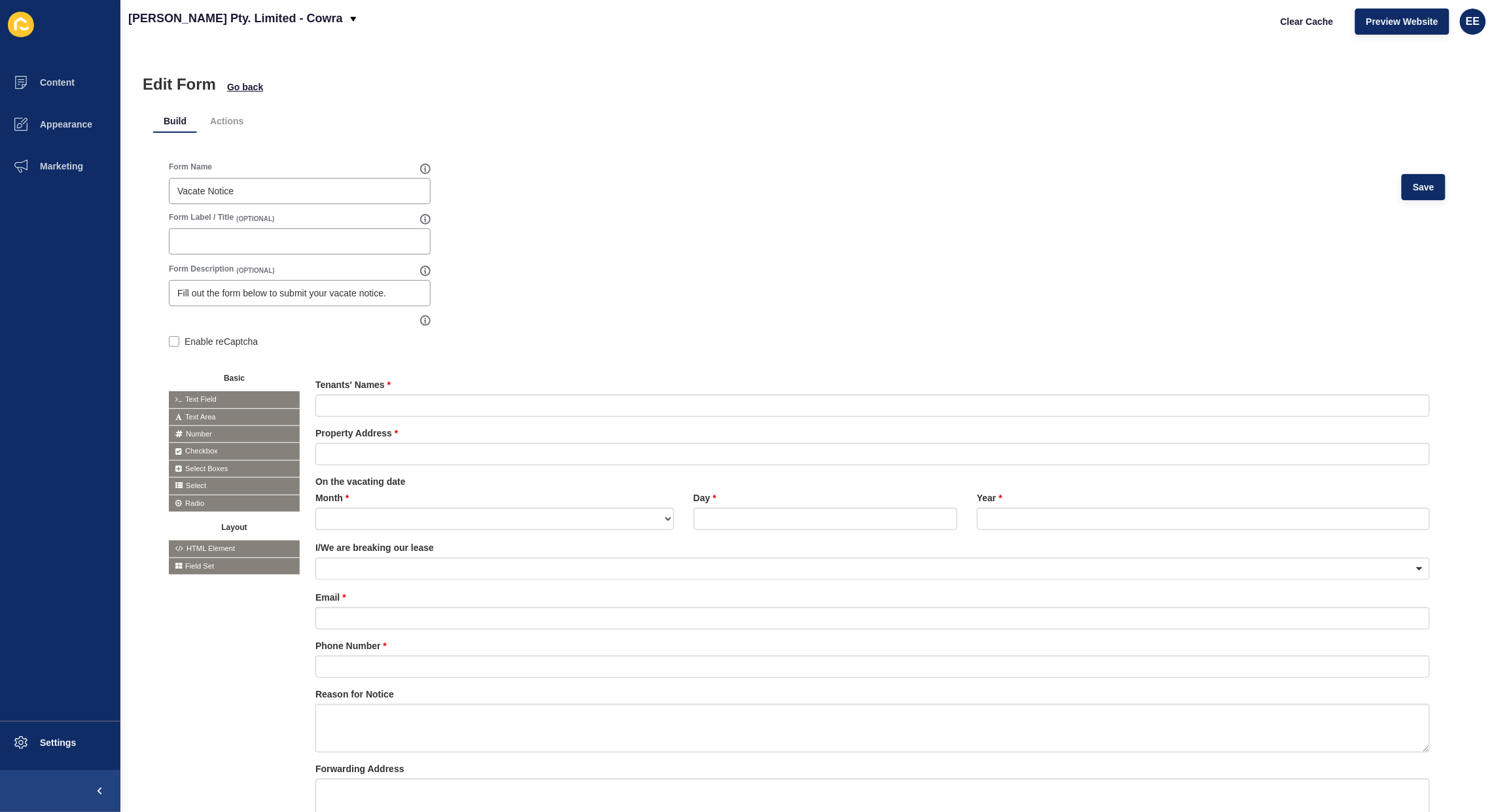
click at [218, 121] on li "Actions" at bounding box center [227, 121] width 55 height 23
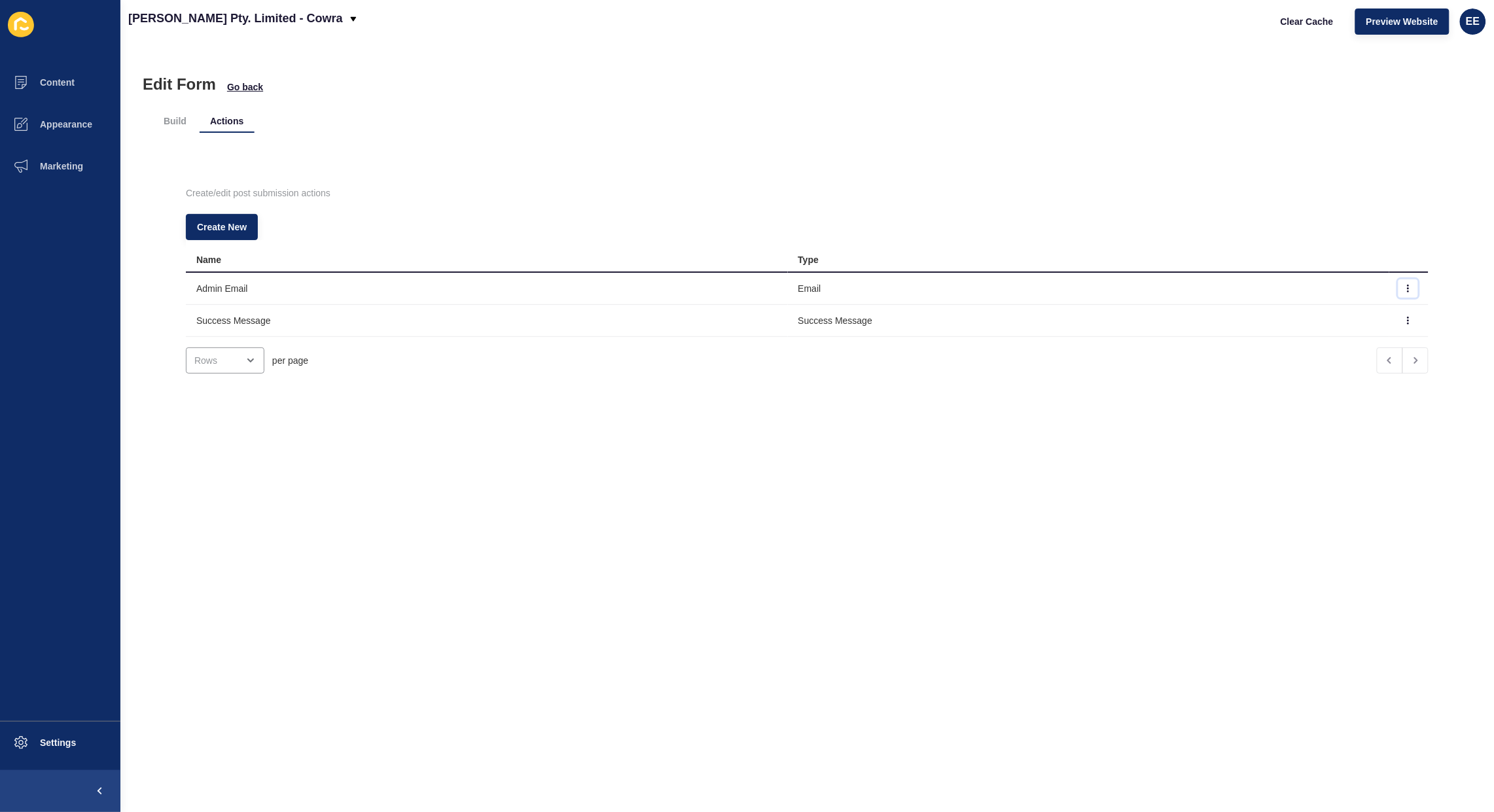
click at [1408, 289] on icon "button" at bounding box center [1408, 289] width 1 height 7
click at [1314, 321] on link "Edit" at bounding box center [1348, 314] width 92 height 29
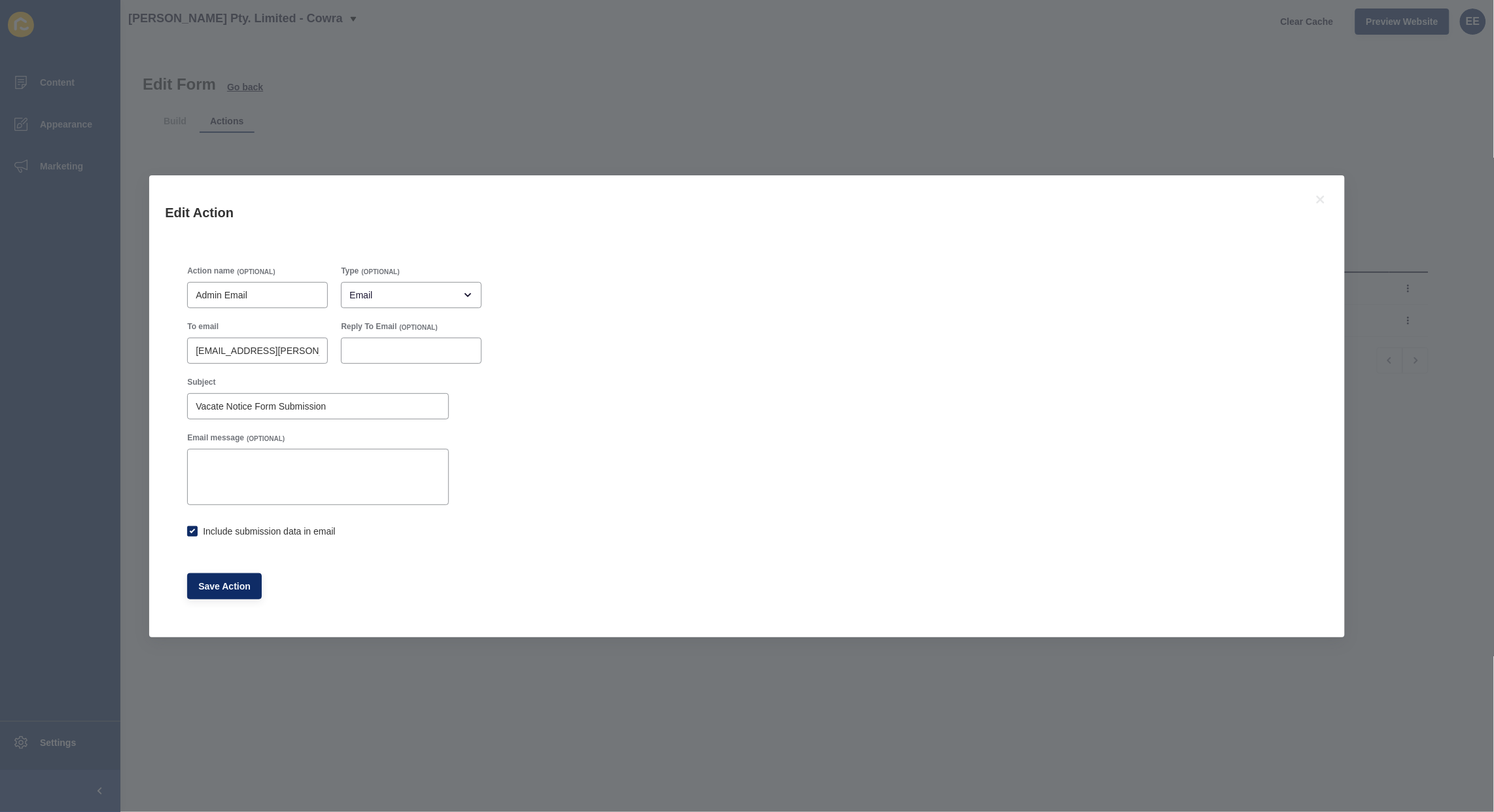
drag, startPoint x: 293, startPoint y: 342, endPoint x: 33, endPoint y: 352, distance: 260.2
click at [50, 342] on div "Edit Action Action name (OPTIONAL) Admin Email Type (OPTIONAL) Email To email […" at bounding box center [747, 406] width 1494 height 812
click at [294, 348] on input "[EMAIL_ADDRESS][PERSON_NAME][DOMAIN_NAME]" at bounding box center [258, 351] width 124 height 13
drag, startPoint x: 294, startPoint y: 348, endPoint x: 152, endPoint y: 348, distance: 142.0
click at [152, 348] on div "Action name (OPTIONAL) Admin Email Type (OPTIONAL) Email To email [EMAIL_ADDRES…" at bounding box center [746, 440] width 1195 height 394
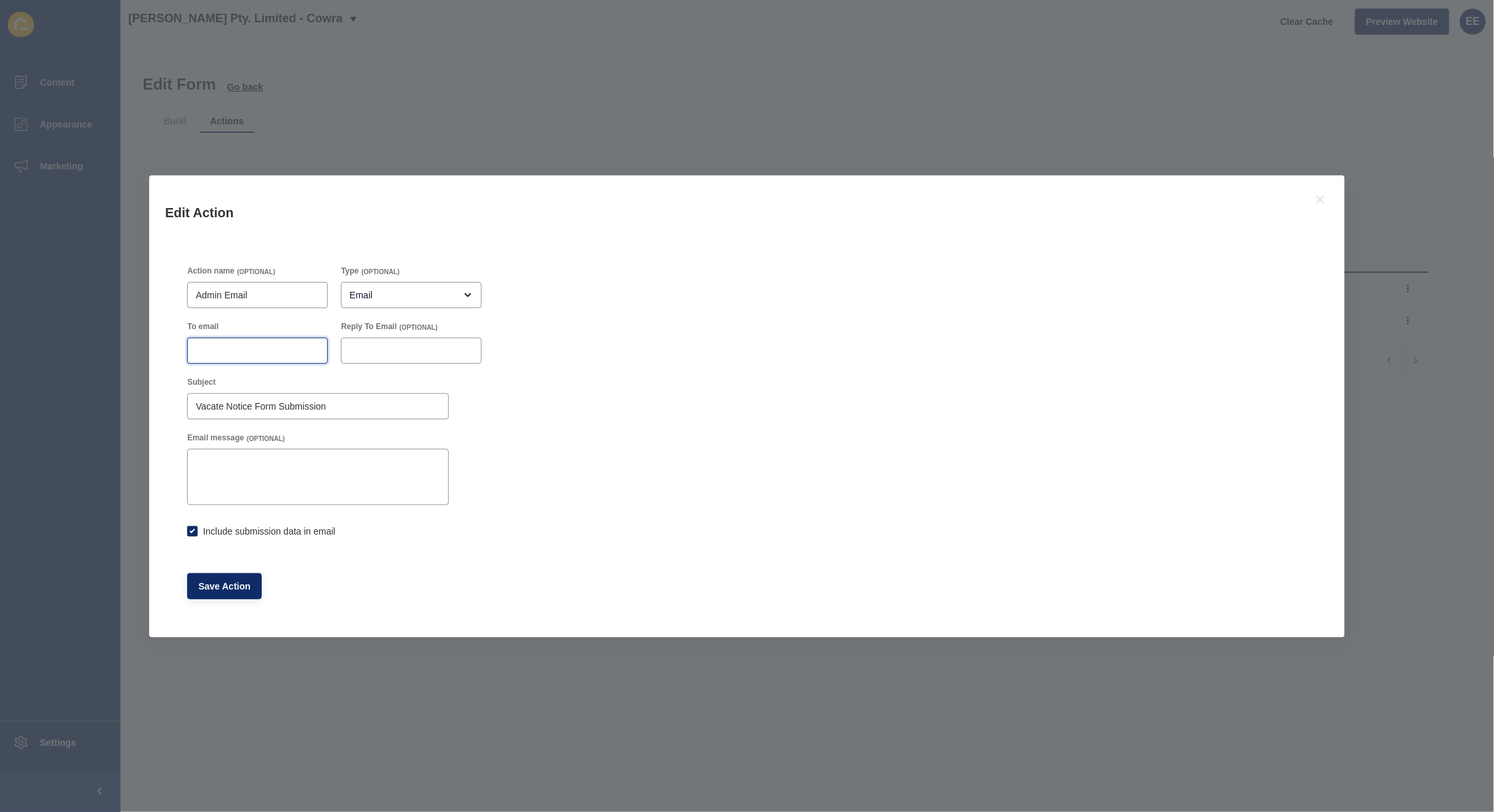
paste input "[EMAIL_ADDRESS][PERSON_NAME][DOMAIN_NAME]"
type input "[EMAIL_ADDRESS][PERSON_NAME][DOMAIN_NAME]"
click at [230, 592] on span "Save Action" at bounding box center [224, 586] width 52 height 13
checkbox input "true"
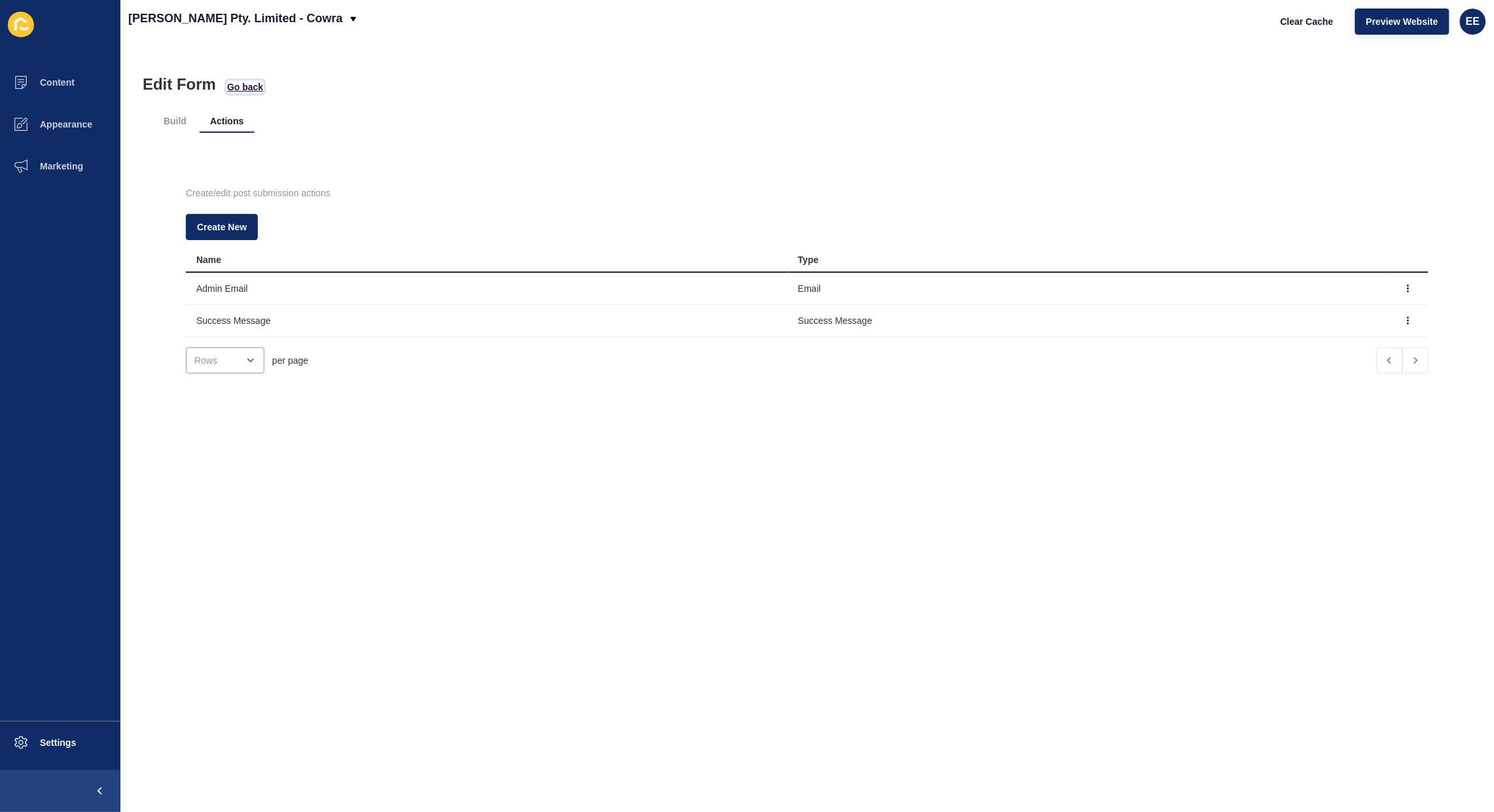
click at [250, 86] on span "Go back" at bounding box center [246, 87] width 36 height 13
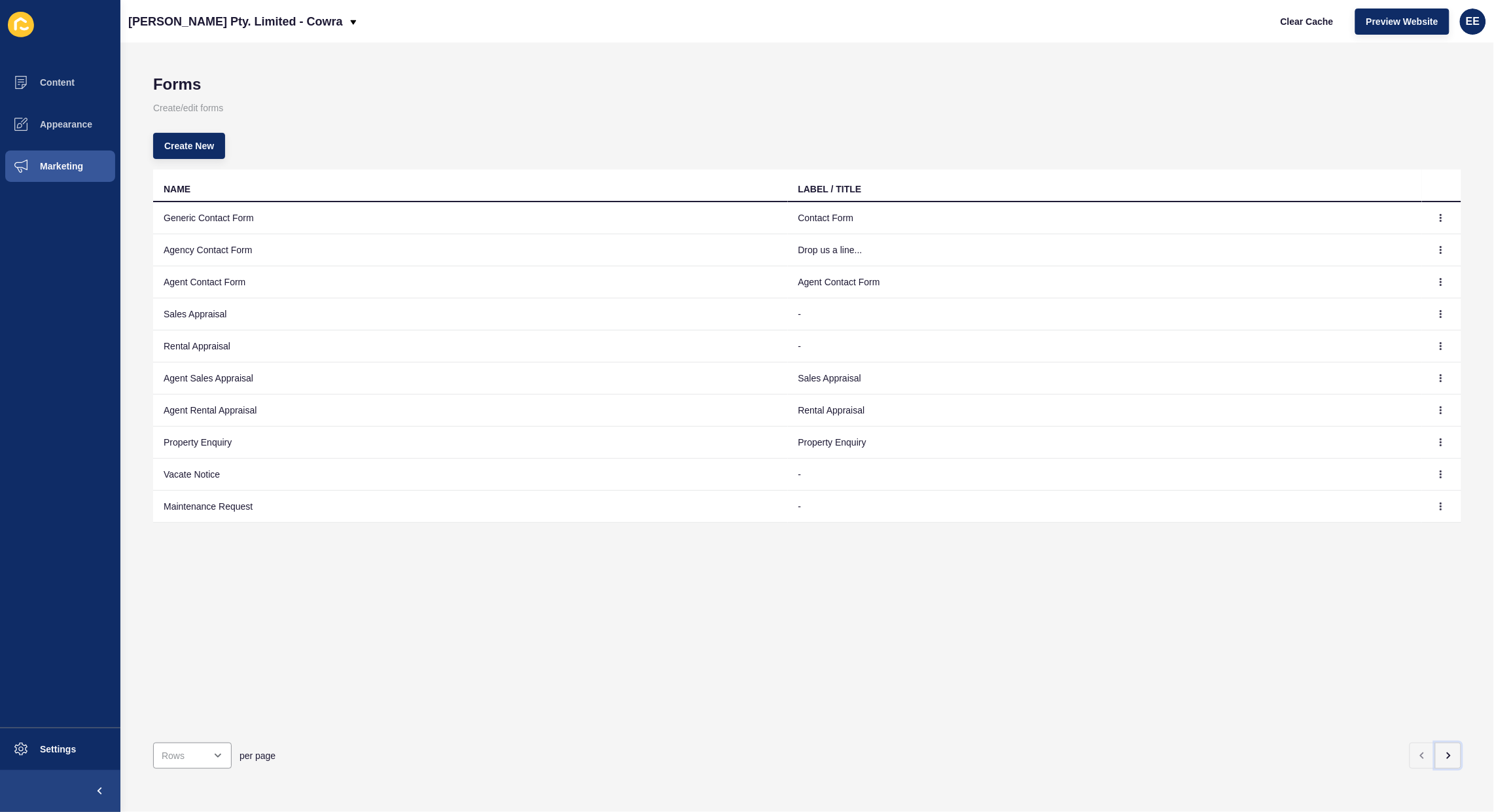
click at [1443, 750] on icon "button" at bounding box center [1448, 755] width 11 height 11
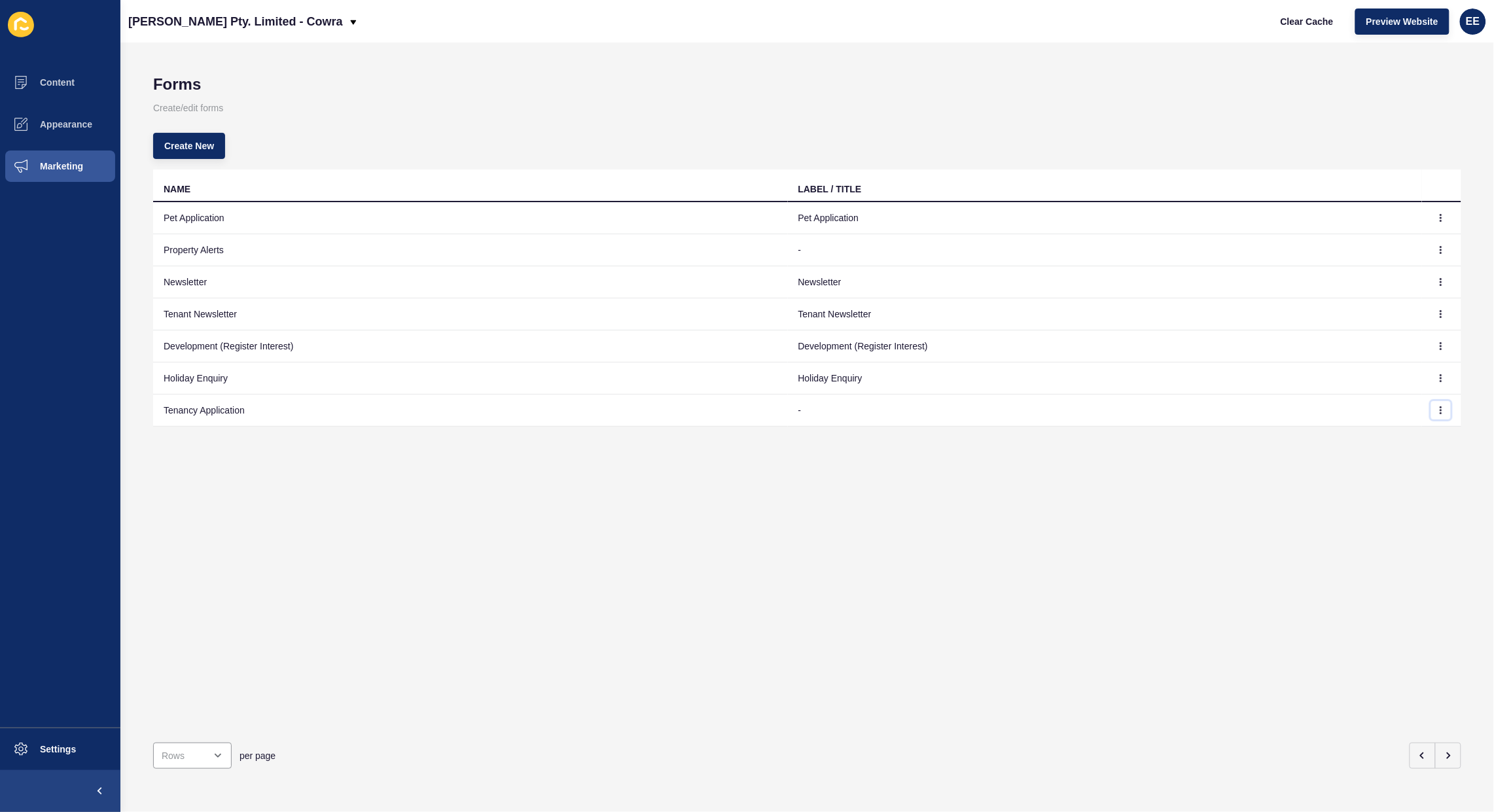
click at [1437, 409] on icon "button" at bounding box center [1440, 409] width 7 height 7
click at [1372, 432] on link "Edit" at bounding box center [1393, 436] width 92 height 29
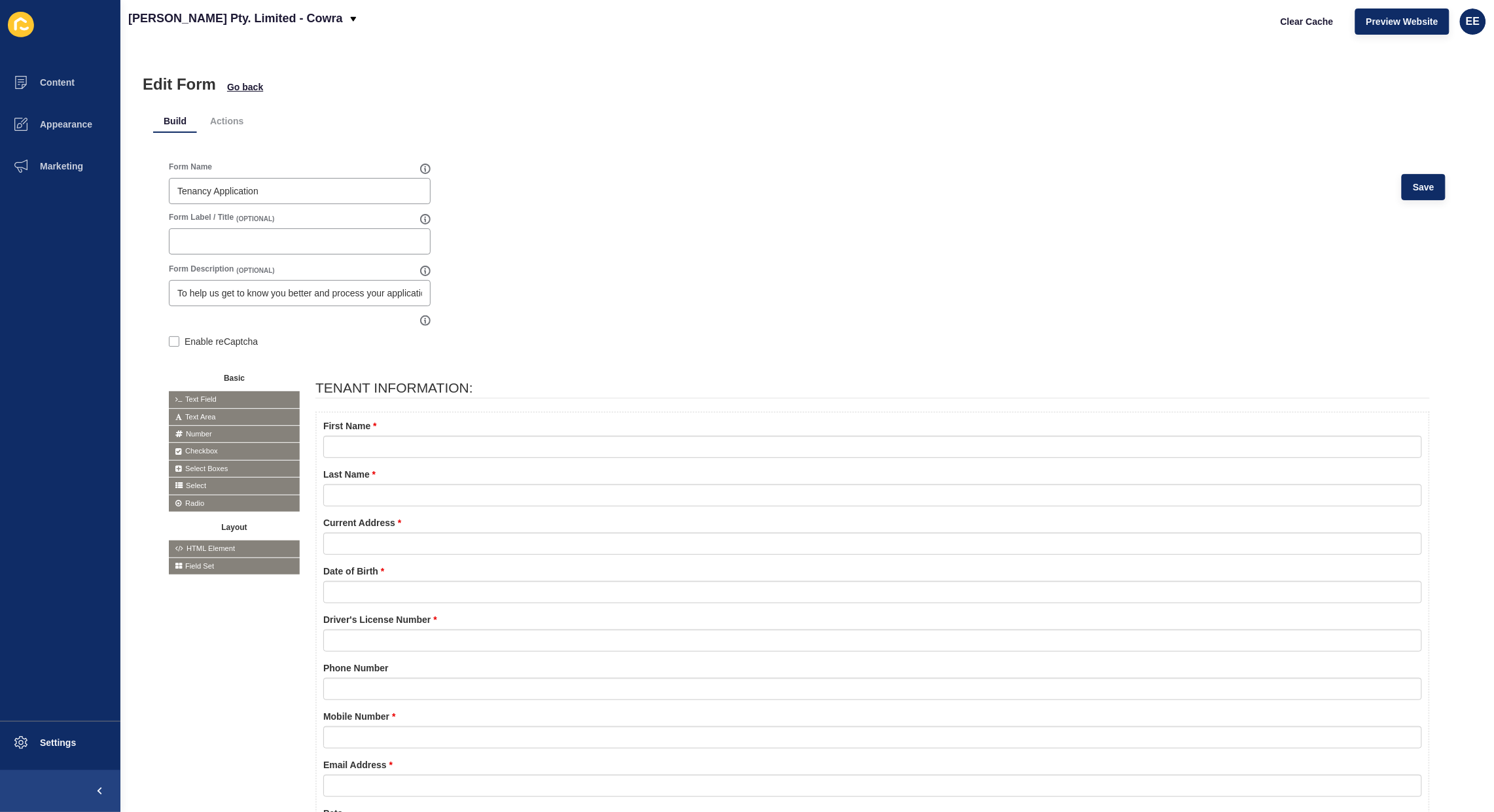
click at [233, 111] on li "Actions" at bounding box center [227, 121] width 55 height 23
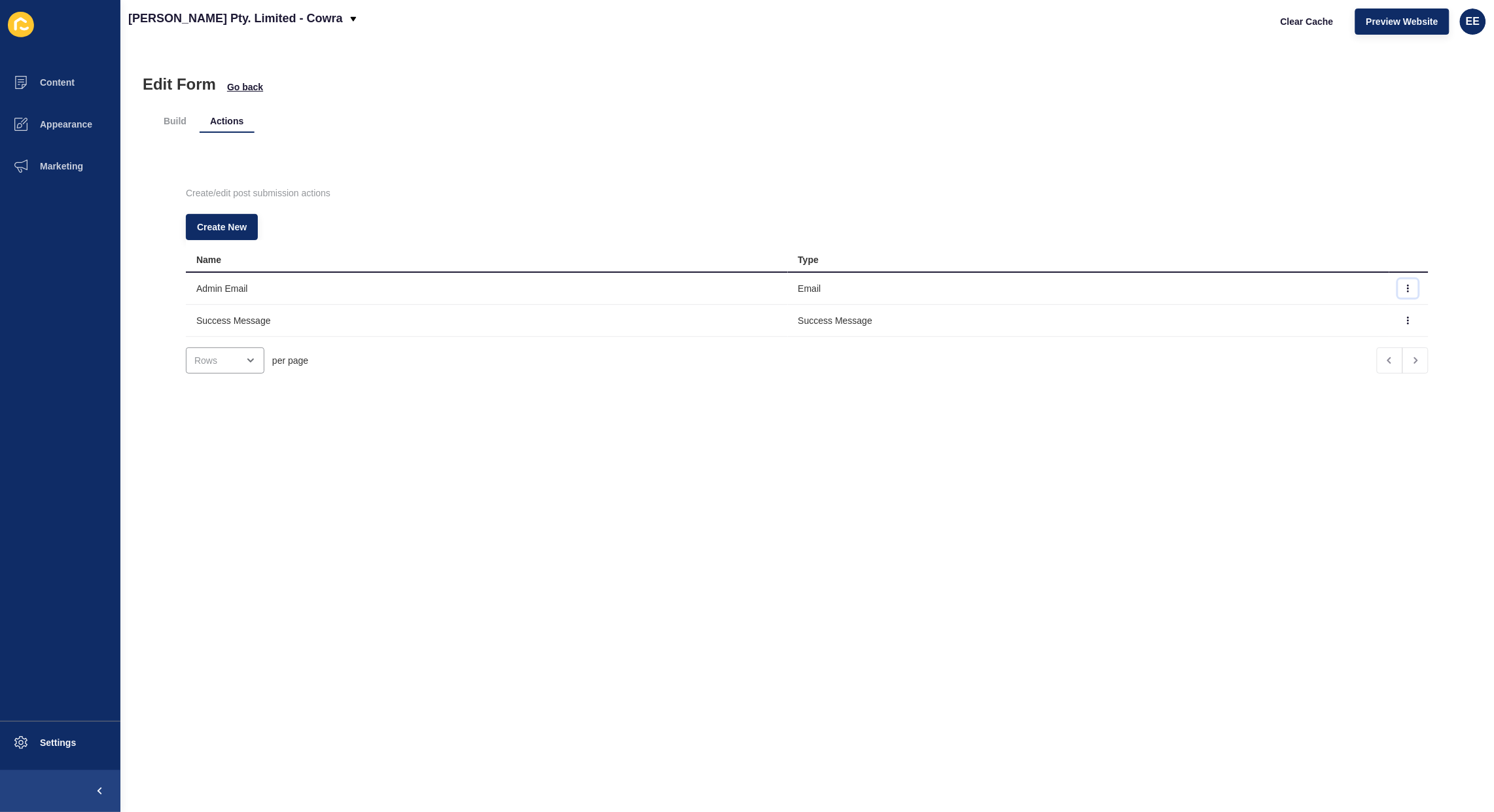
click at [1405, 286] on icon "button" at bounding box center [1408, 288] width 7 height 7
click at [1317, 314] on link "Edit" at bounding box center [1348, 314] width 92 height 29
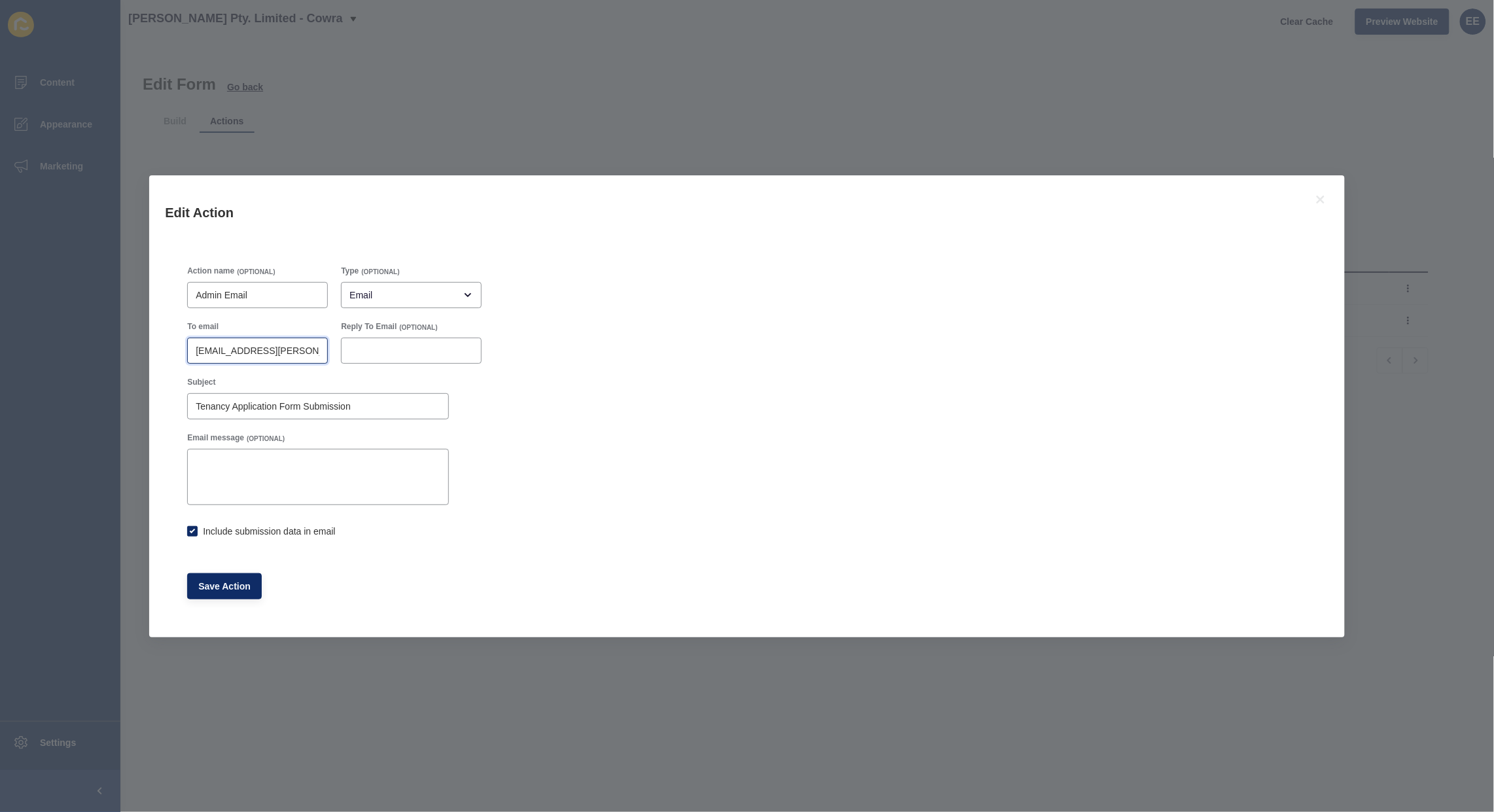
click at [286, 356] on input "[EMAIL_ADDRESS][PERSON_NAME][DOMAIN_NAME]" at bounding box center [258, 351] width 124 height 13
drag, startPoint x: 177, startPoint y: 336, endPoint x: 165, endPoint y: 333, distance: 12.4
click at [165, 333] on div "Action name (OPTIONAL) Admin Email Type (OPTIONAL) Email To email [EMAIL_ADDRES…" at bounding box center [746, 432] width 1164 height 378
paste input "[EMAIL_ADDRESS][PERSON_NAME][DOMAIN_NAME]"
type input "[EMAIL_ADDRESS][PERSON_NAME][DOMAIN_NAME]"
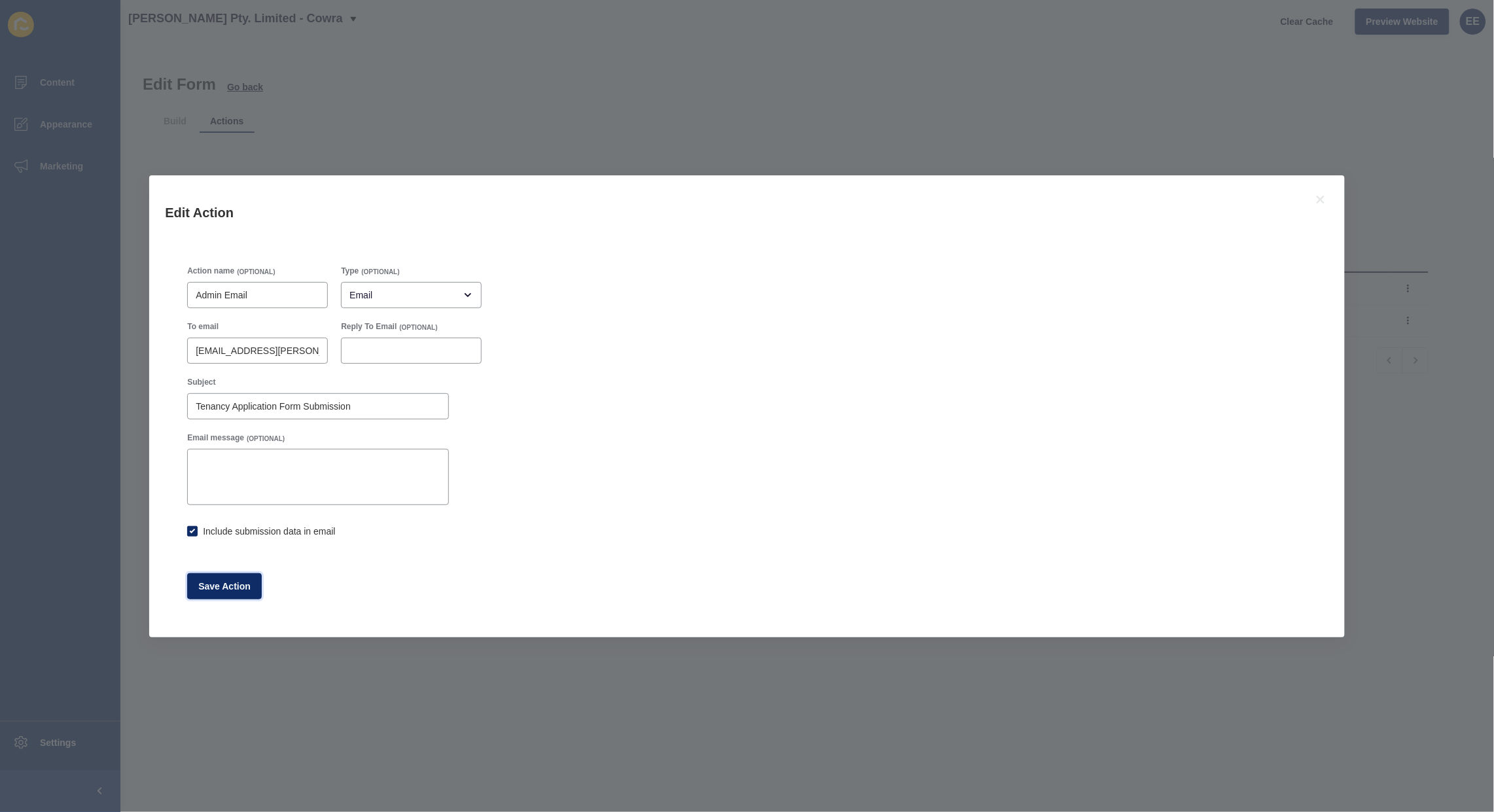
drag, startPoint x: 218, startPoint y: 577, endPoint x: 428, endPoint y: 548, distance: 212.0
click at [223, 576] on button "Save Action" at bounding box center [224, 586] width 74 height 26
checkbox input "true"
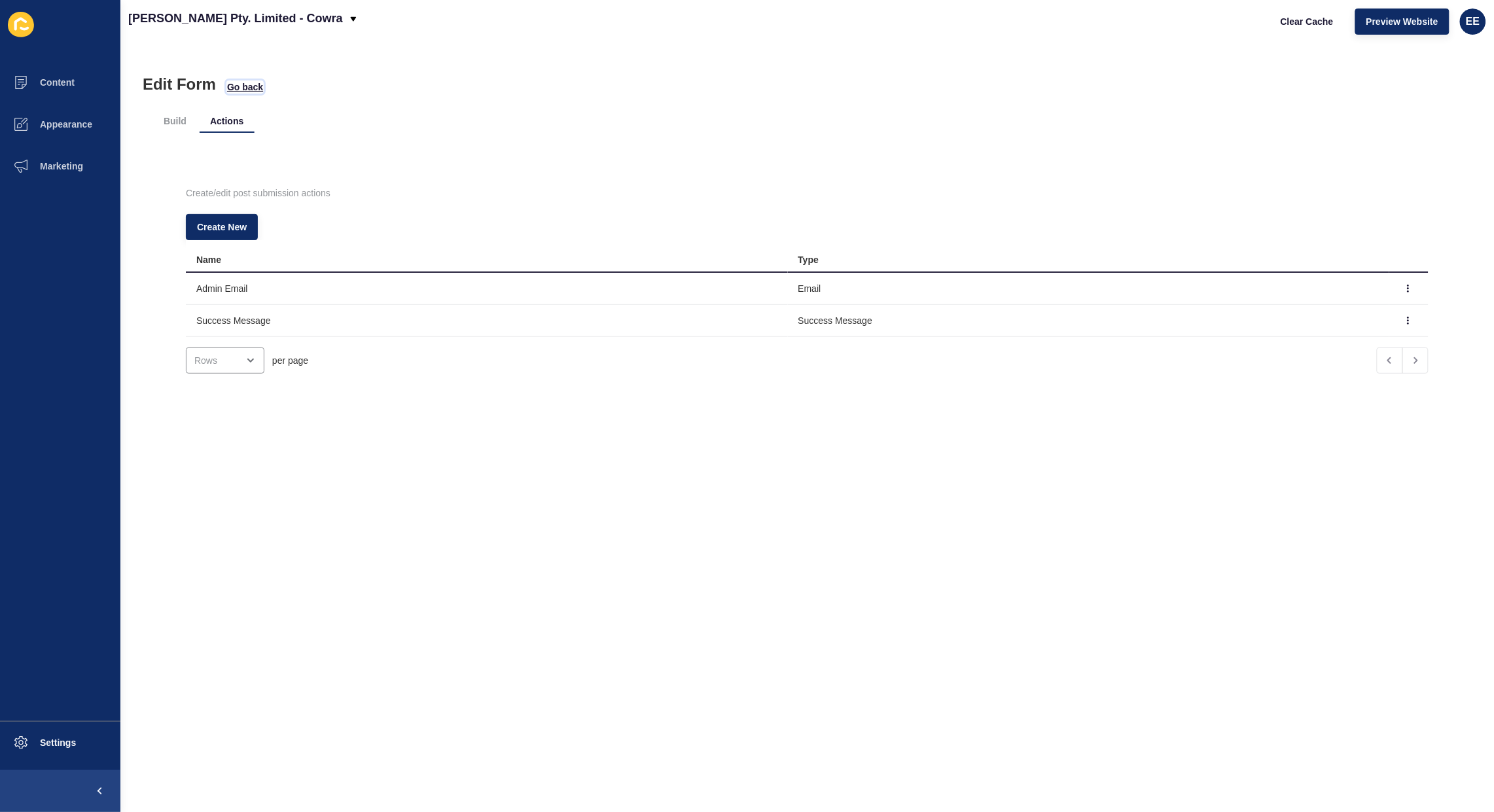
click at [246, 85] on span "Go back" at bounding box center [246, 87] width 36 height 13
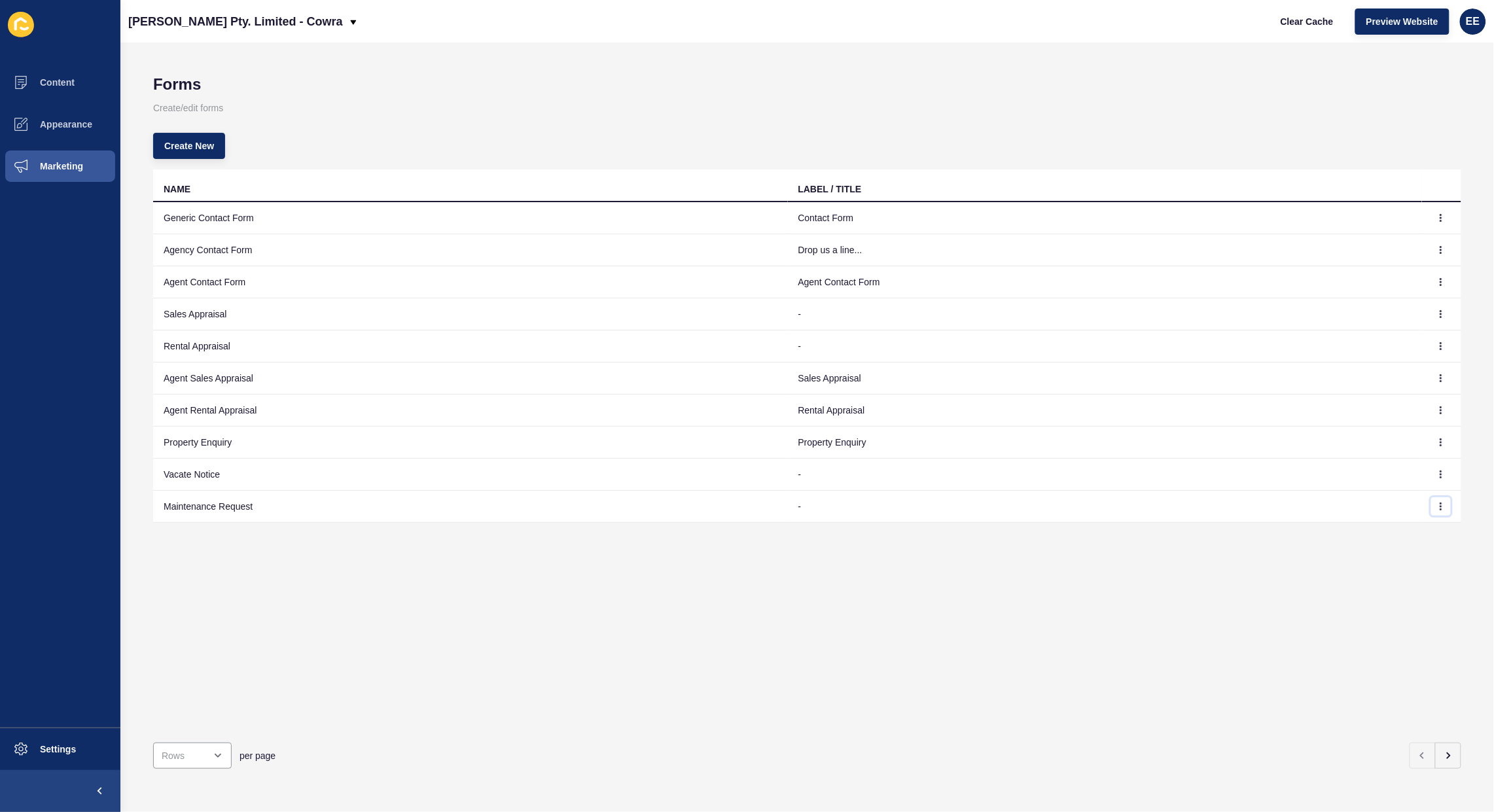
click at [1441, 504] on icon "button" at bounding box center [1441, 506] width 1 height 7
click at [1378, 530] on link "Edit" at bounding box center [1393, 533] width 92 height 29
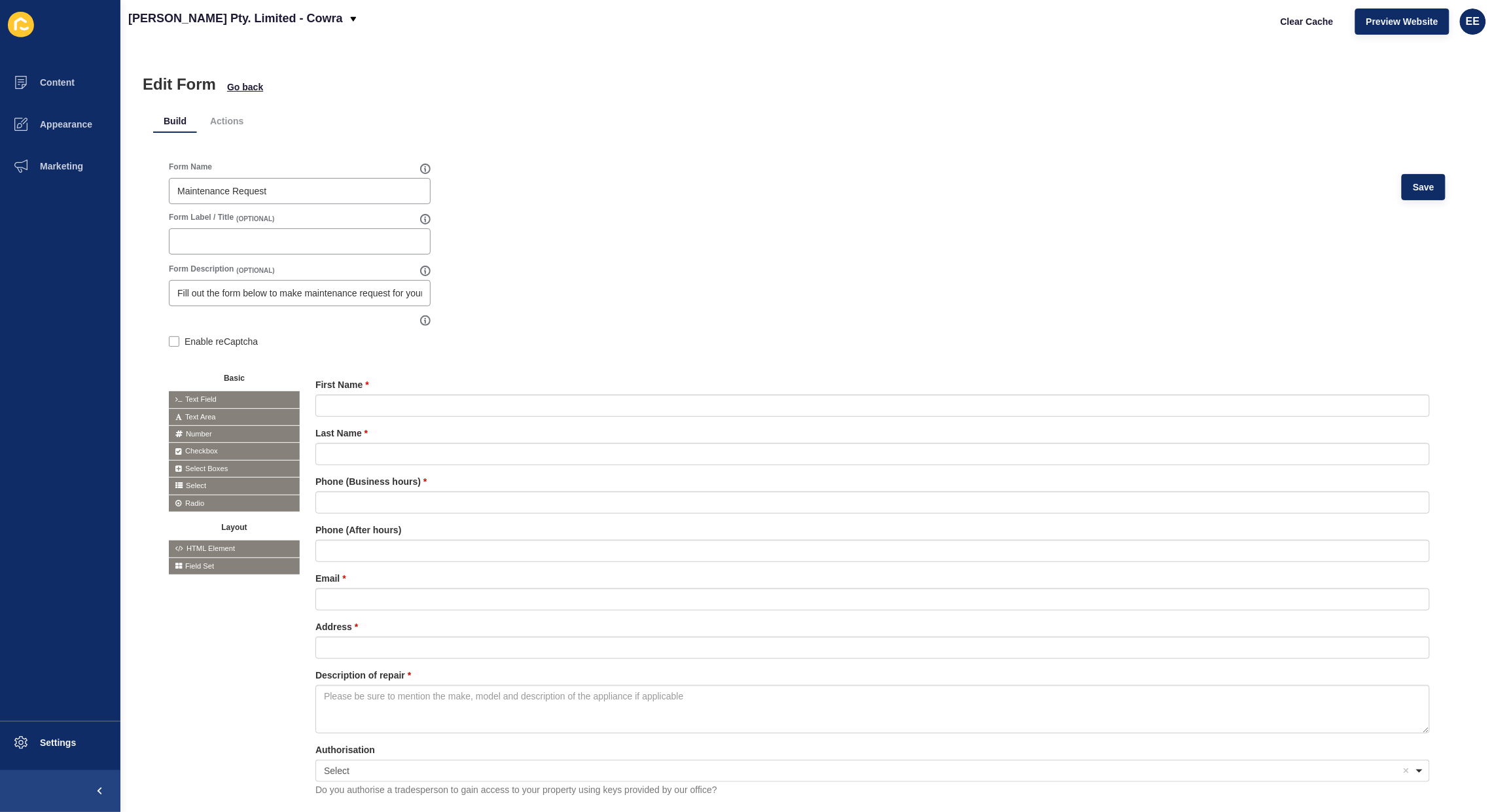
click at [221, 122] on li "Actions" at bounding box center [227, 121] width 55 height 23
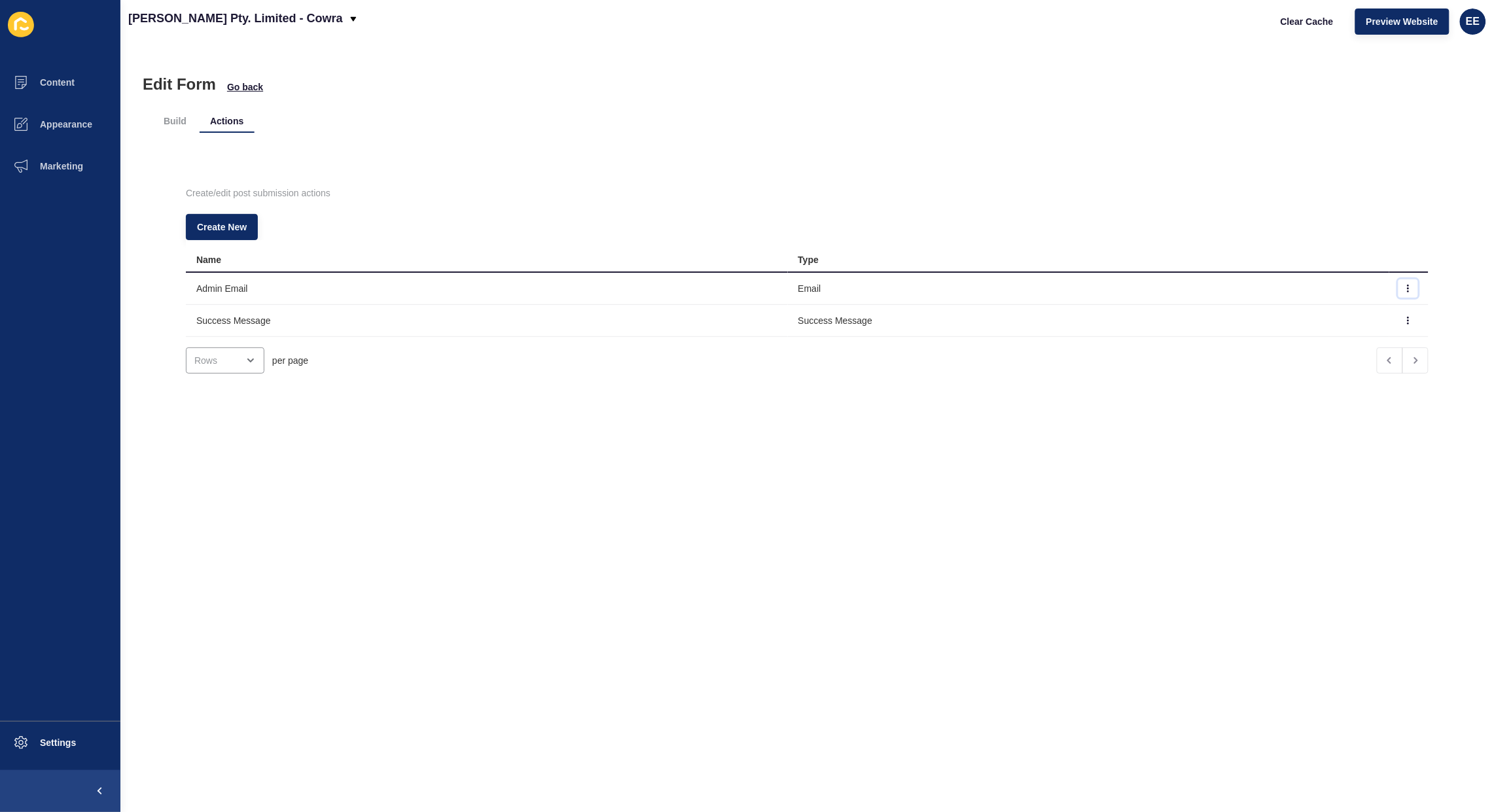
click at [1408, 285] on icon "button" at bounding box center [1408, 289] width 1 height 7
click at [1336, 313] on link "Edit" at bounding box center [1348, 314] width 92 height 29
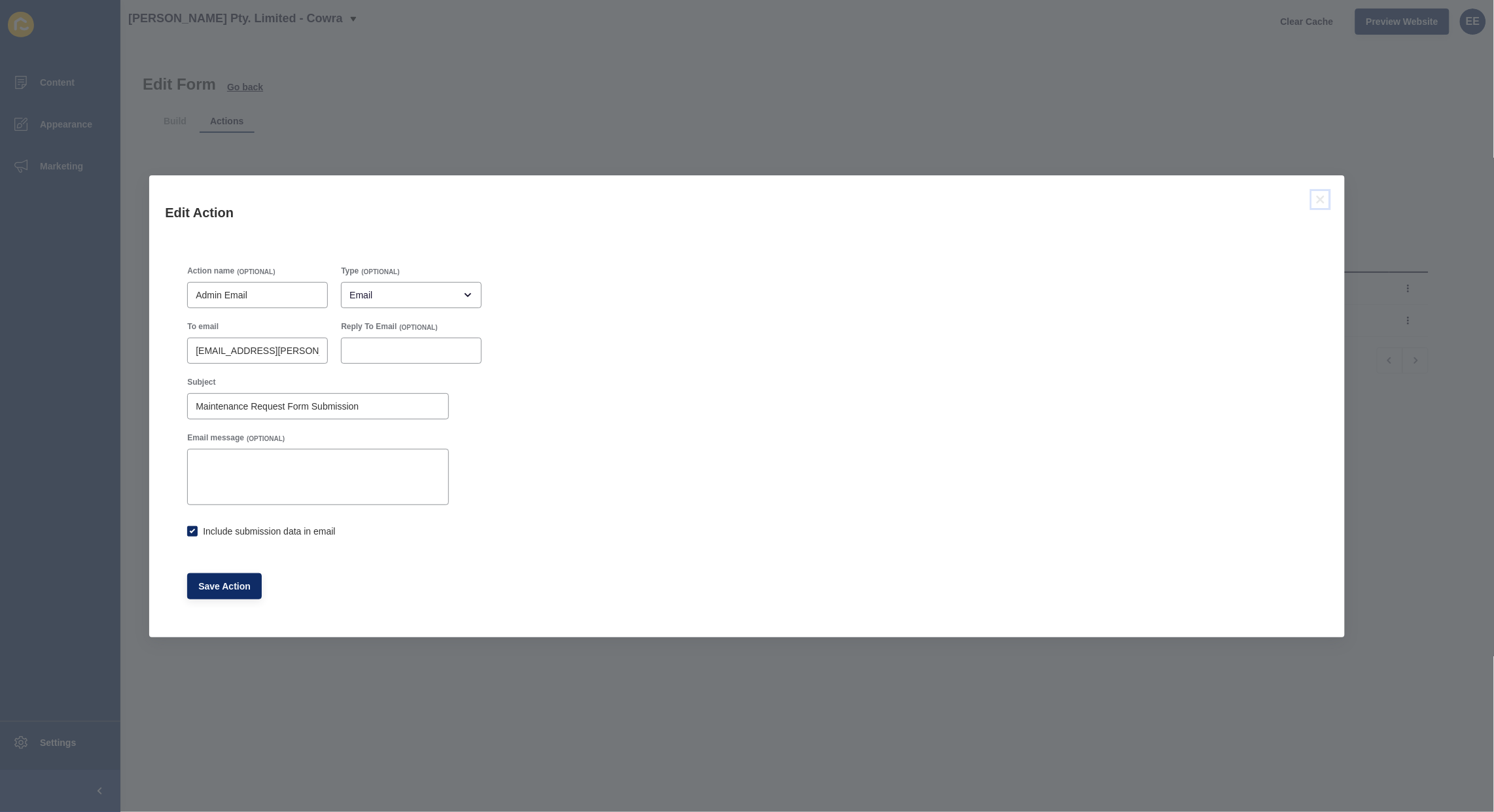
click at [1320, 192] on icon at bounding box center [1320, 199] width 16 height 16
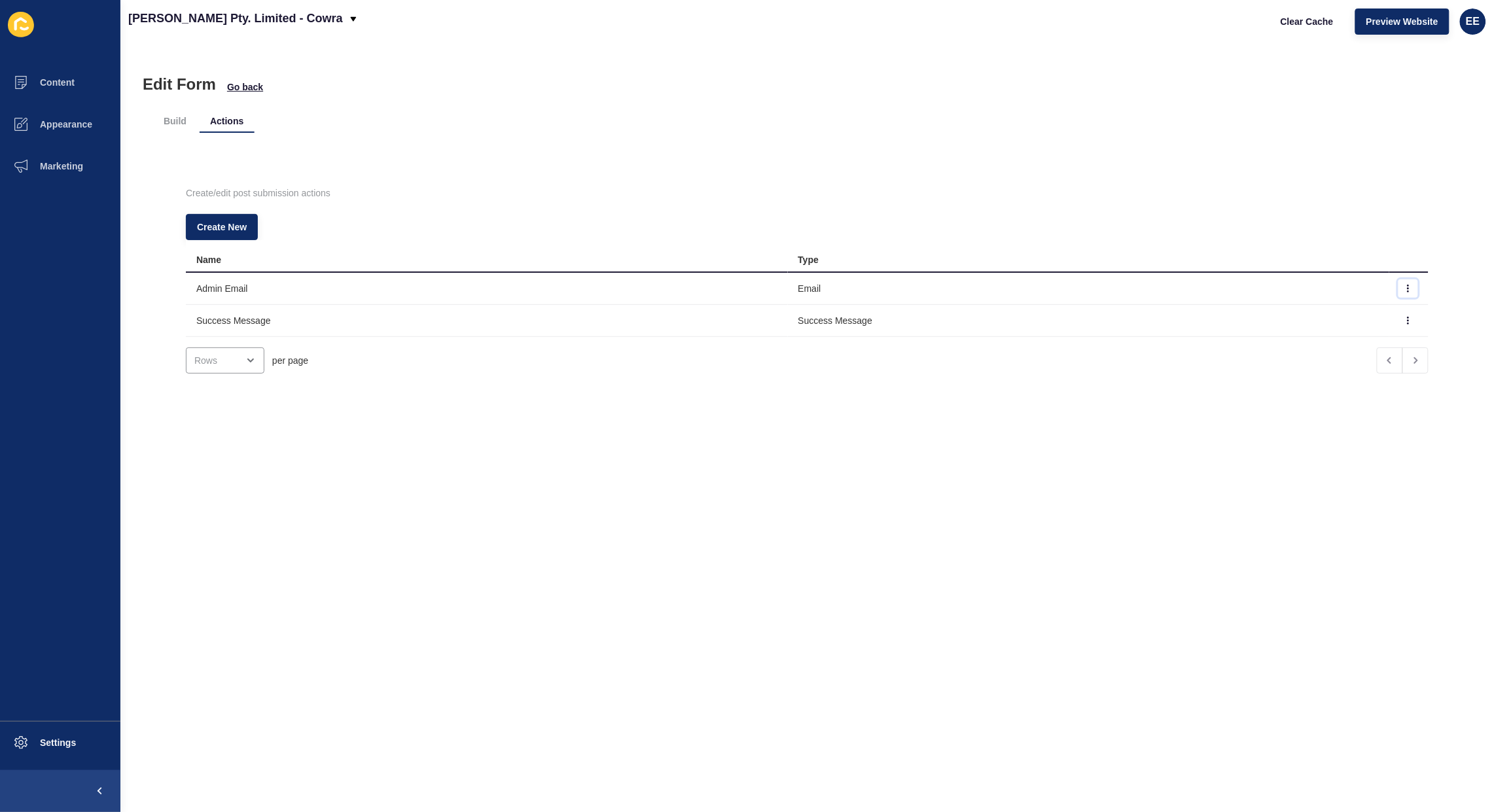
click at [1405, 286] on icon "button" at bounding box center [1408, 288] width 7 height 7
click at [1322, 314] on link "Edit" at bounding box center [1348, 314] width 92 height 29
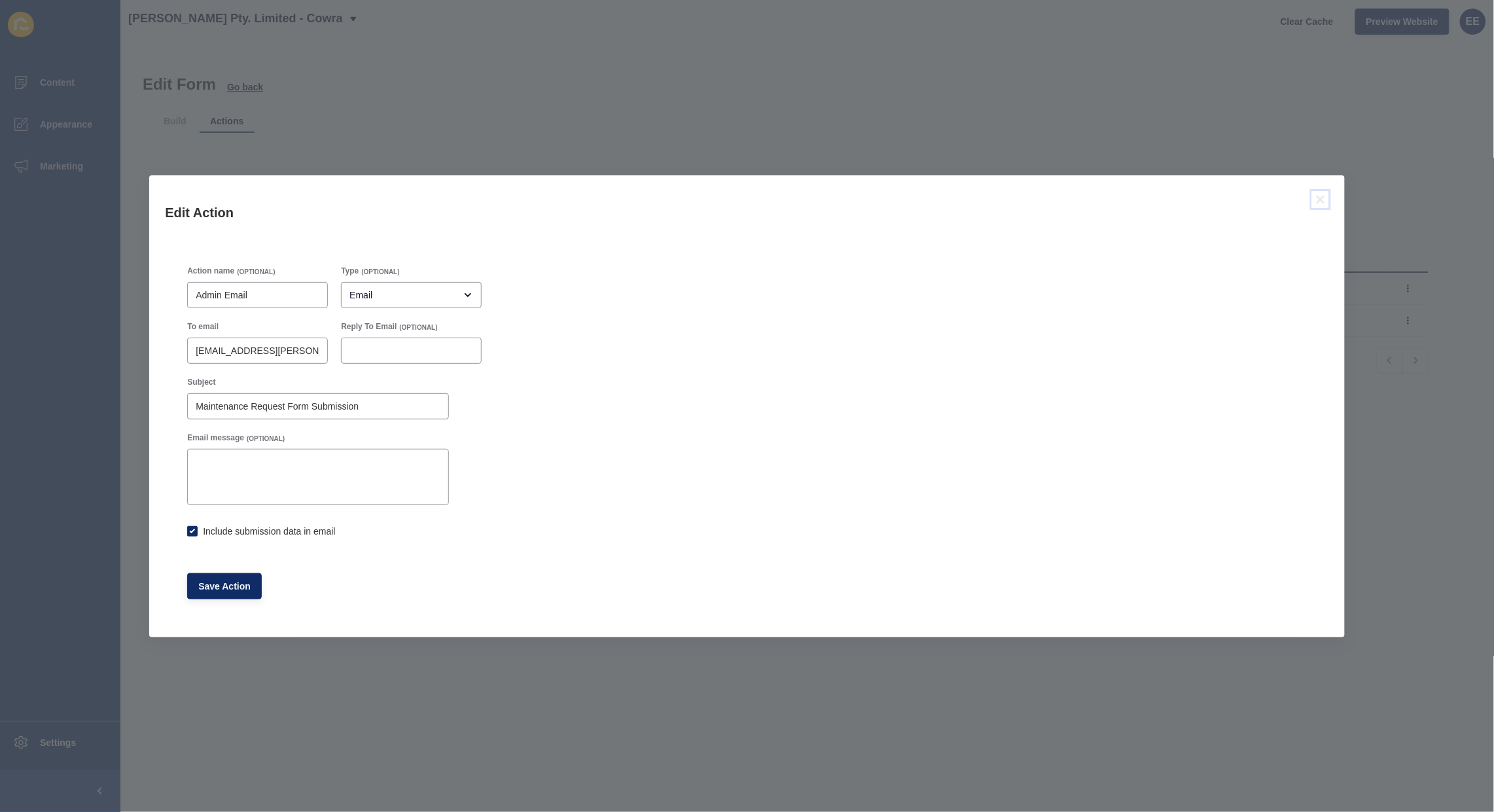
click at [1314, 195] on icon at bounding box center [1320, 199] width 16 height 16
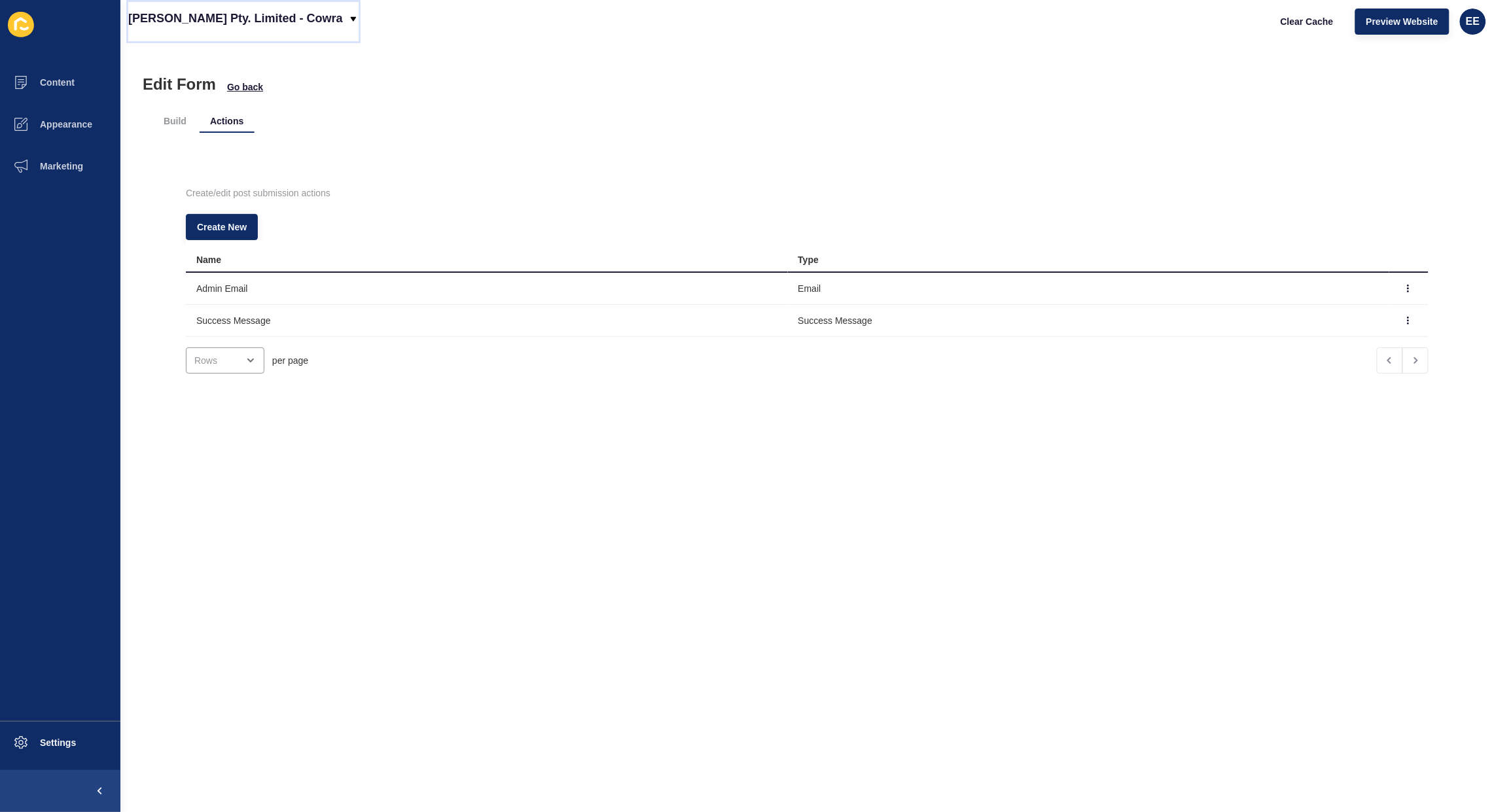
click at [252, 23] on p "[PERSON_NAME] Pty. Limited - Cowra" at bounding box center [235, 18] width 214 height 33
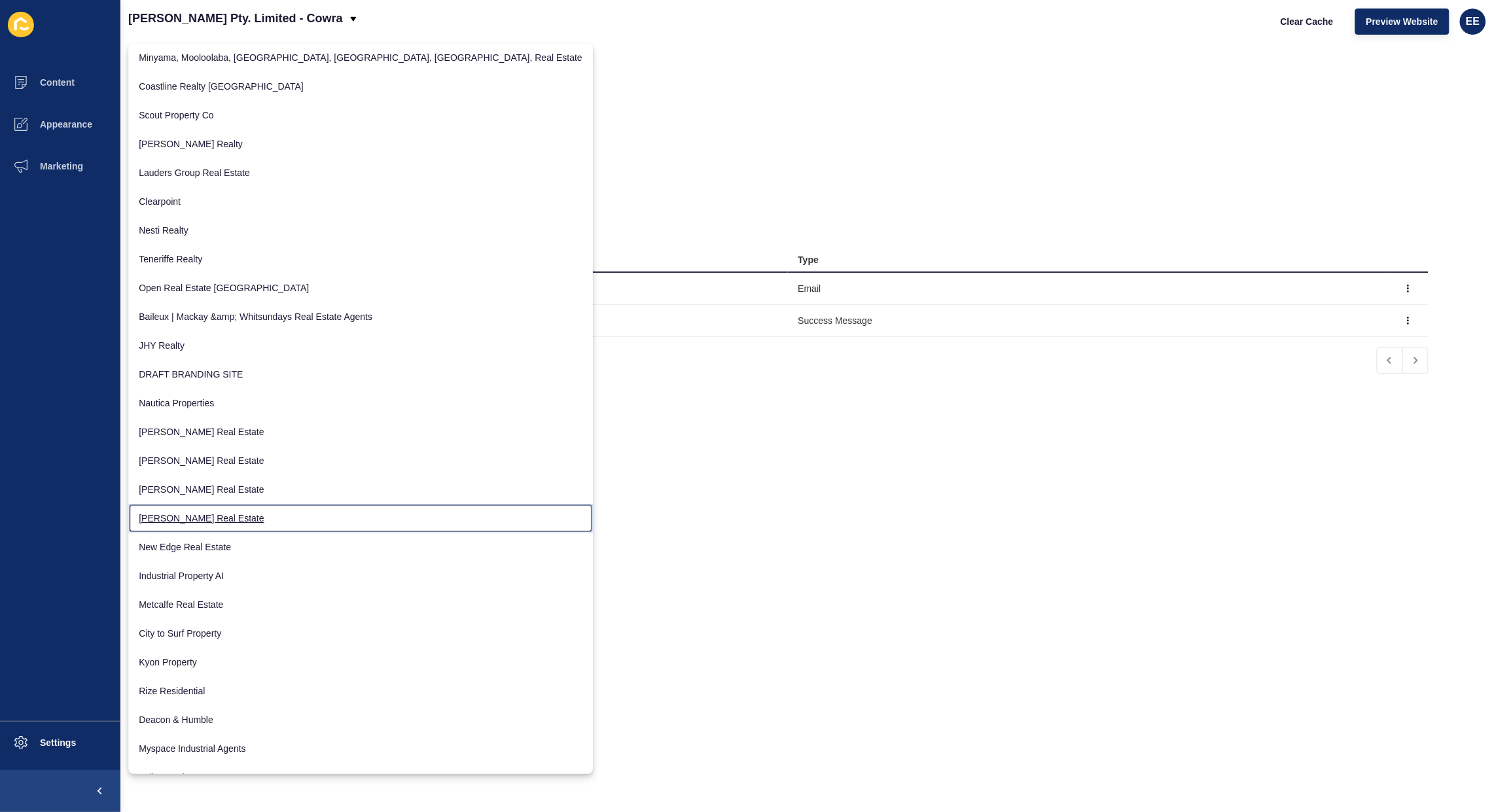
click at [223, 511] on link "[PERSON_NAME] Real Estate" at bounding box center [361, 518] width 465 height 29
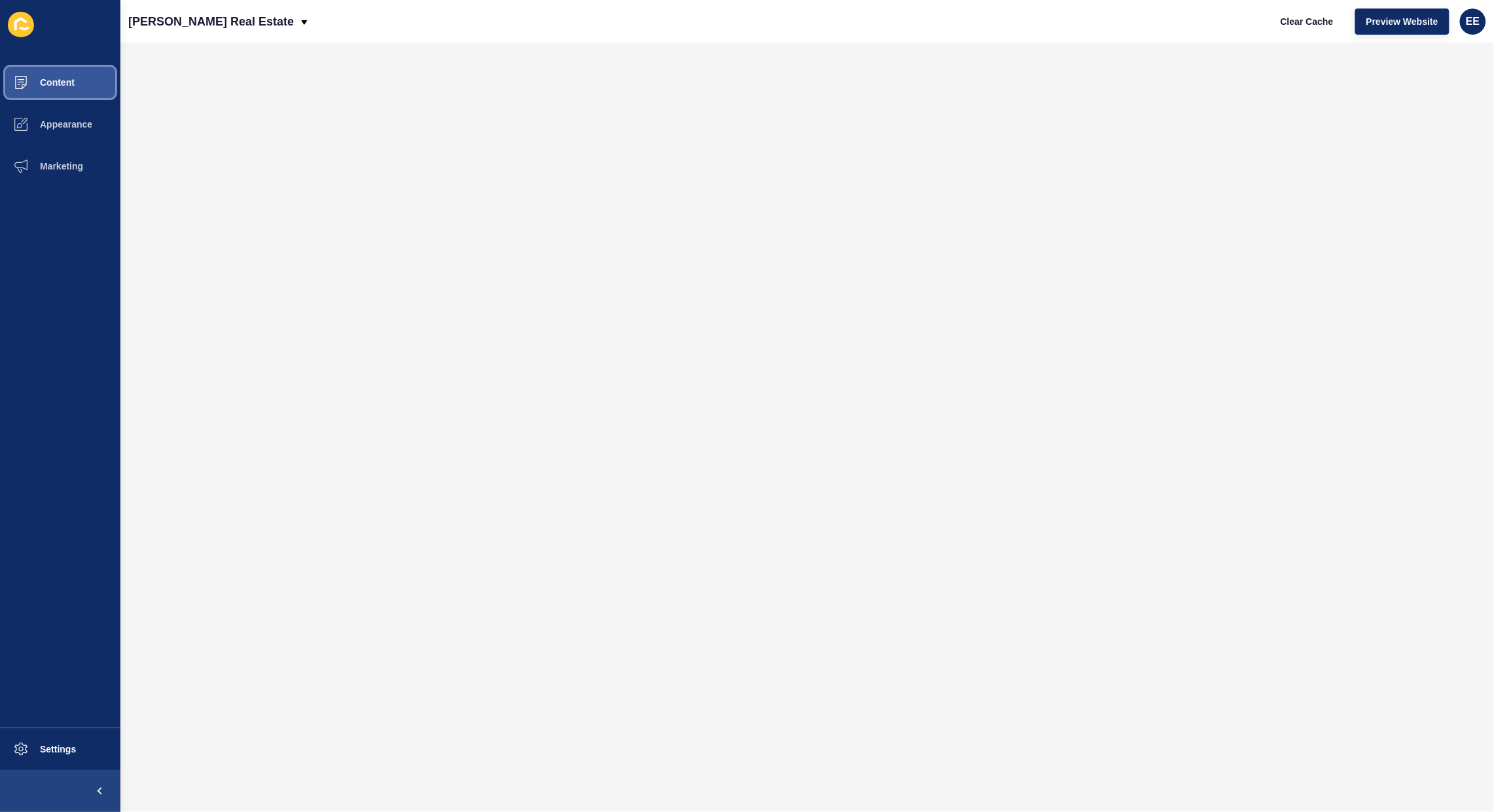
click at [50, 83] on span "Content" at bounding box center [36, 82] width 77 height 11
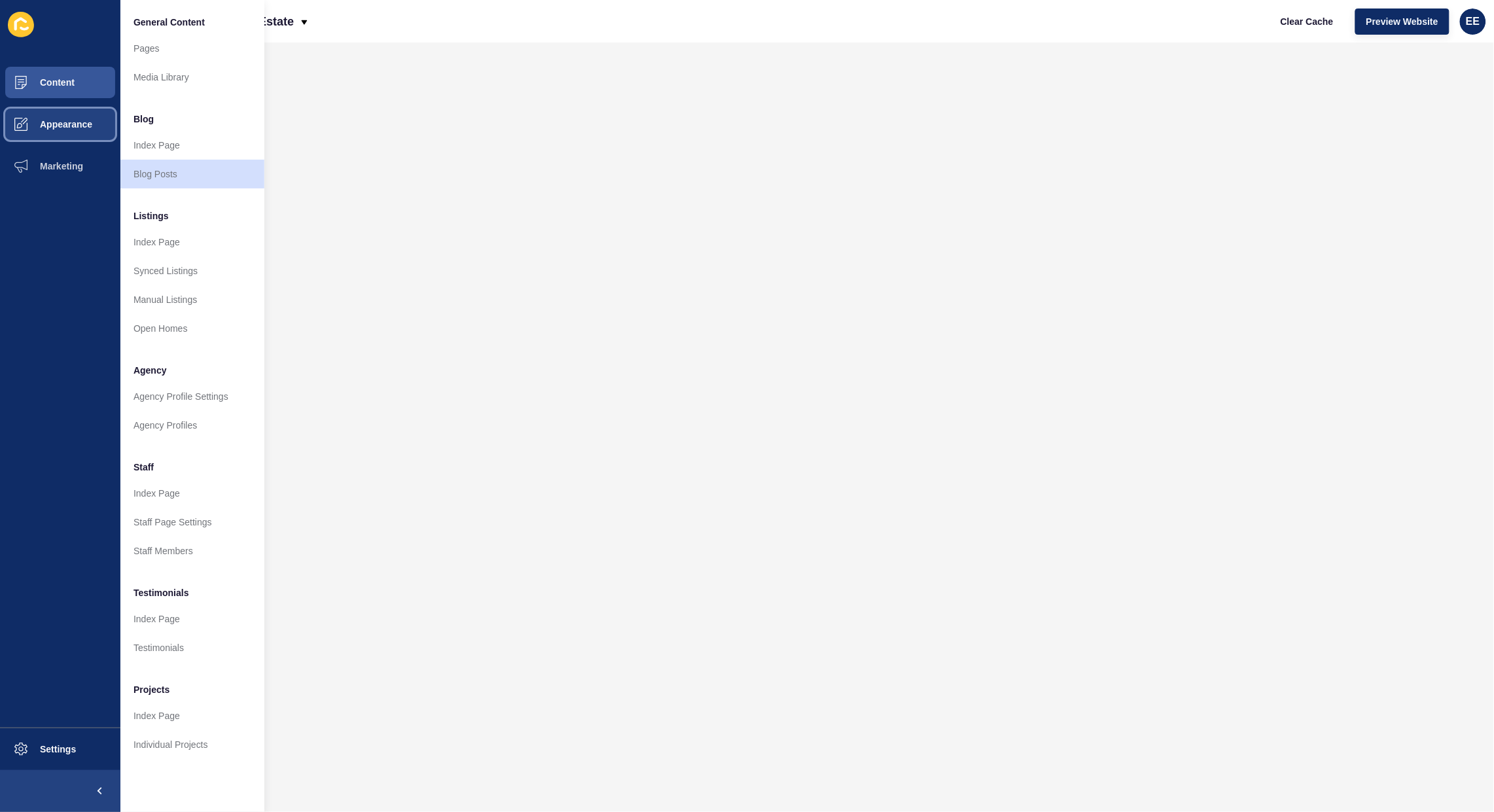
click at [77, 120] on span "Appearance" at bounding box center [45, 124] width 94 height 11
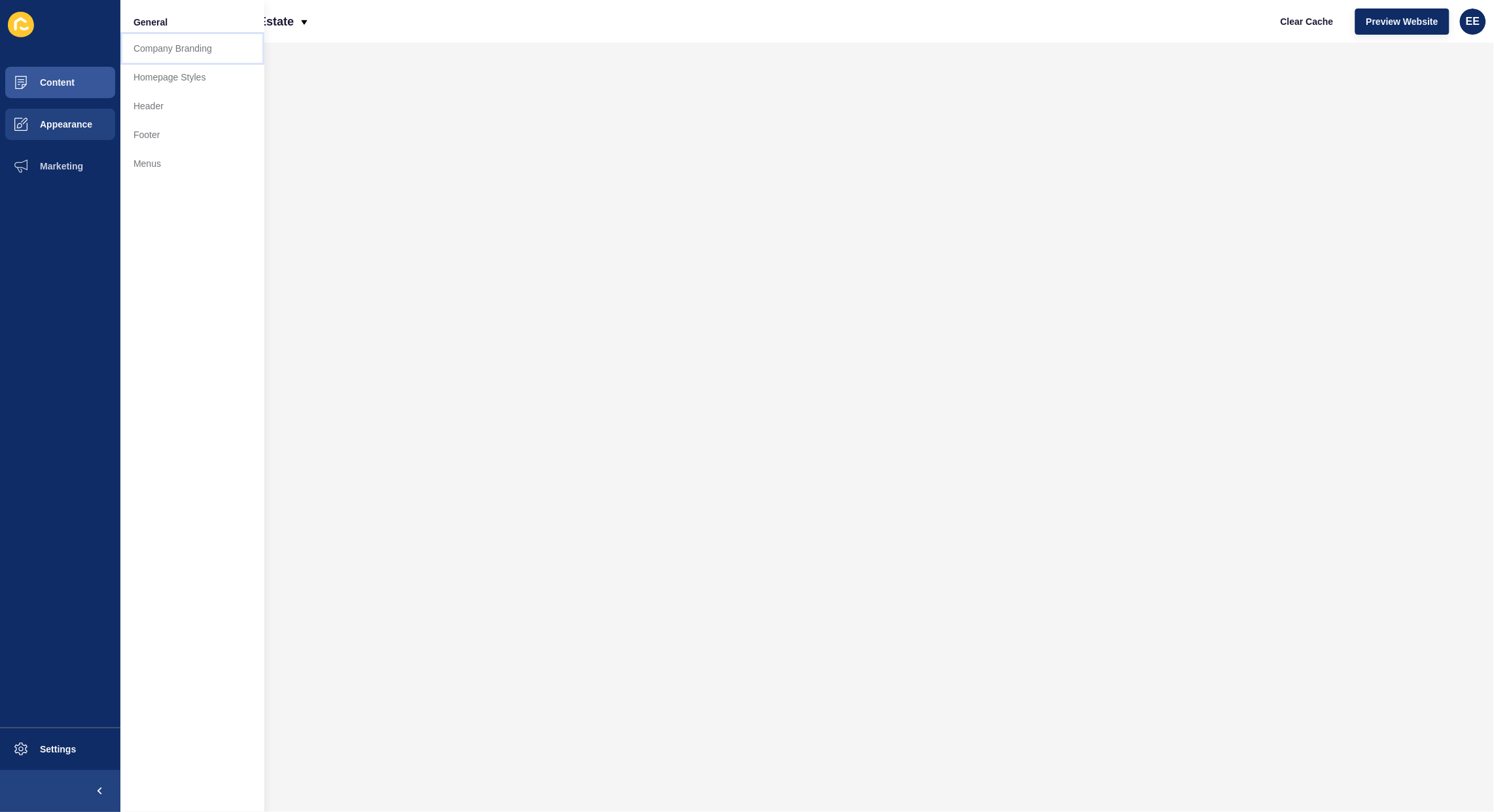
click at [181, 55] on link "Company Branding" at bounding box center [193, 48] width 144 height 29
